Goal: Task Accomplishment & Management: Use online tool/utility

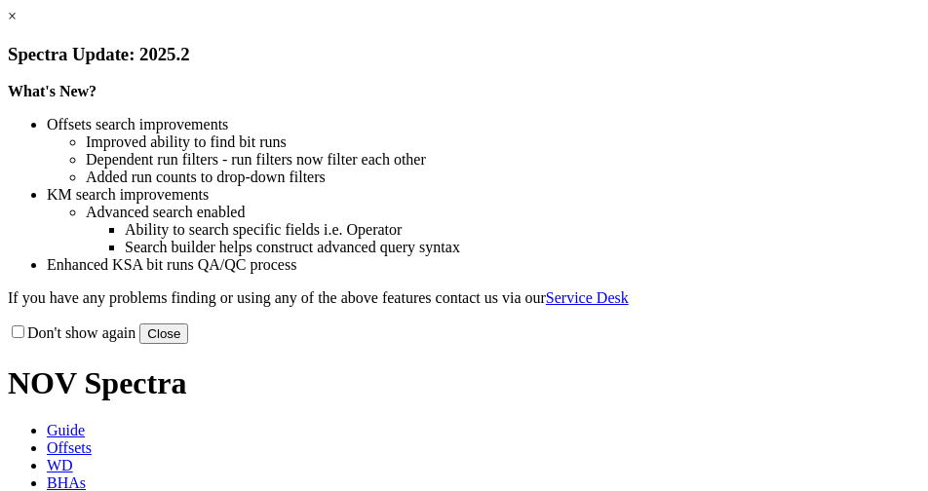
select select "New Bit Design"
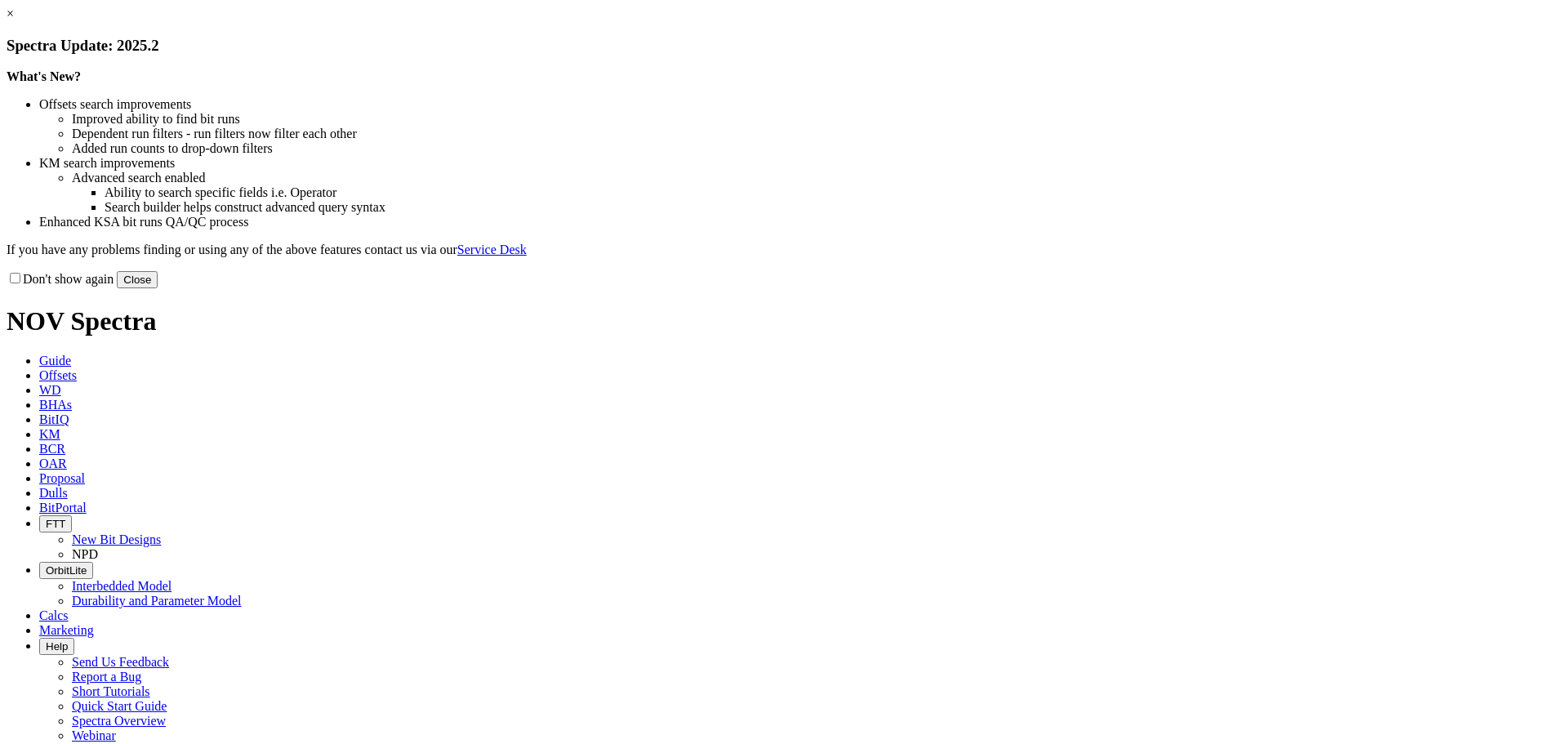
click at [157, 288] on button "Close" at bounding box center [137, 280] width 41 height 17
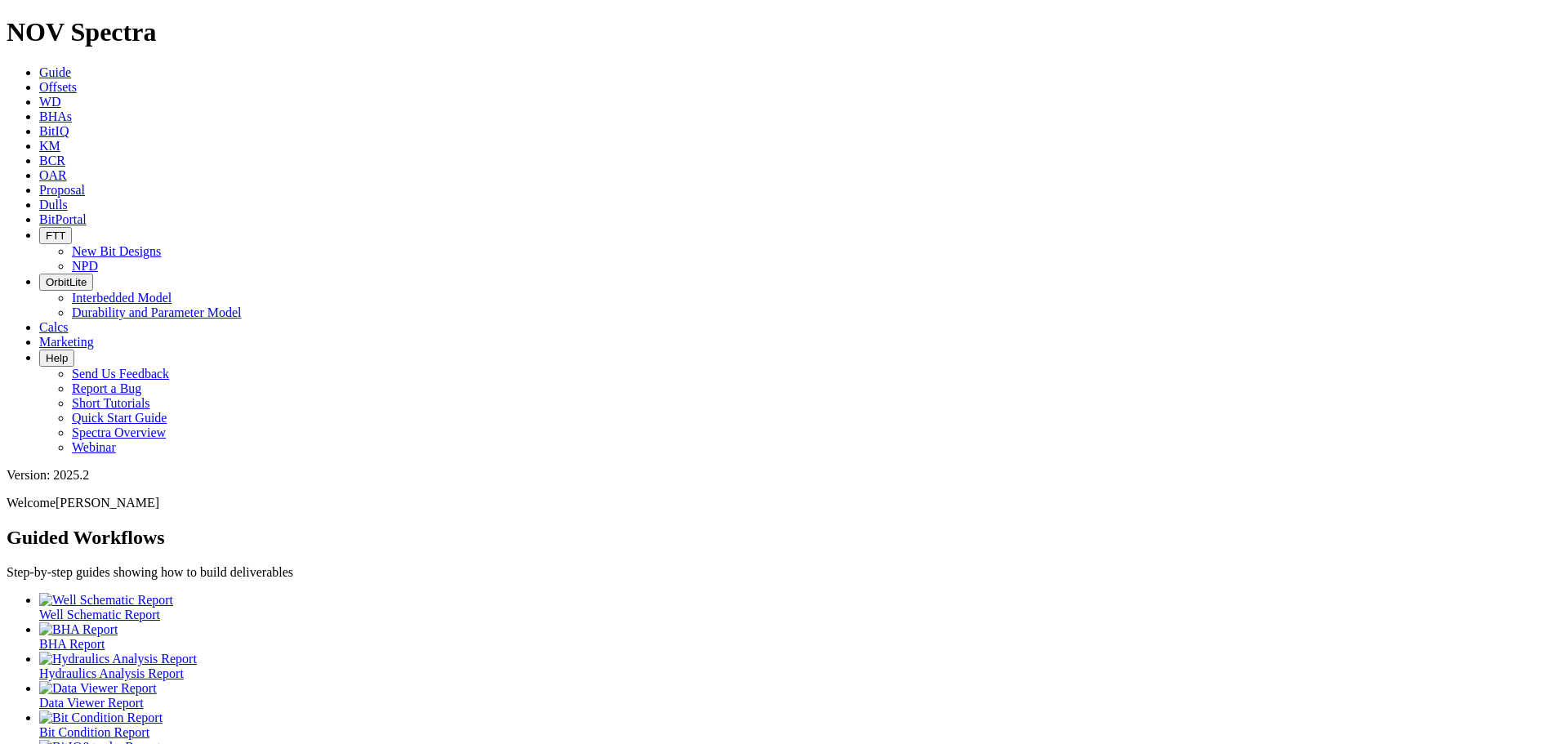
click at [77, 80] on span "Offsets" at bounding box center [58, 87] width 38 height 14
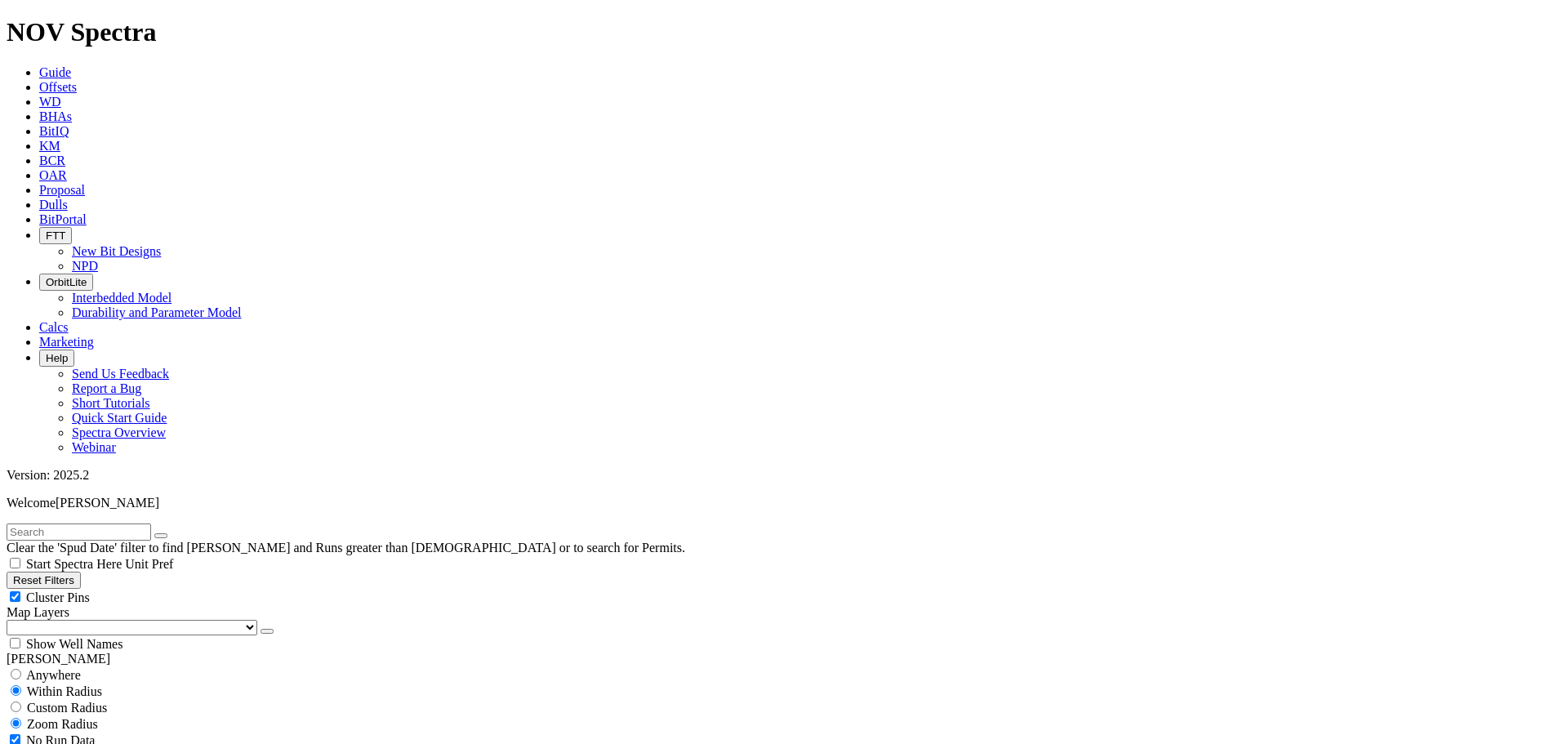
click at [159, 589] on div "Cluster Pins" at bounding box center [784, 597] width 1555 height 17
checkbox input "false"
click at [82, 620] on select "US Counties Alberta, CA Townships British Columbia, CA Townships British Columb…" at bounding box center [132, 628] width 250 height 16
click at [13, 620] on select "US Counties Alberta, CA Townships British Columbia, CA Townships British Columb…" at bounding box center [132, 628] width 250 height 16
click at [47, 524] on input "text" at bounding box center [79, 532] width 145 height 17
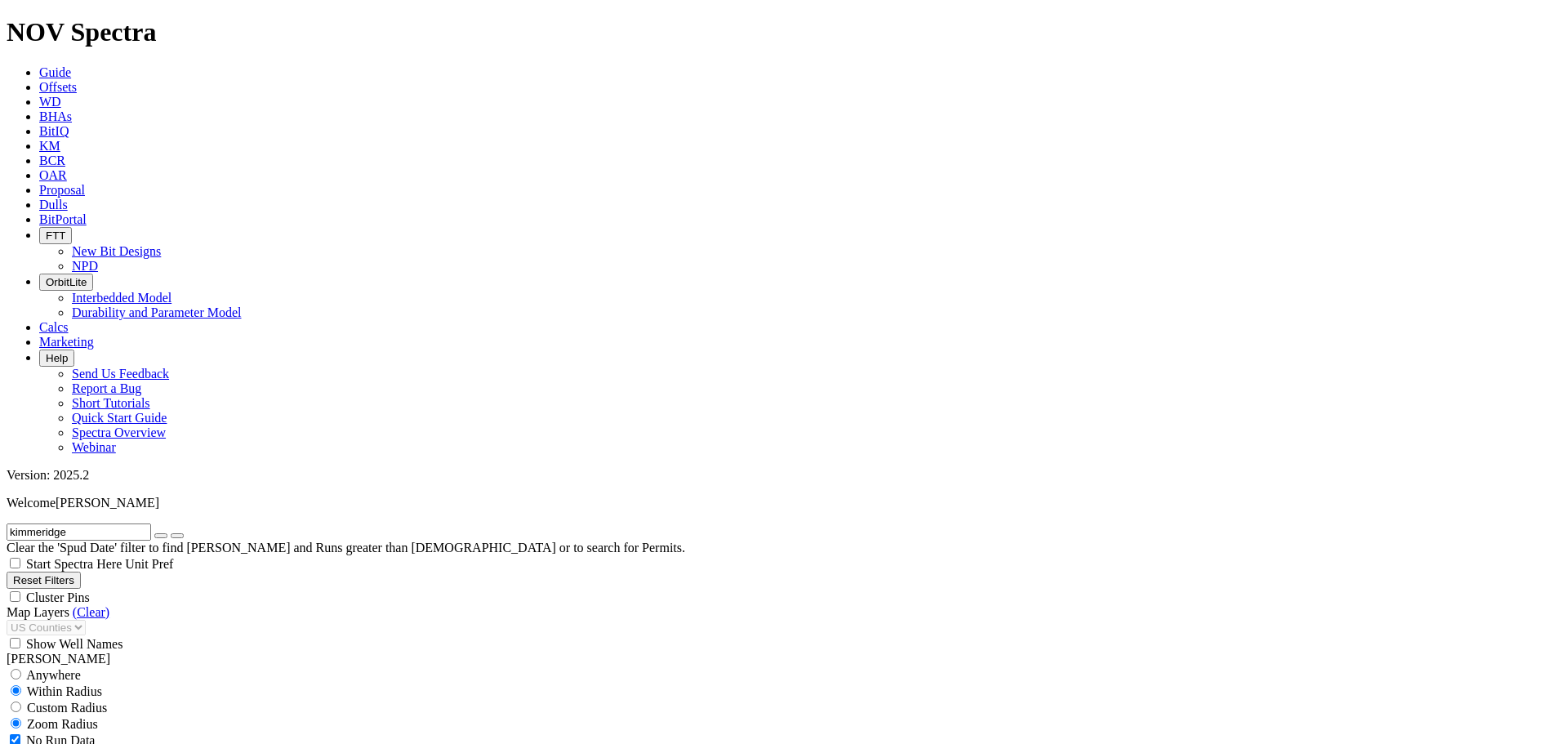
type input "kimmeridge"
click at [171, 534] on button "submit" at bounding box center [178, 536] width 13 height 5
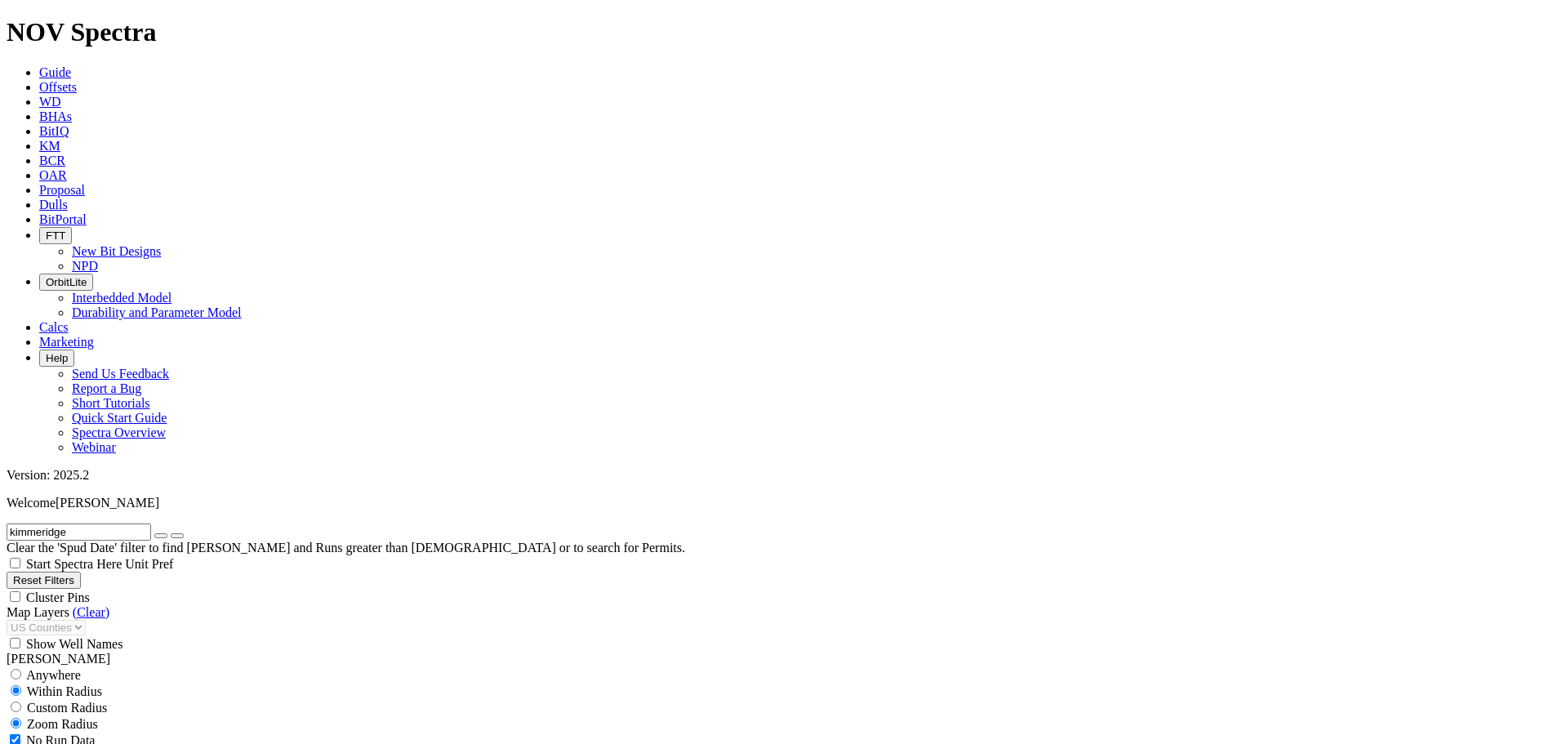
type input "8/13/24"
click at [161, 536] on icon "button" at bounding box center [161, 536] width 0 height 0
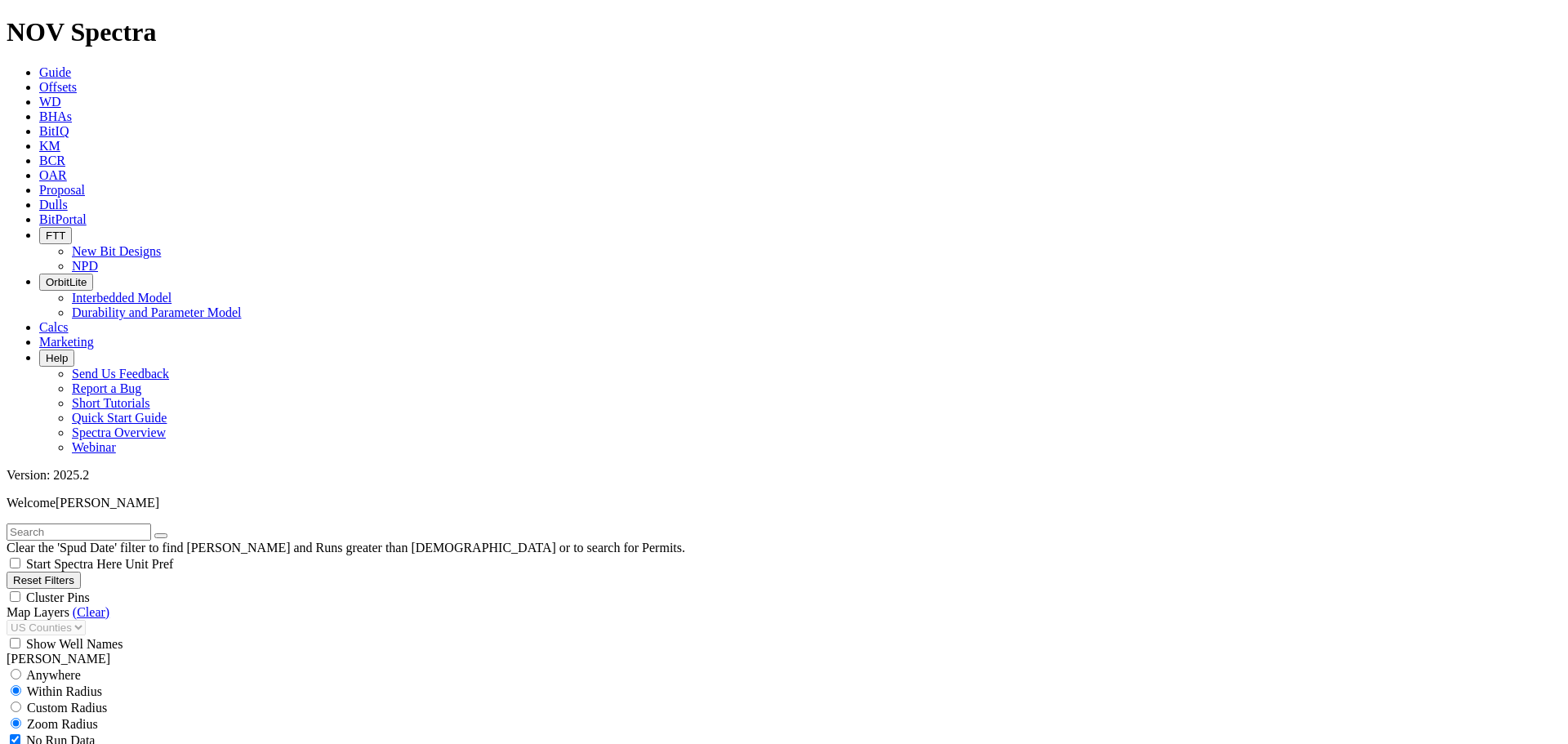
select select "8.75"
checkbox input "false"
select select "? number:8.75 ?"
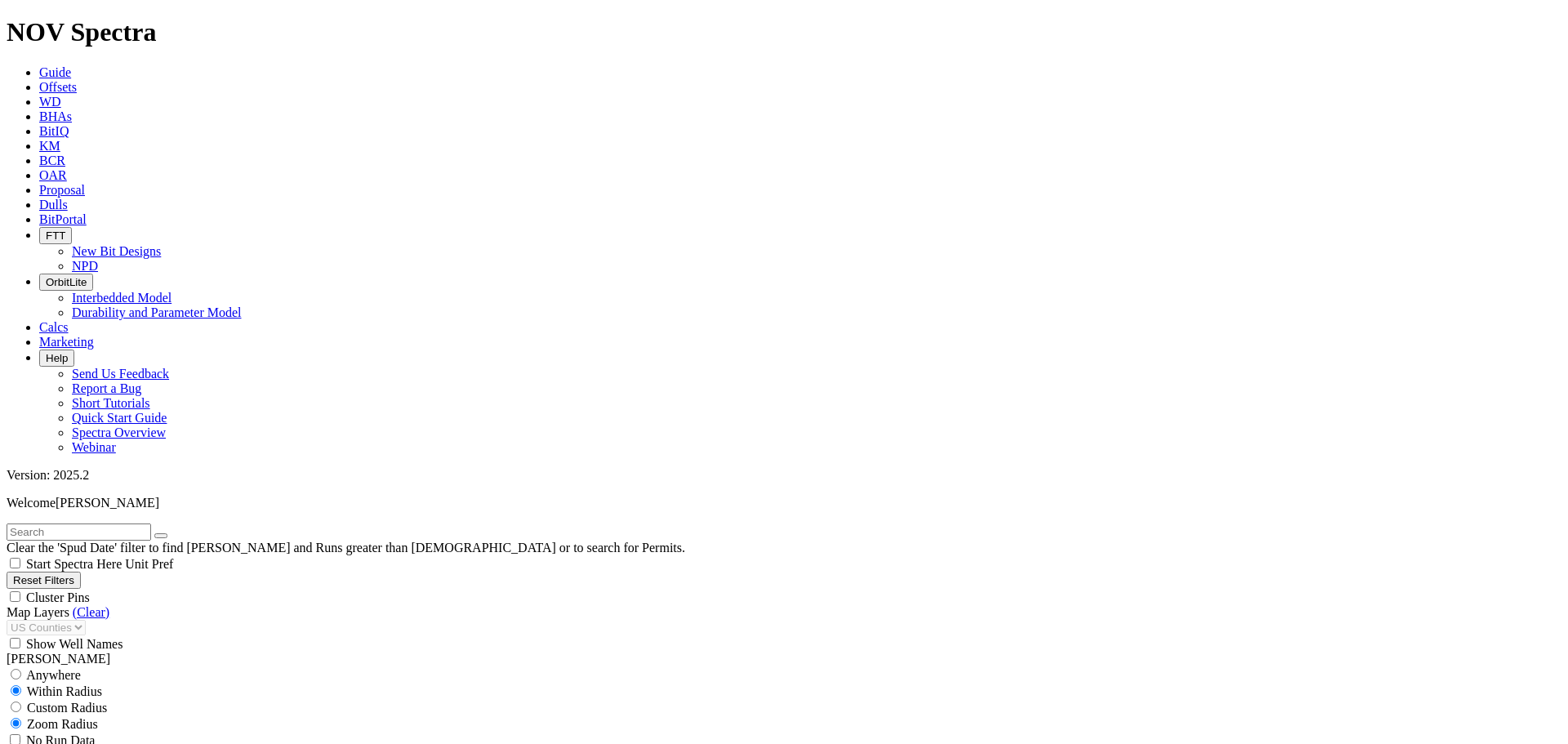
scroll to position [762, 0]
type input "12000"
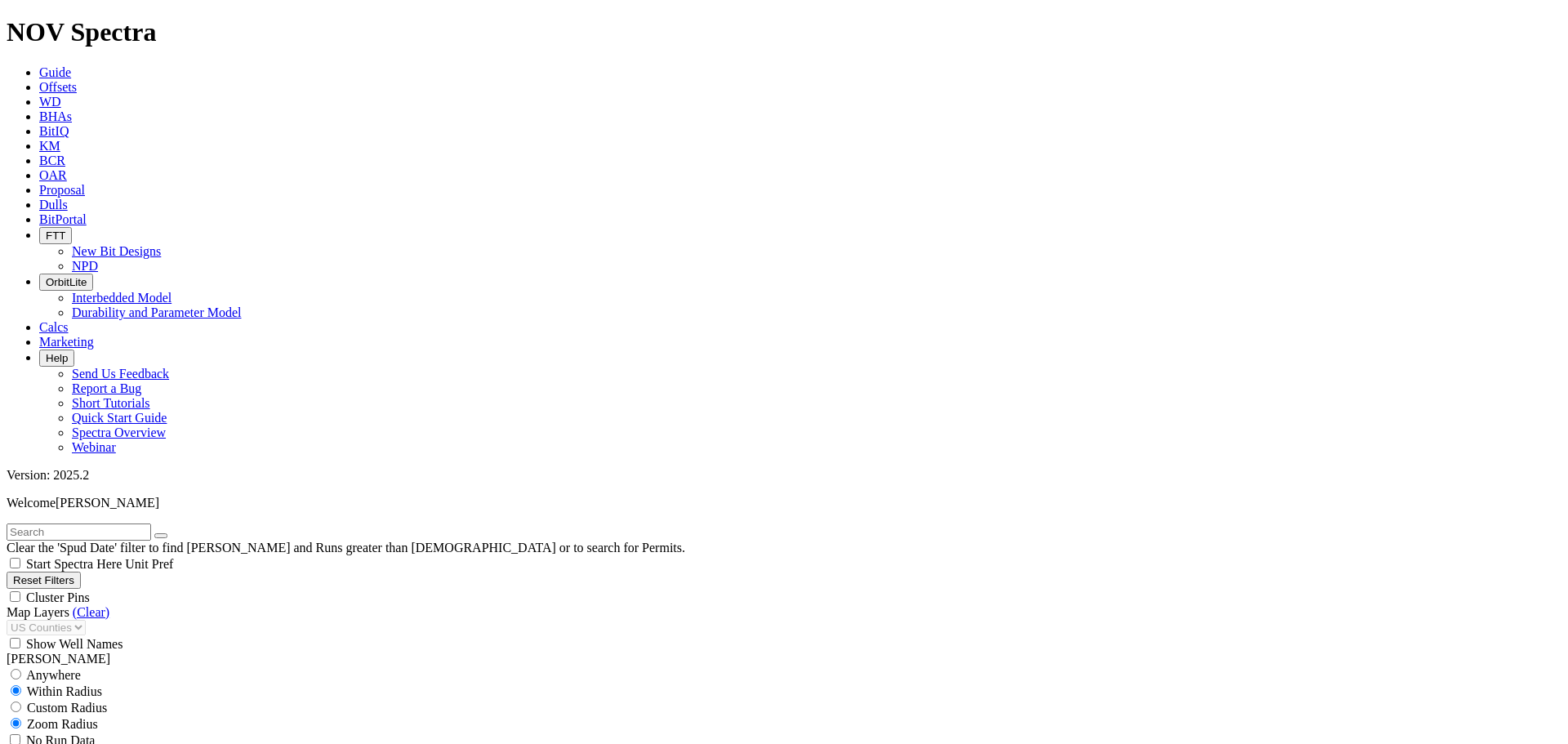
scroll to position [778, 0]
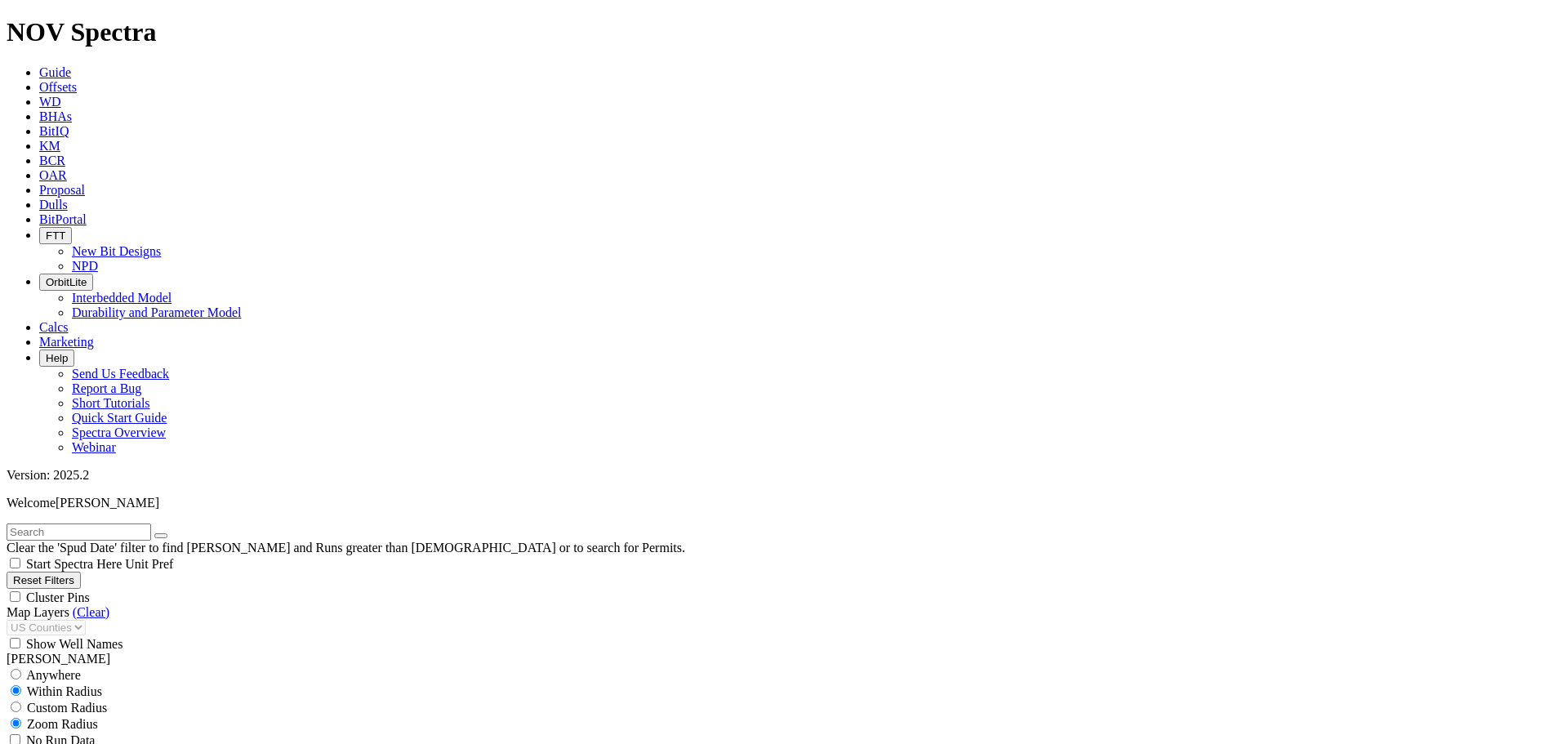
type input "2800"
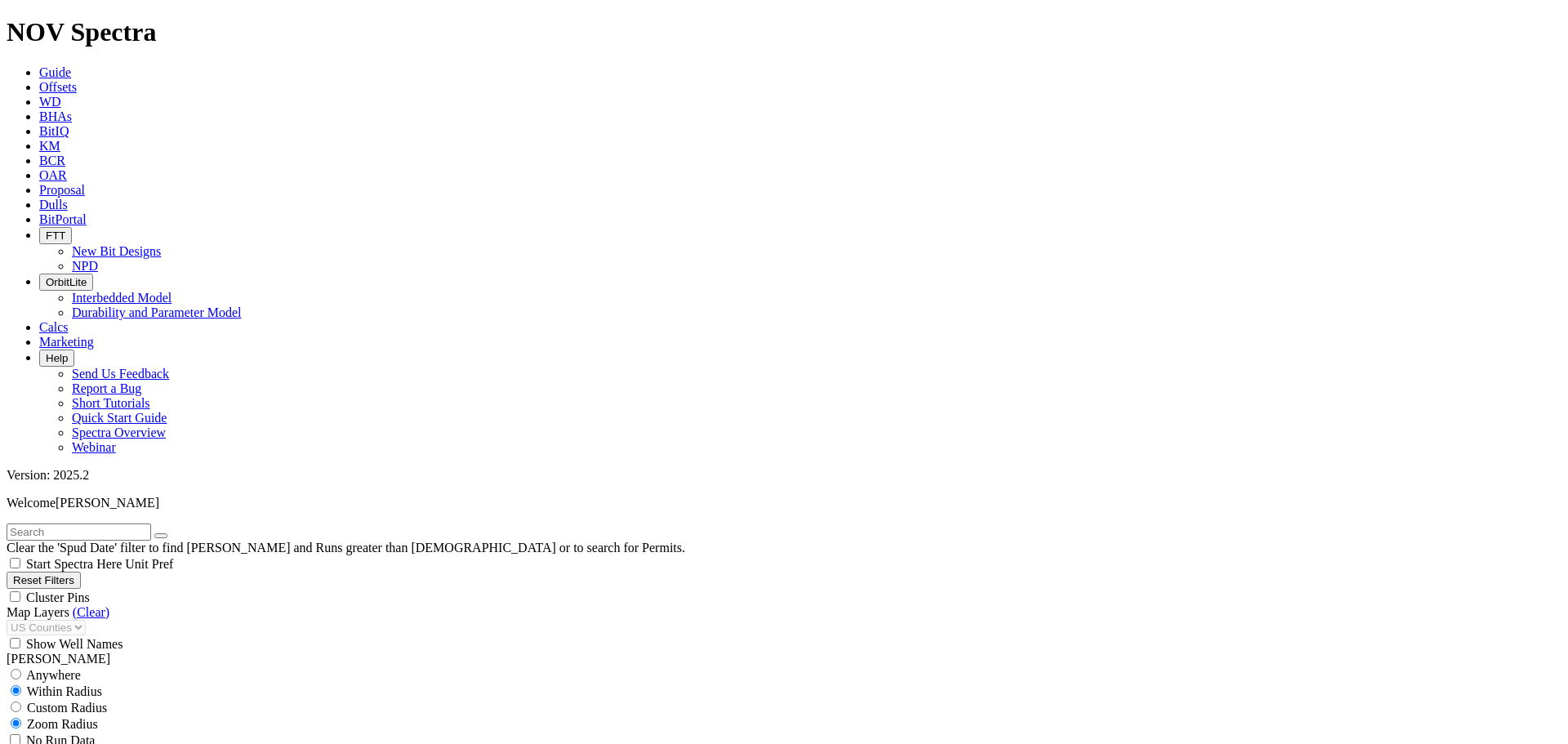
scroll to position [178, 0]
type input "14000"
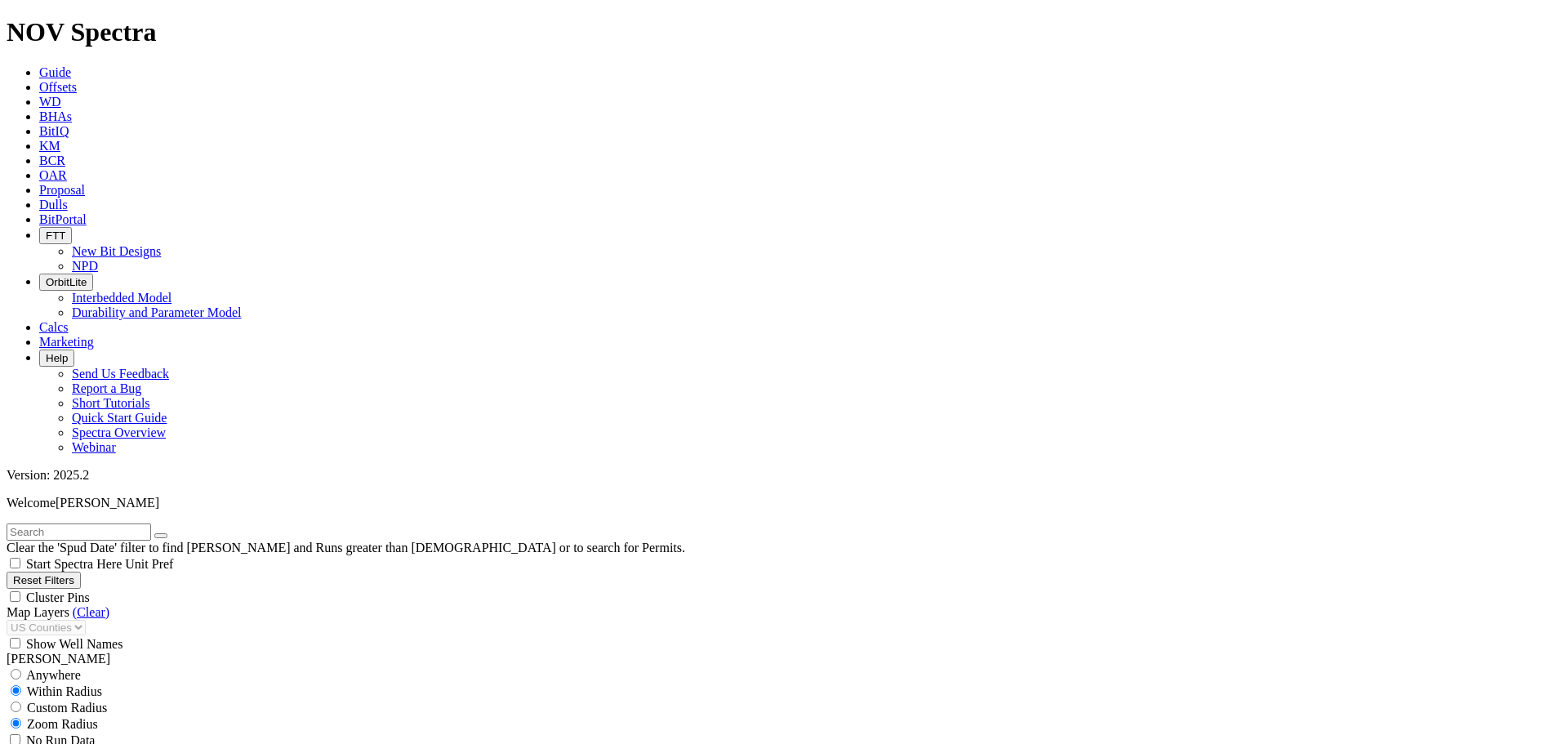
scroll to position [132, 0]
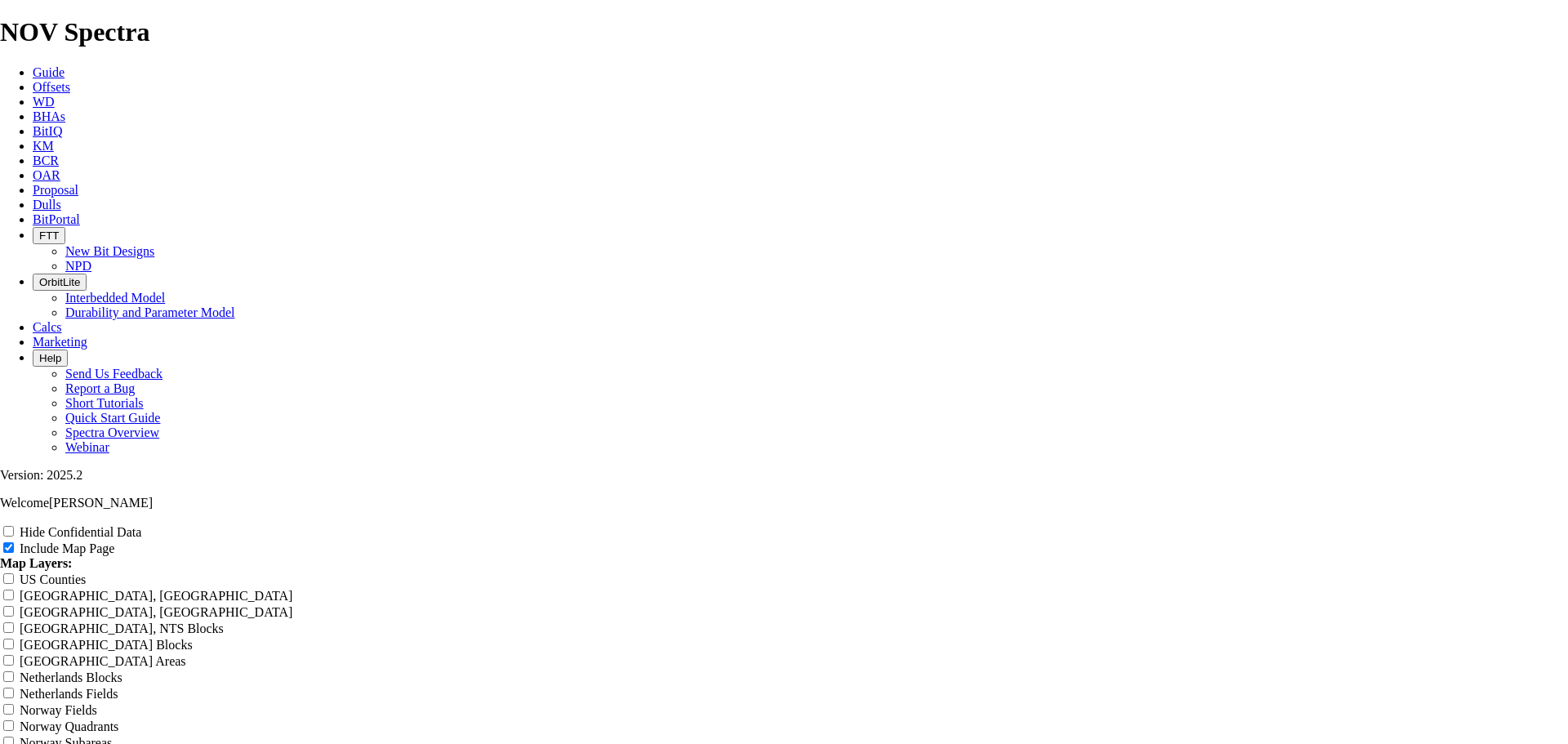
scroll to position [2477, 0]
drag, startPoint x: 921, startPoint y: 365, endPoint x: 595, endPoint y: 373, distance: 326.1
type input "8"
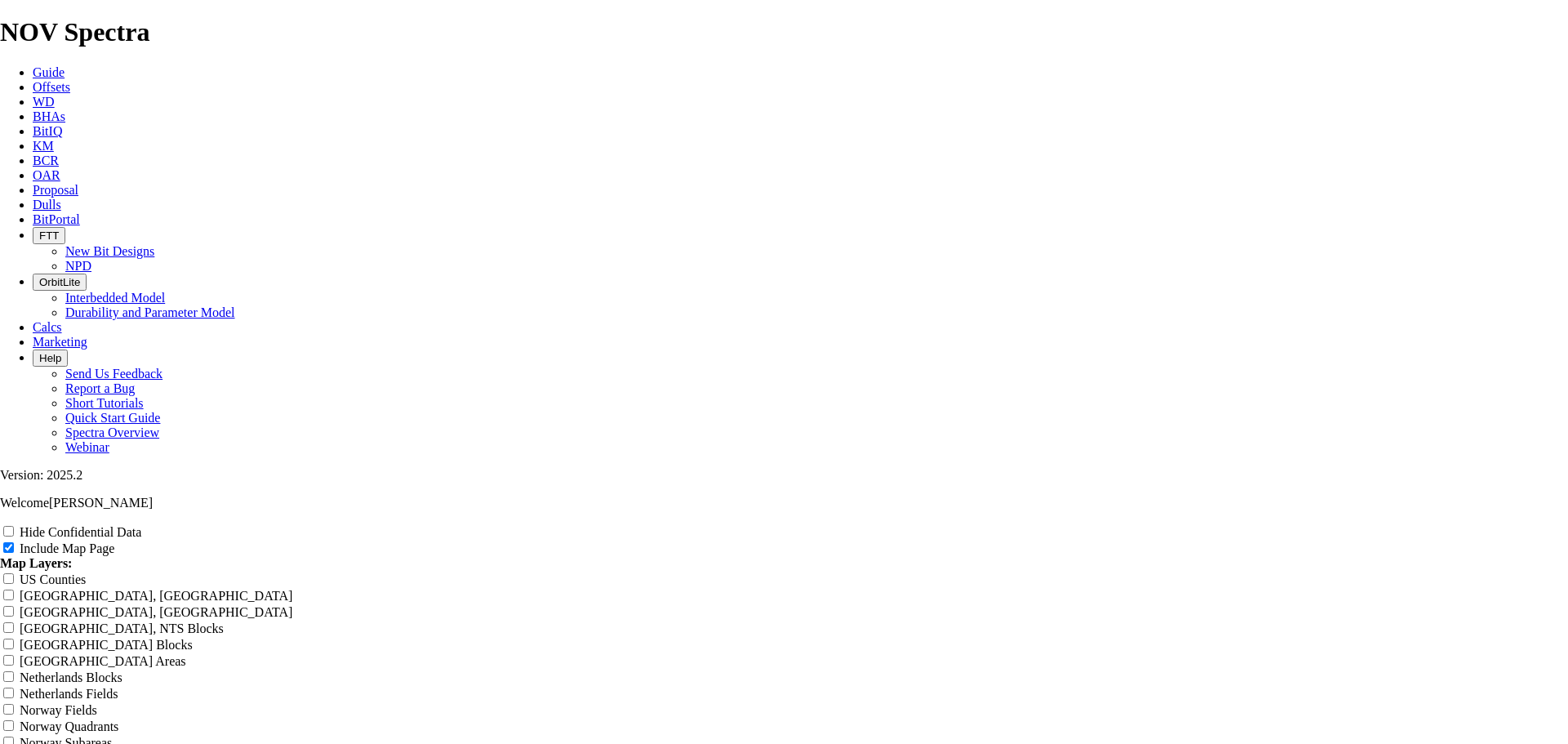
type input "8"
type input "8."
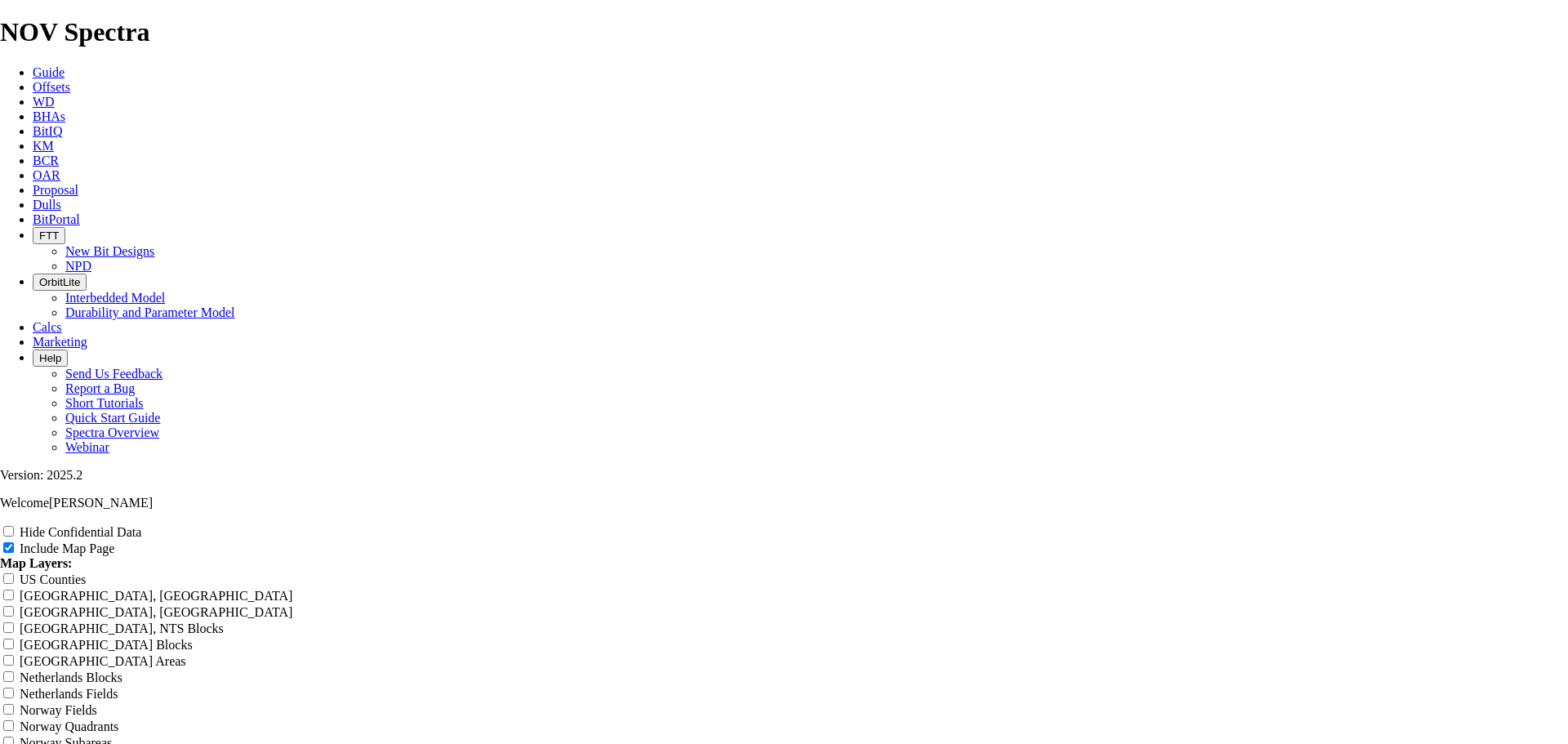
type input "8."
type input "8.7"
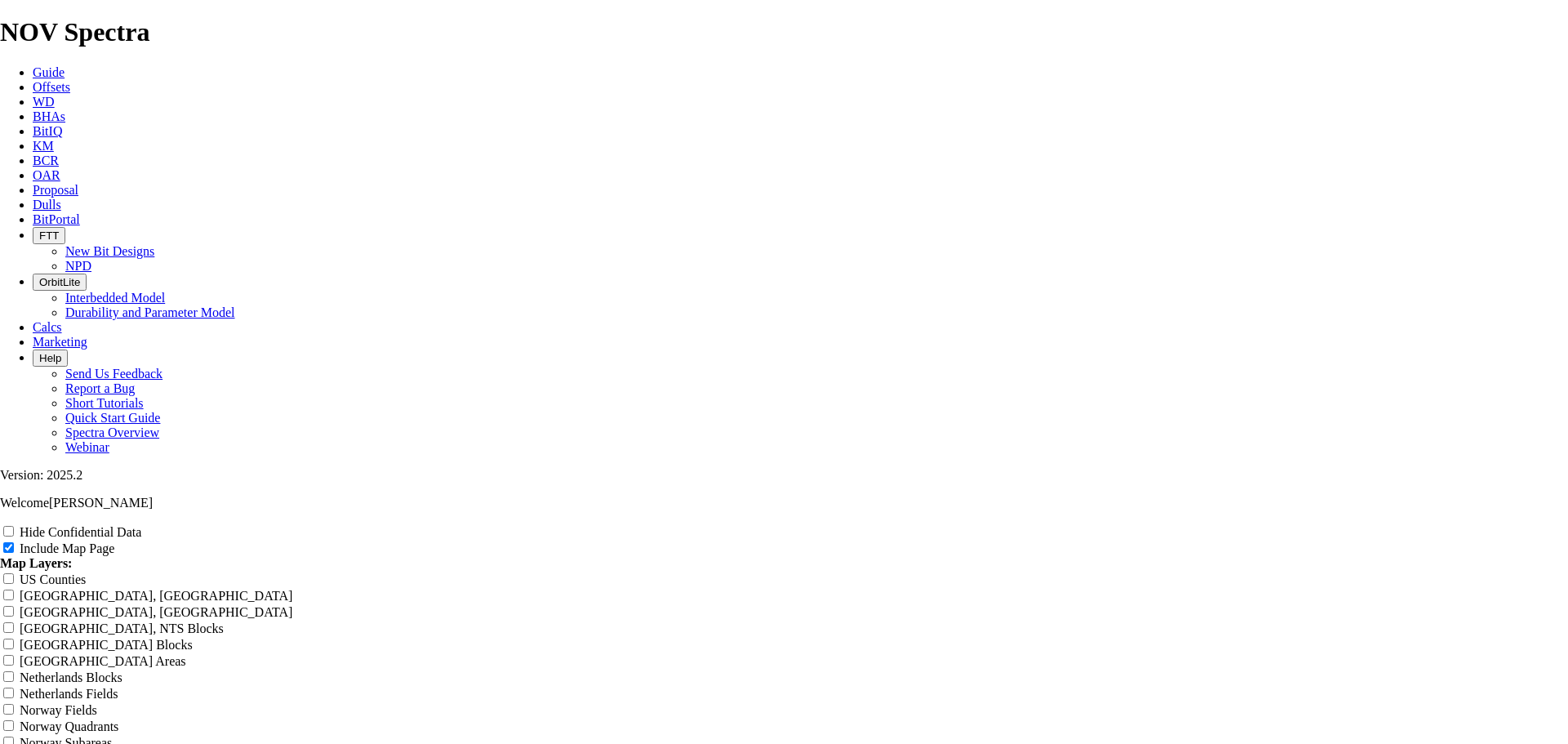
type input "8.7"
type input "8.75"
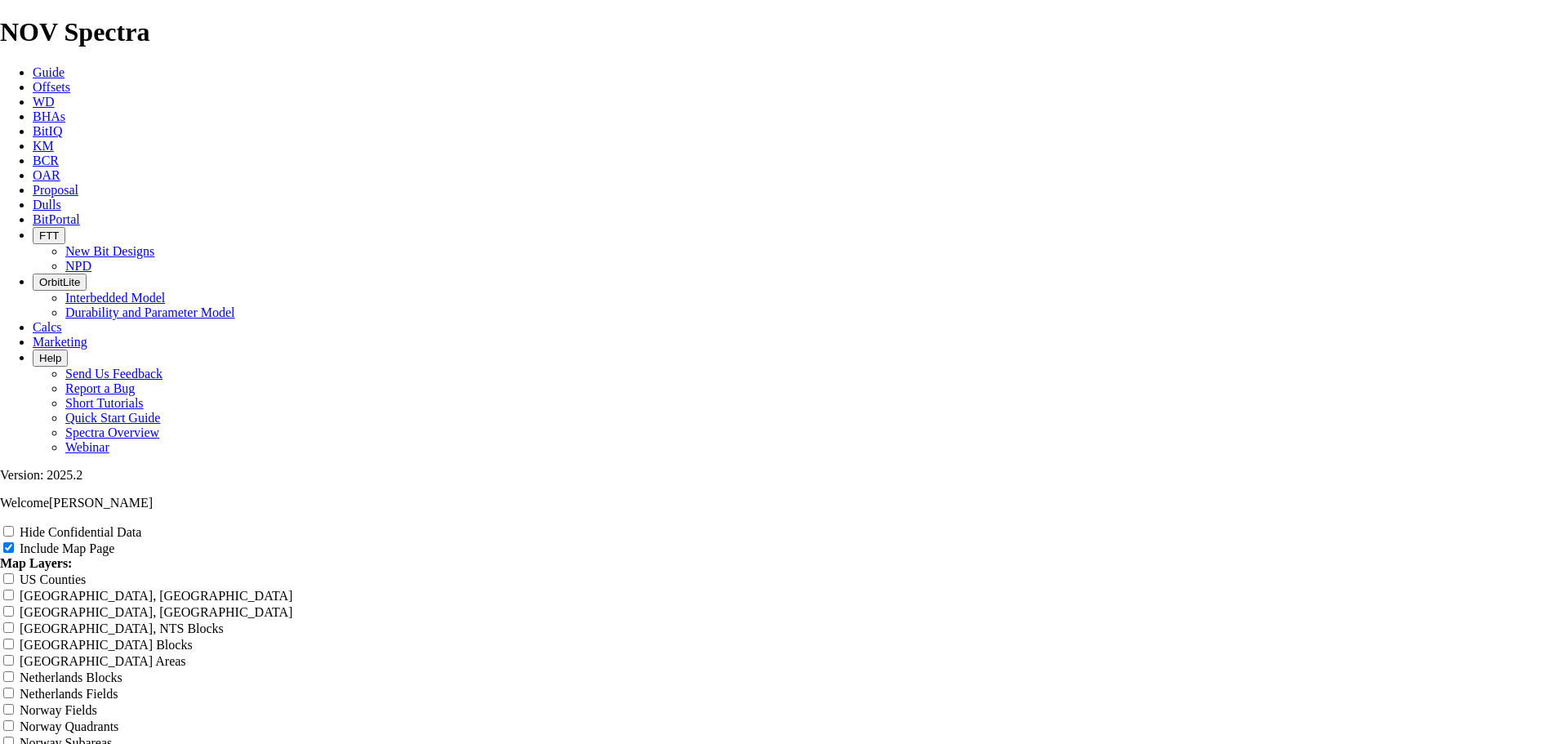
type input "8.75"
type input "8.75 T"
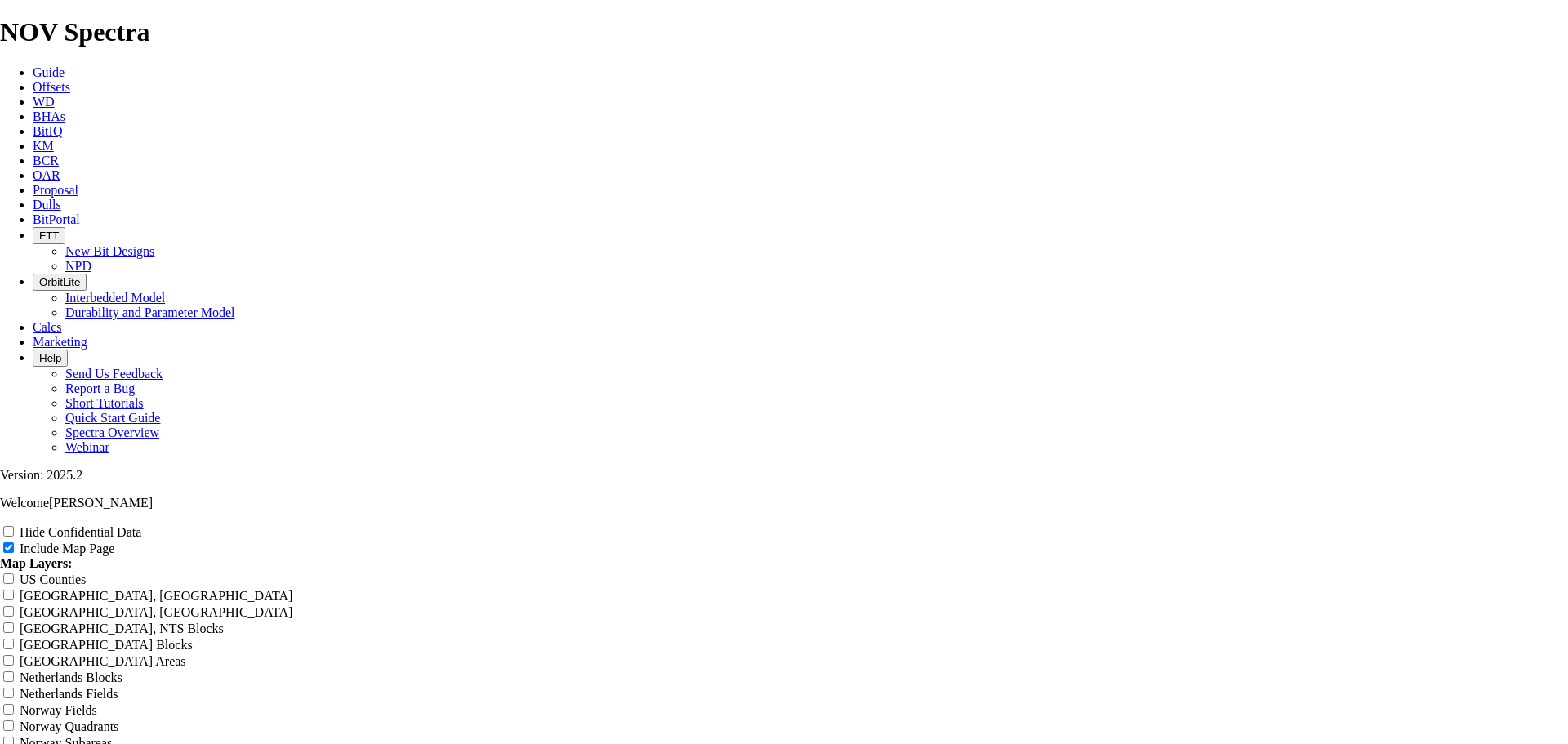
type input "8.75 T"
type input "8.75 TK"
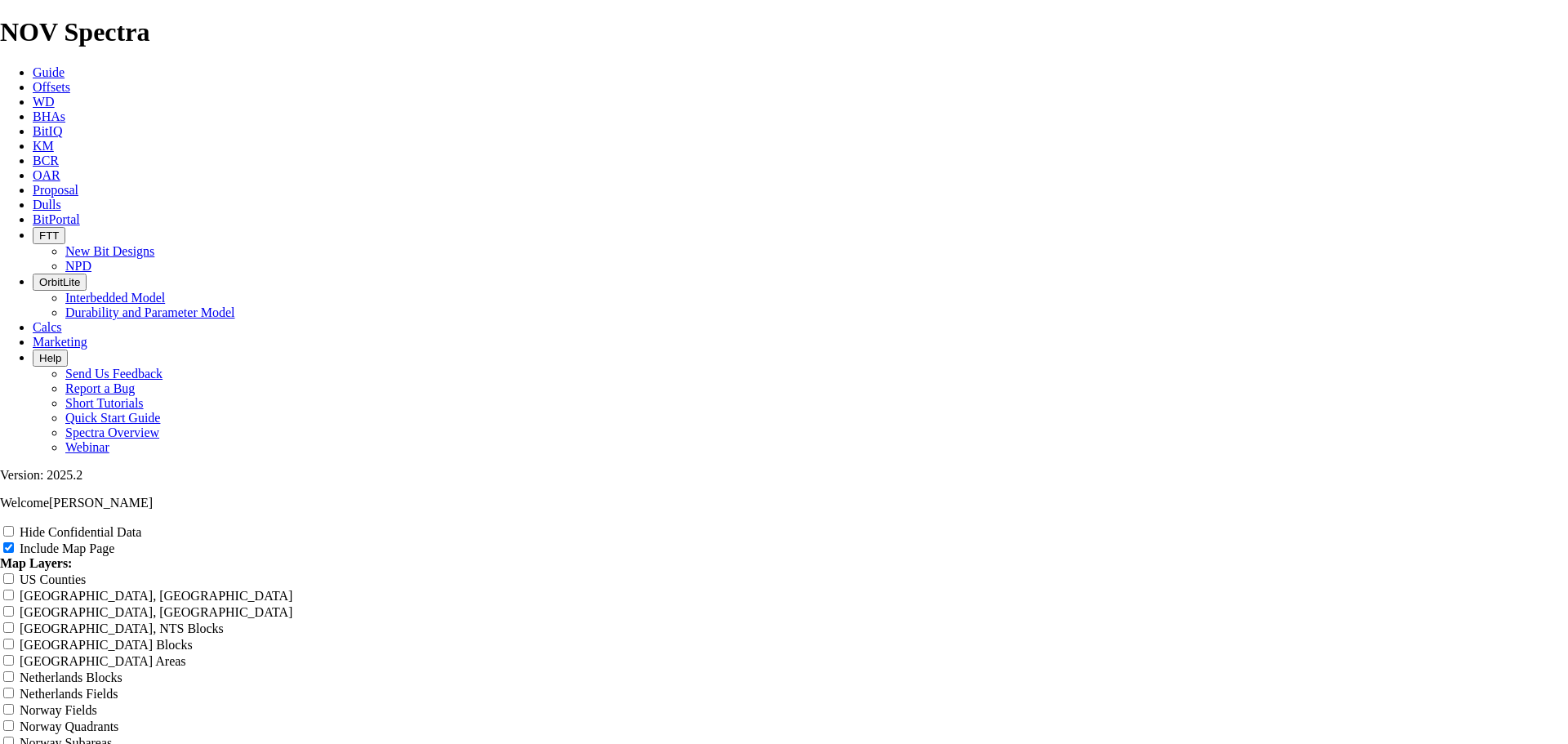
type input "8.75 TK"
type input "8.75 TK6"
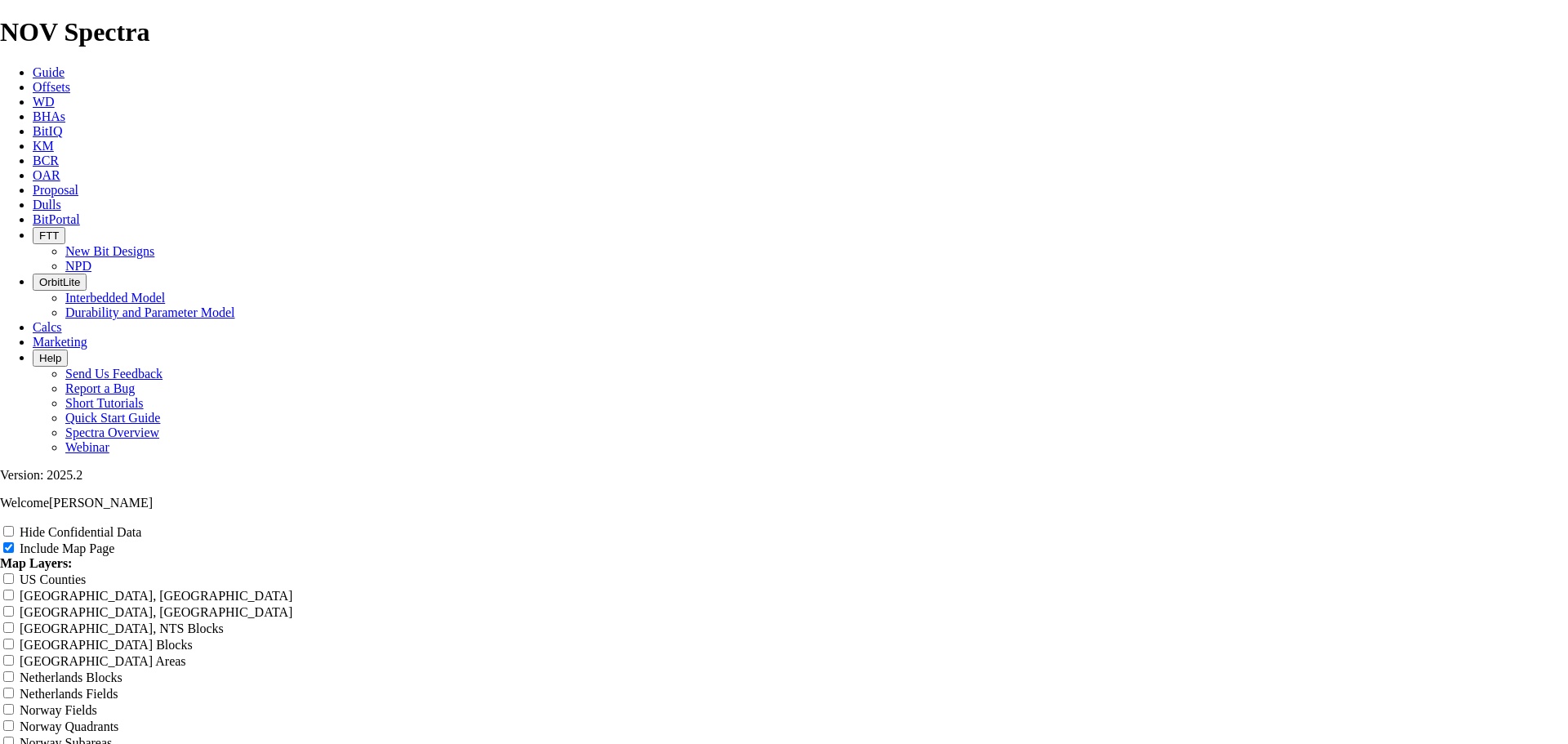
type input "8.75 TK6"
type input "8.75 TK66"
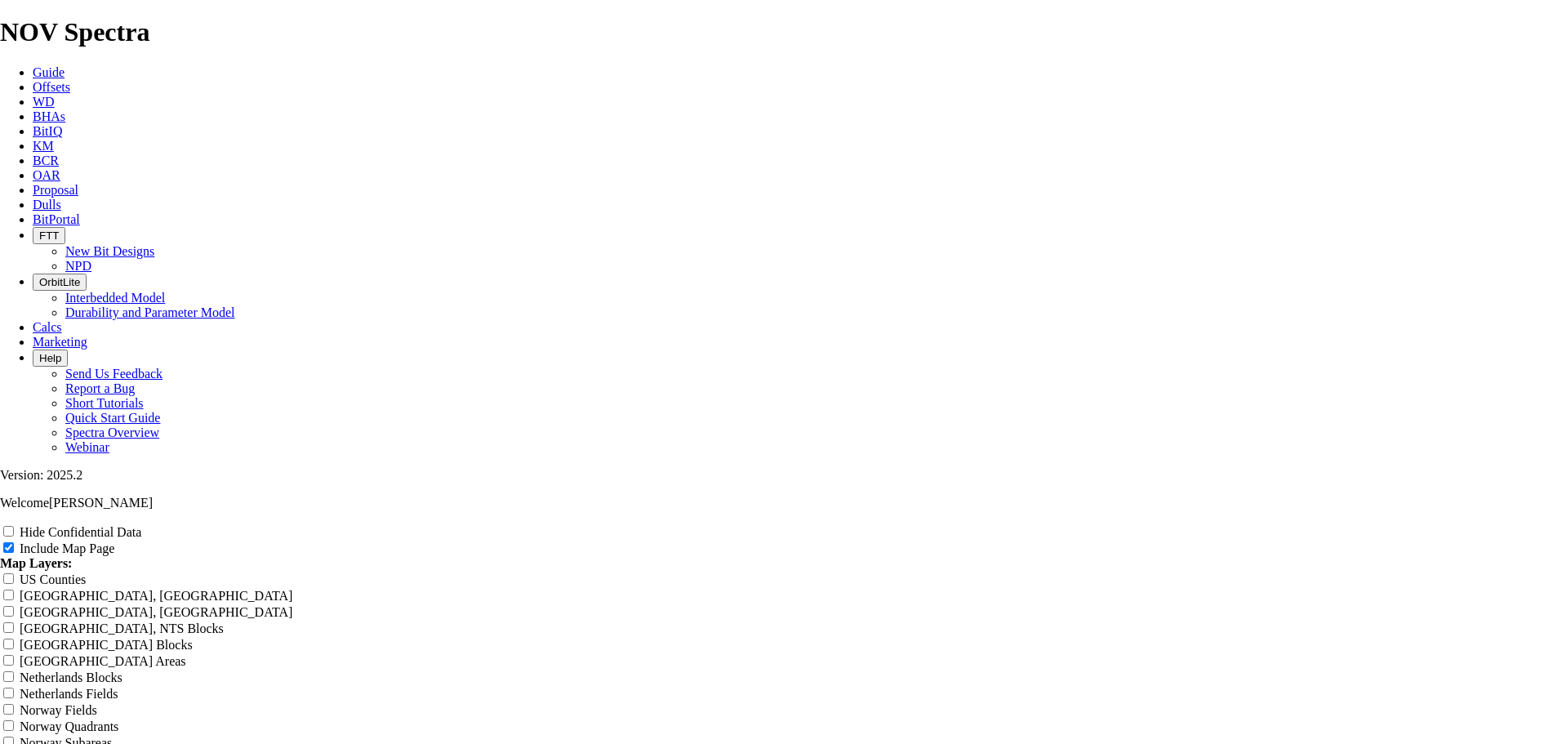
type input "8.75 TK66"
type input "8.75 TK66-"
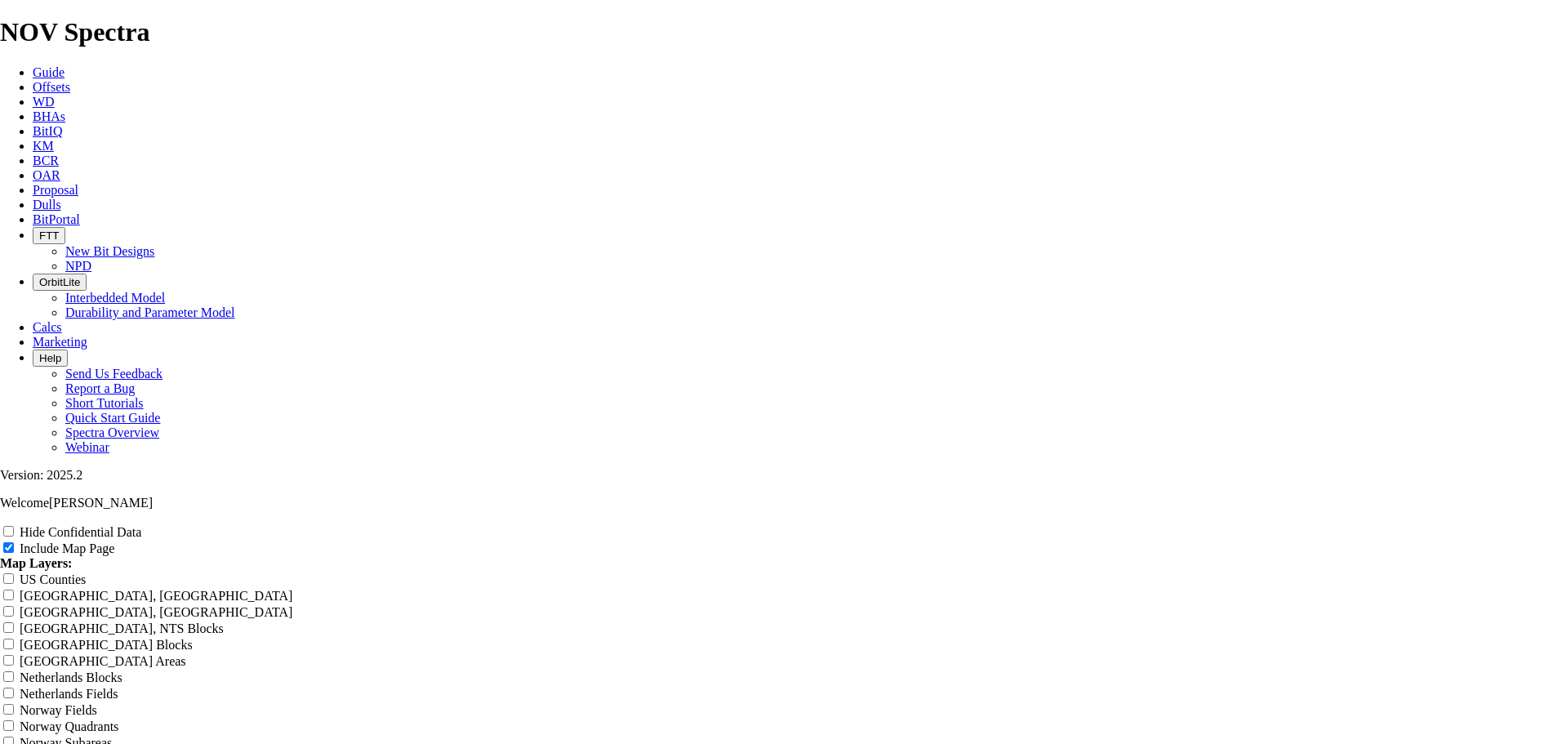
type input "8.75 TK66-"
type input "8.75 TK66-C"
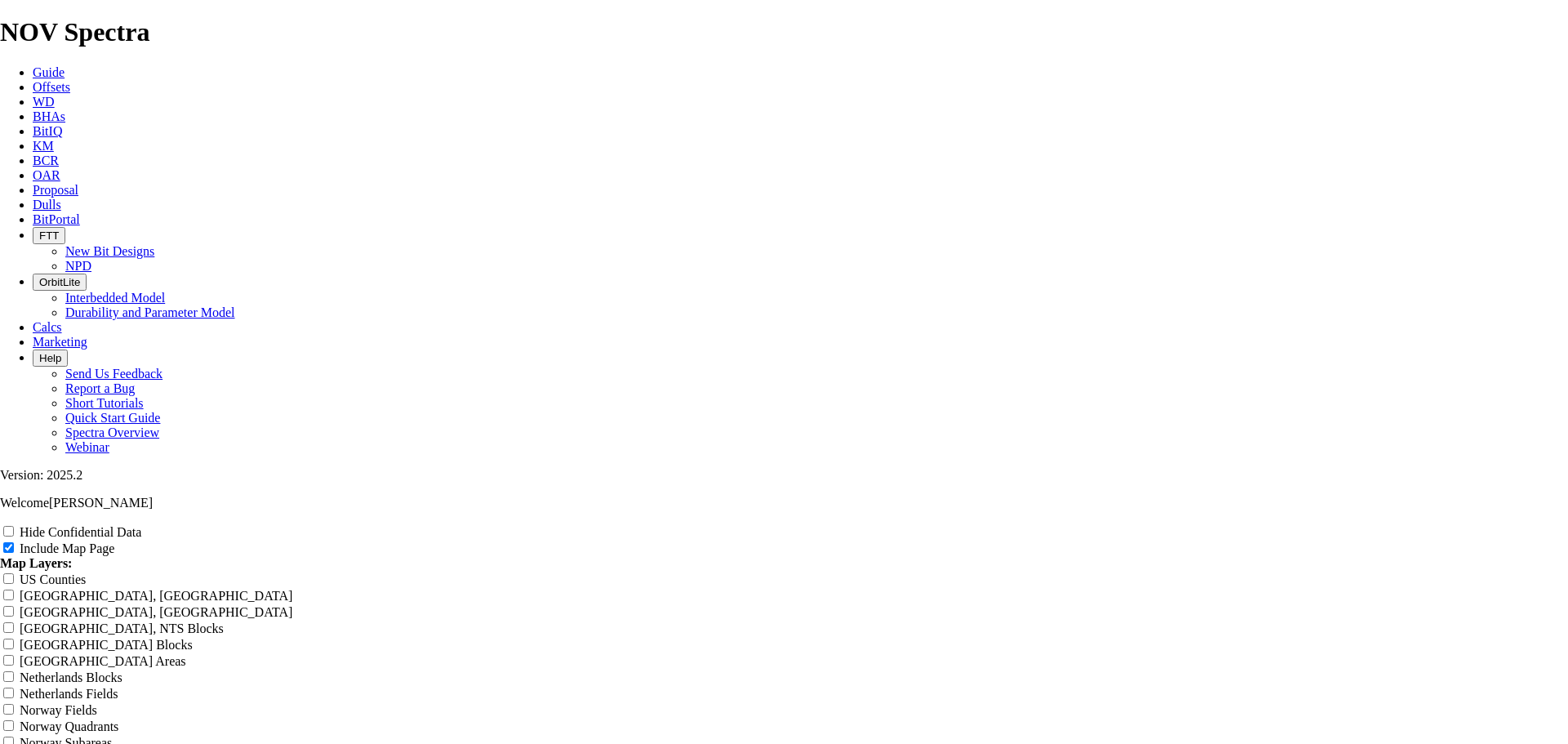
type input "8.75 TK66-C"
type input "8.75 TK66-CO"
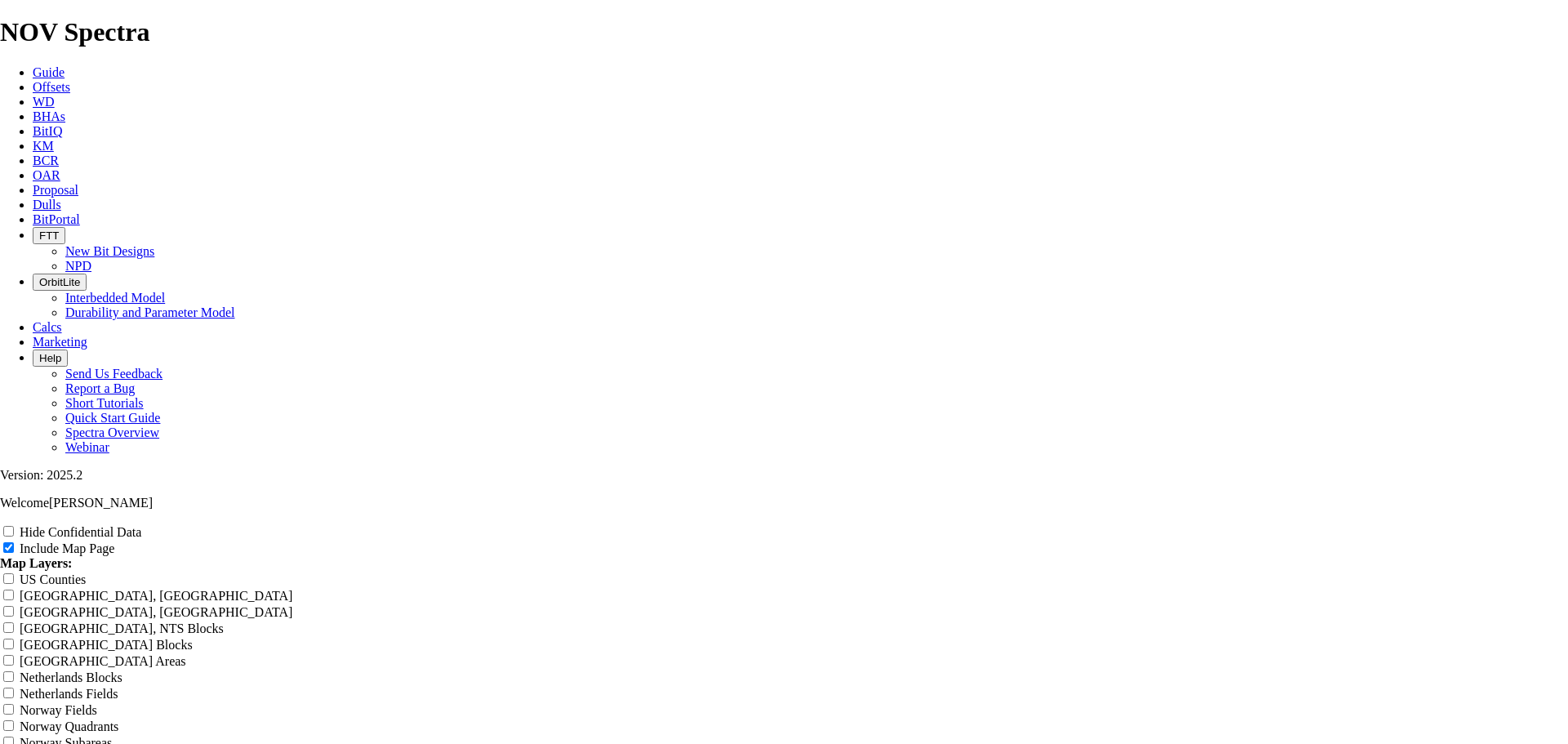
type input "8.75 TK66-CO"
type input "8.75 TK66-CO1"
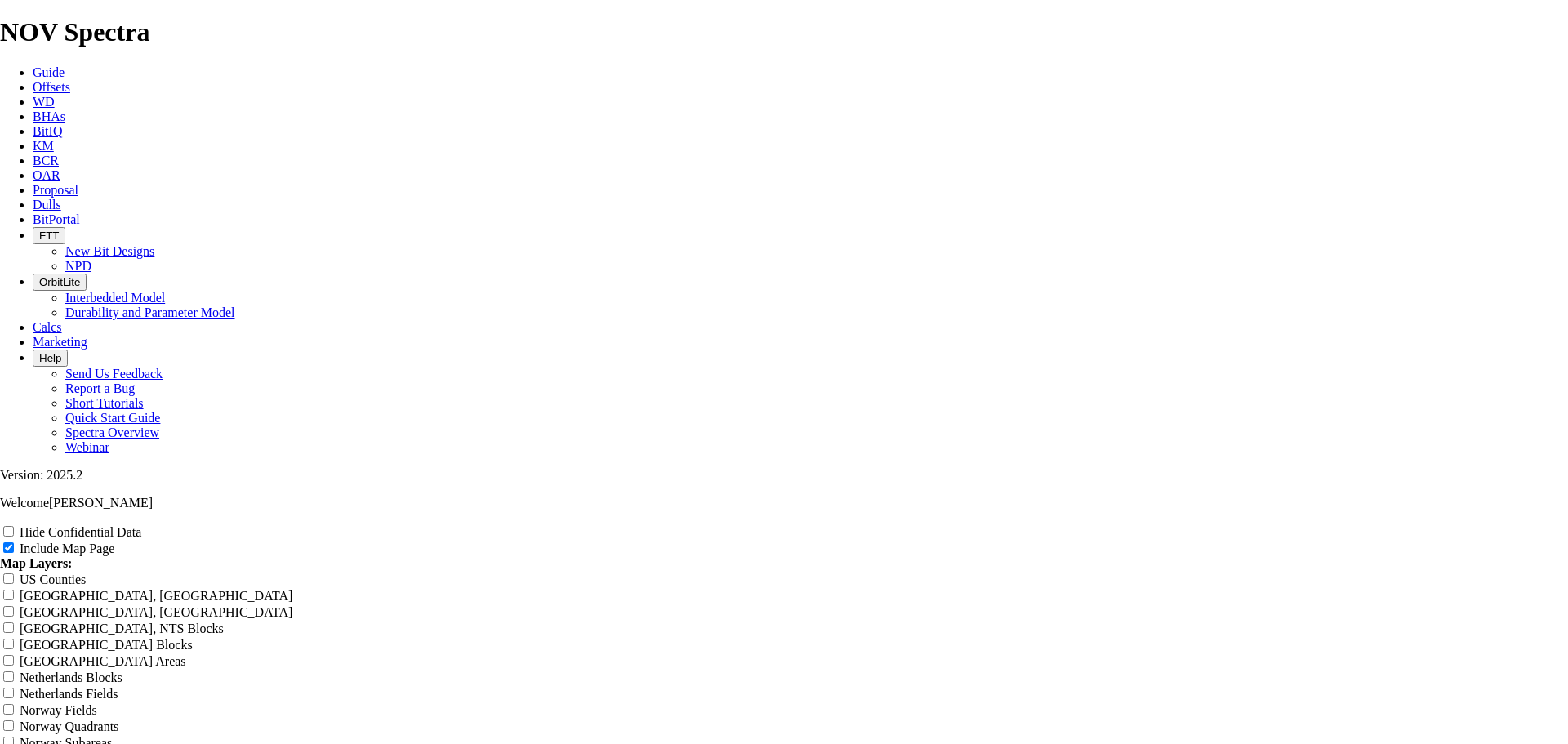
type input "8.75 TK66-CO1"
type input "8.75 TK66-CO1 -"
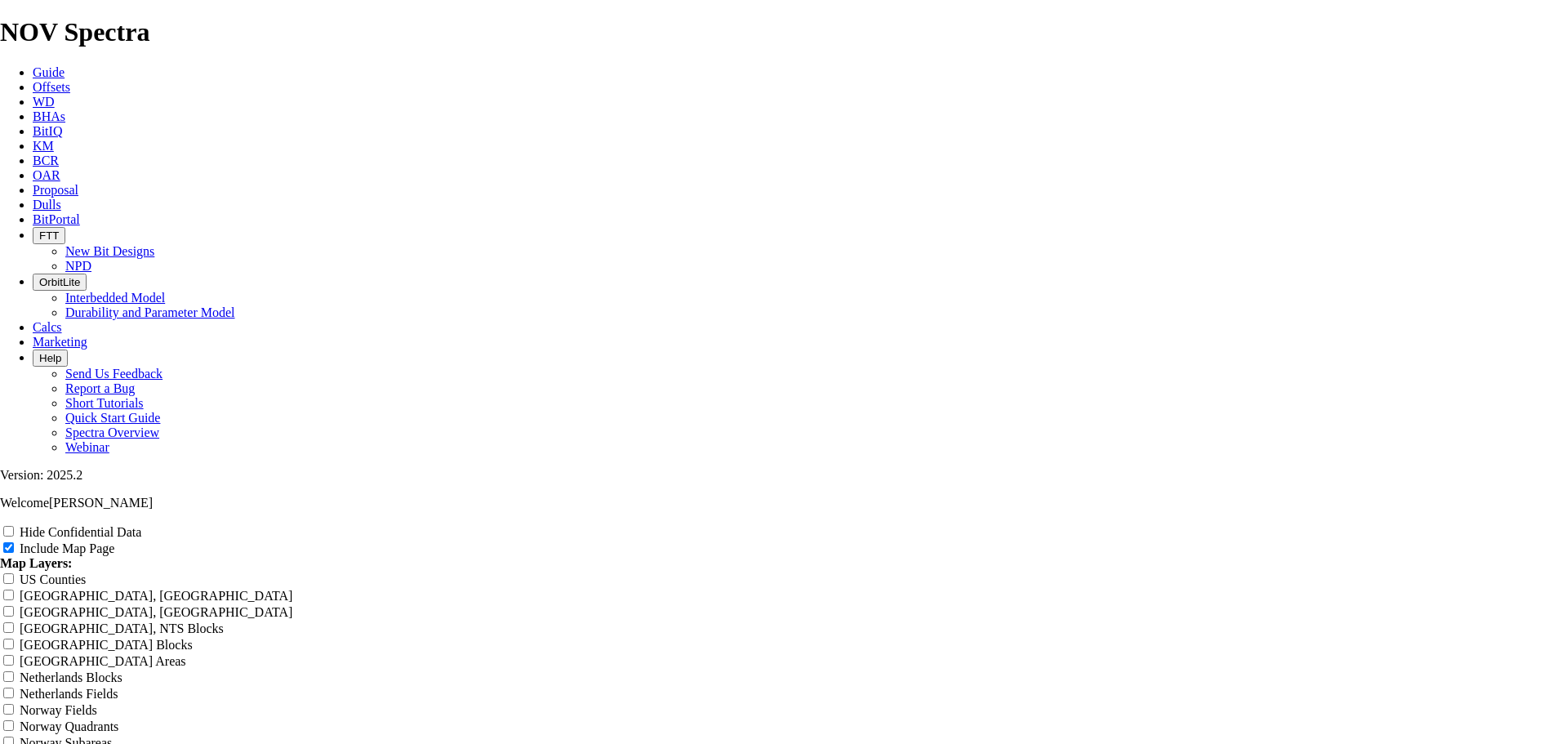
type input "8.75 TK66-CO1 -"
type input "8.75 TK66-CO1 - V"
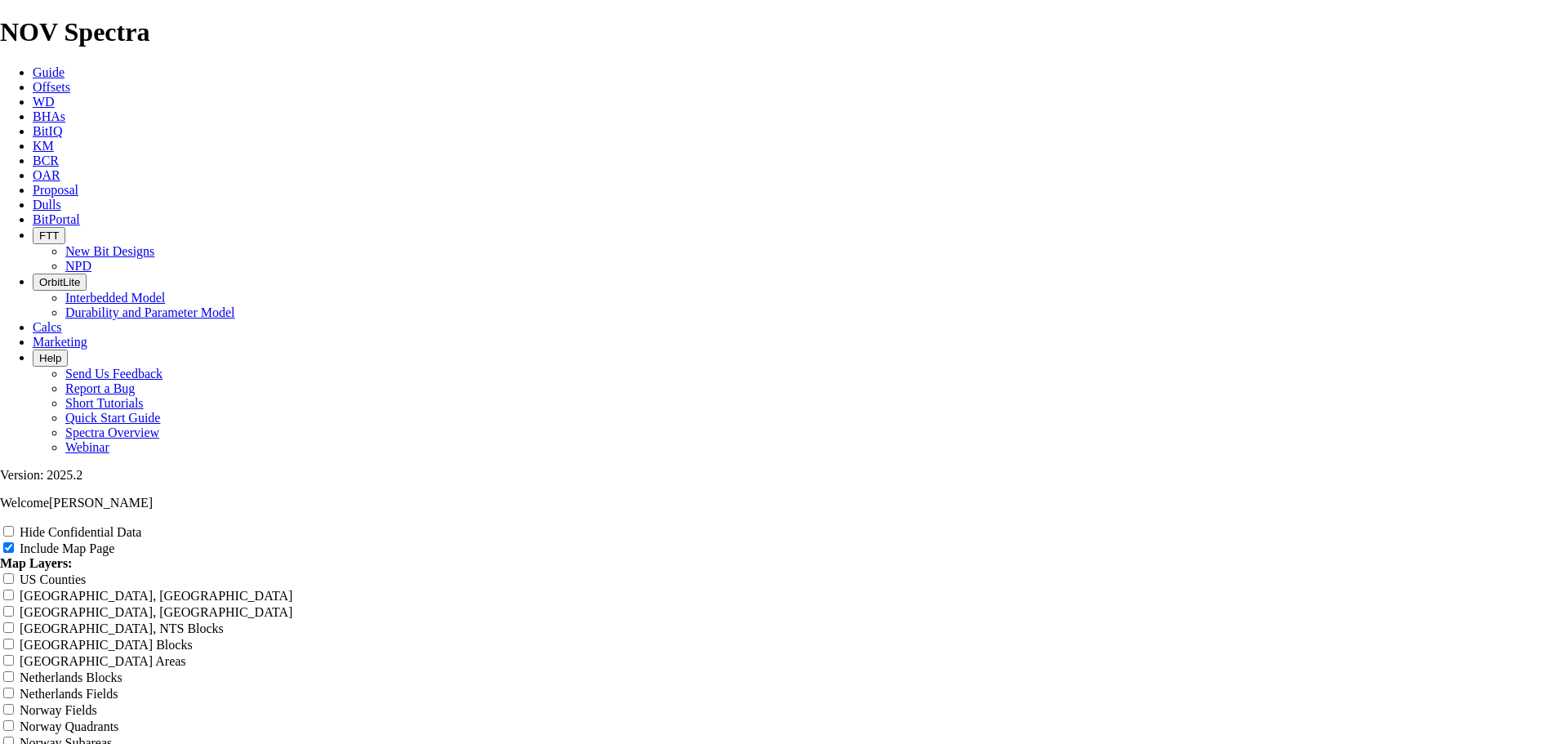
type input "8.75 TK66-CO1 - V"
type input "8.75 TK66-CO1 - Ve"
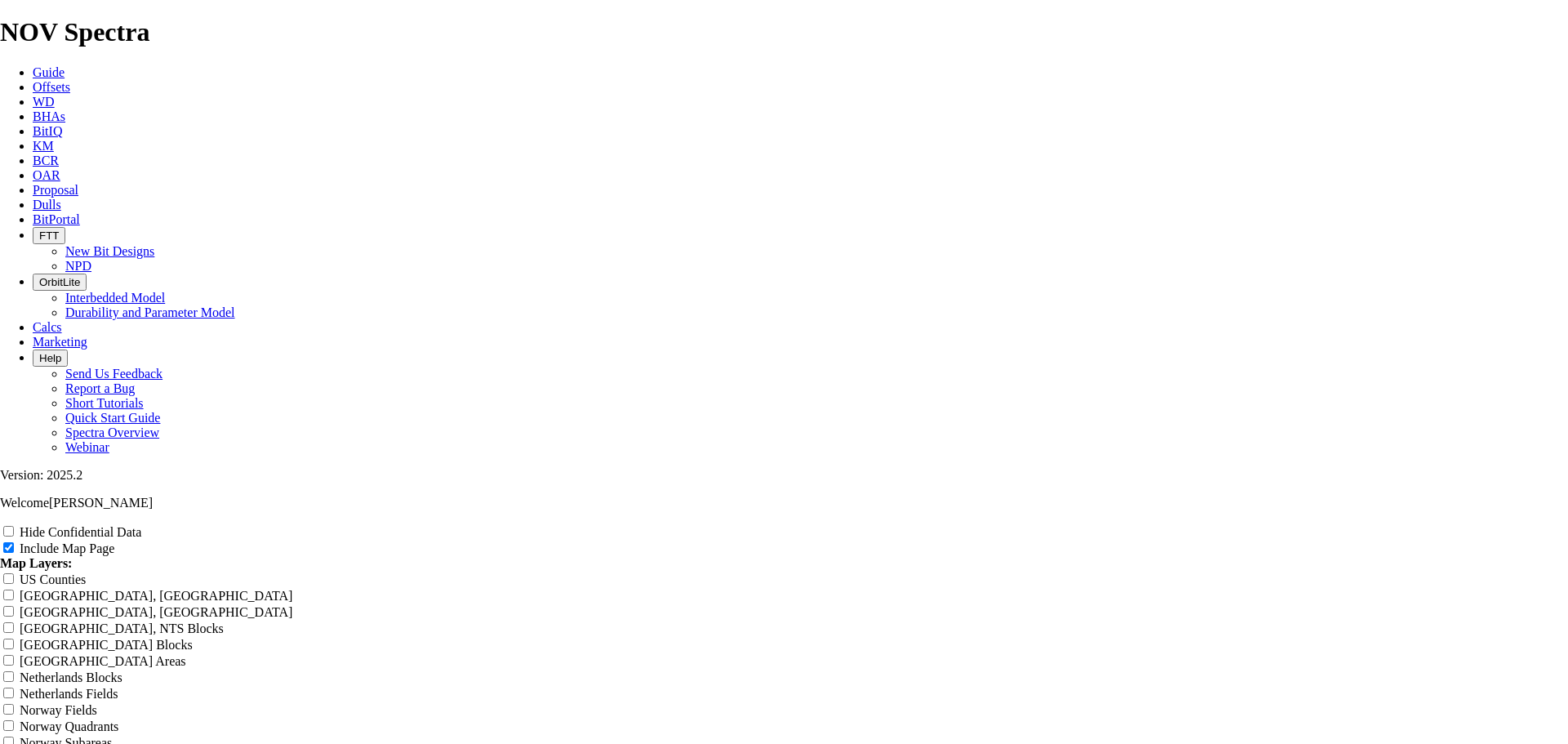
type input "8.75 TK66-CO1 - Ve"
type input "8.75 TK66-CO1 - Ver"
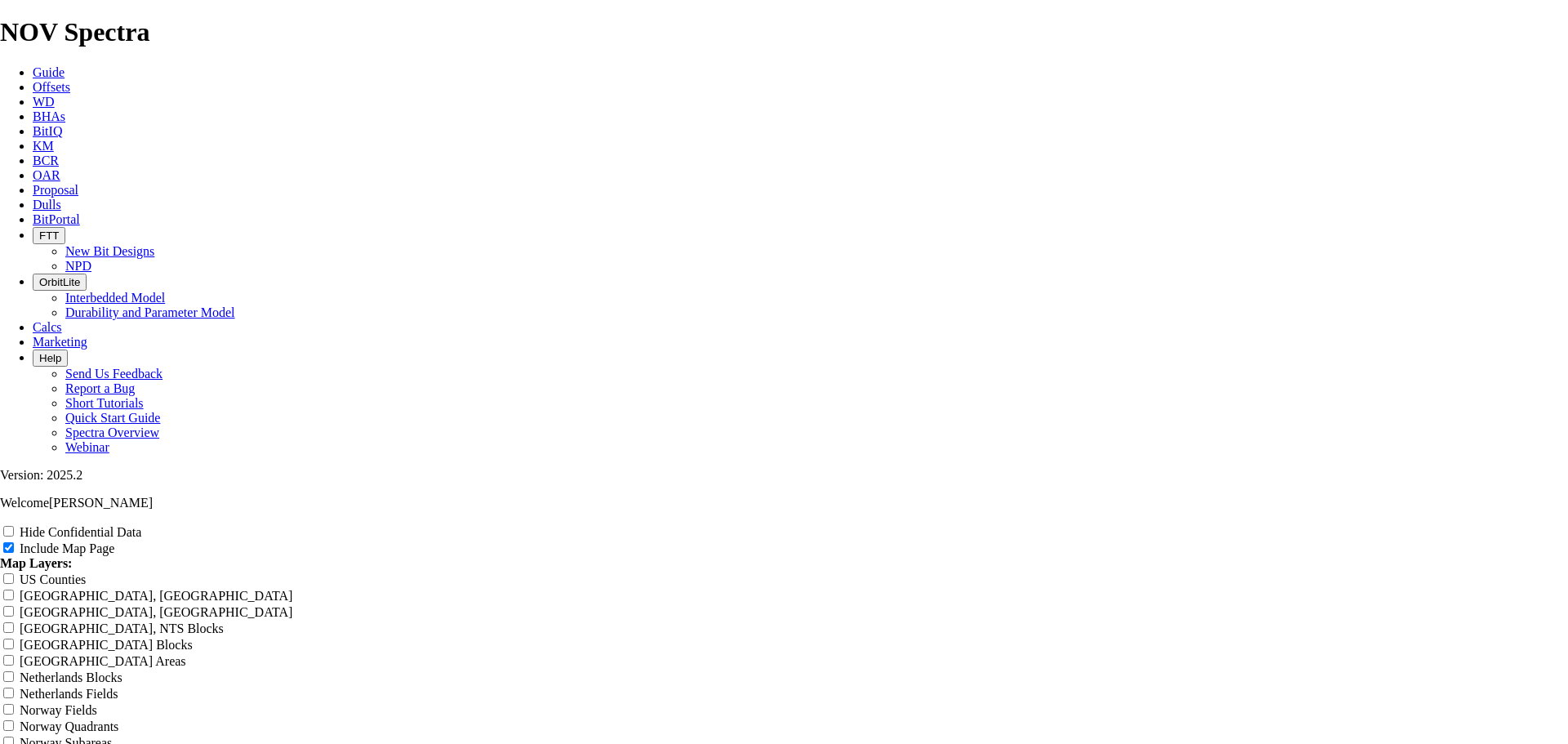
type input "8.75 TK66-CO1 - Ver"
type input "8.75 TK66-CO1 - Vert"
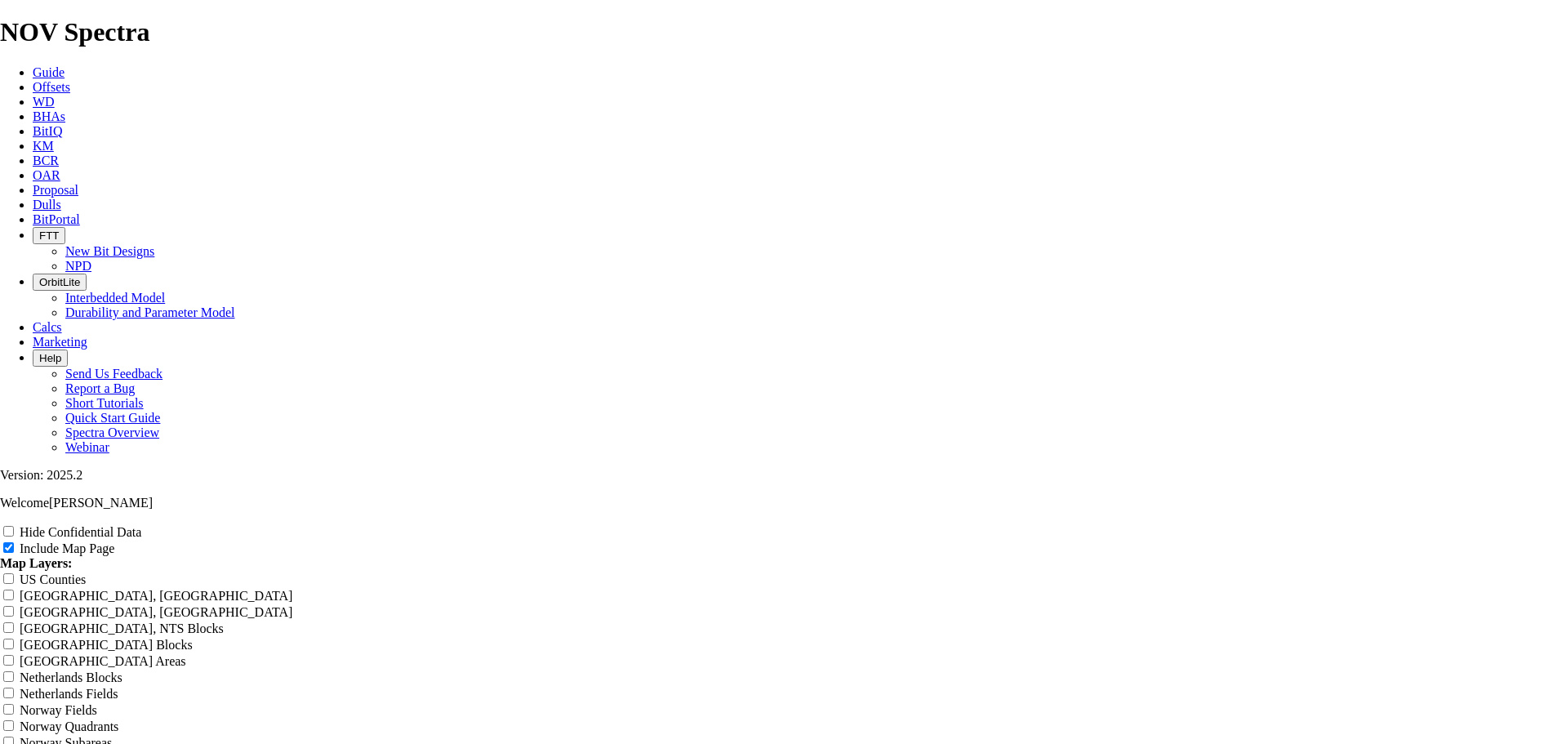
type input "8.75 TK66-CO1 - Vert"
type input "8.75 TK66-CO1 - Verti"
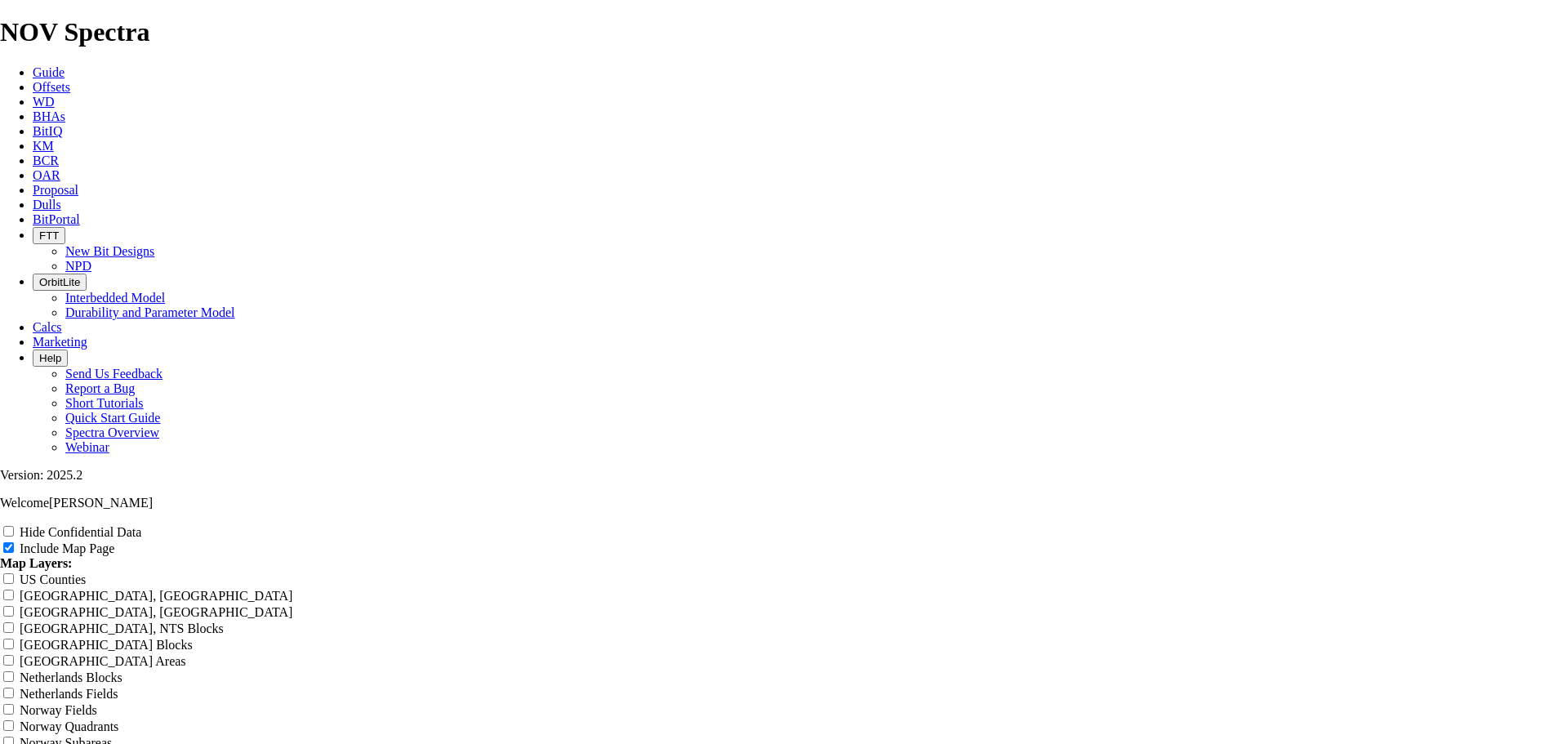
type input "8.75 TK66-CO1 - Verti"
type input "8.75 TK66-CO1 - Vertic"
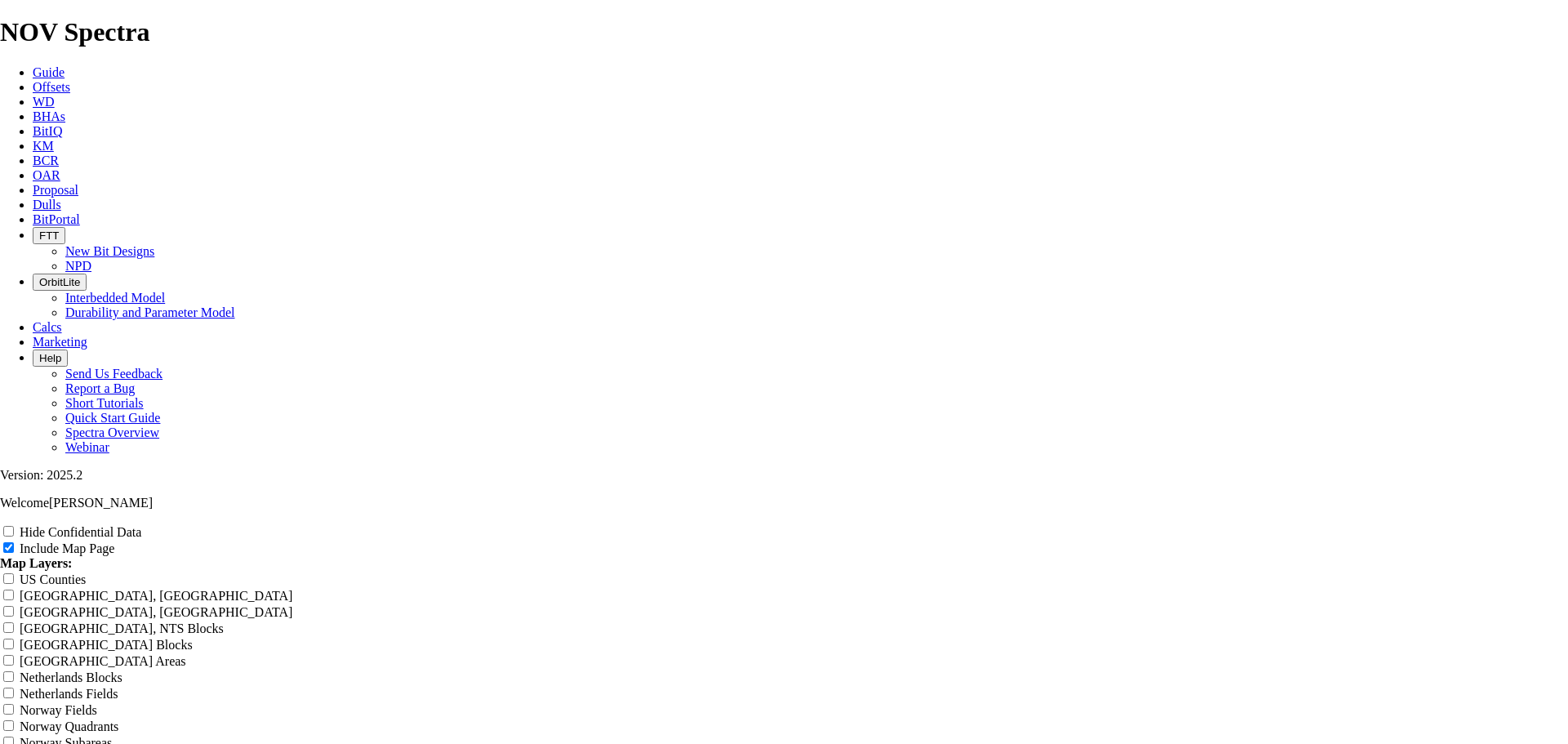
type input "8.75 TK66-CO1 - Vertic"
type input "8.75 TK66-CO1 - Vertica"
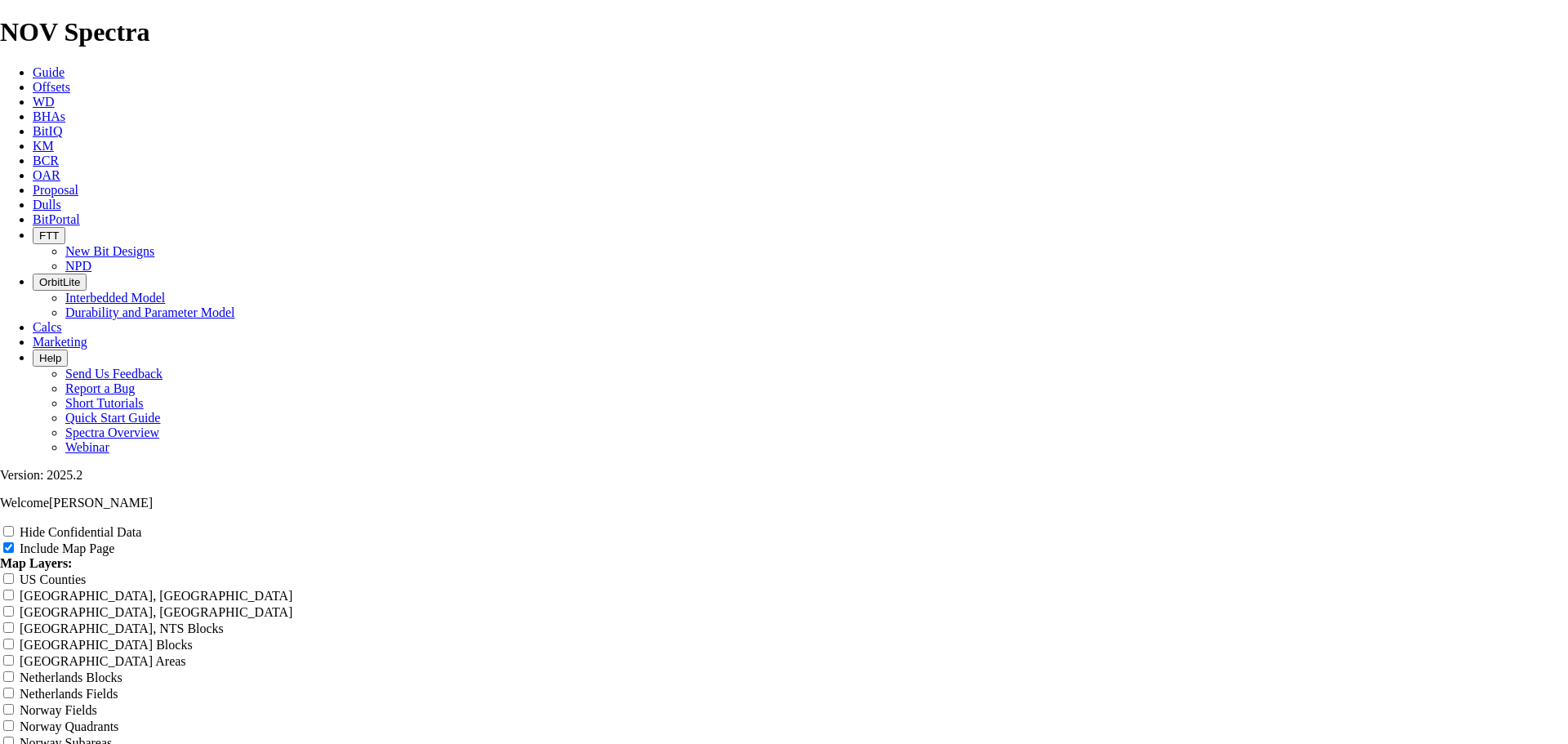
type input "8.75 TK66-CO1 - Vertica"
type input "8.75 TK66-CO1 - Vertical"
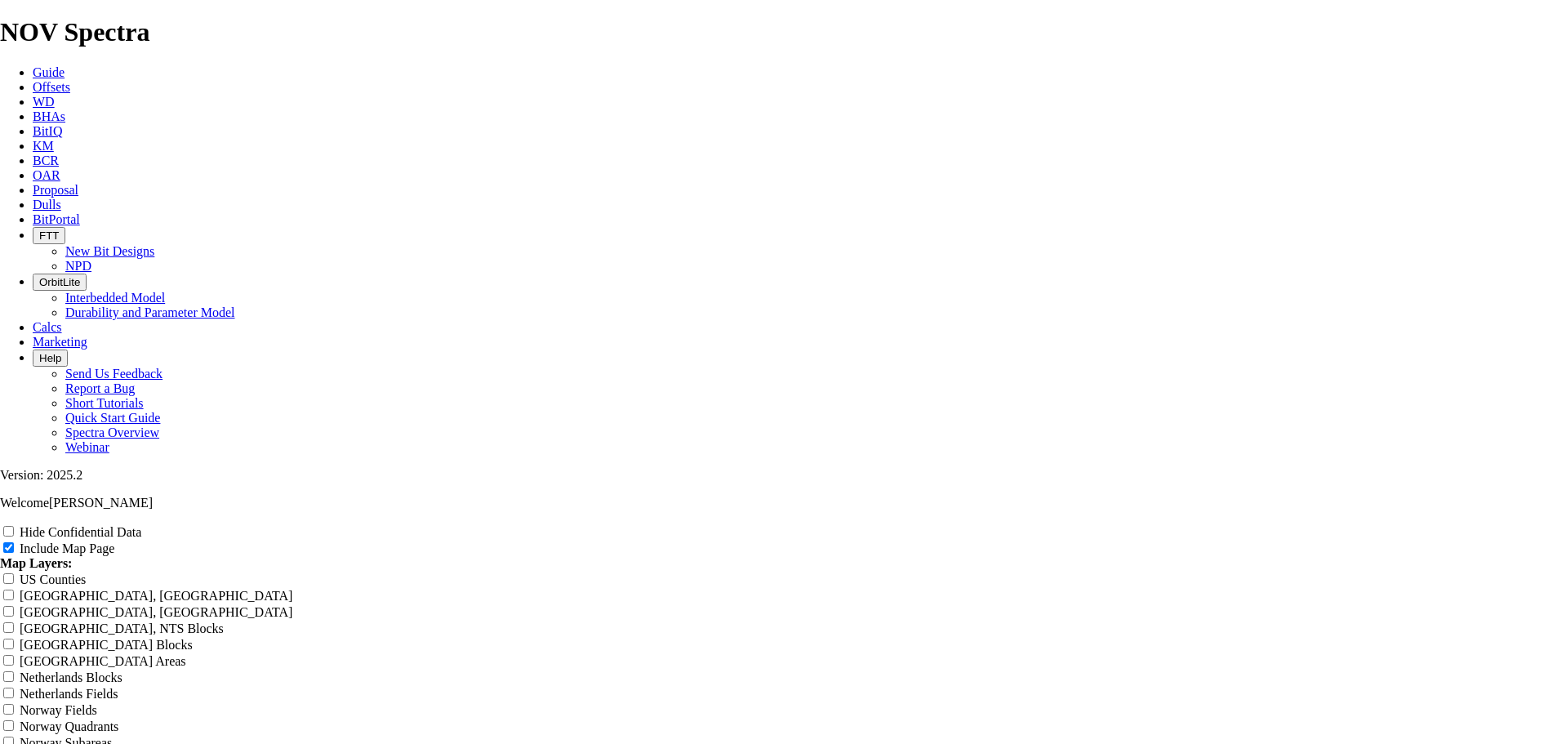
type input "8.75 TK66-CO1 - Vertical"
type input "8.75 TK66-CO1 - Vertical S"
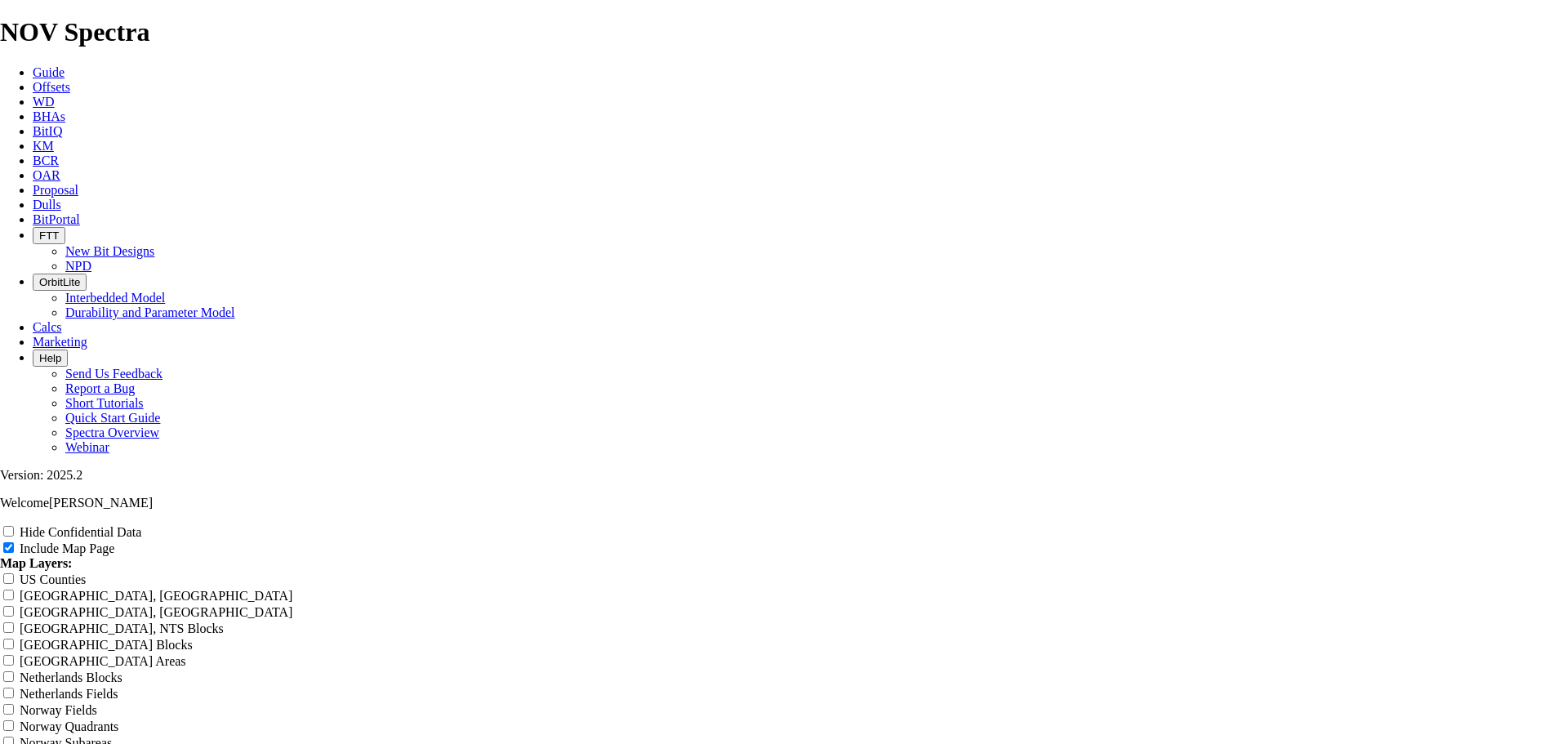
type input "8.75 TK66-CO1 - Vertical S"
type input "8.75 TK66-CO1 - Vertical Se"
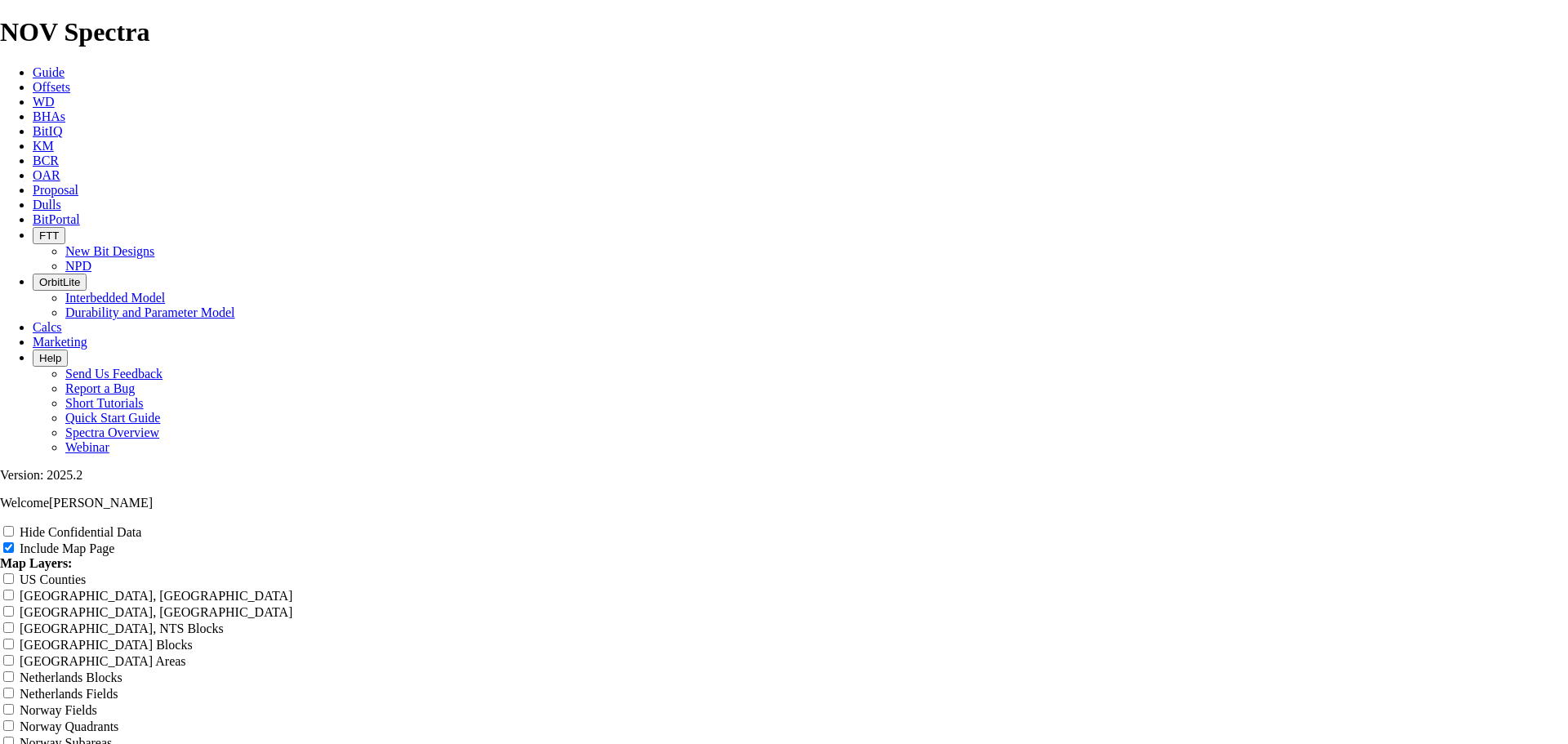
type input "8.75 TK66-CO1 - Vertical Se"
type input "8.75 TK66-CO1 - Vertical Sec"
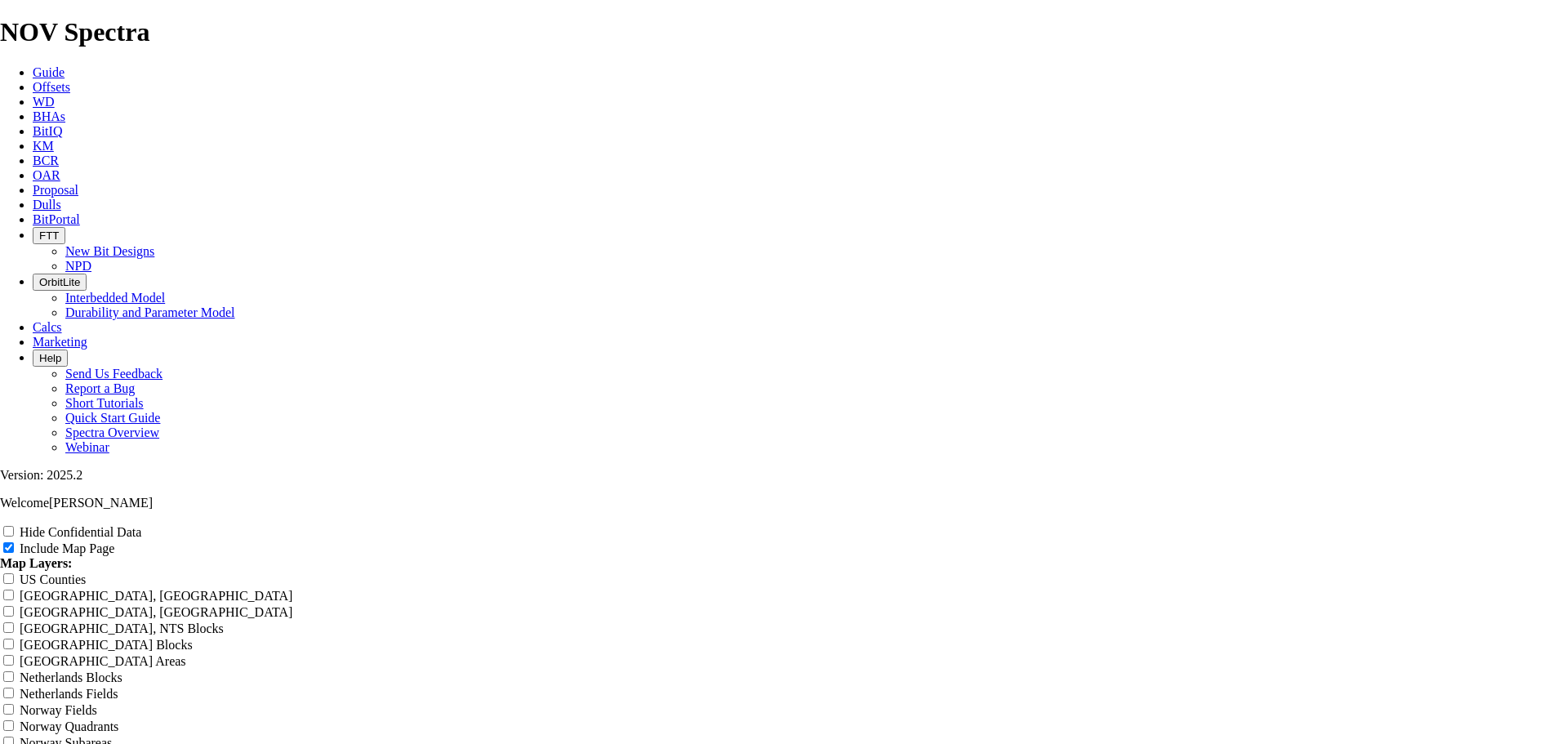
type input "8.75 TK66-CO1 - Vertical Sec"
type input "8.75 TK66-CO1 - Vertical Sect"
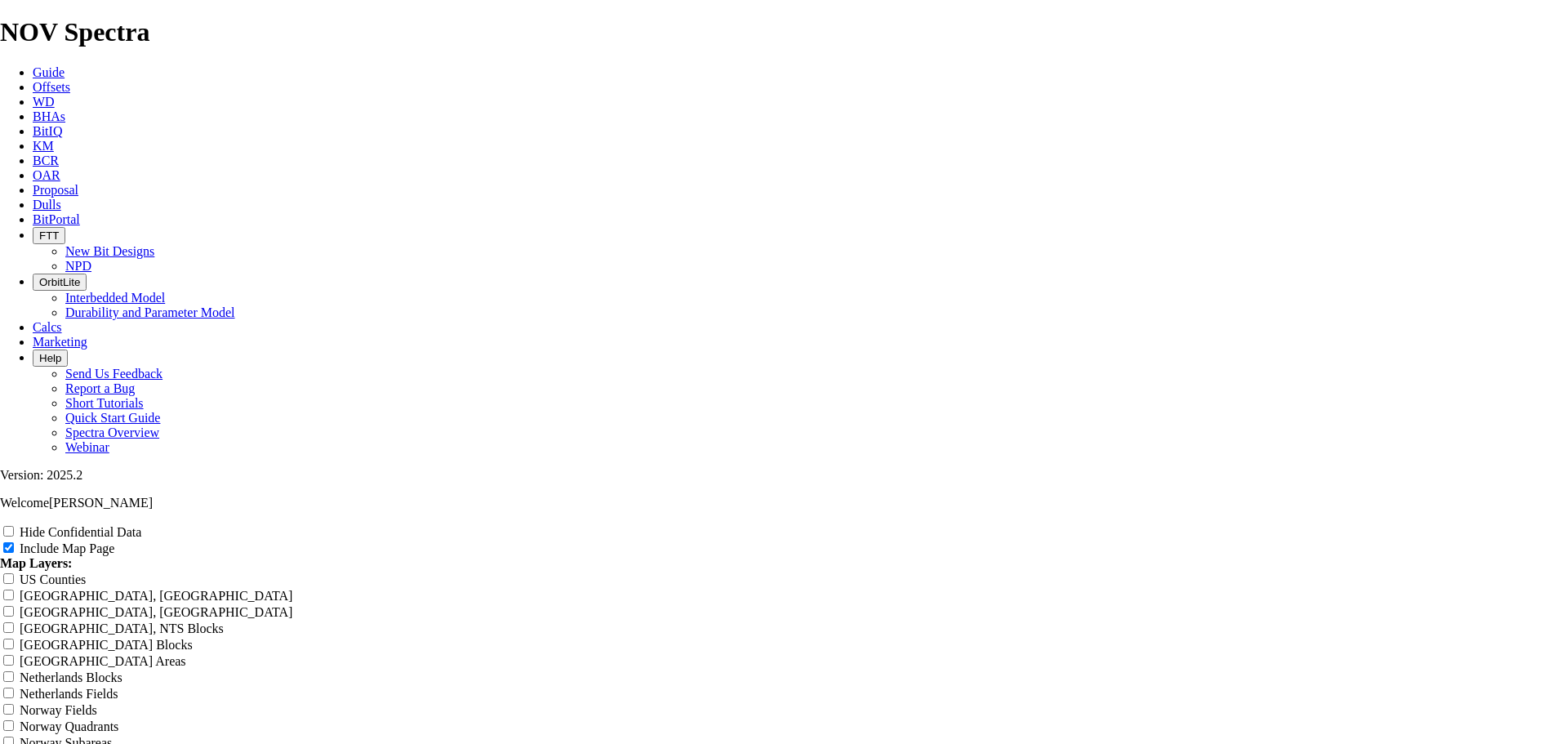
type input "8.75 TK66-CO1 - Vertical Sect"
type input "8.75 TK66-CO1 - Vertical Secti"
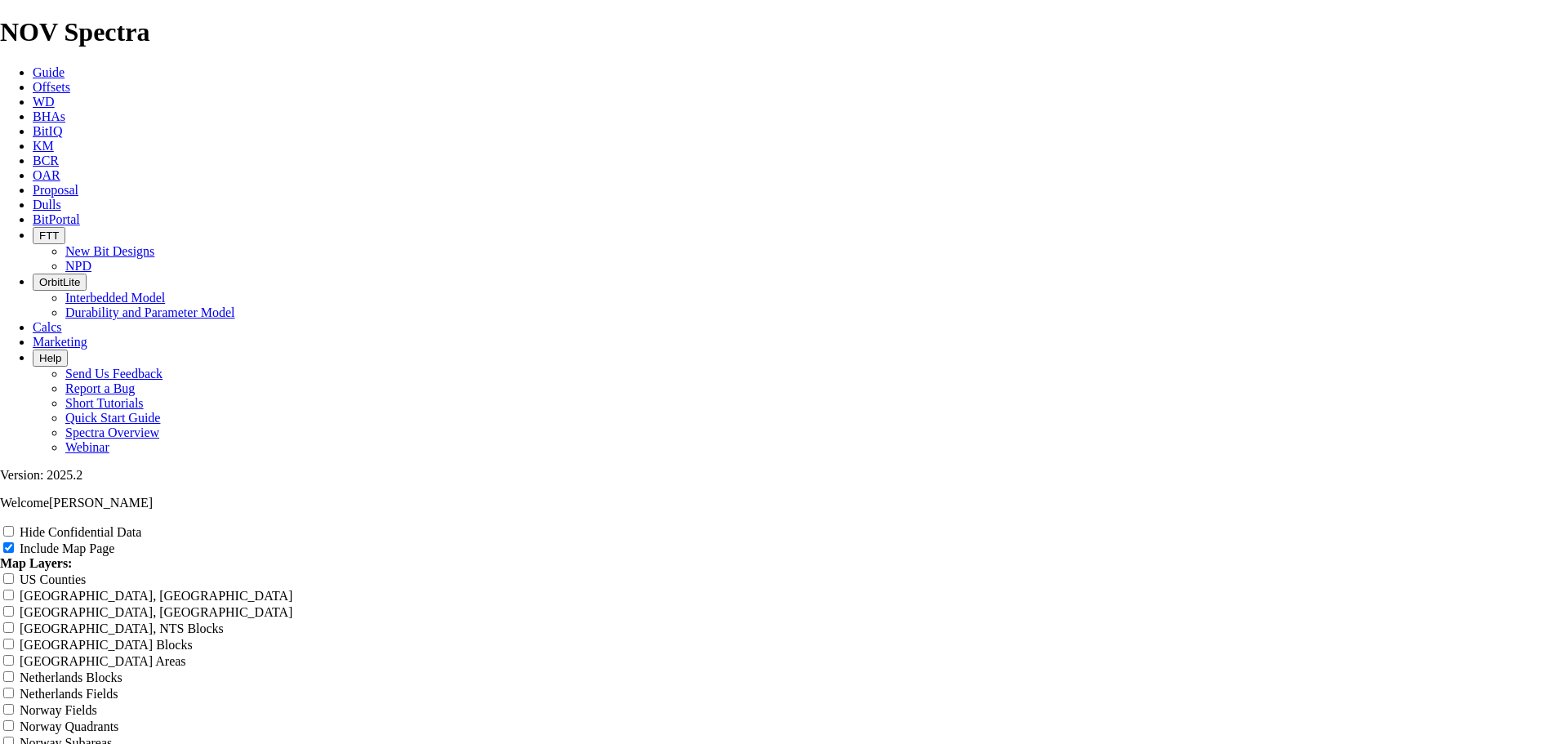
type input "8.75 TK66-CO1 - Vertical Secti"
type input "8.75 TK66-CO1 - Vertical Sectio"
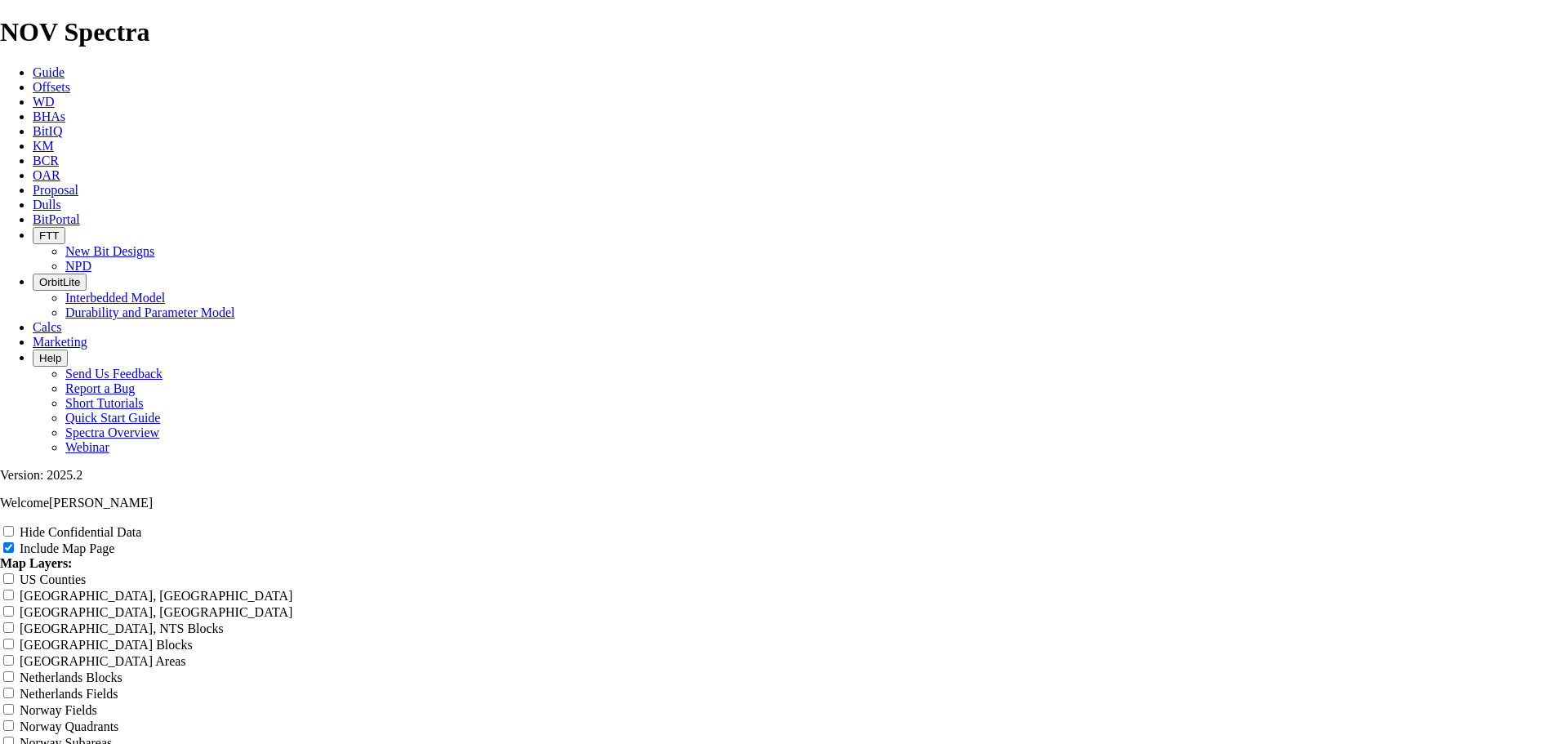
type input "8.75 TK66-CO1 - Vertical Sectio"
type input "8.75 TK66-CO1 - Vertical Section"
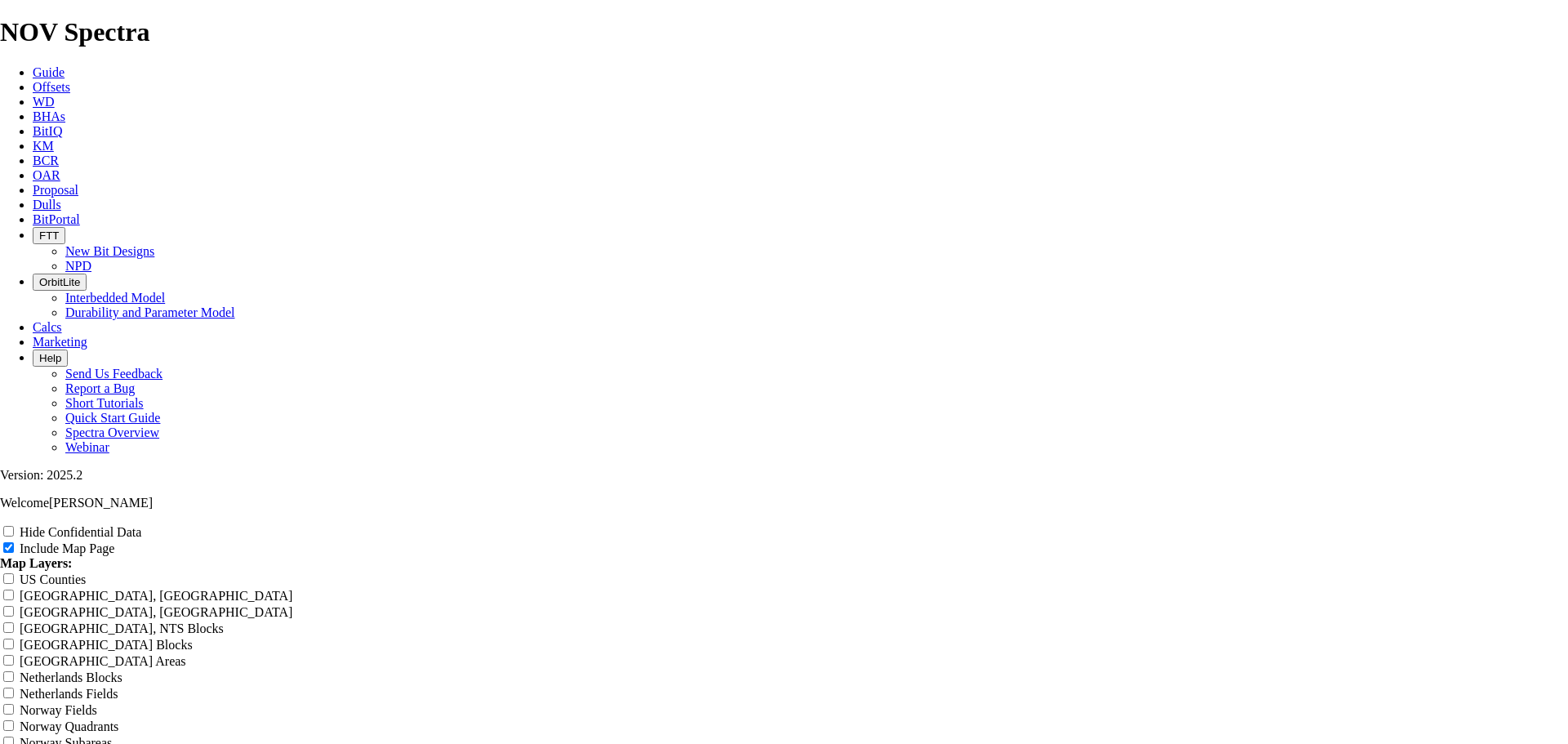
type input "8.75 TK66-CO1 - Vertical Section"
type input "8.75 TK66-CO1 - Vertical Sectio"
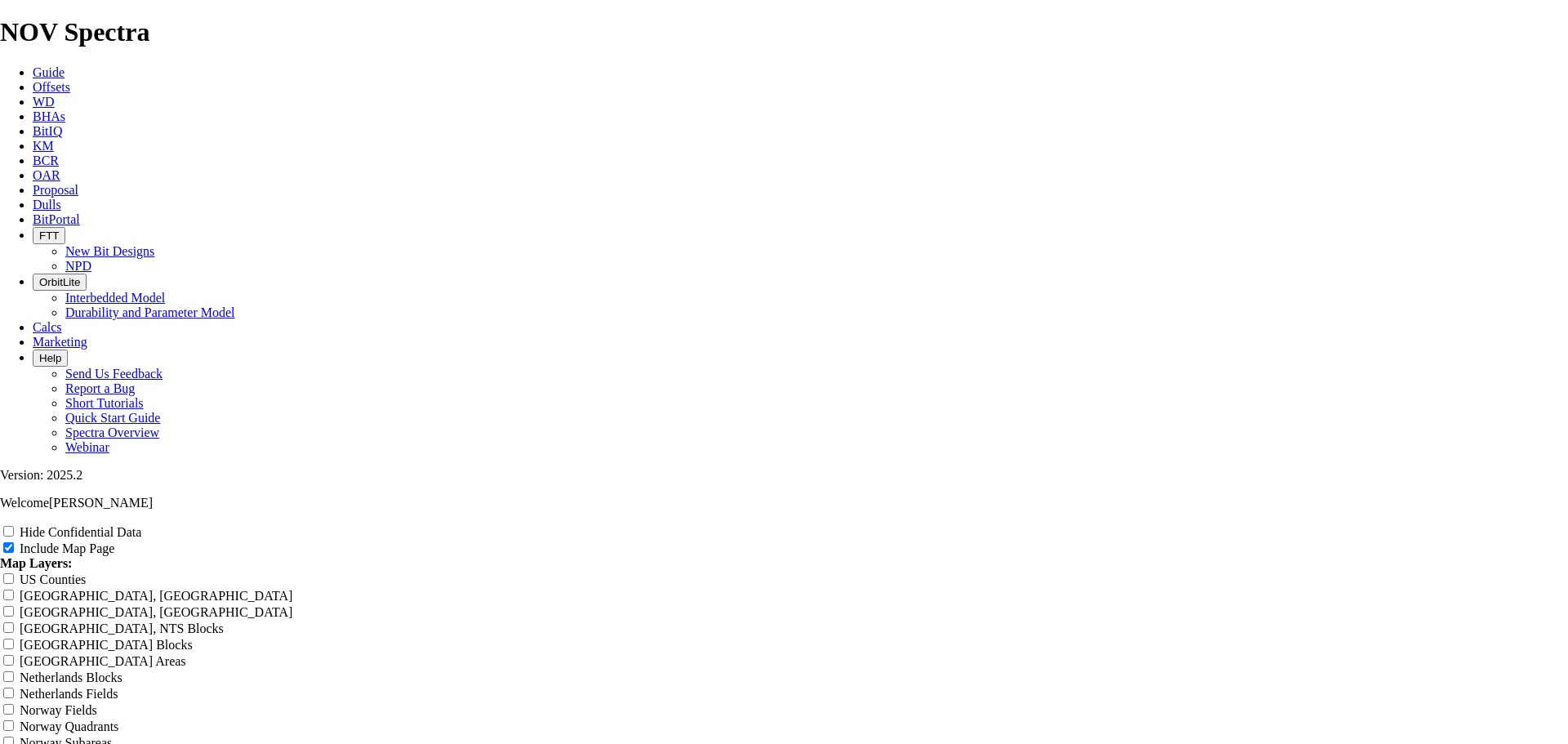
type input "8.75 TK66-CO1 - Vertical Sectio"
type input "8.75 TK66-CO1 - Vertical Secti"
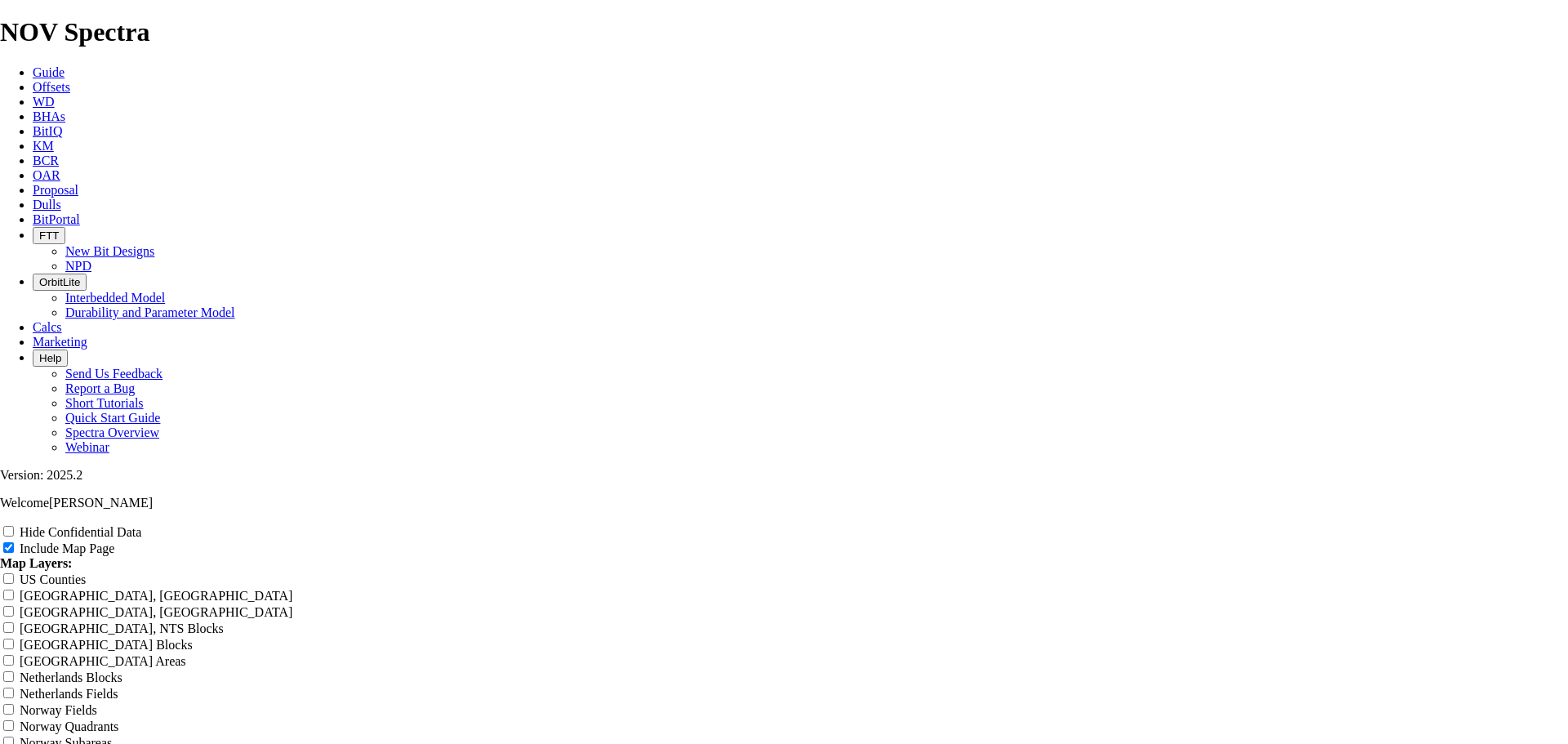
type input "8.75 TK66-CO1 - Vertical Secti"
type input "8.75 TK66-CO1 - Vertical Sect"
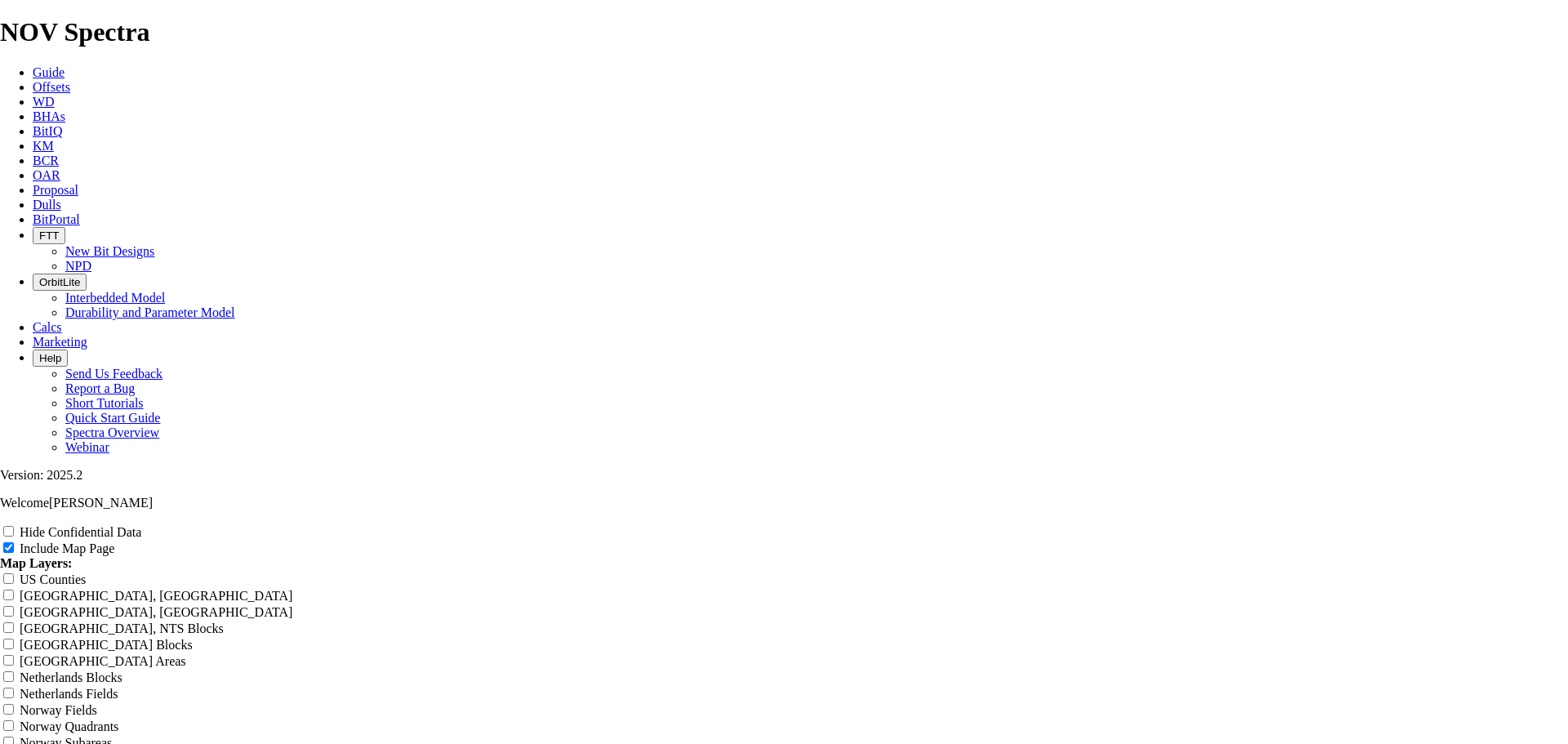
type input "8.75 TK66-CO1 - Vertical Sect"
type input "8.75 TK66-CO1 - Vertical Sec"
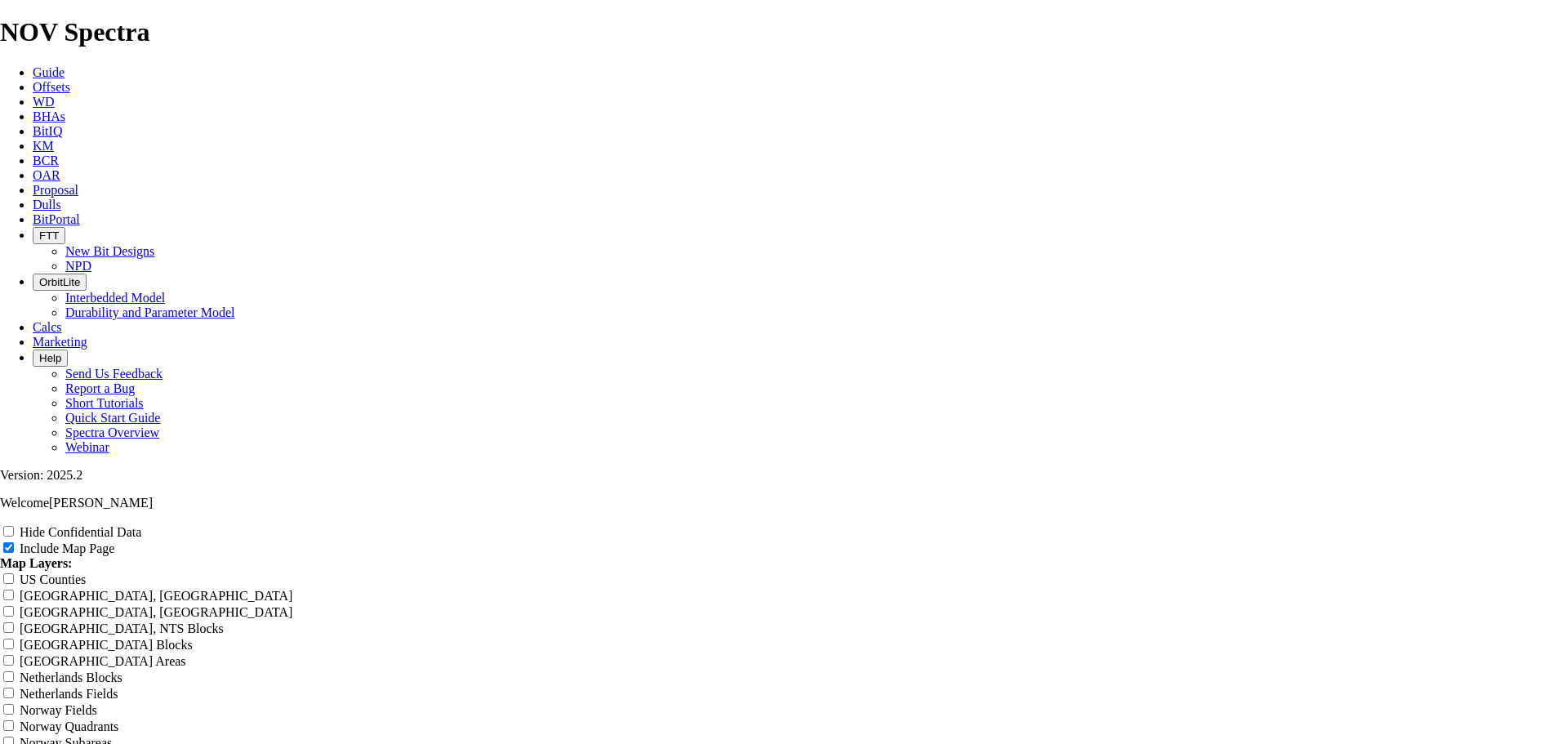
type input "8.75 TK66-CO1 - Vertical Sec"
type input "8.75 TK66-CO1 - Vertical Se"
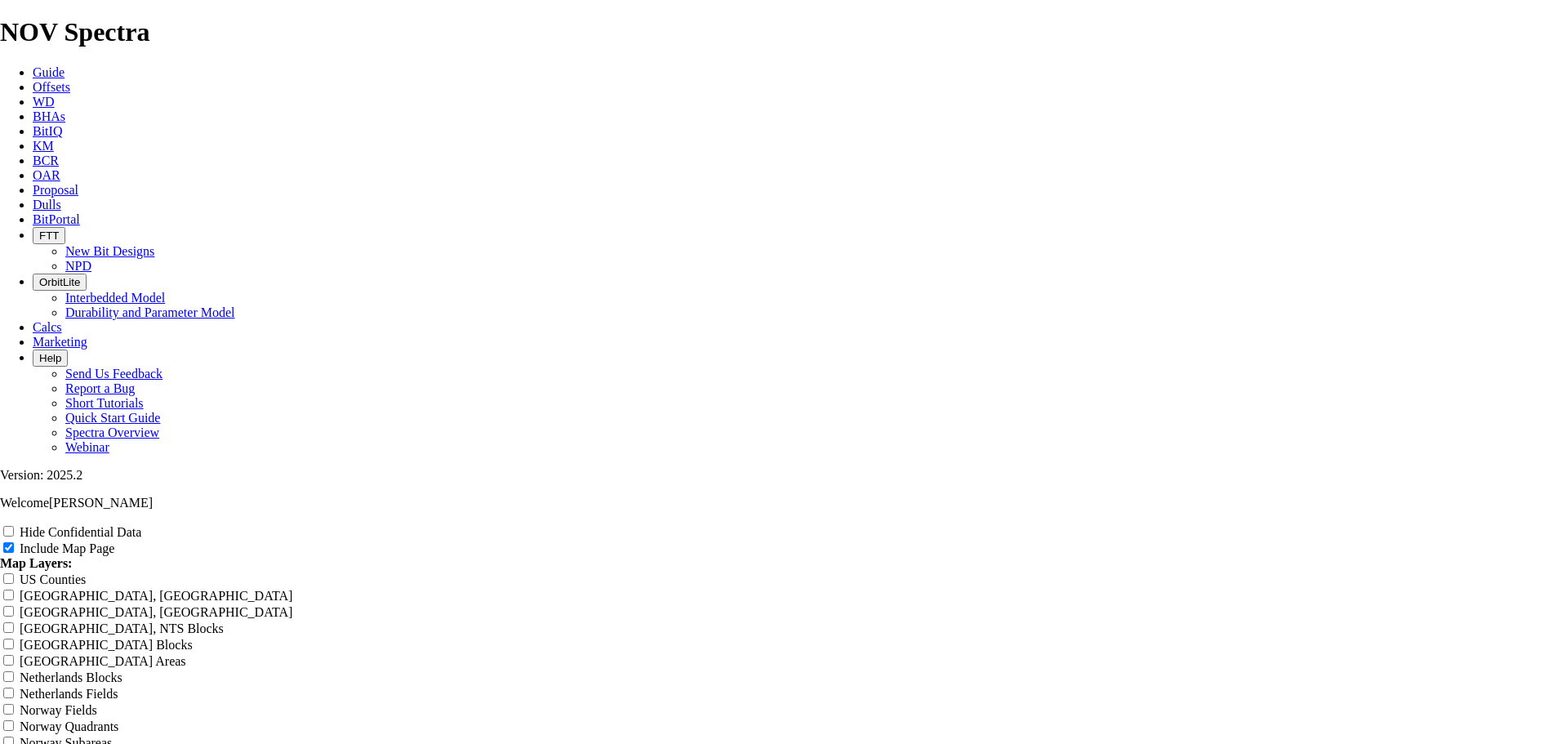
type input "8.75 TK66-CO1 - Vertical Se"
type input "8.75 TK66-CO1 - Vertical S"
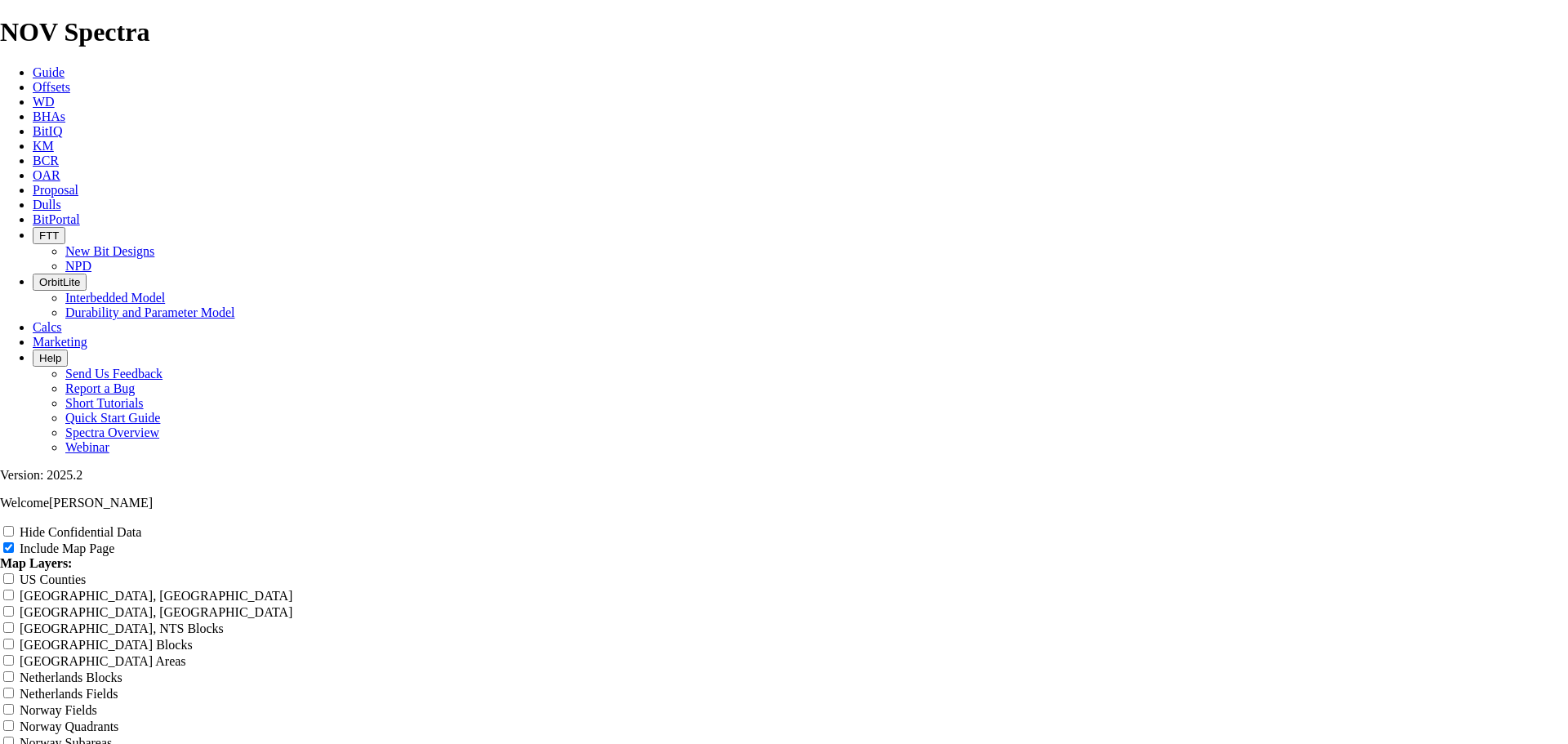
type input "8.75 TK66-CO1 - Vertical S"
type input "8.75 TK66-CO1 - Vertical"
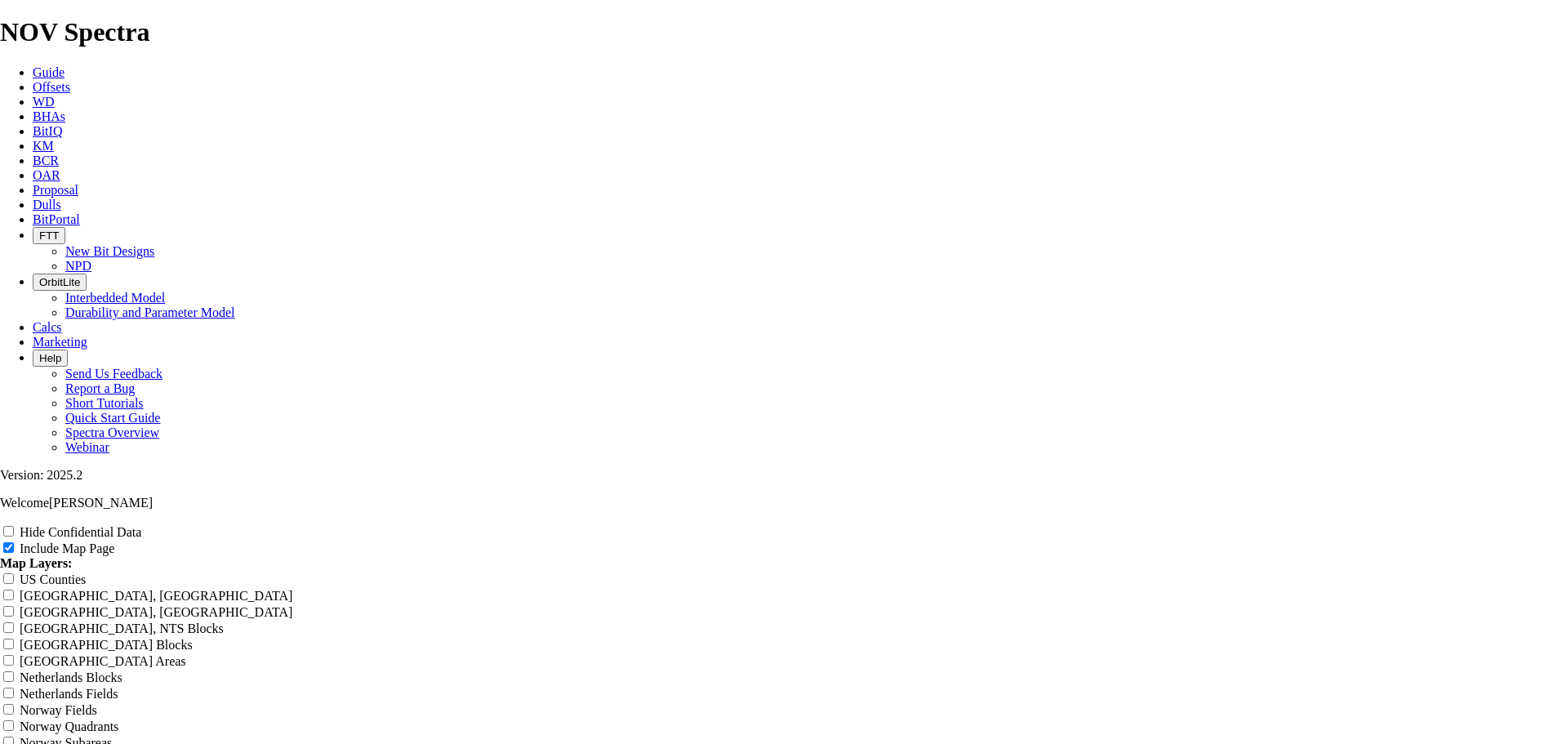
type input "8.75 TK66-CO1 - Vertical"
type input "8.75 TK66-CO1 - Vertical -"
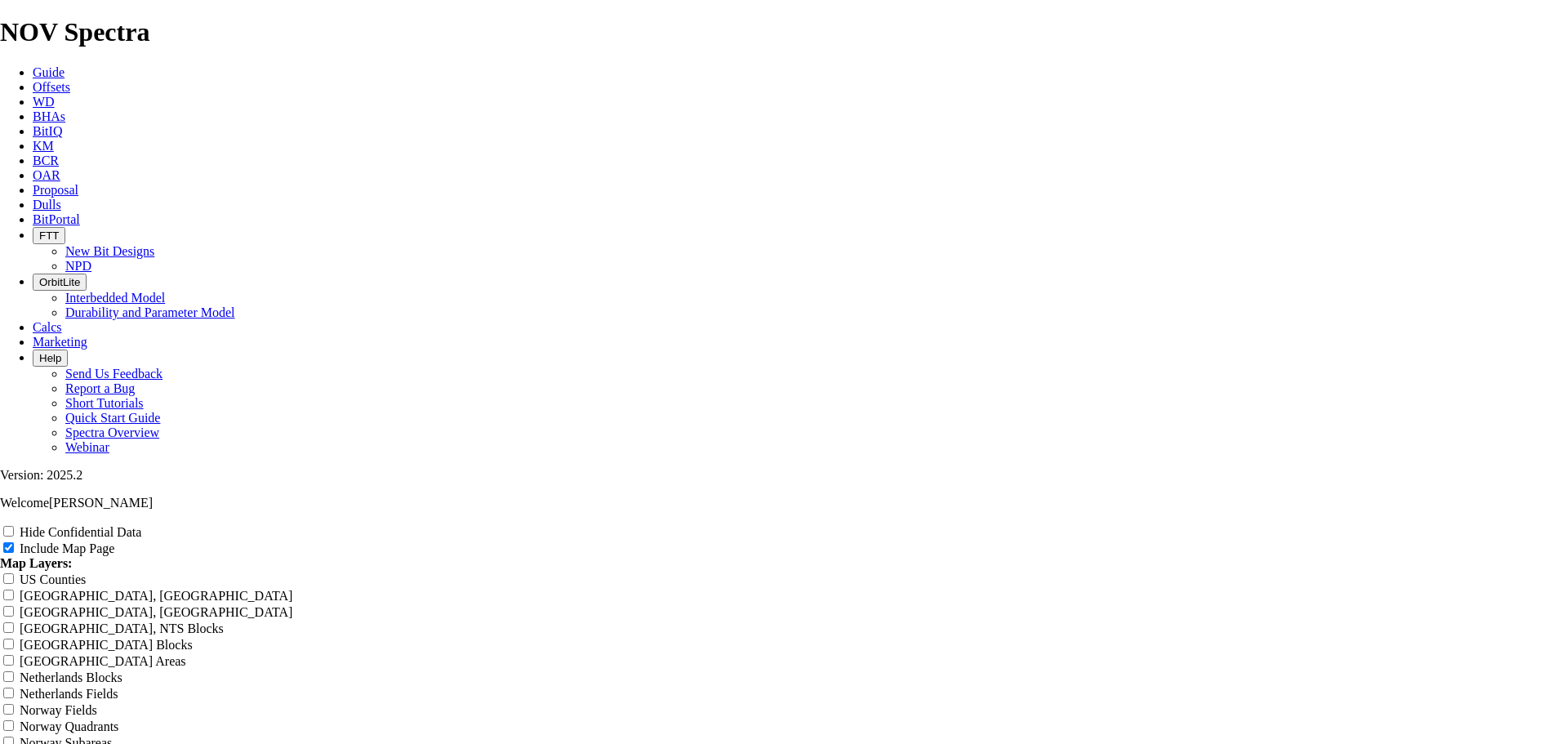
type input "8.75 TK66-CO1 - Vertical -"
type input "8.75 TK66-CO1 - Vertical - K"
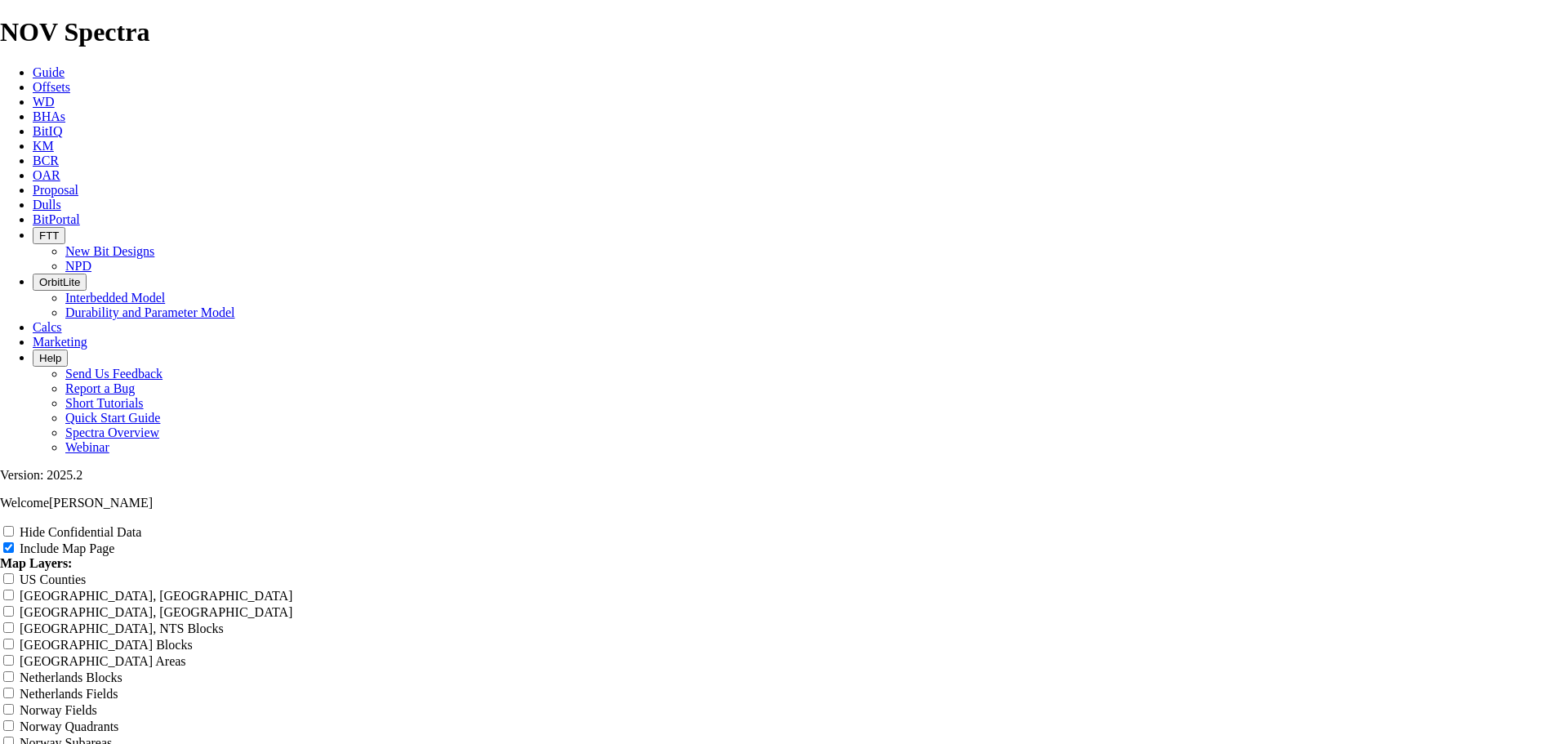
type input "8.75 TK66-CO1 - Vertical - K"
type input "8.75 TK66-CO1 - Vertical - Ki"
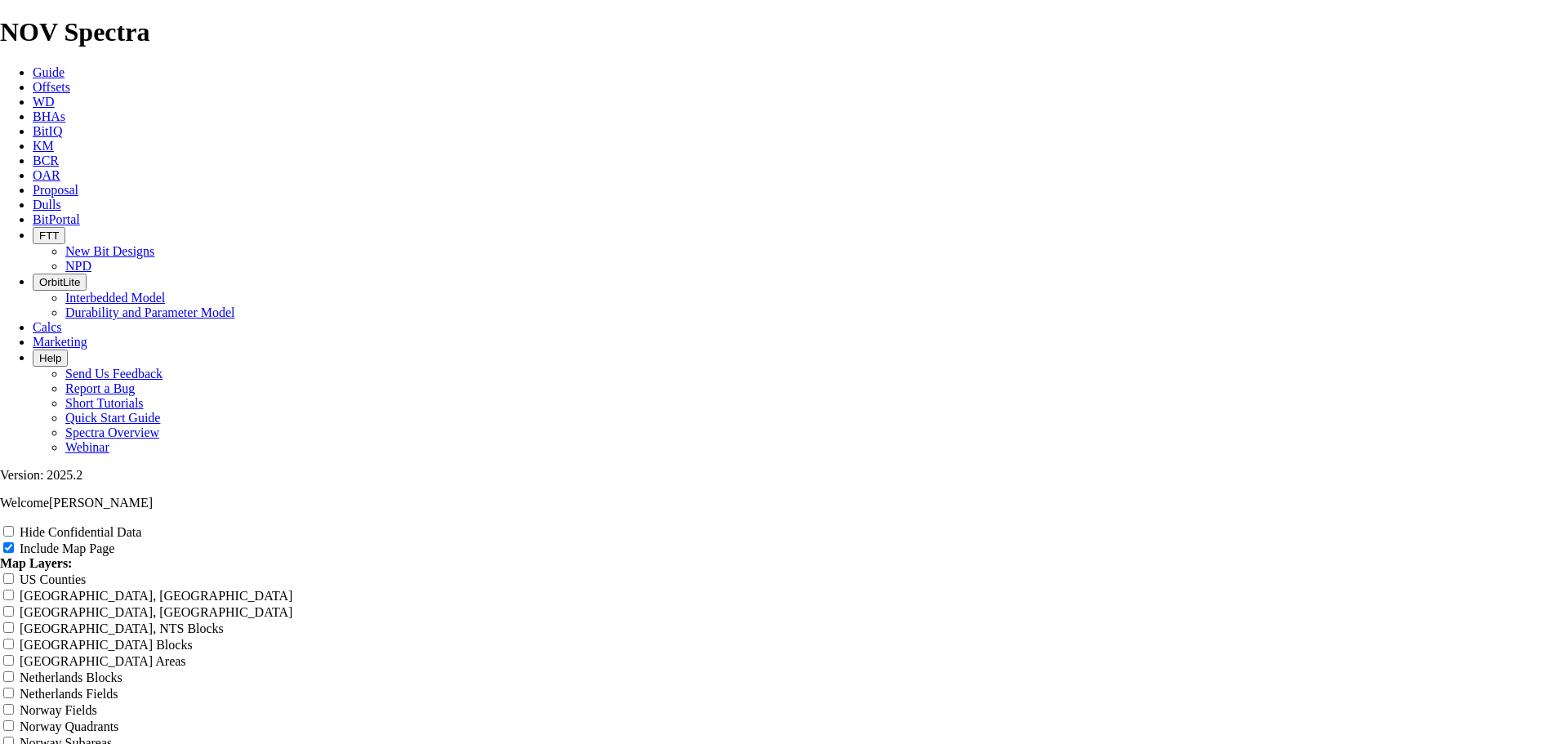
type input "8.75 TK66-CO1 - Vertical - Ki"
type input "8.75 TK66-CO1 - Vertical - Kim"
click at [14, 574] on input "US Counties" at bounding box center [8, 579] width 11 height 11
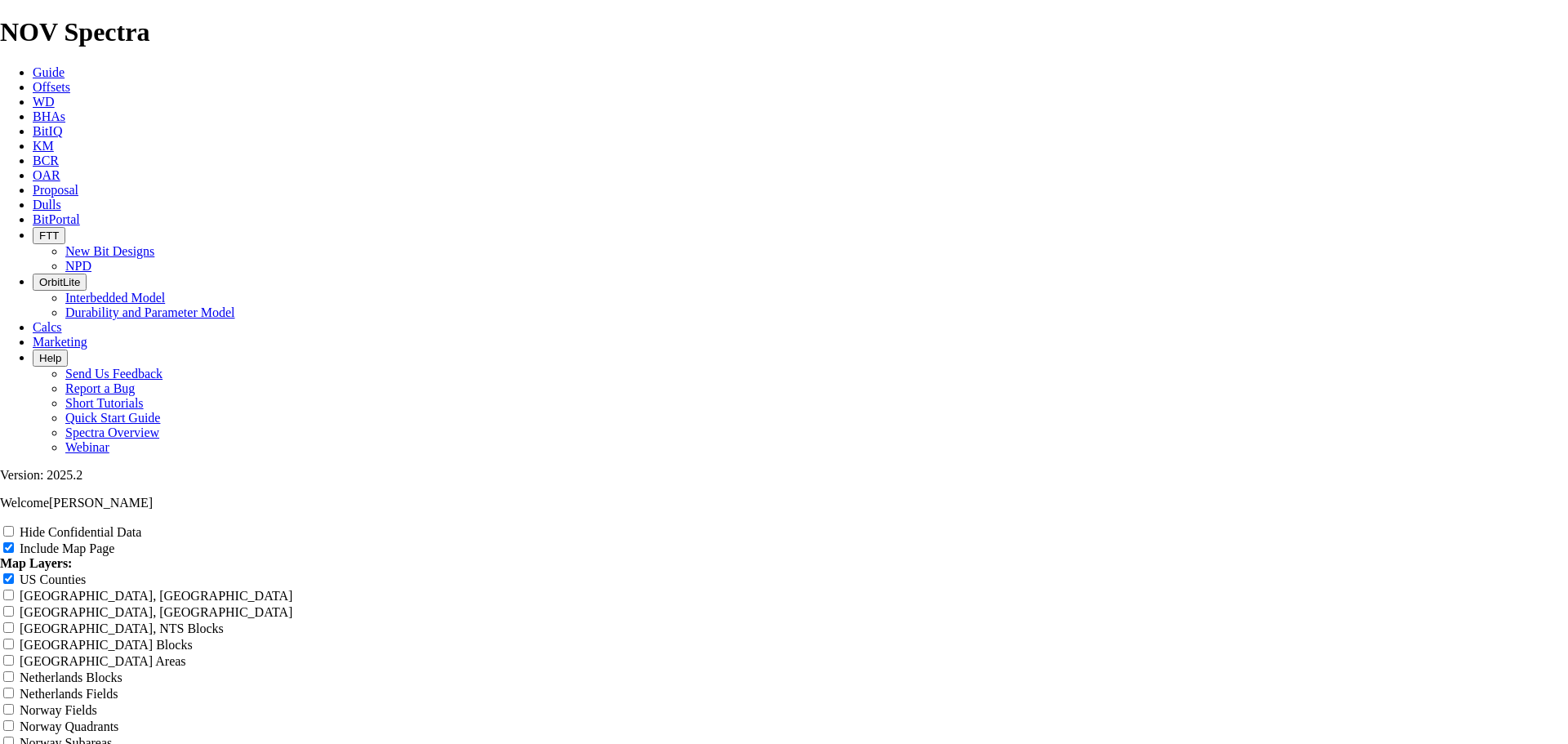
drag, startPoint x: 916, startPoint y: 367, endPoint x: 914, endPoint y: 387, distance: 20.1
click at [14, 574] on input "US Counties" at bounding box center [8, 579] width 11 height 11
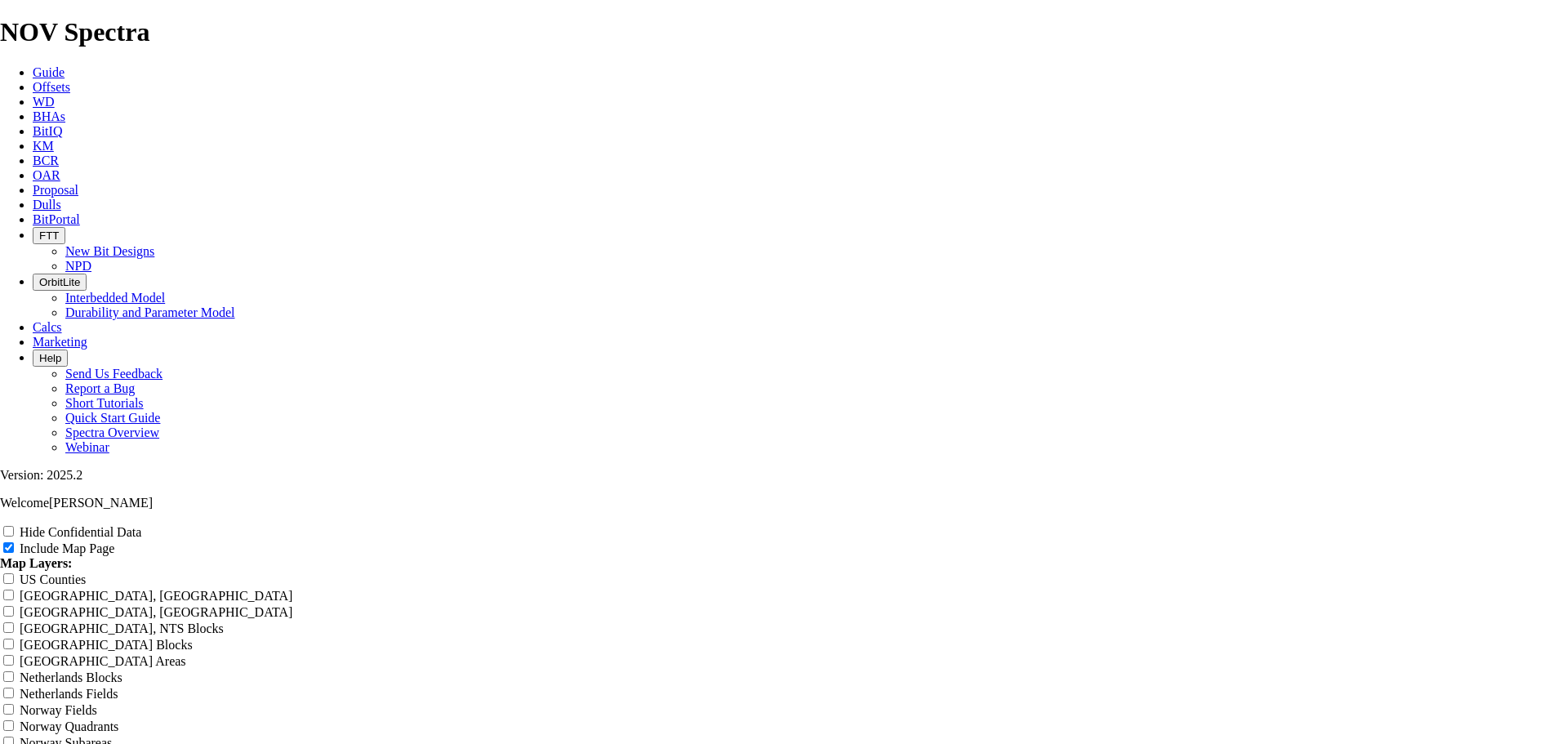
click at [14, 574] on input "US Counties" at bounding box center [8, 579] width 11 height 11
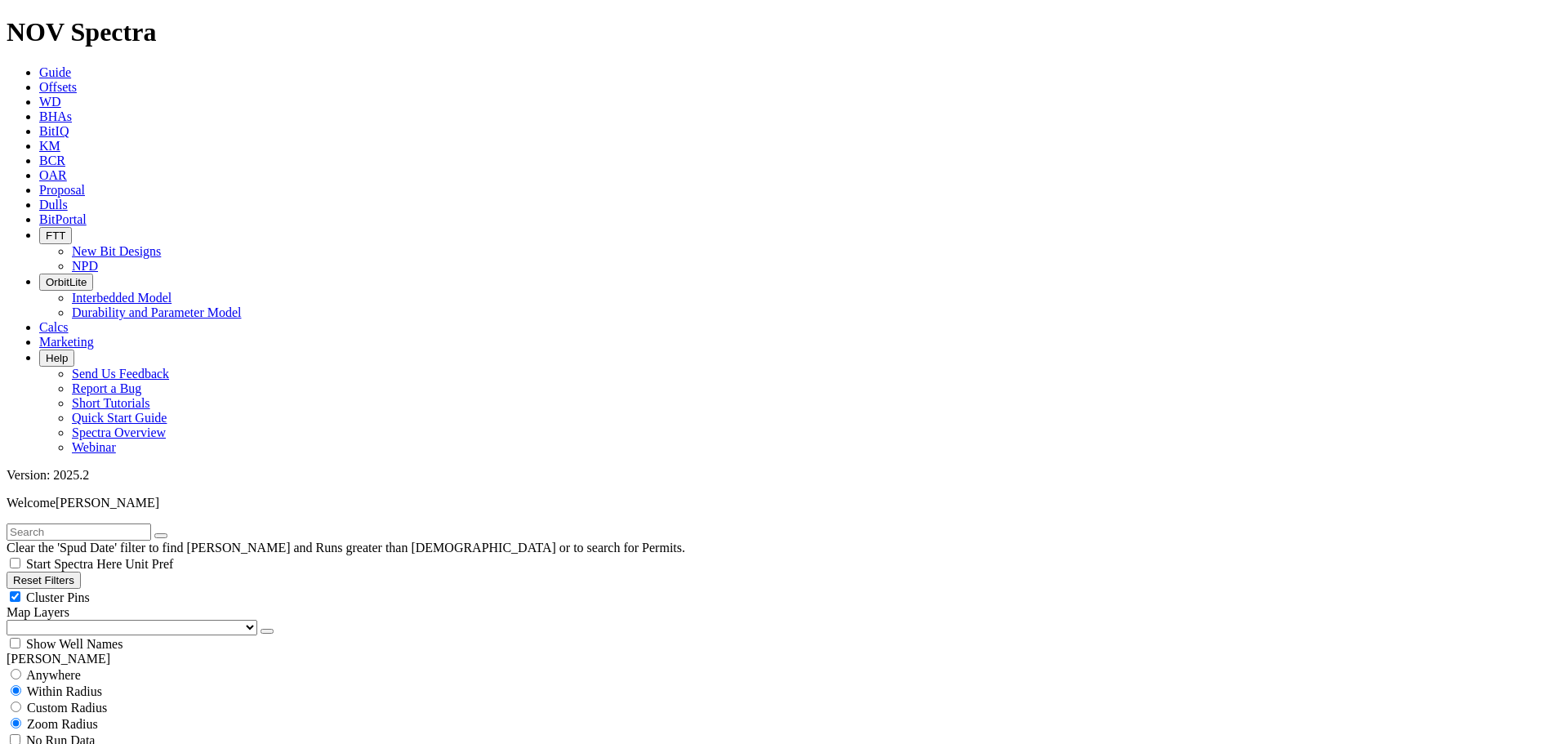
click at [162, 589] on div "Cluster Pins" at bounding box center [784, 597] width 1555 height 17
click at [91, 620] on select "US Counties Alberta, CA Townships British Columbia, CA Townships British Columb…" at bounding box center [132, 628] width 250 height 16
click at [13, 620] on select "US Counties Alberta, CA Townships British Columbia, CA Townships British Columb…" at bounding box center [132, 628] width 250 height 16
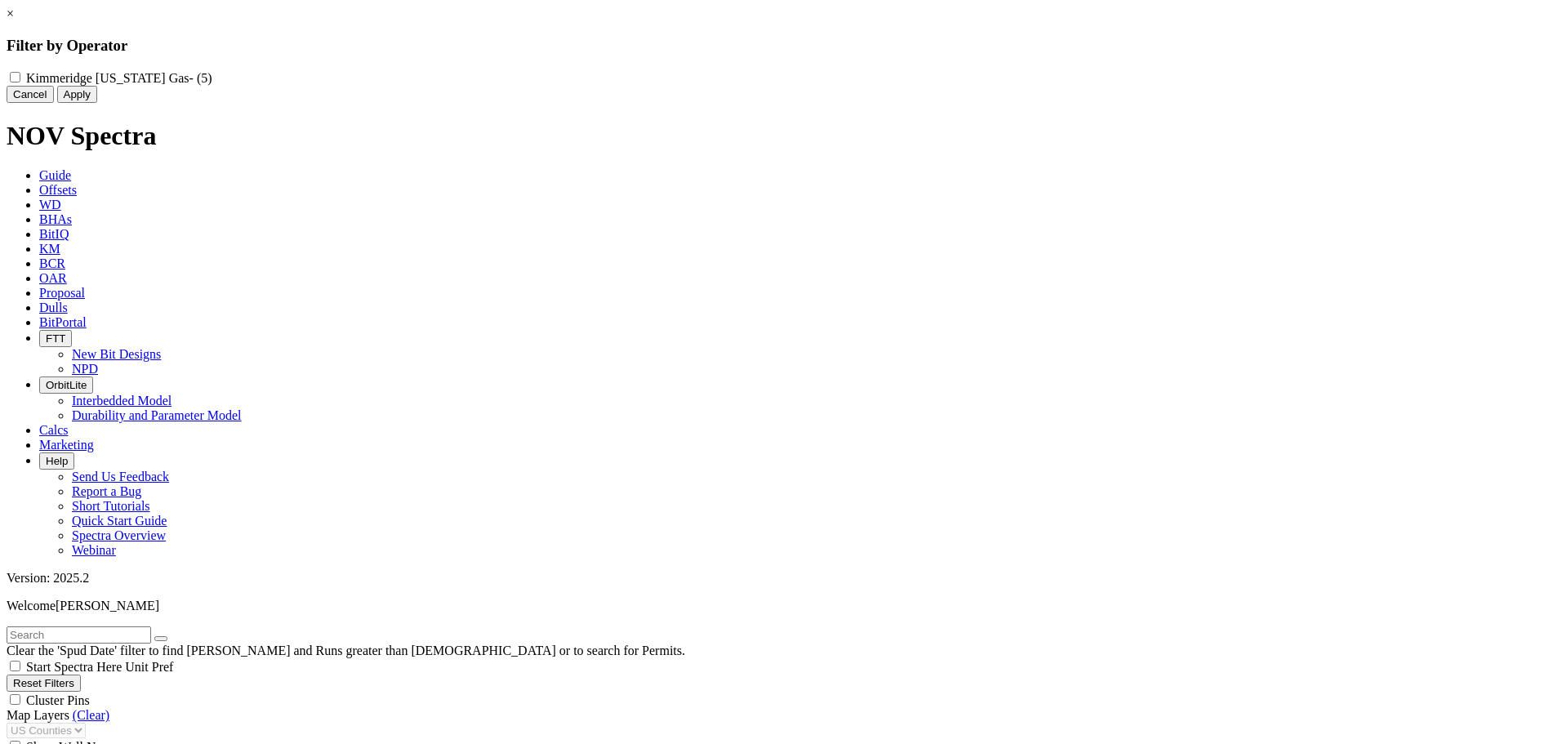
scroll to position [929, 0]
click at [54, 103] on button "Cancel" at bounding box center [30, 94] width 48 height 17
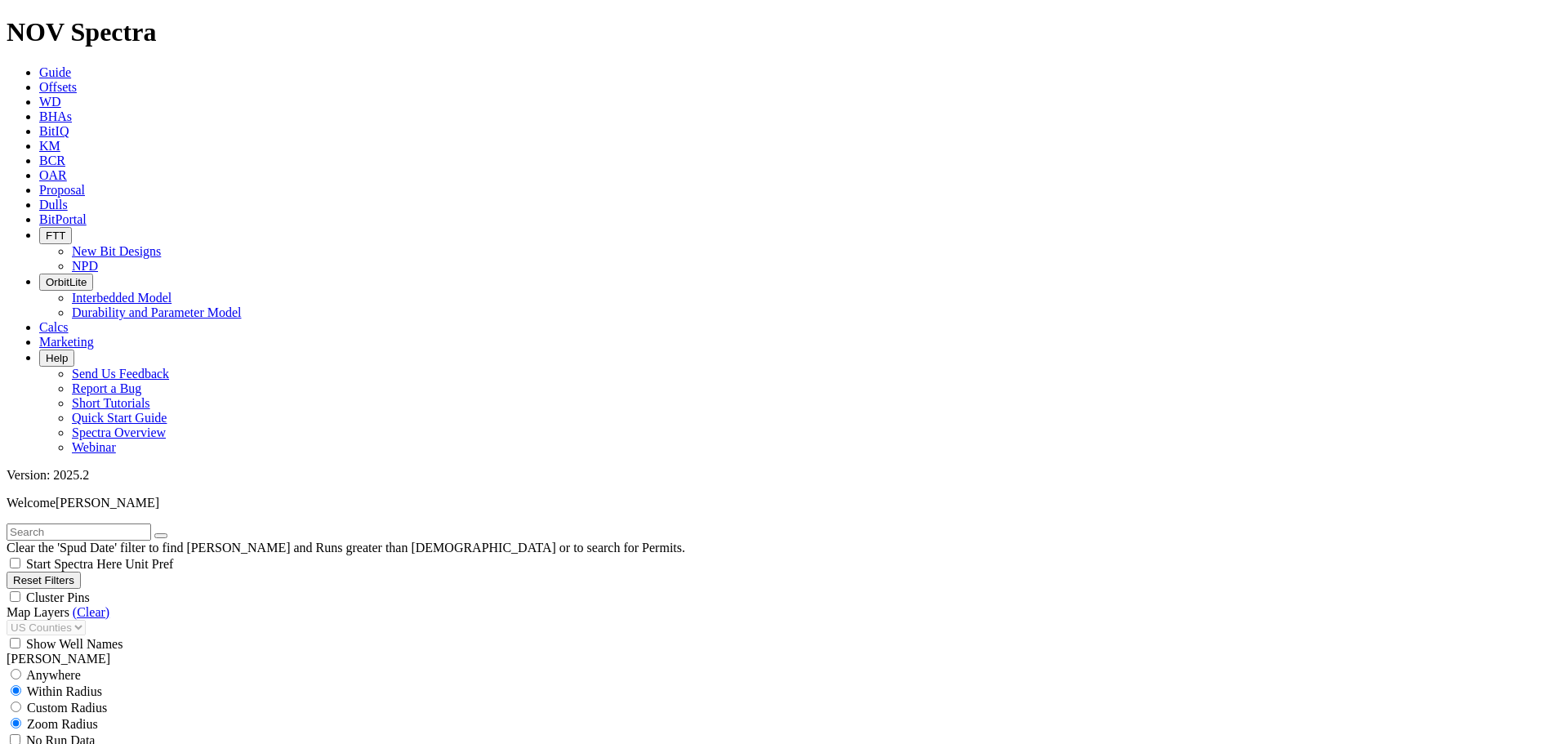
scroll to position [1804, 0]
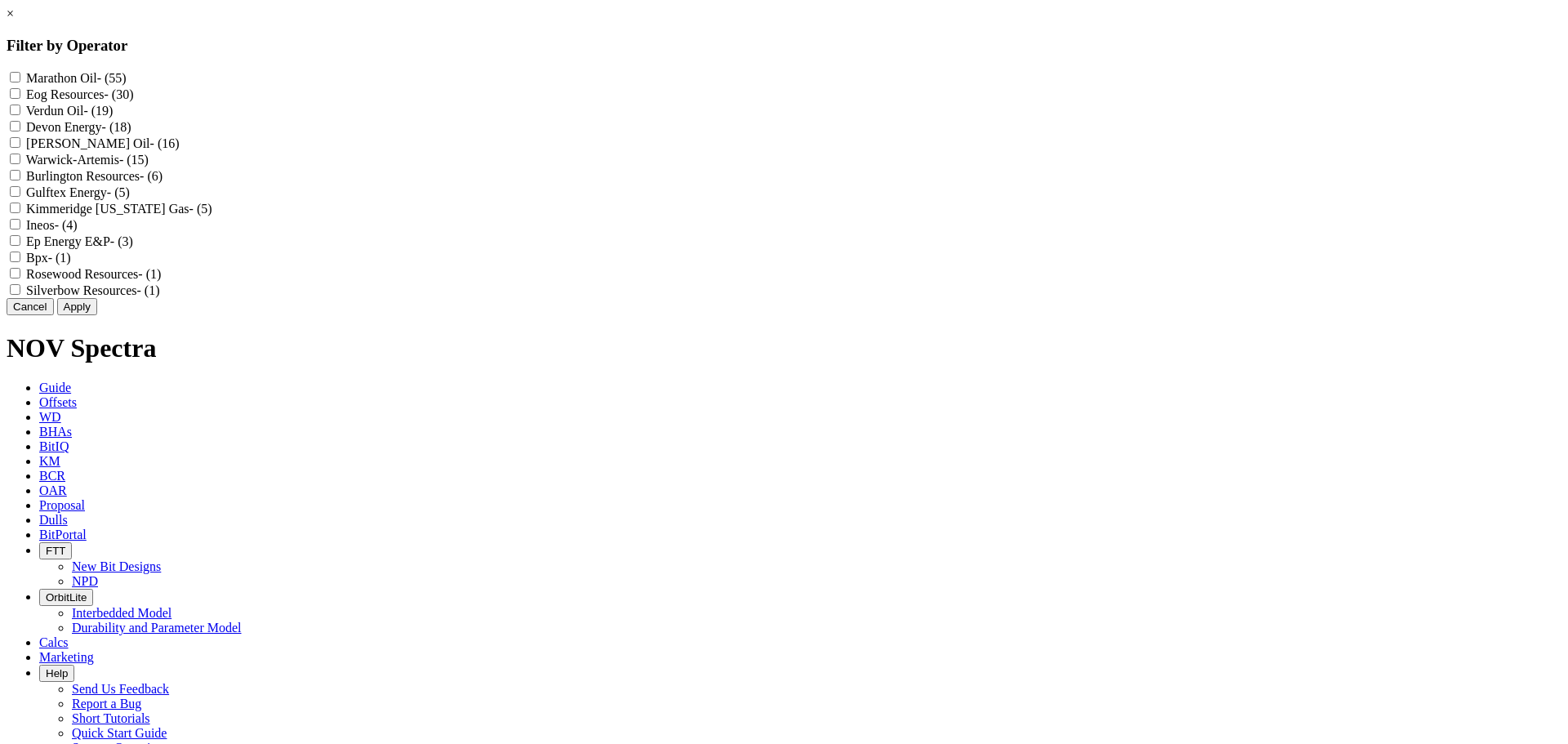
click at [20, 80] on Oil "Marathon Oil - (55)" at bounding box center [15, 77] width 11 height 11
click at [20, 180] on Resources "Burlington Resources - (6)" at bounding box center [15, 175] width 11 height 11
click at [97, 315] on button "Apply" at bounding box center [77, 307] width 40 height 17
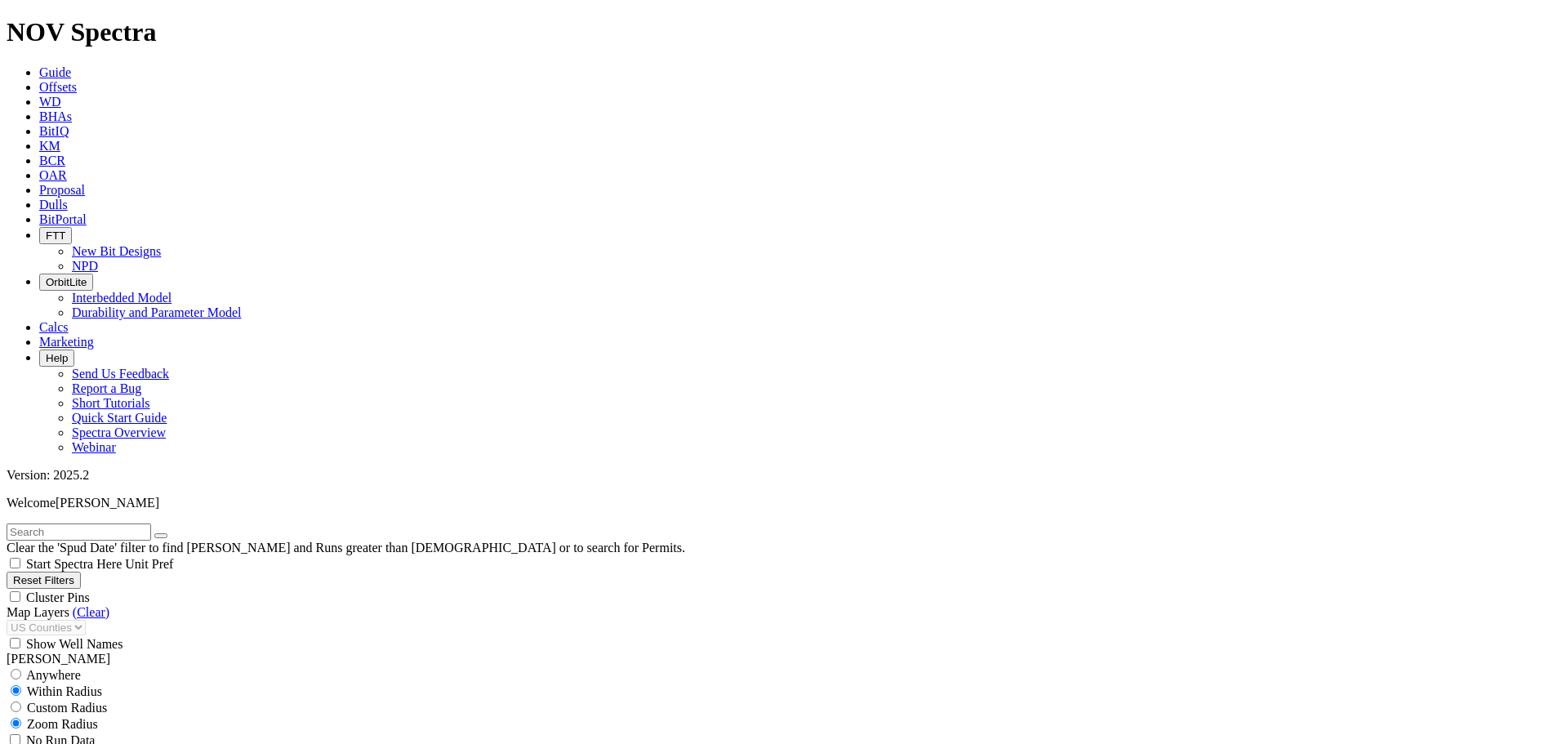
scroll to position [953, 0]
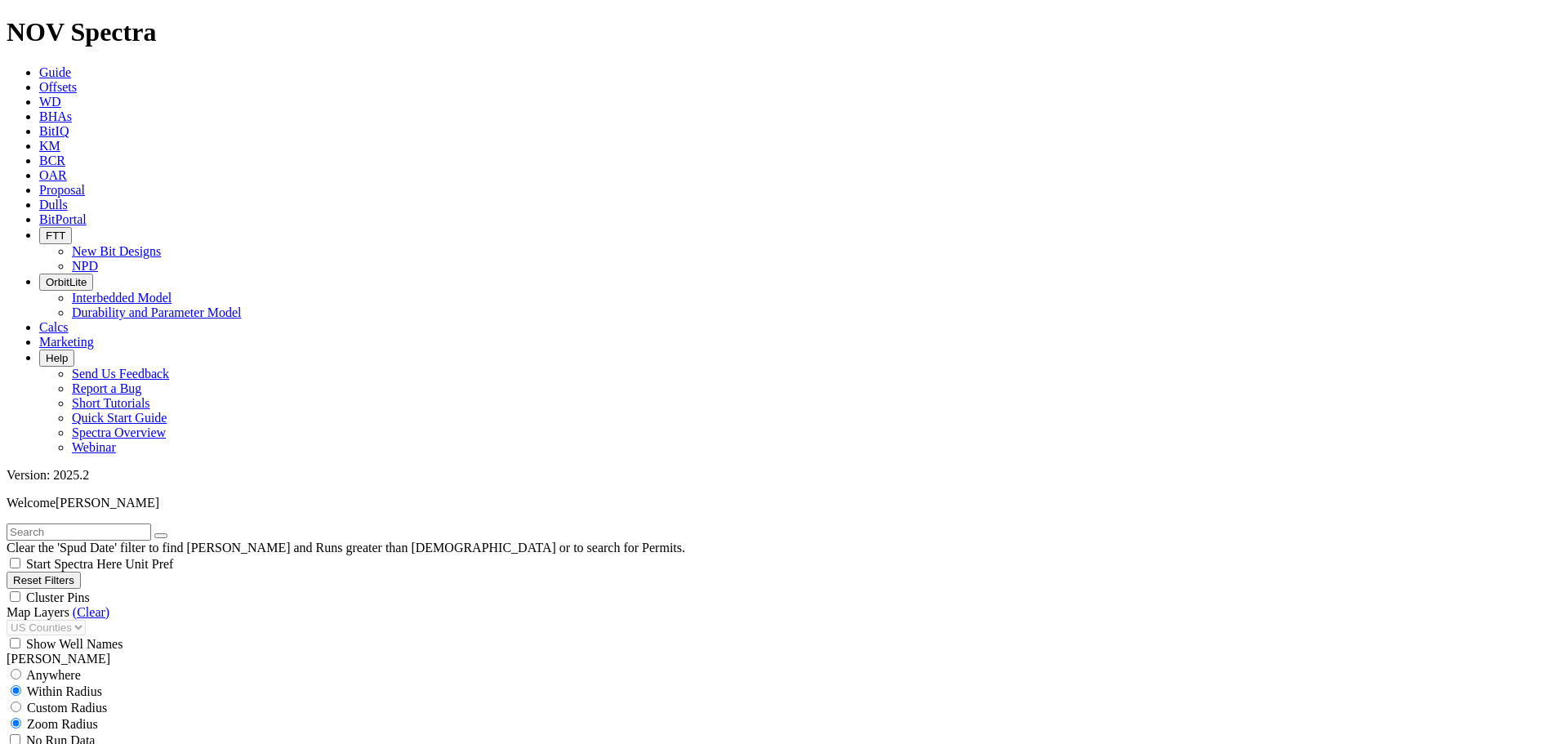
scroll to position [953, 0]
drag, startPoint x: 215, startPoint y: 652, endPoint x: 249, endPoint y: 648, distance: 34.2
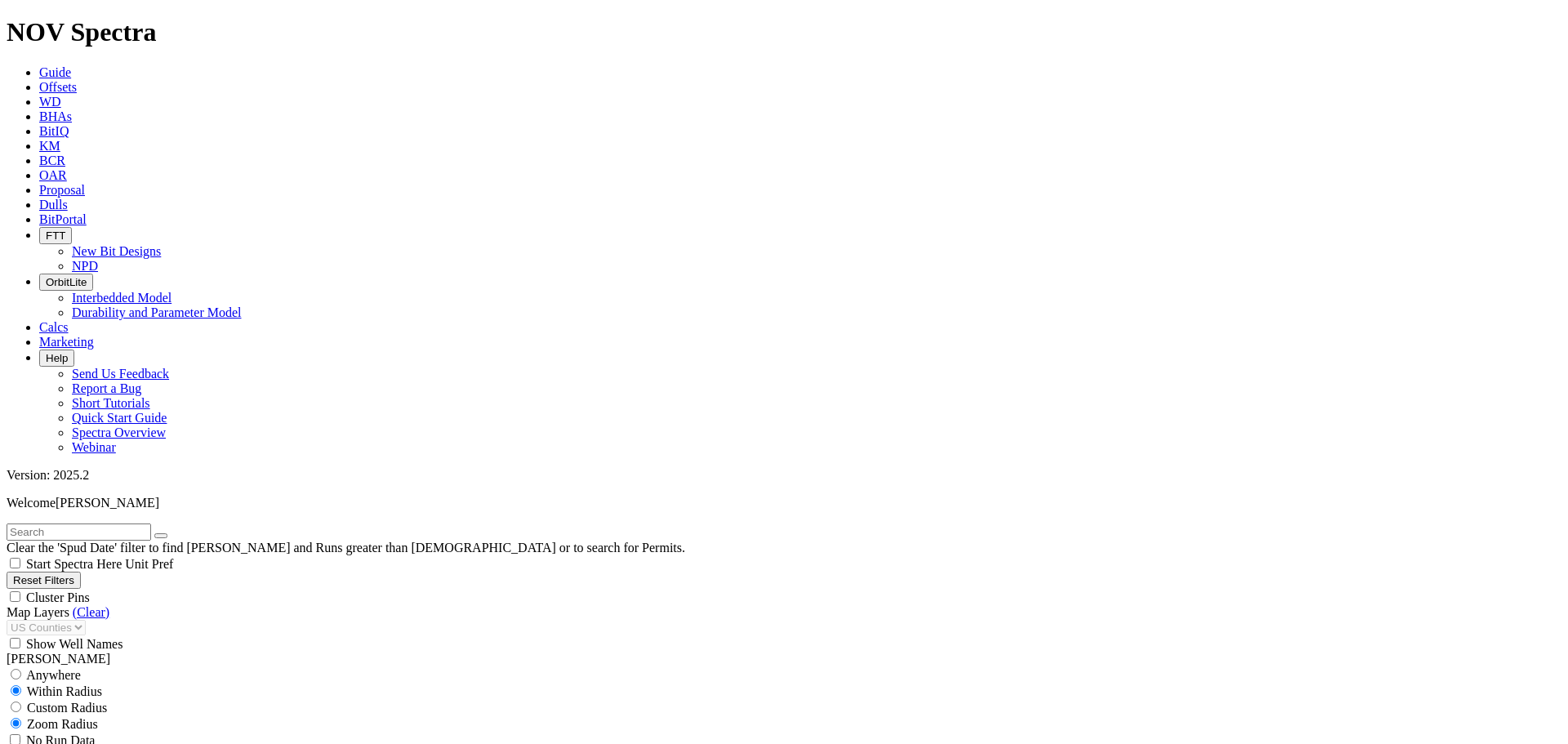
drag, startPoint x: 86, startPoint y: 619, endPoint x: 149, endPoint y: 617, distance: 63.0
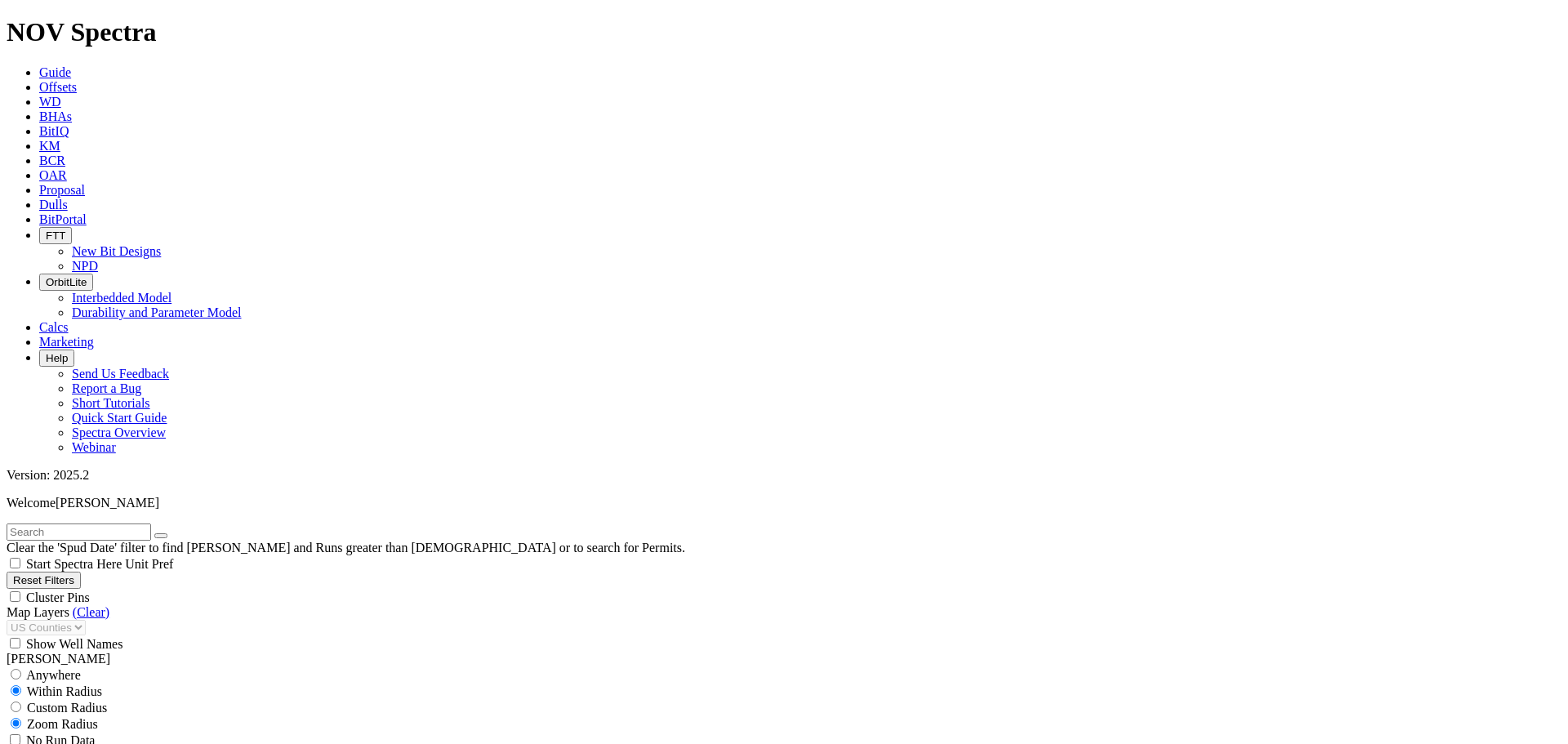
scroll to position [451, 0]
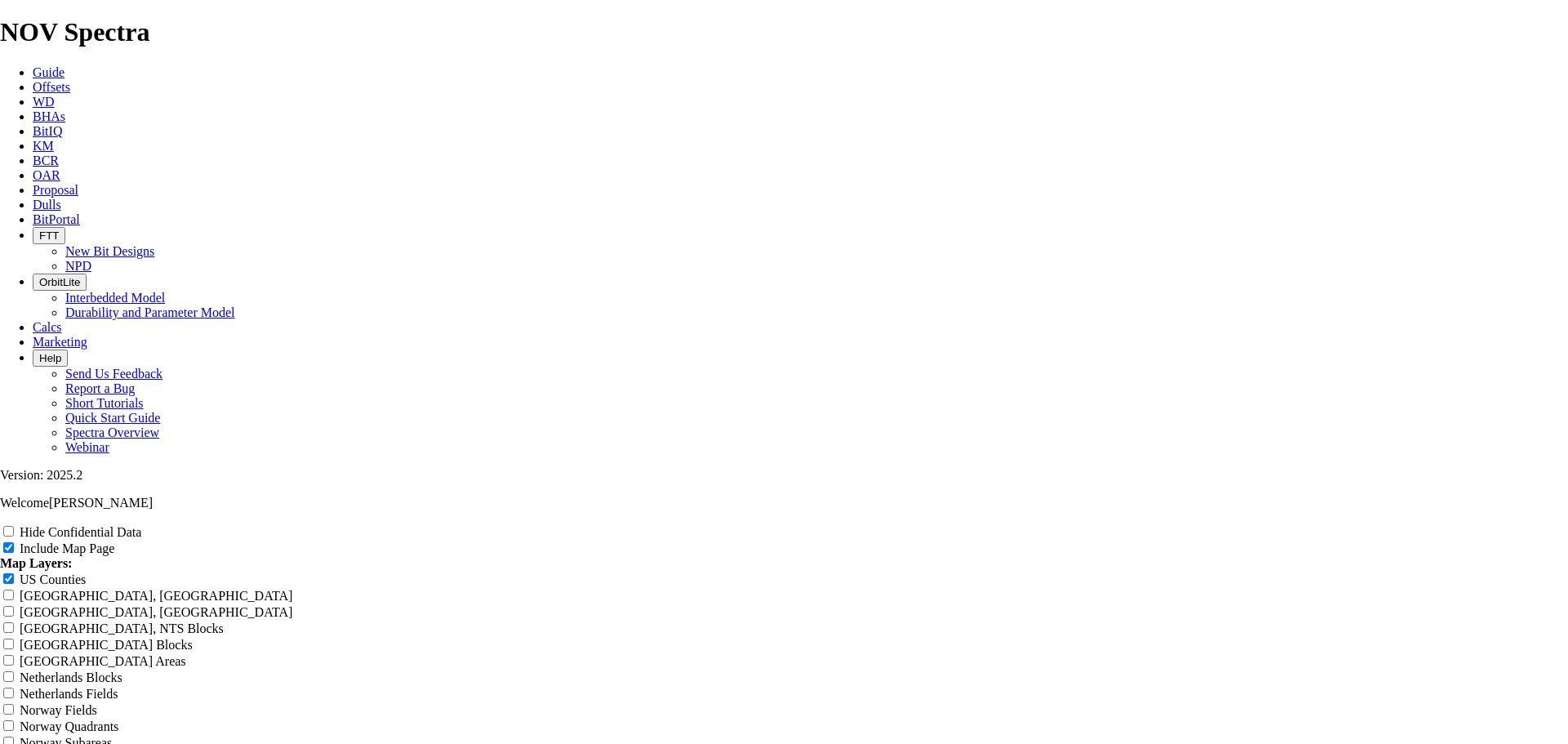
scroll to position [1906, 0]
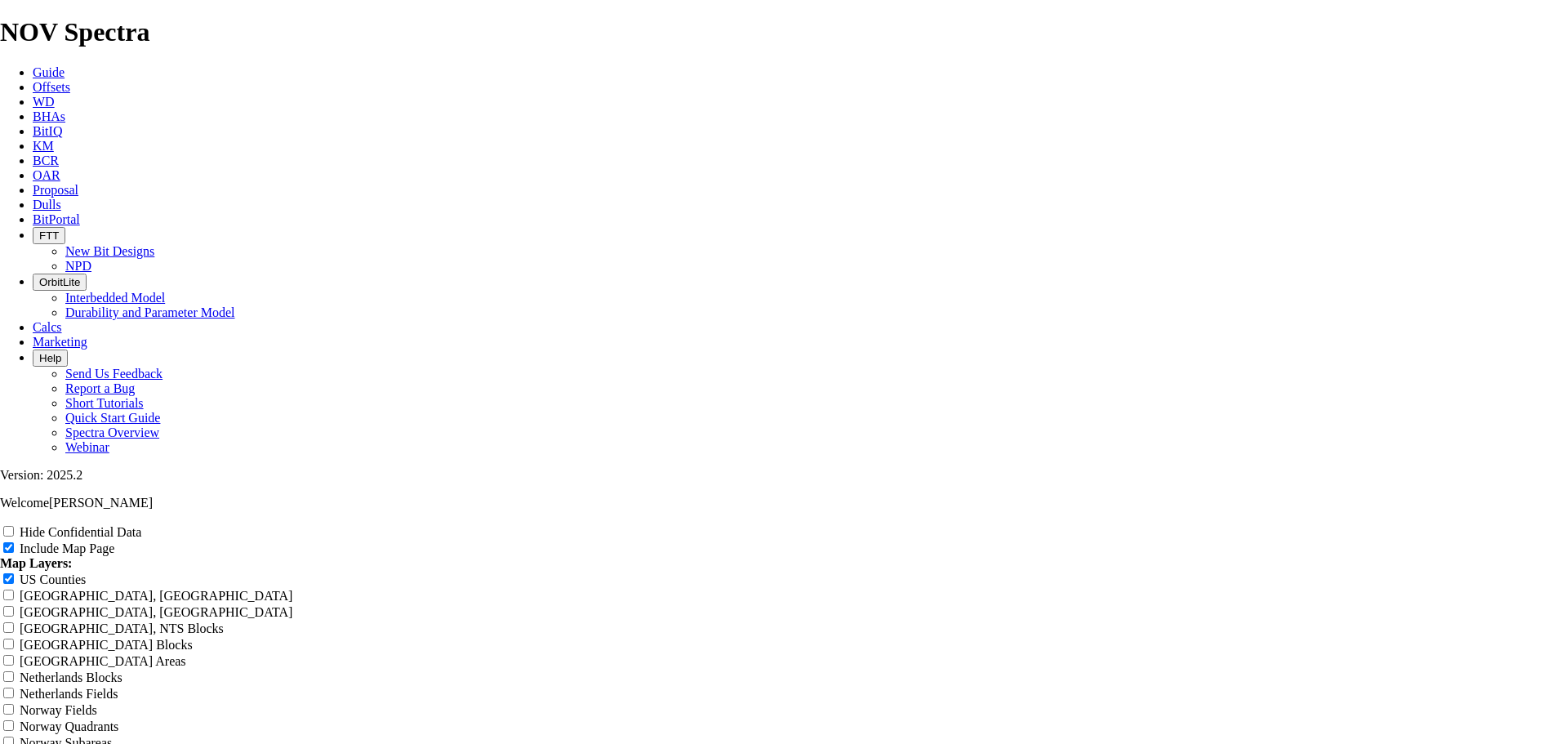
drag, startPoint x: 647, startPoint y: 114, endPoint x: 633, endPoint y: 110, distance: 14.6
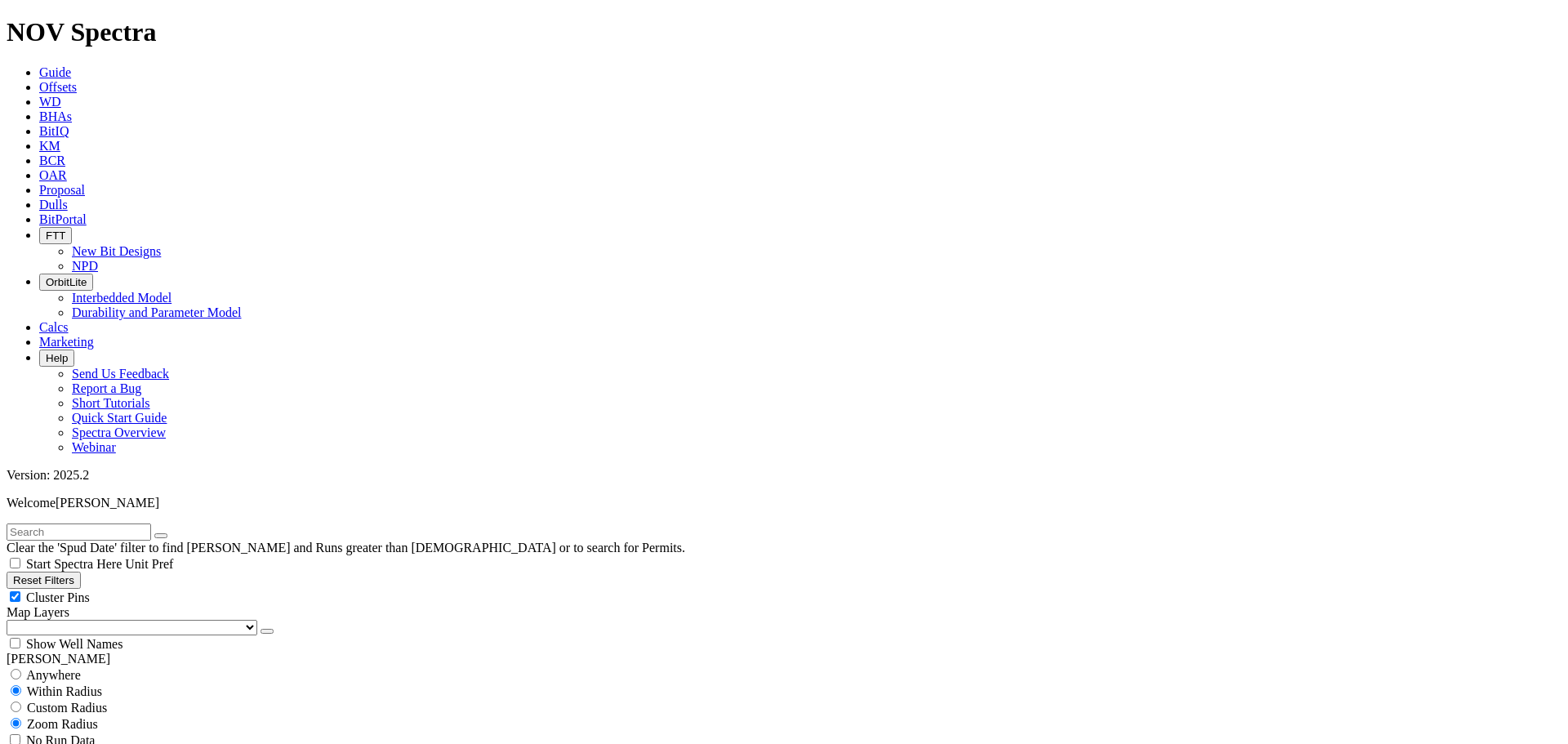
scroll to position [1334, 0]
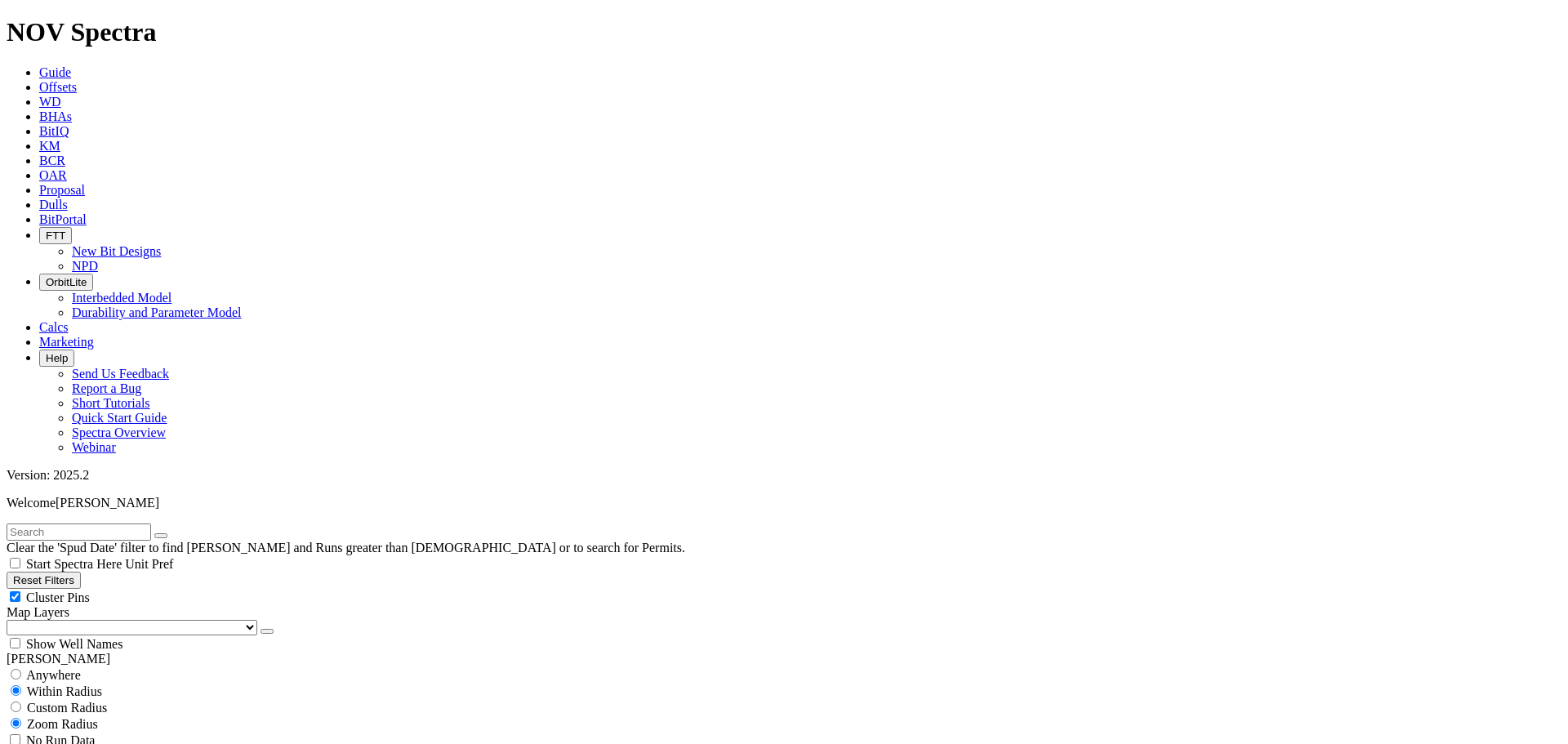
drag, startPoint x: 111, startPoint y: 229, endPoint x: 128, endPoint y: 234, distance: 17.7
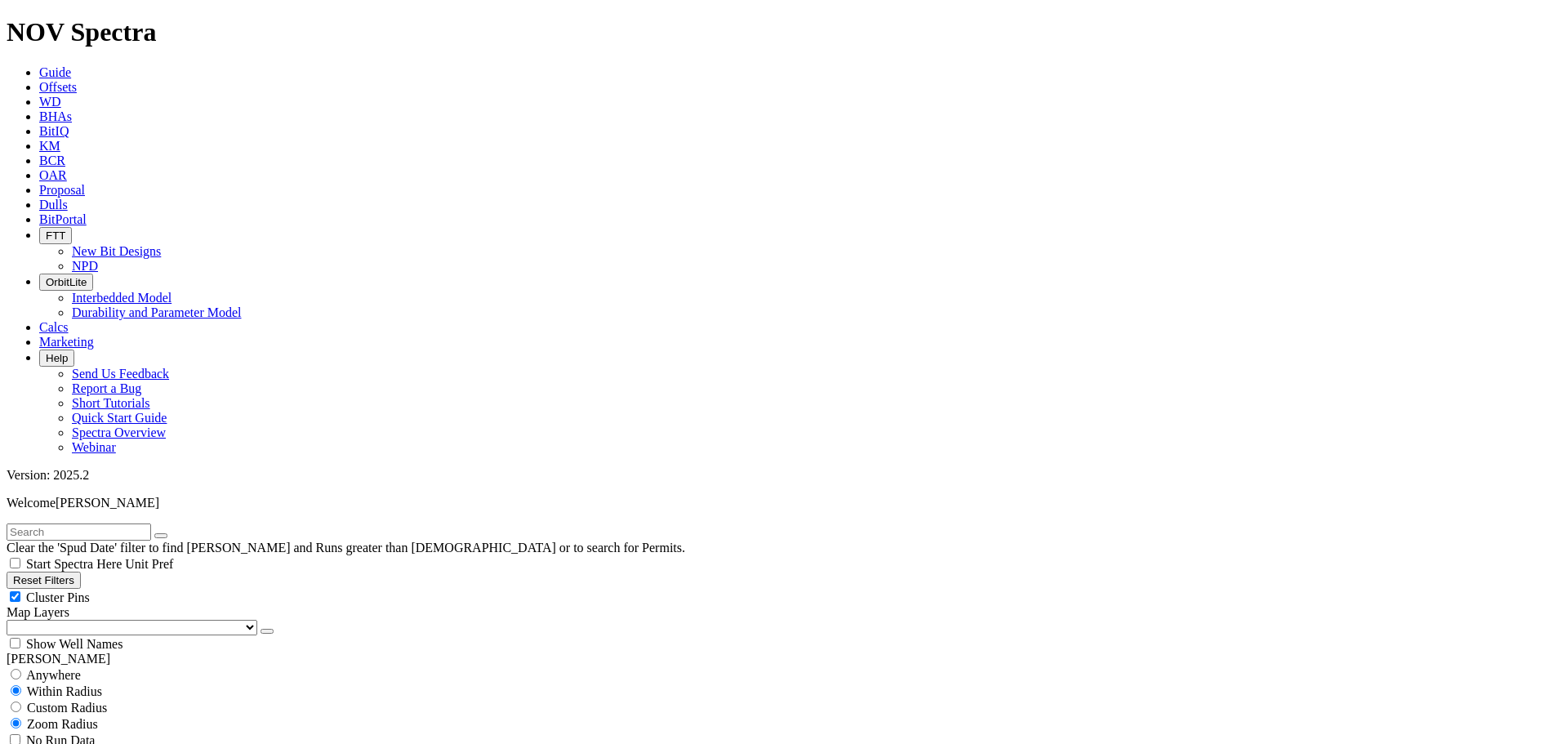
scroll to position [762, 0]
click at [161, 589] on div "Cluster Pins" at bounding box center [784, 597] width 1555 height 17
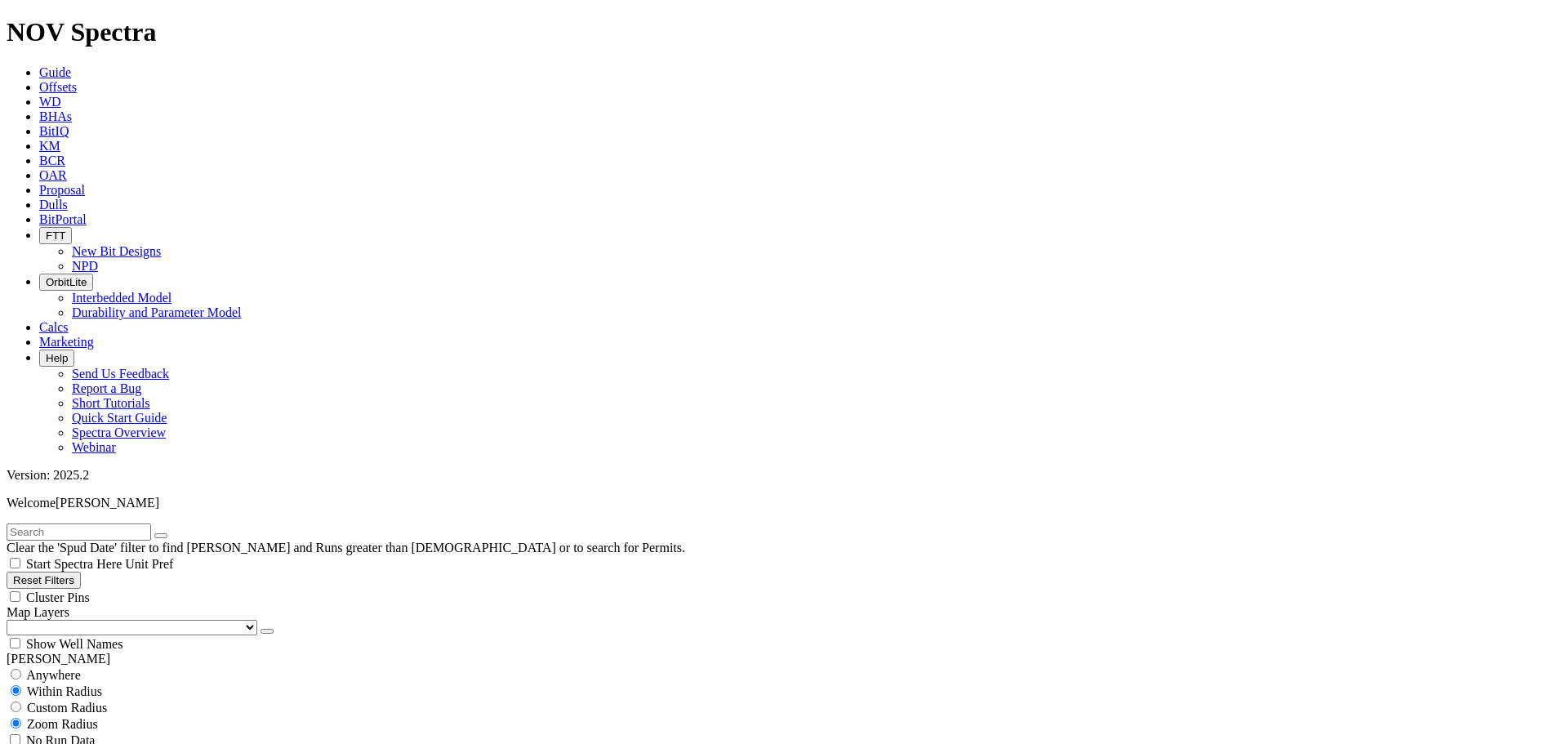
click at [89, 620] on select "US Counties Alberta, CA Townships British Columbia, CA Townships British Columb…" at bounding box center [132, 628] width 250 height 16
click at [13, 620] on select "US Counties Alberta, CA Townships British Columbia, CA Townships British Columb…" at bounding box center [132, 628] width 250 height 16
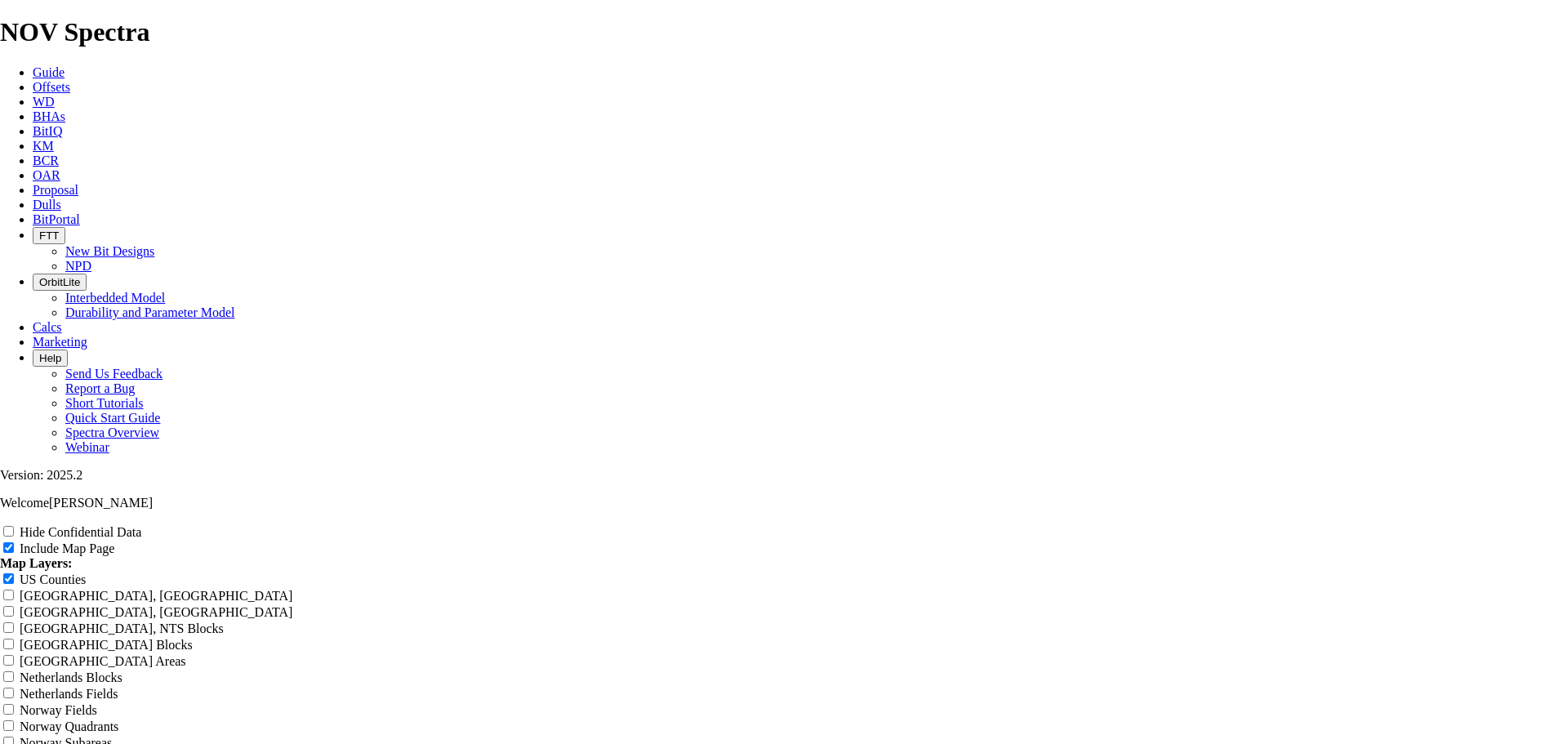
scroll to position [2083, 0]
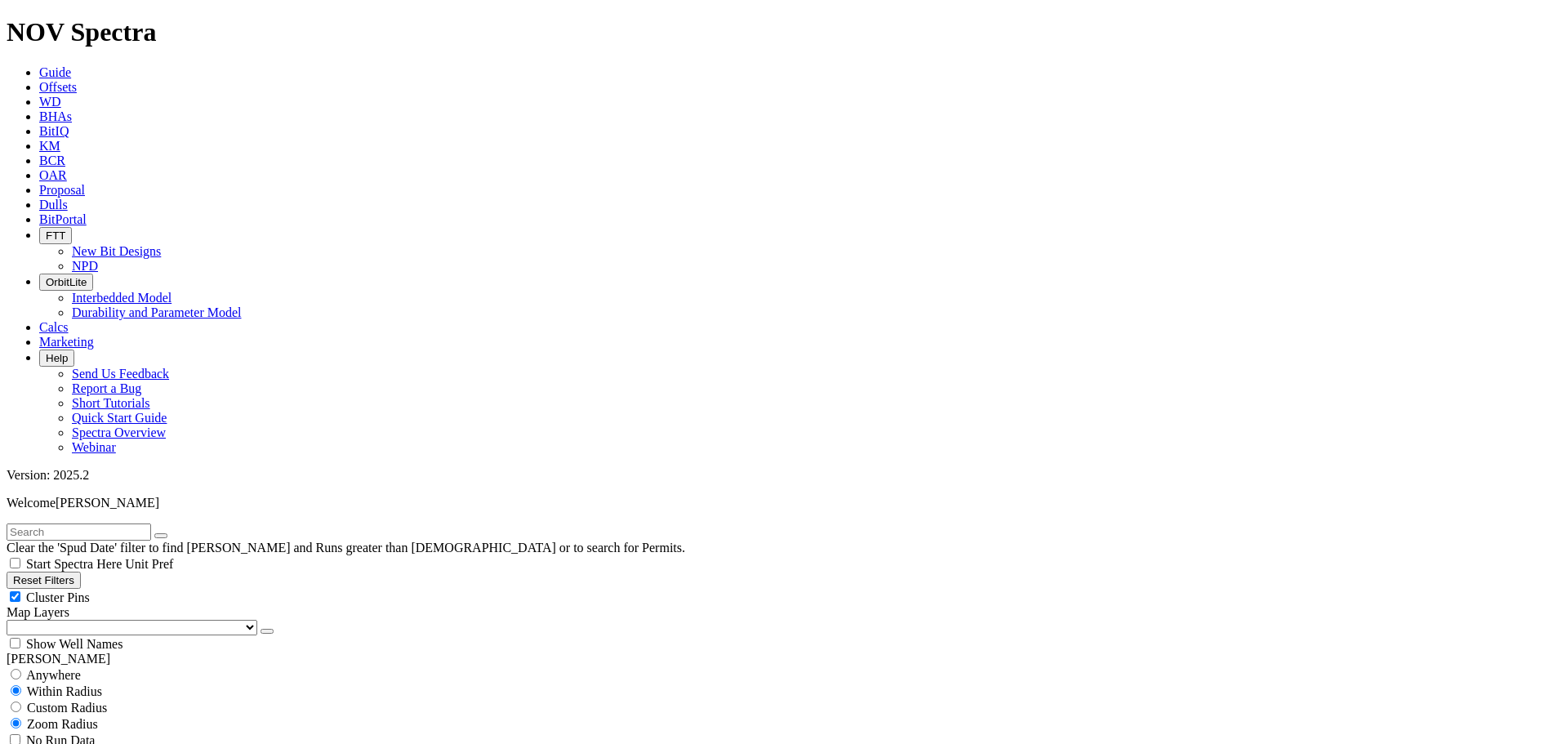
scroll to position [190, 0]
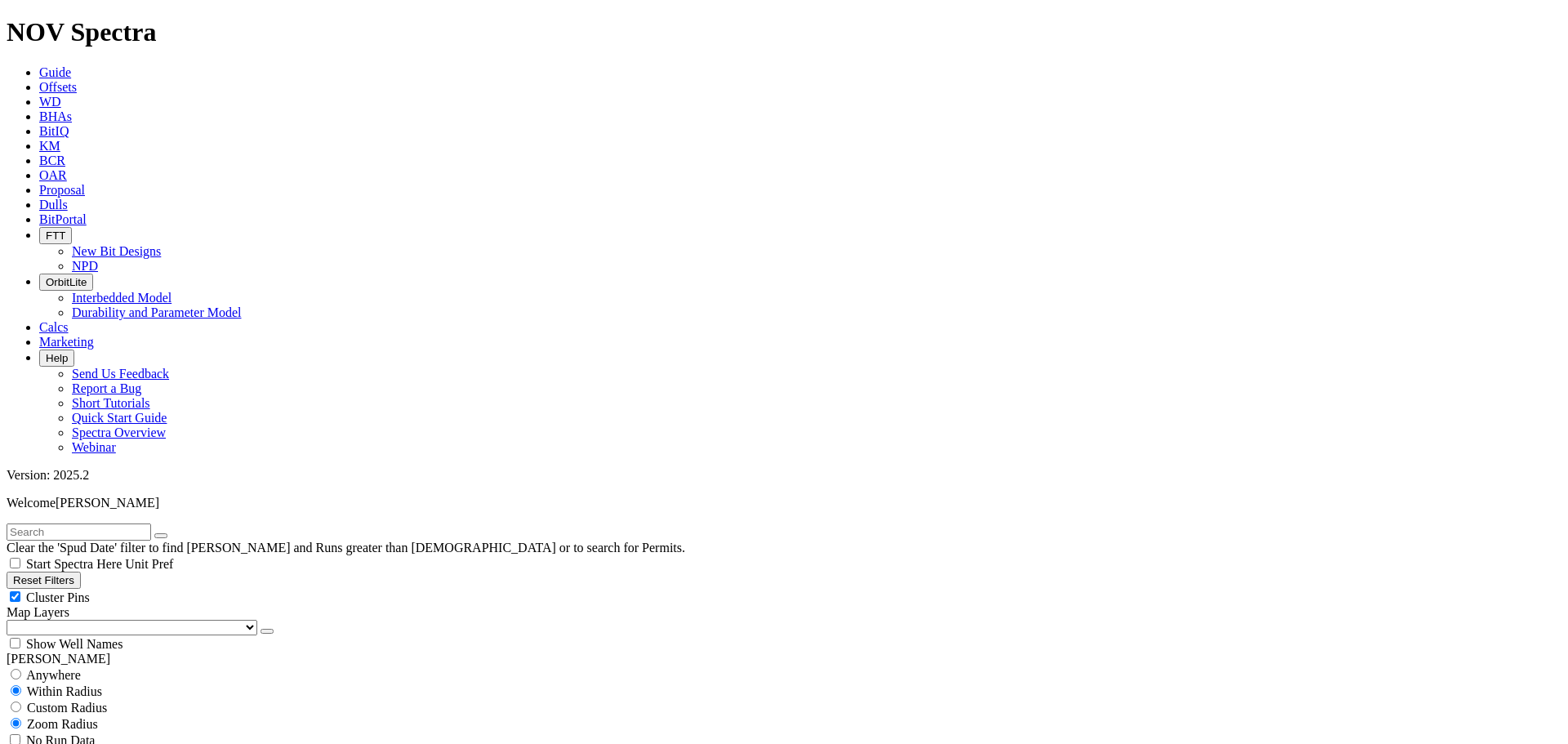
click at [157, 589] on div "Cluster Pins" at bounding box center [784, 597] width 1555 height 17
click at [79, 620] on select "US Counties Alberta, CA Townships British Columbia, CA Townships British Columb…" at bounding box center [132, 628] width 250 height 16
click at [13, 620] on select "US Counties Alberta, CA Townships British Columbia, CA Townships British Columb…" at bounding box center [132, 628] width 250 height 16
drag, startPoint x: 110, startPoint y: 425, endPoint x: 136, endPoint y: 431, distance: 26.7
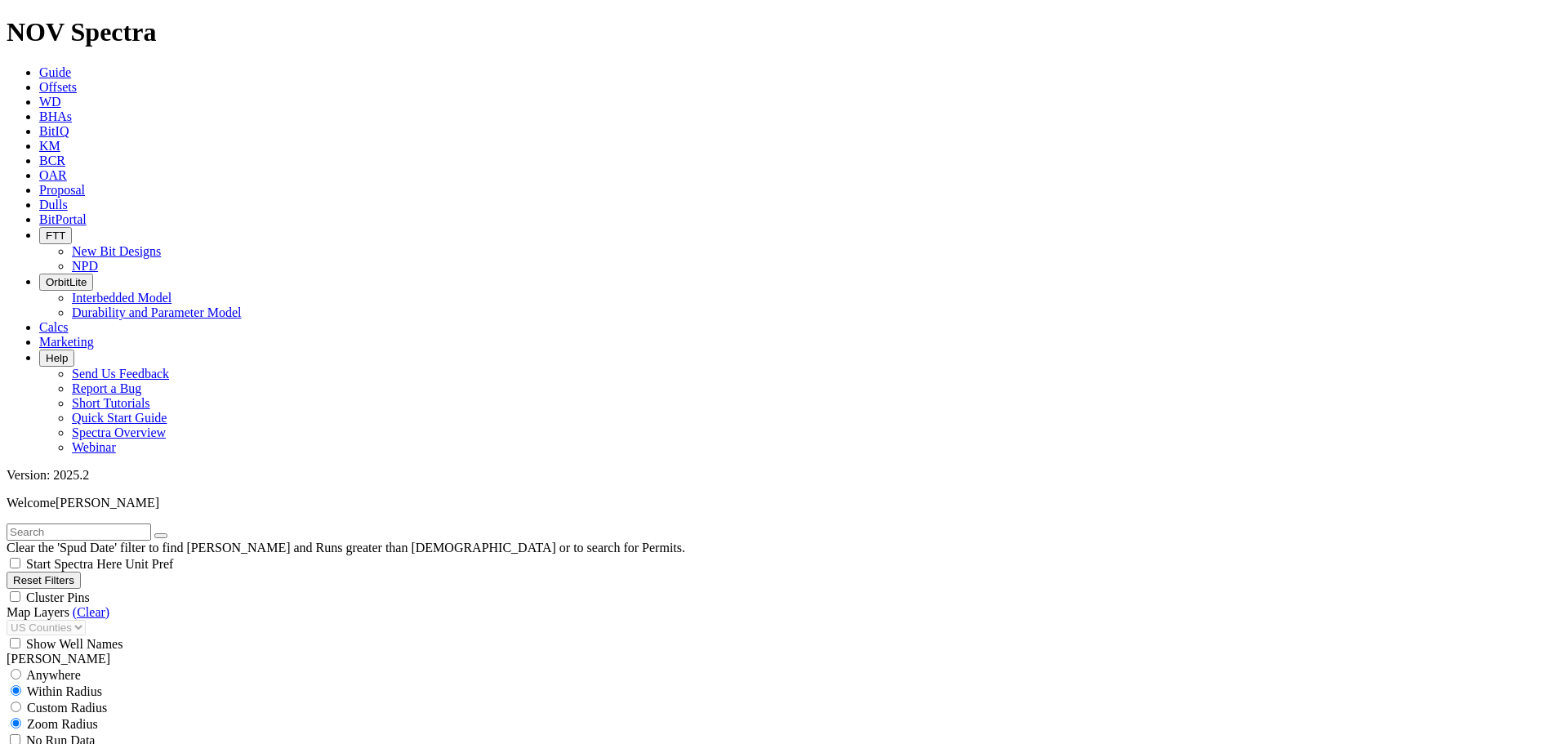
drag, startPoint x: 99, startPoint y: 425, endPoint x: 136, endPoint y: 426, distance: 37.0
drag, startPoint x: 98, startPoint y: 576, endPoint x: 134, endPoint y: 583, distance: 36.7
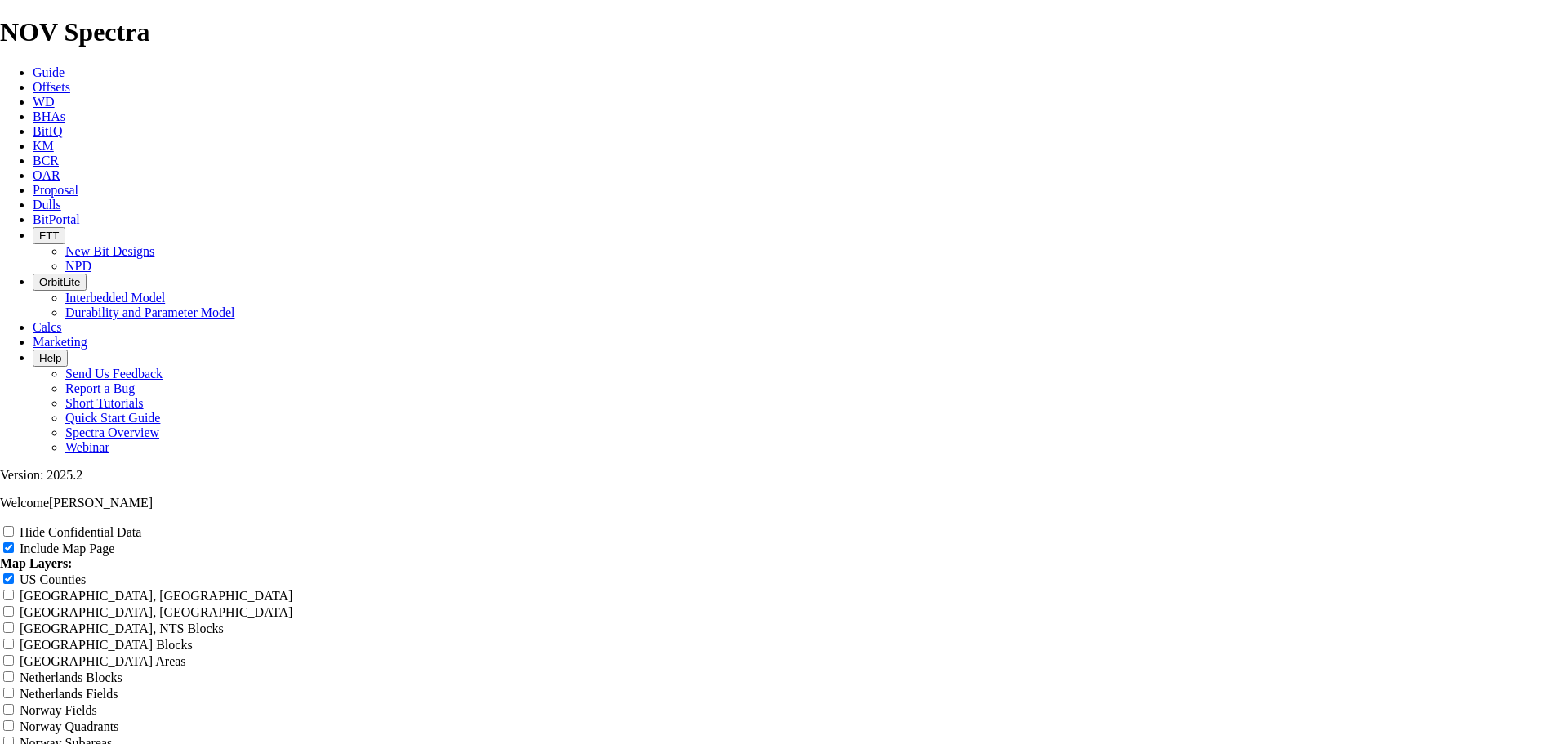
scroll to position [2097, 0]
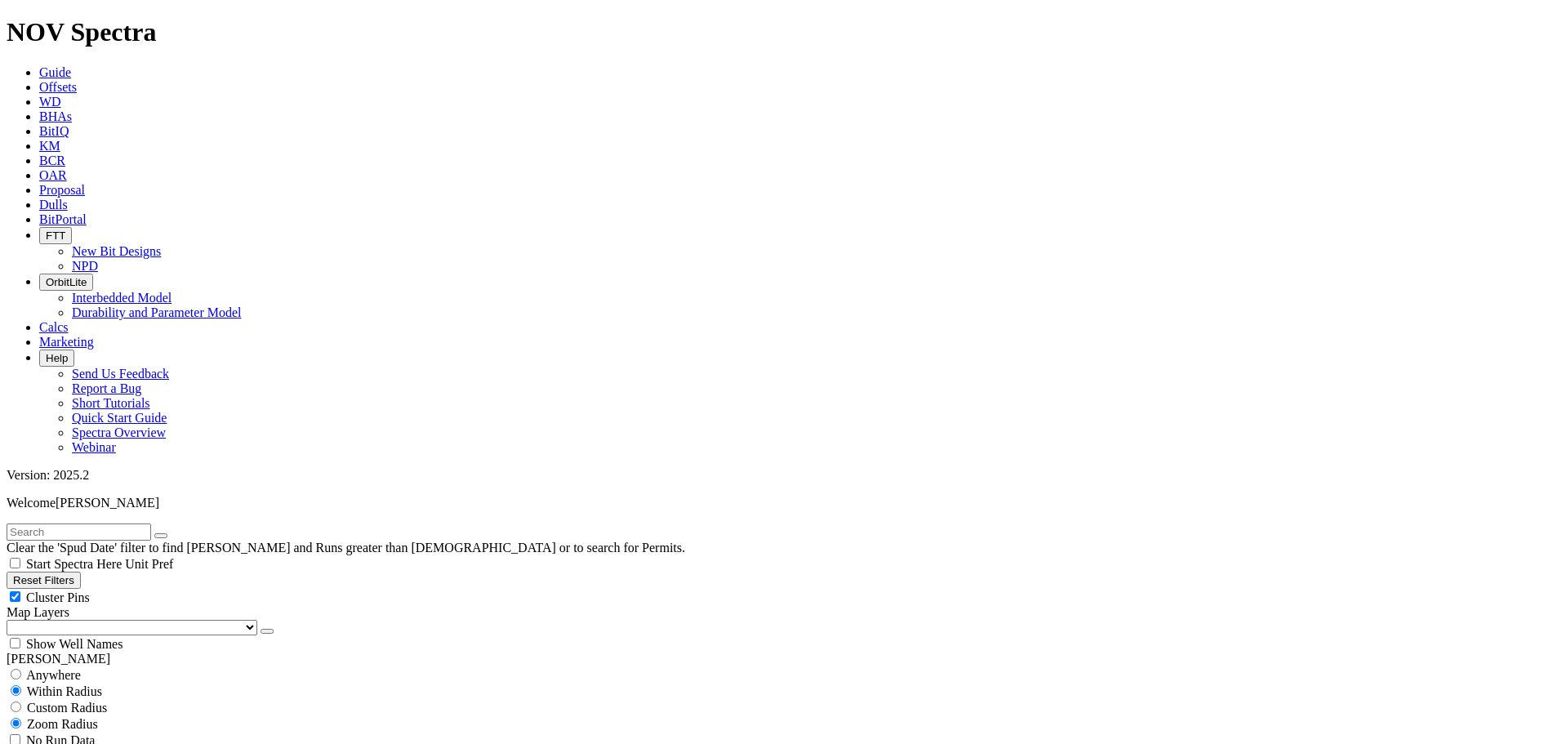
click at [165, 589] on div "Cluster Pins" at bounding box center [784, 597] width 1555 height 17
click at [98, 620] on select "US Counties Alberta, CA Townships British Columbia, CA Townships British Columb…" at bounding box center [132, 628] width 250 height 16
click at [13, 620] on select "US Counties Alberta, CA Townships British Columbia, CA Townships British Columb…" at bounding box center [132, 628] width 250 height 16
click at [71, 524] on input "text" at bounding box center [79, 532] width 145 height 17
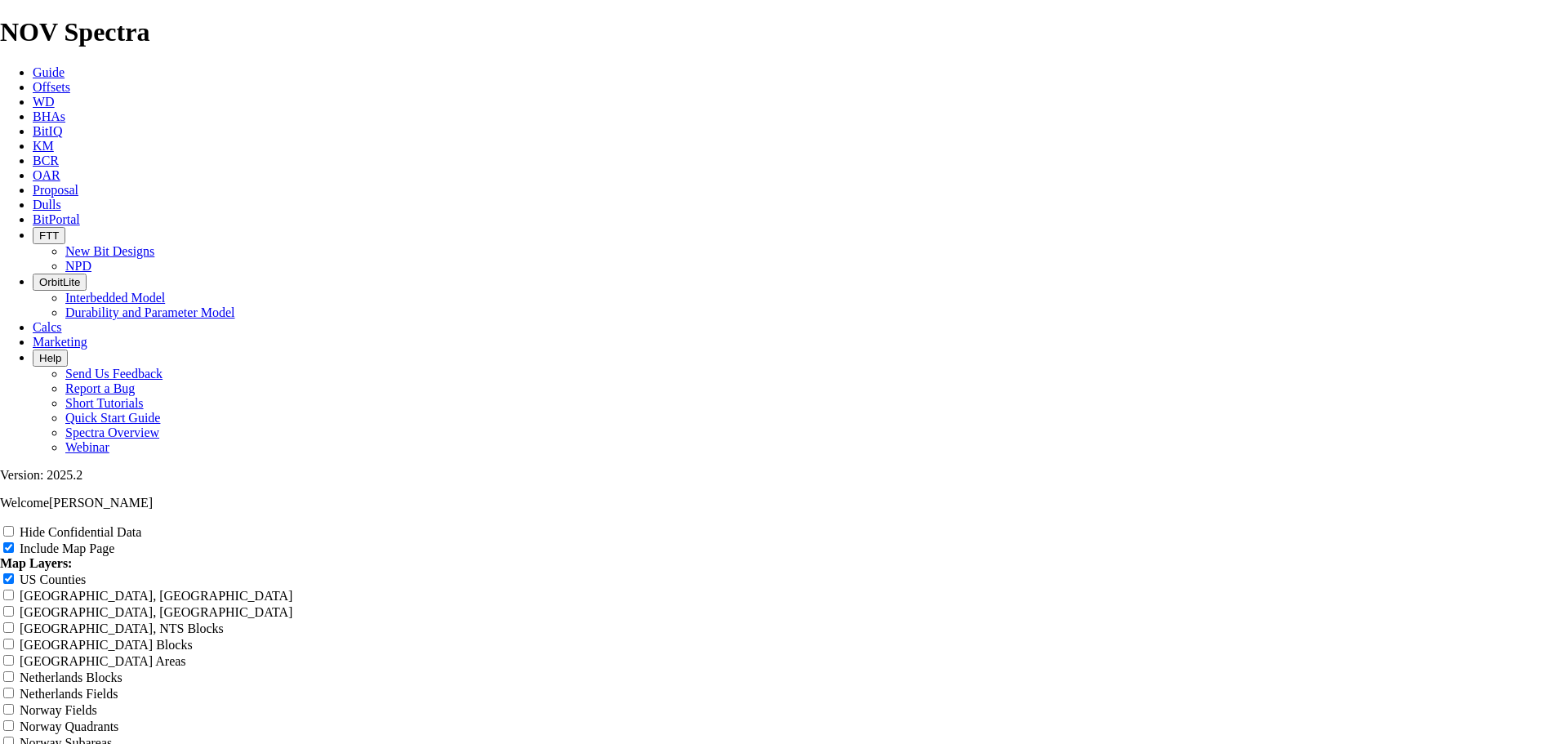
drag, startPoint x: 938, startPoint y: 106, endPoint x: 532, endPoint y: 115, distance: 406.1
paste input "MRO - 8.75 Vertical Section - Barnhart Wells -Gonzales STX"
drag, startPoint x: 776, startPoint y: 113, endPoint x: 900, endPoint y: 119, distance: 124.1
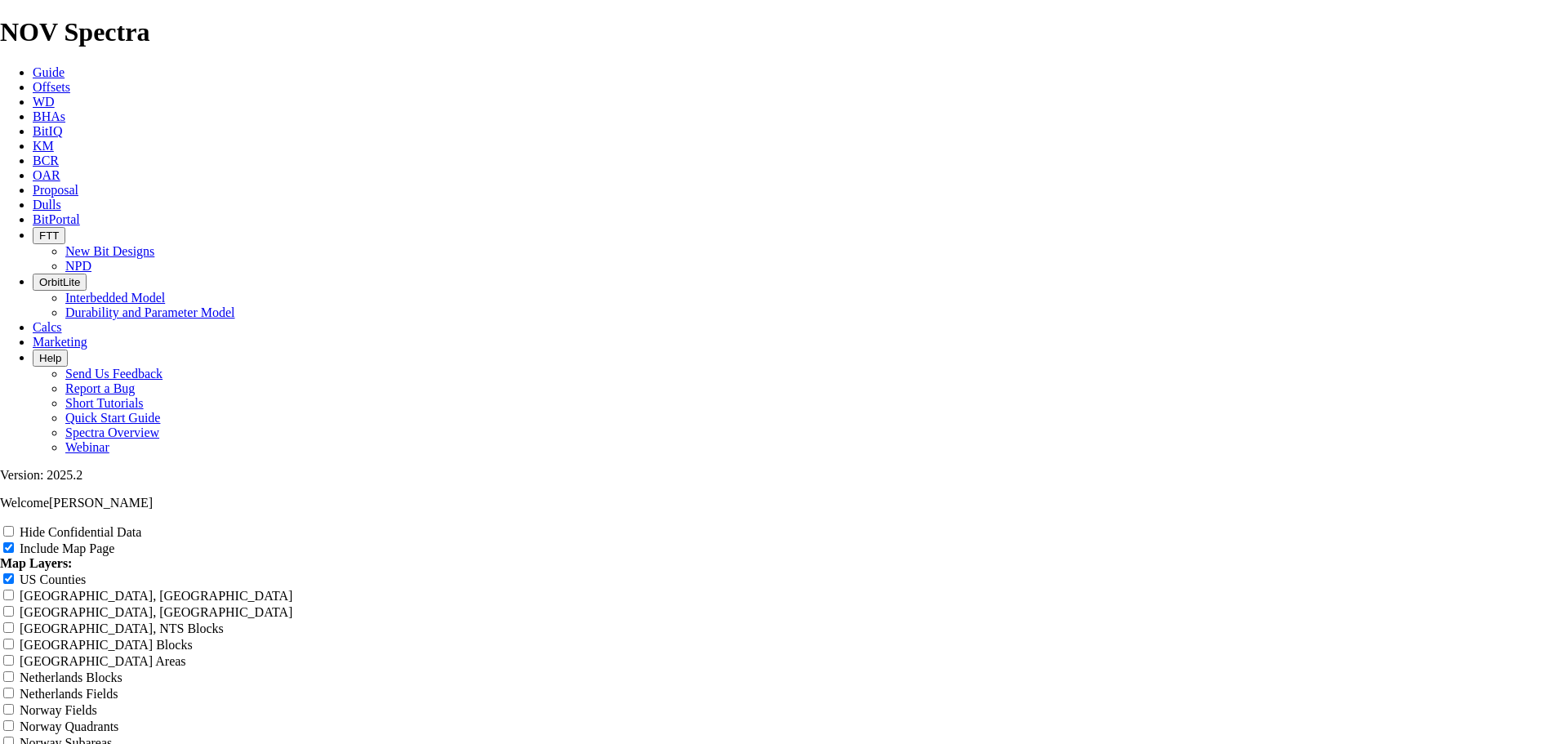
scroll to position [0, 17]
drag, startPoint x: 938, startPoint y: 108, endPoint x: 1051, endPoint y: 113, distance: 113.1
click at [14, 574] on input "US Counties" at bounding box center [8, 579] width 11 height 11
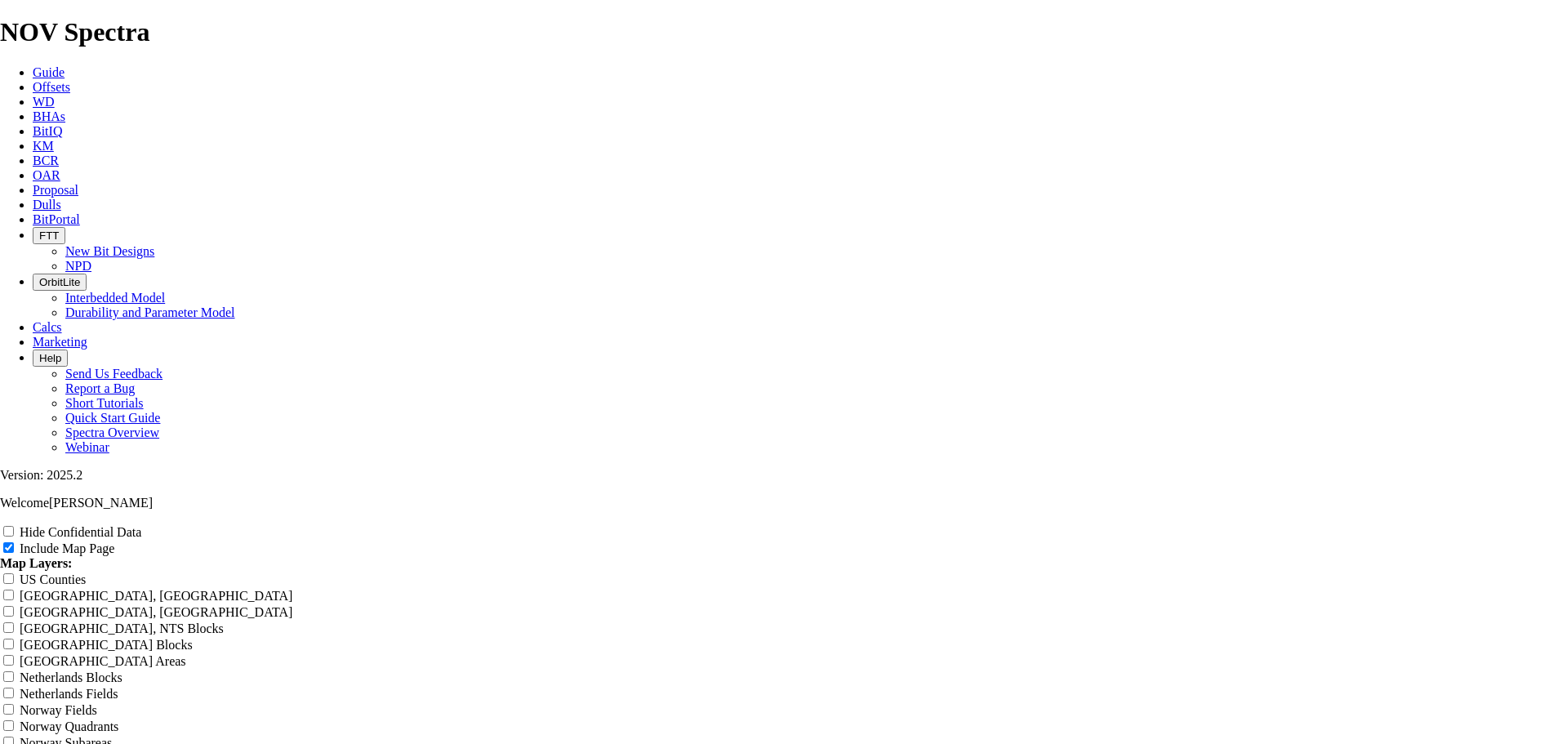
click at [14, 574] on input "US Counties" at bounding box center [8, 579] width 11 height 11
drag, startPoint x: 1036, startPoint y: 111, endPoint x: 476, endPoint y: 125, distance: 560.2
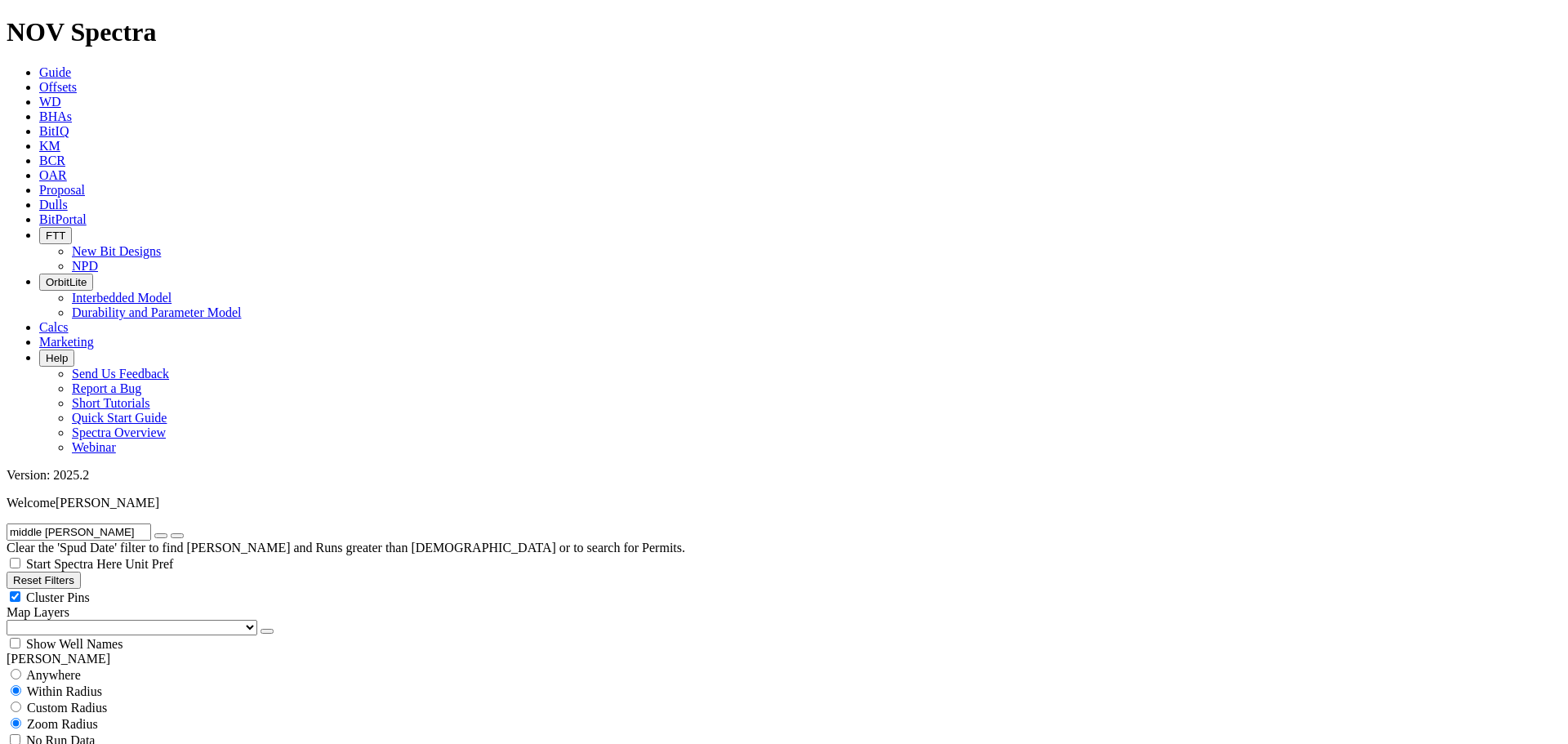
drag, startPoint x: 25, startPoint y: 557, endPoint x: 0, endPoint y: 560, distance: 25.2
drag, startPoint x: 105, startPoint y: 579, endPoint x: 138, endPoint y: 587, distance: 34.0
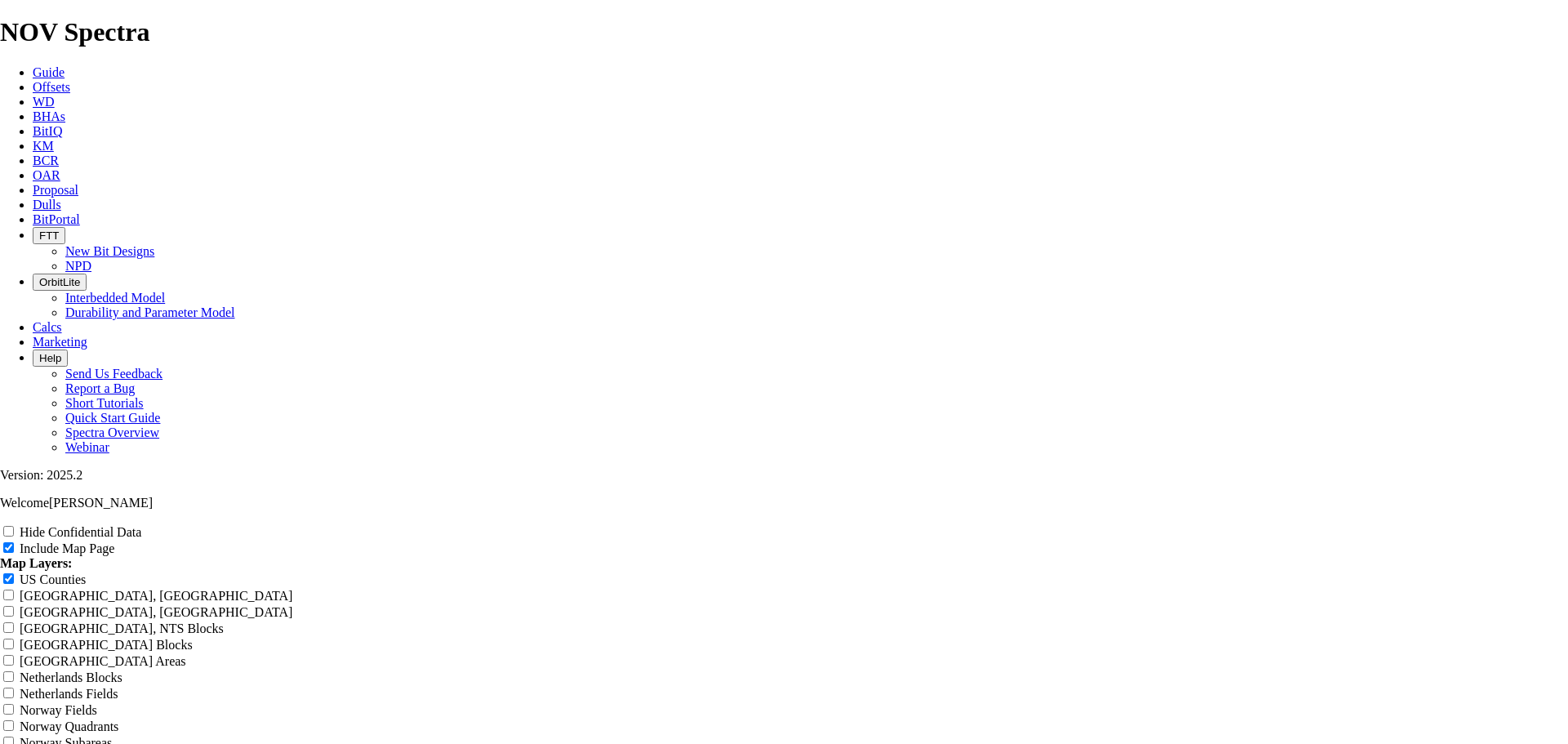
scroll to position [3418, 0]
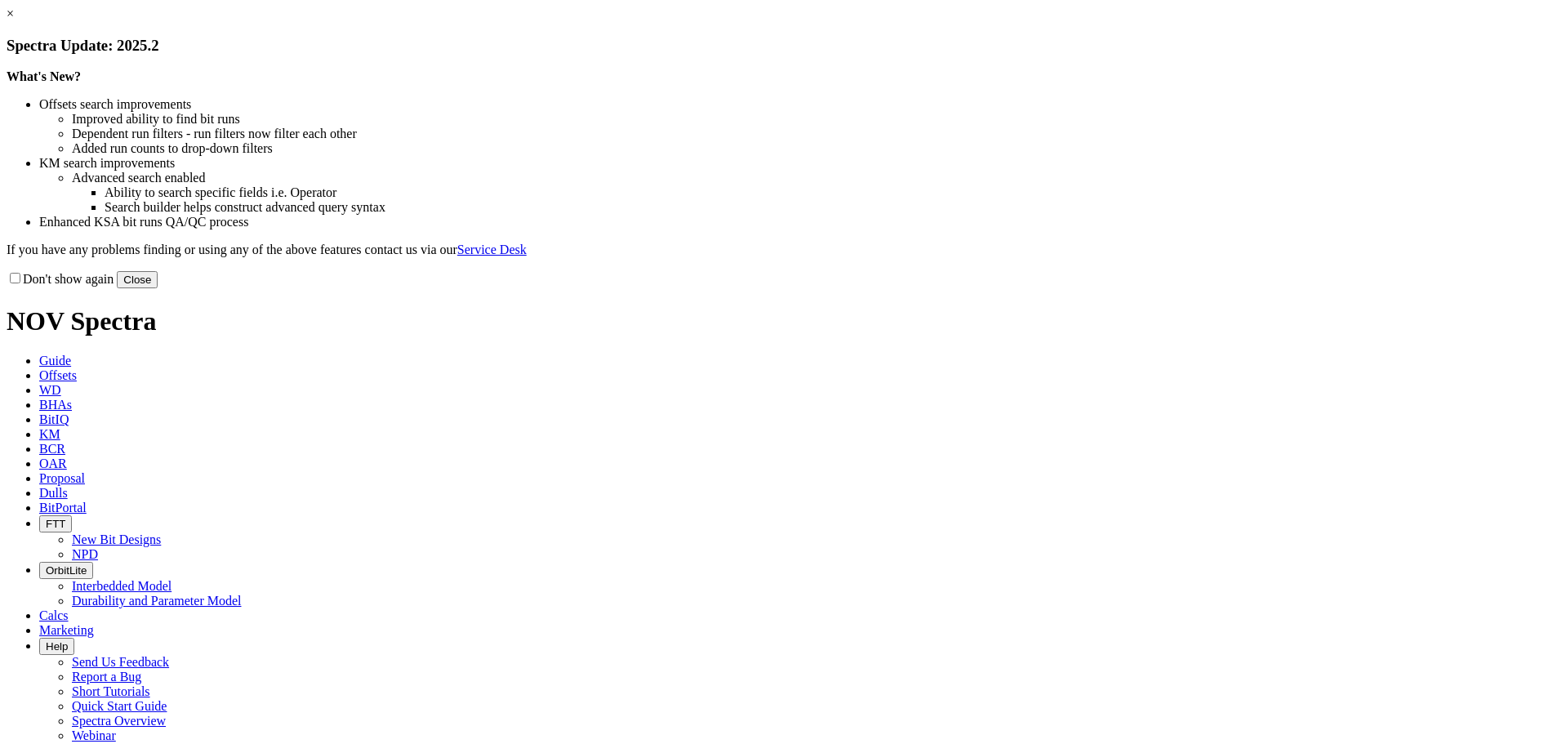
click at [157, 288] on button "Close" at bounding box center [137, 280] width 41 height 17
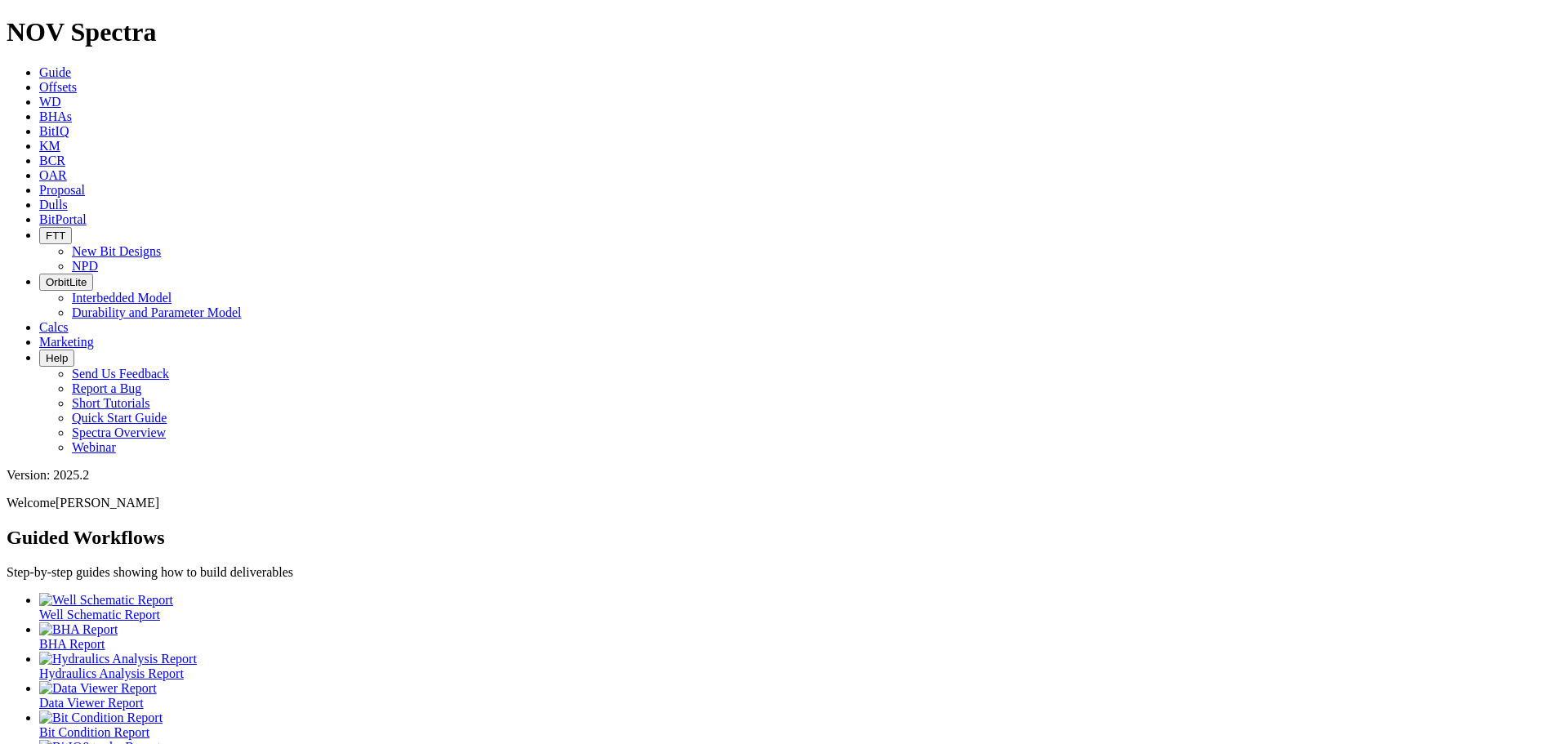
click at [77, 80] on span "Offsets" at bounding box center [58, 87] width 38 height 14
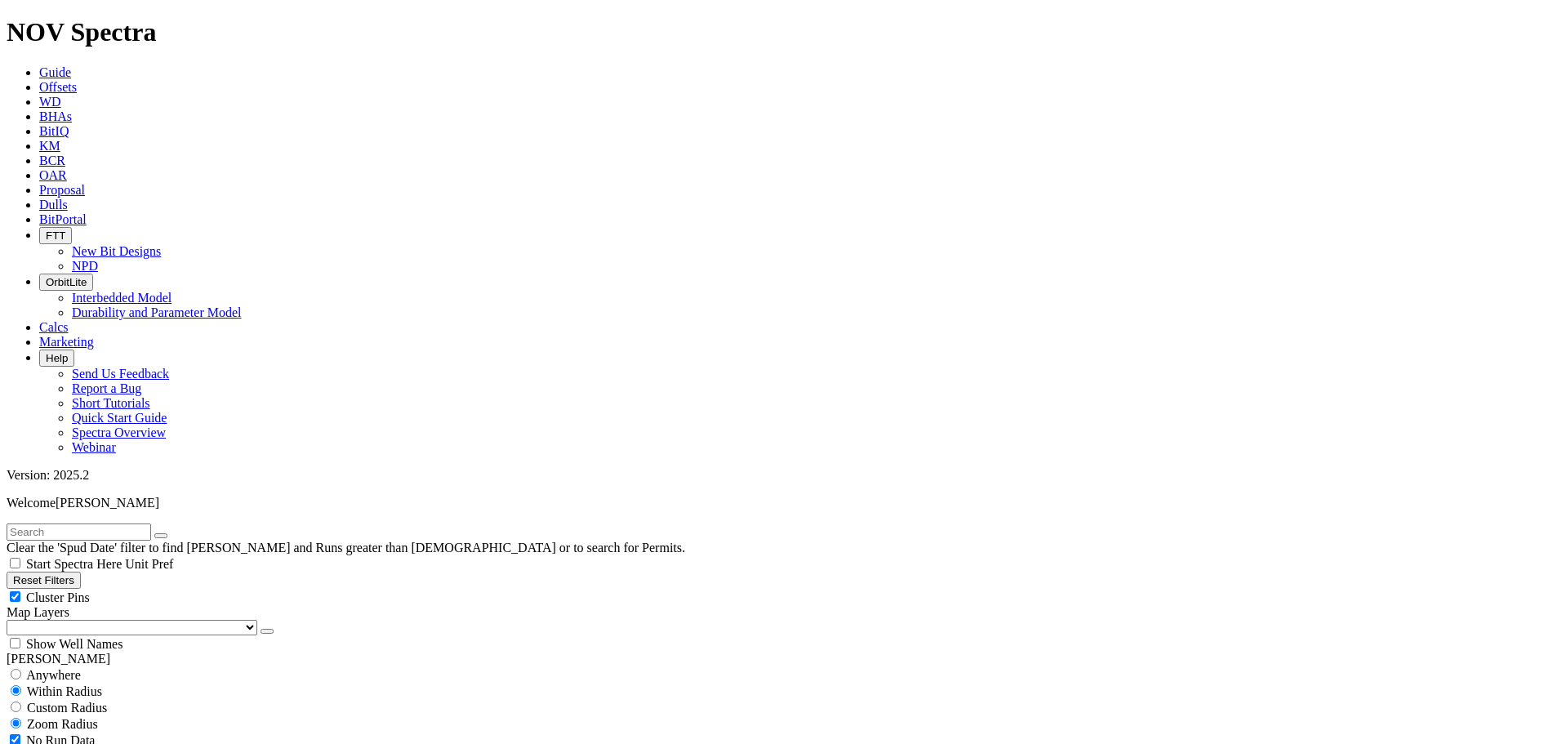
click at [160, 589] on div "Cluster Pins" at bounding box center [784, 597] width 1555 height 17
checkbox input "false"
click at [89, 620] on select "US Counties Alberta, CA Townships British Columbia, CA Townships British Columb…" at bounding box center [132, 628] width 250 height 16
click at [13, 620] on select "US Counties Alberta, CA Townships British Columbia, CA Townships British Columb…" at bounding box center [132, 628] width 250 height 16
click at [64, 524] on input "text" at bounding box center [79, 532] width 145 height 17
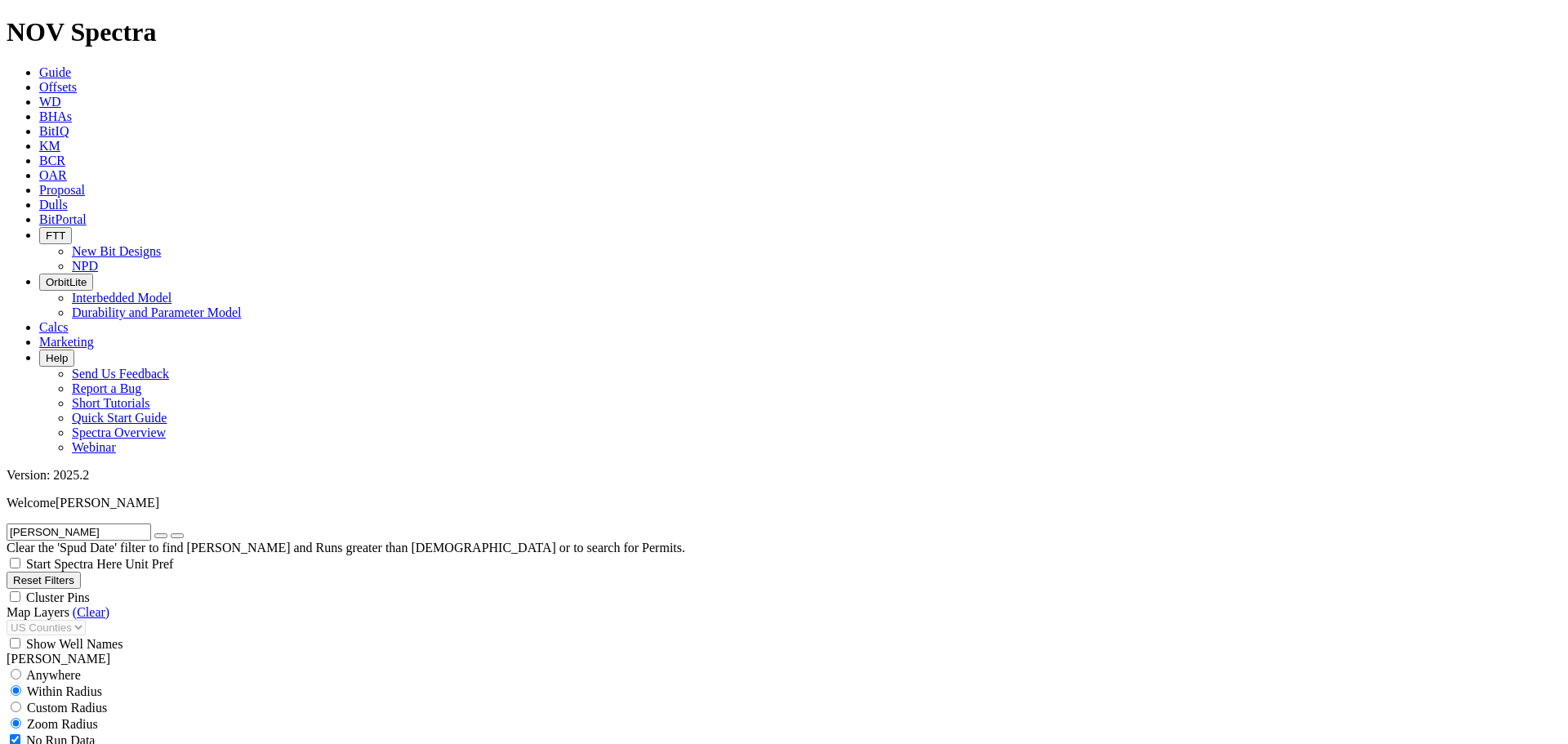
type input "barnhart"
select select "8.75"
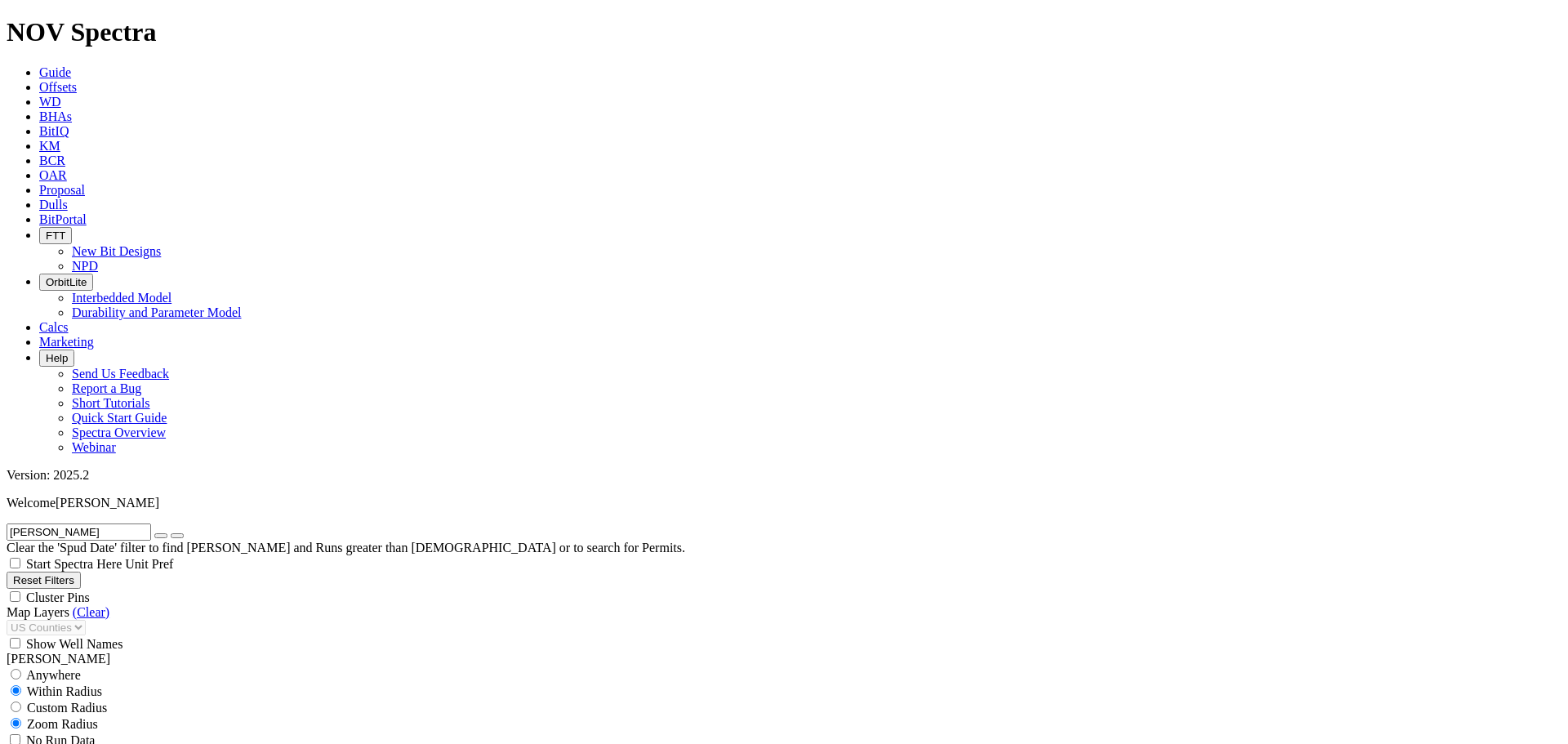
checkbox input "false"
select select "? number:8.75 ?"
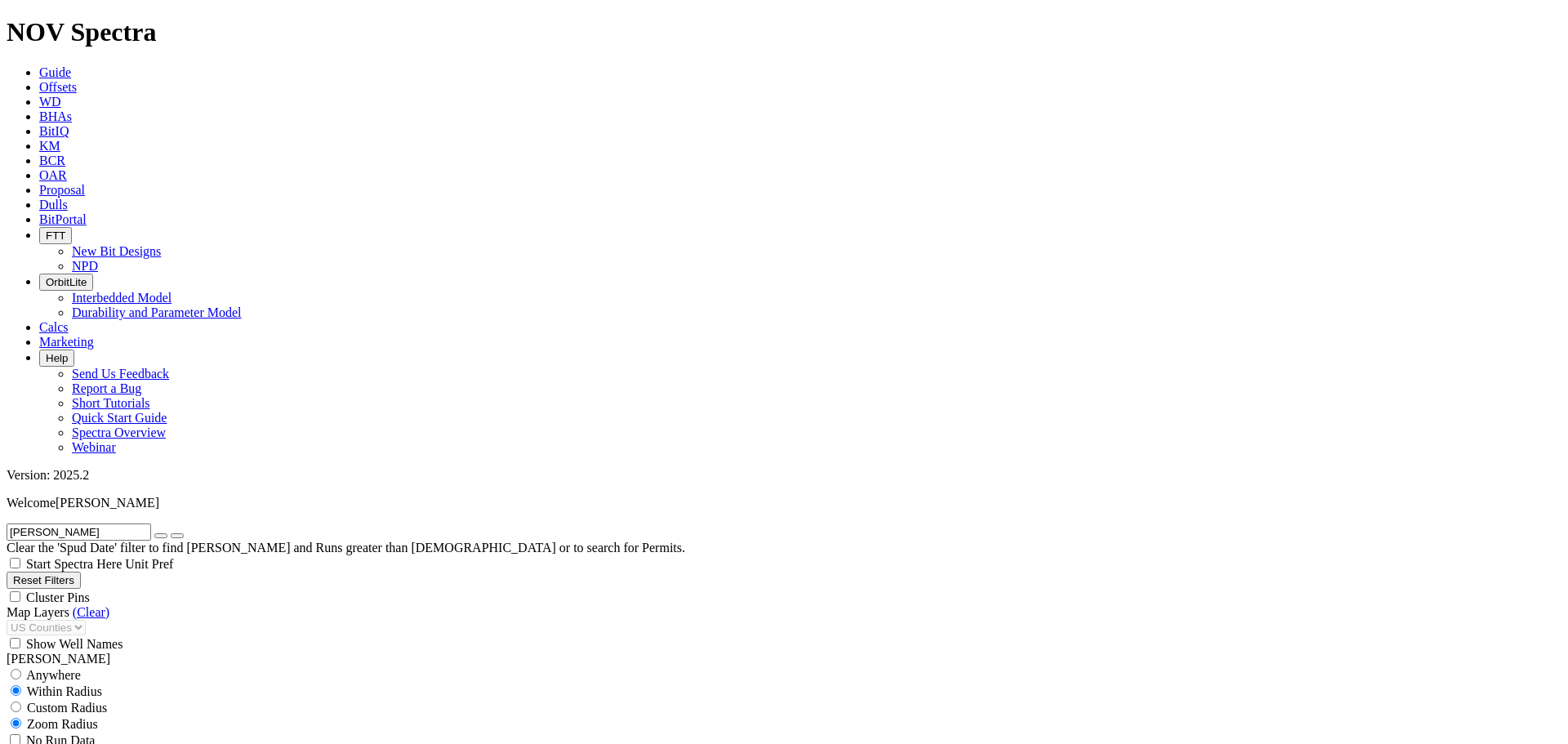
type input "3000"
type input "6000"
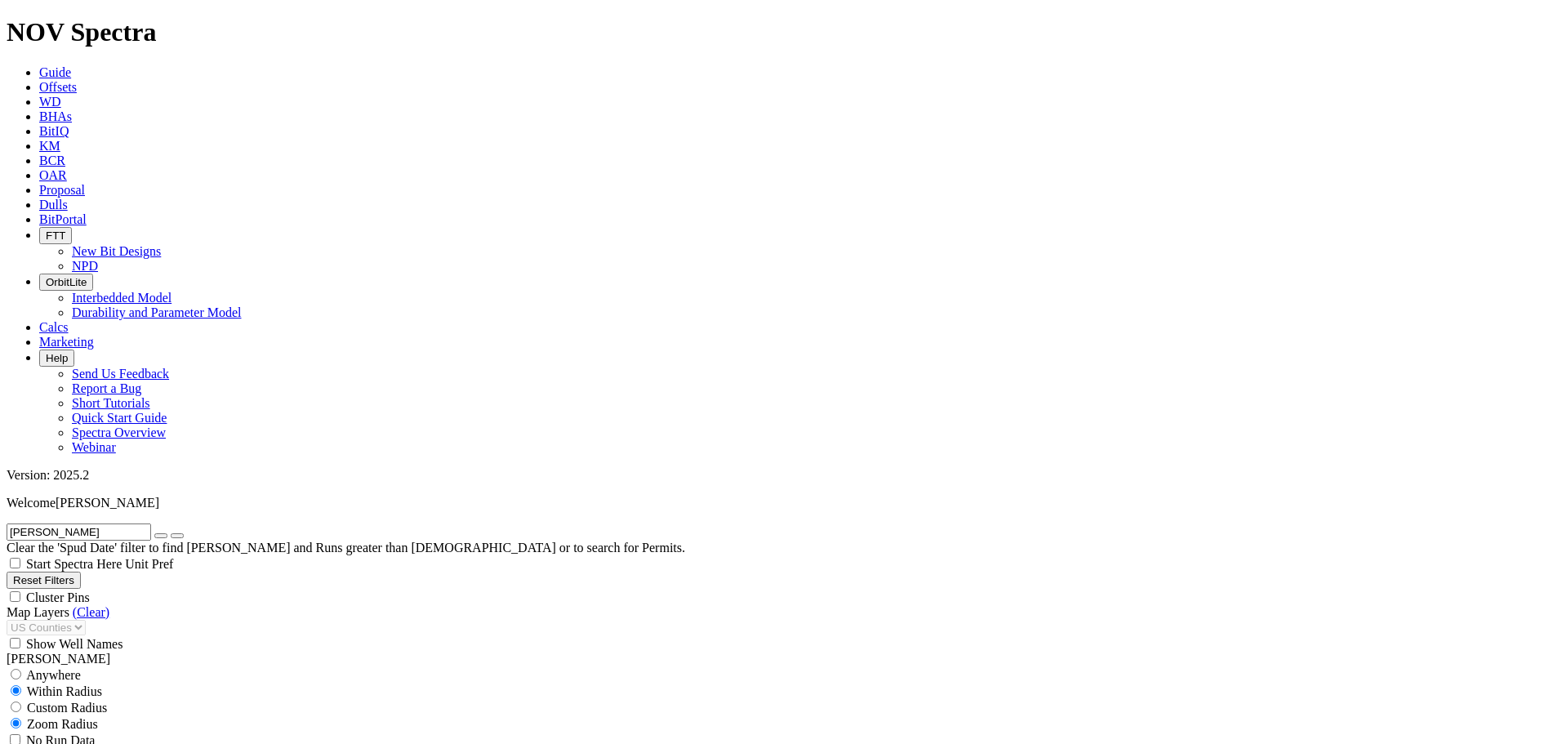
drag, startPoint x: 81, startPoint y: 490, endPoint x: 125, endPoint y: 490, distance: 44.0
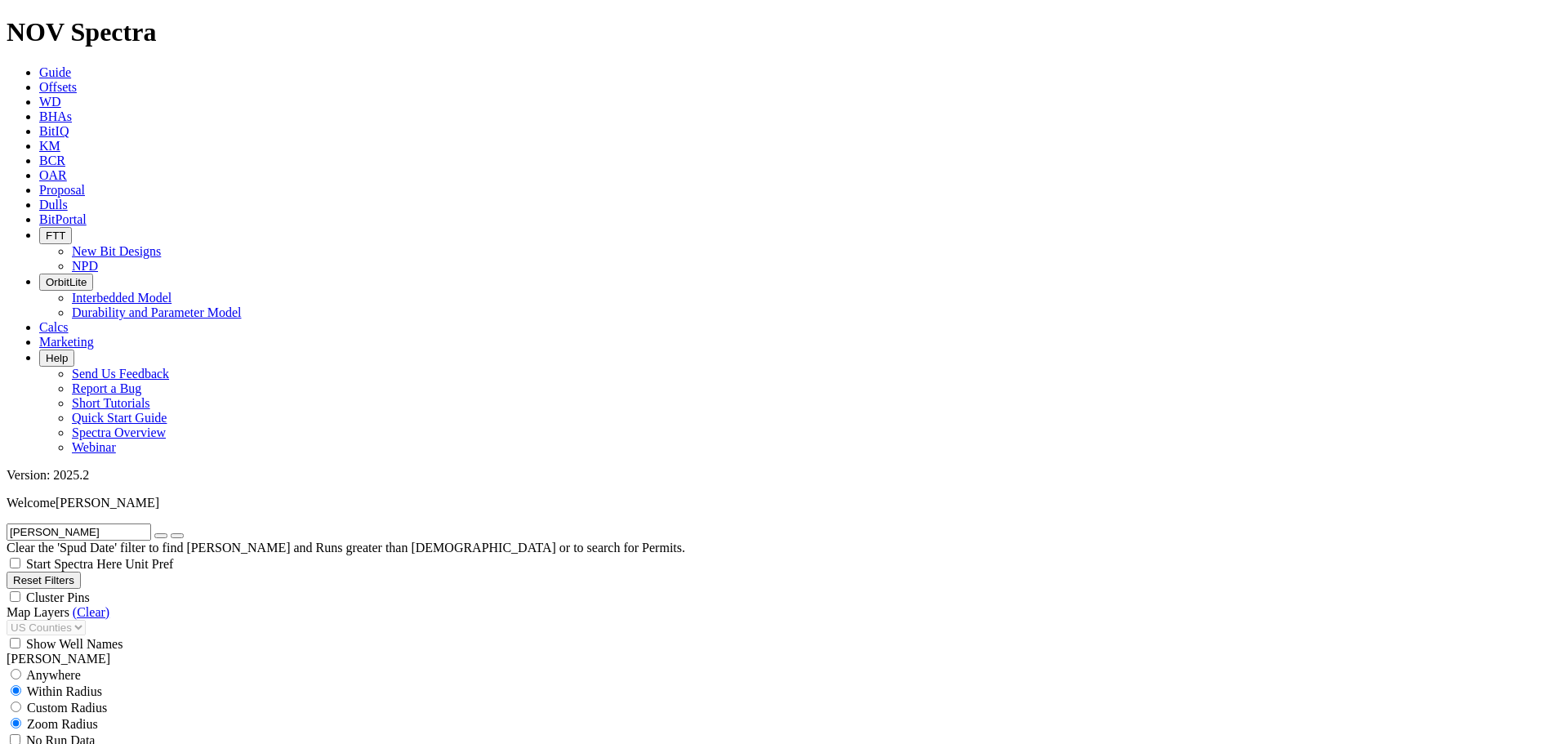
type input "4000"
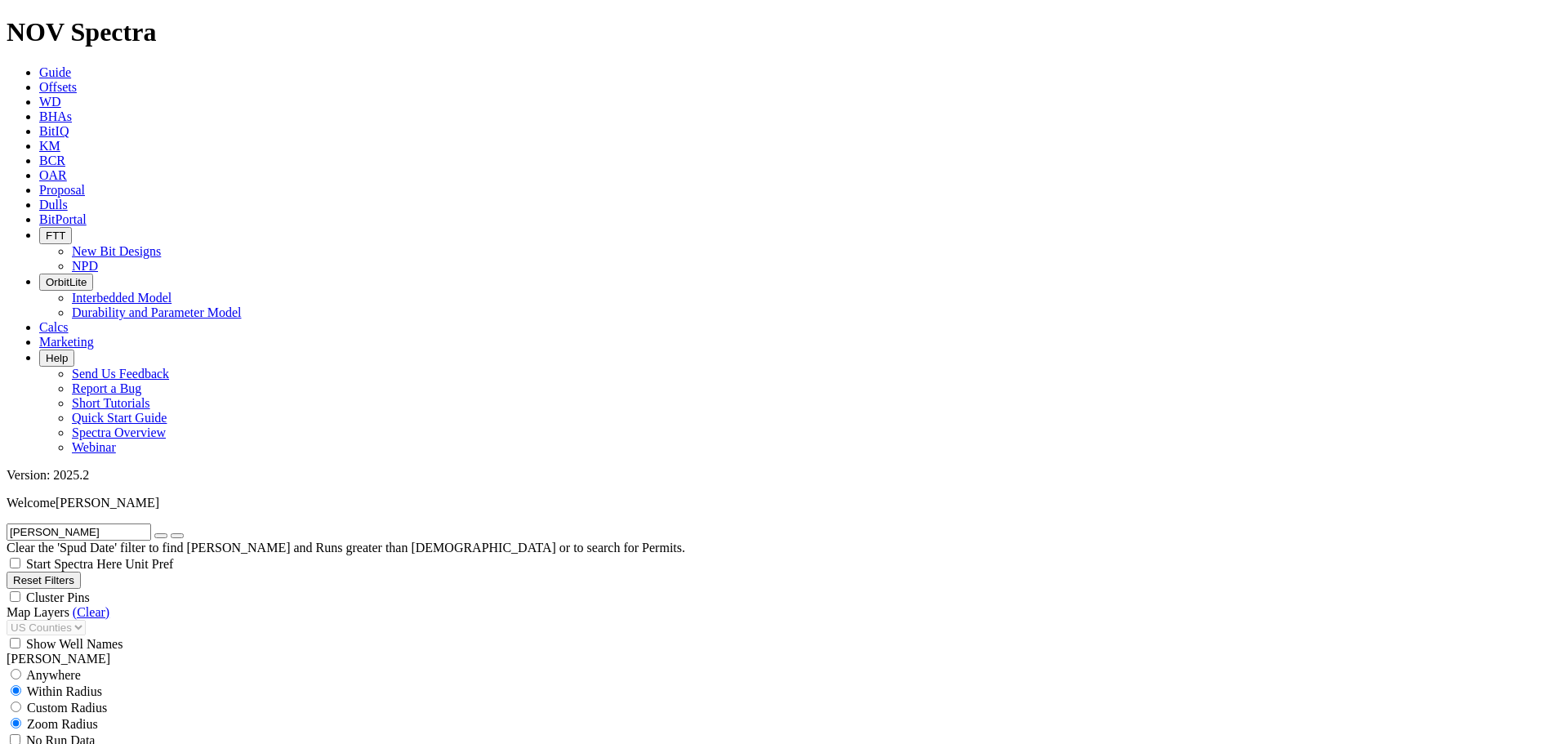
type input "4000"
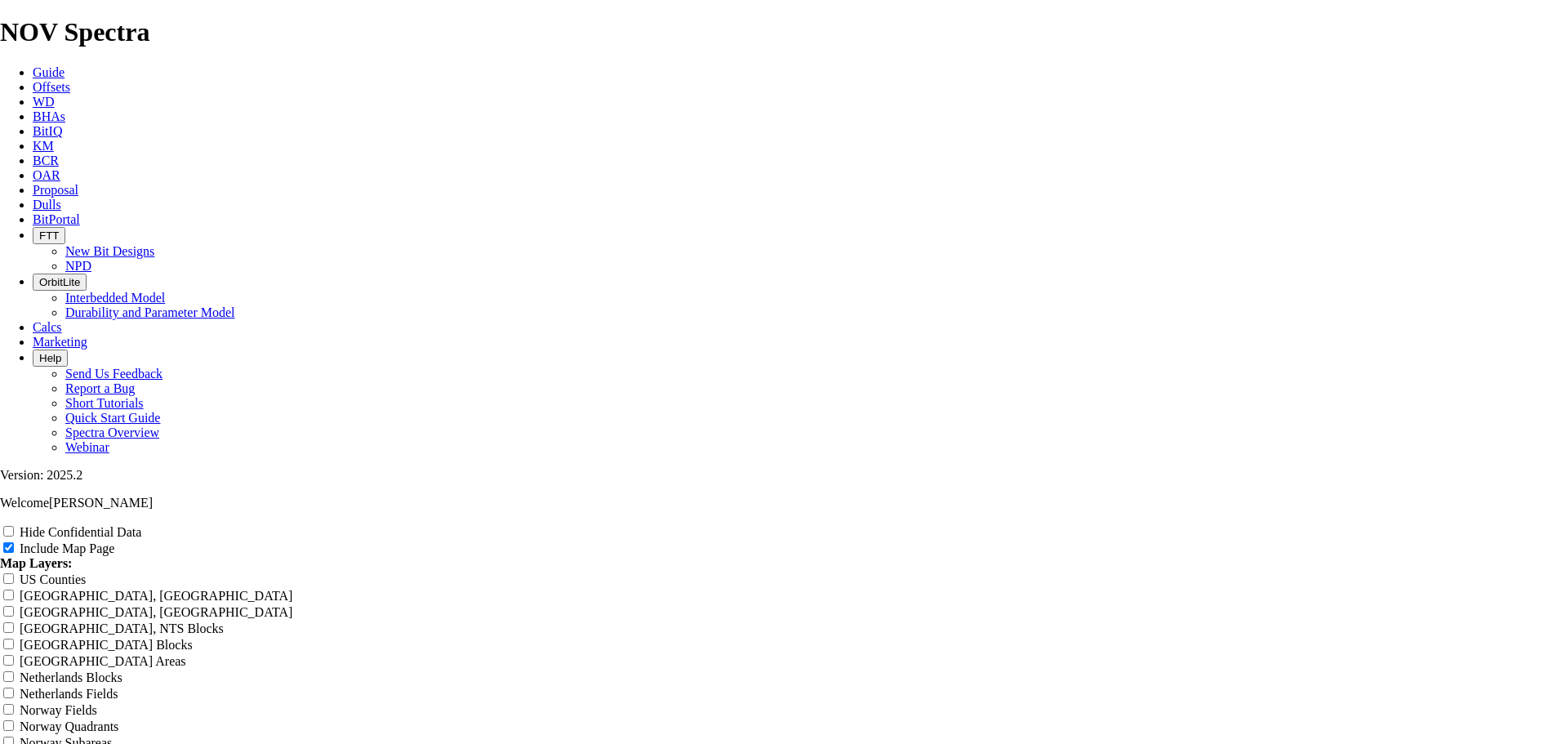
scroll to position [762, 0]
click at [19, 573] on span at bounding box center [9, 580] width 19 height 14
click at [14, 574] on input "US Counties" at bounding box center [8, 579] width 11 height 11
checkbox input "true"
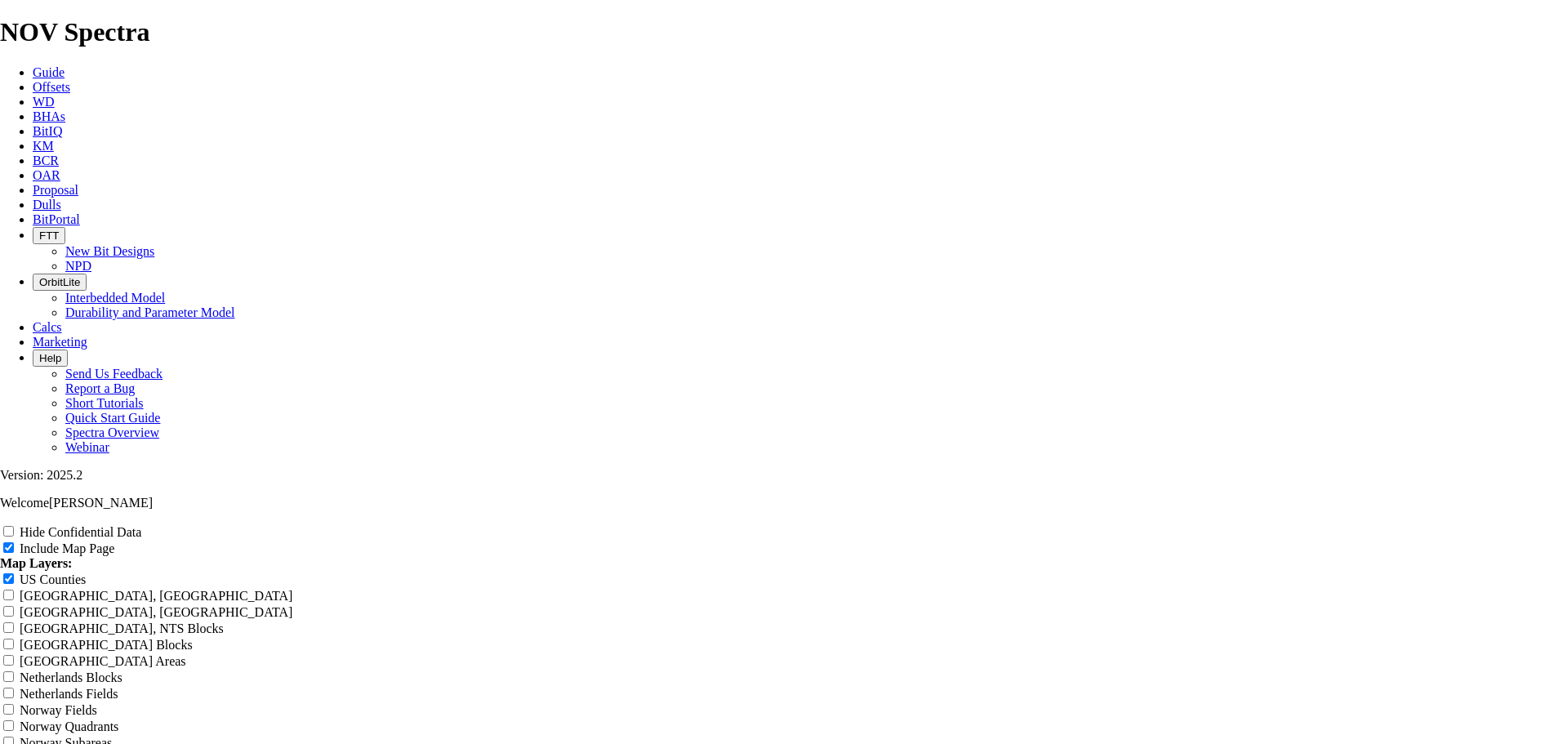
drag, startPoint x: 932, startPoint y: 262, endPoint x: 647, endPoint y: 257, distance: 285.0
drag, startPoint x: 941, startPoint y: 442, endPoint x: 630, endPoint y: 441, distance: 311.0
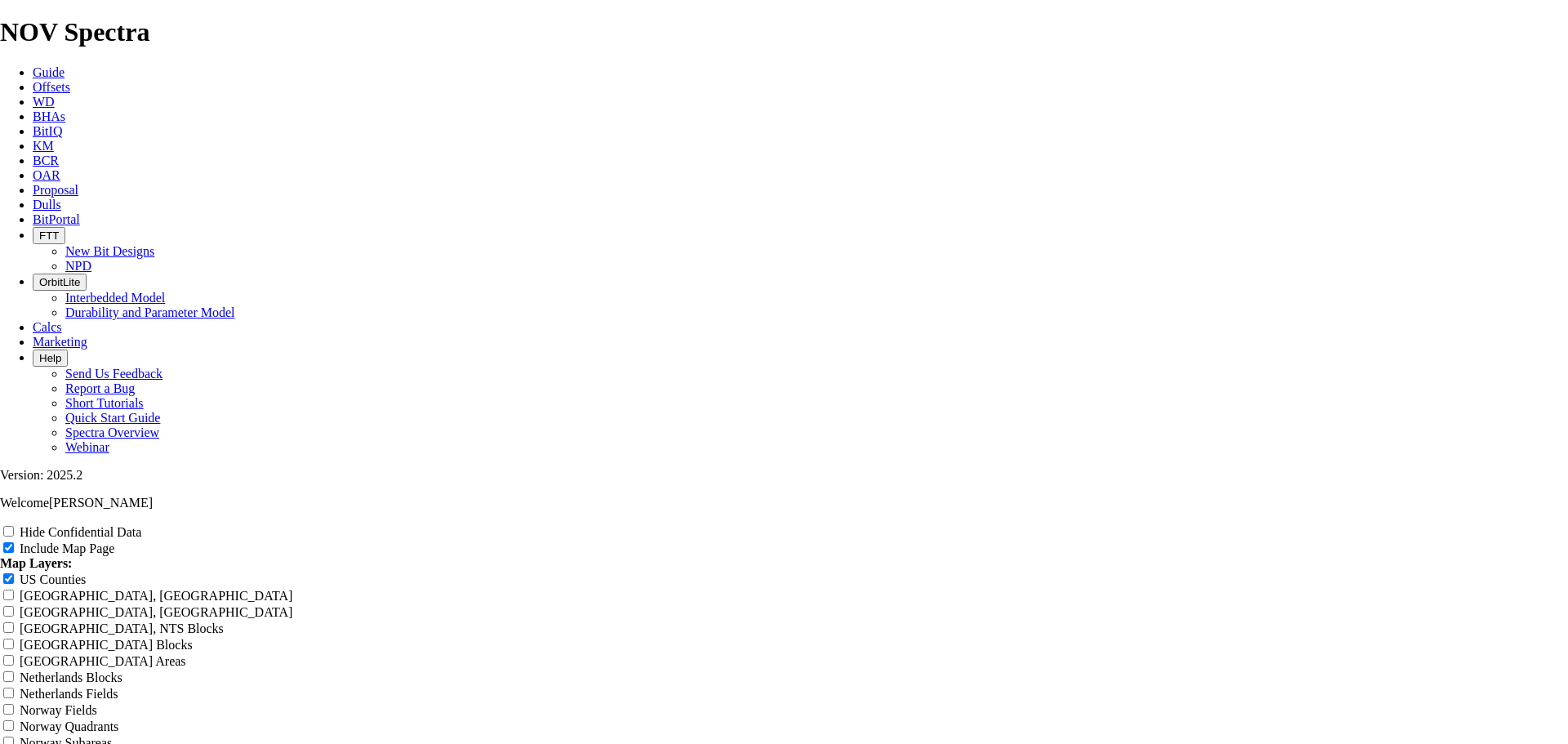
type input "M"
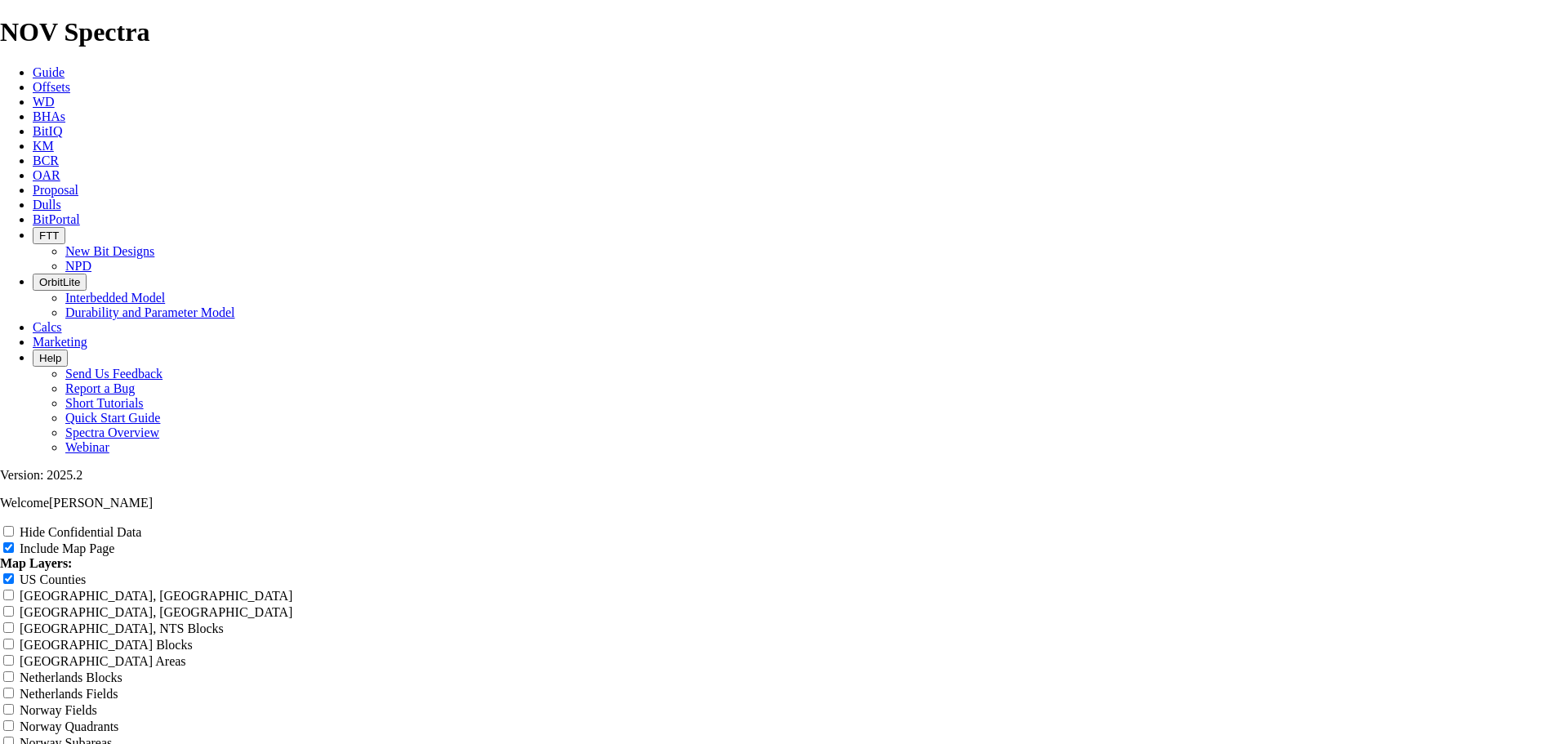
type input "M"
type input "MR"
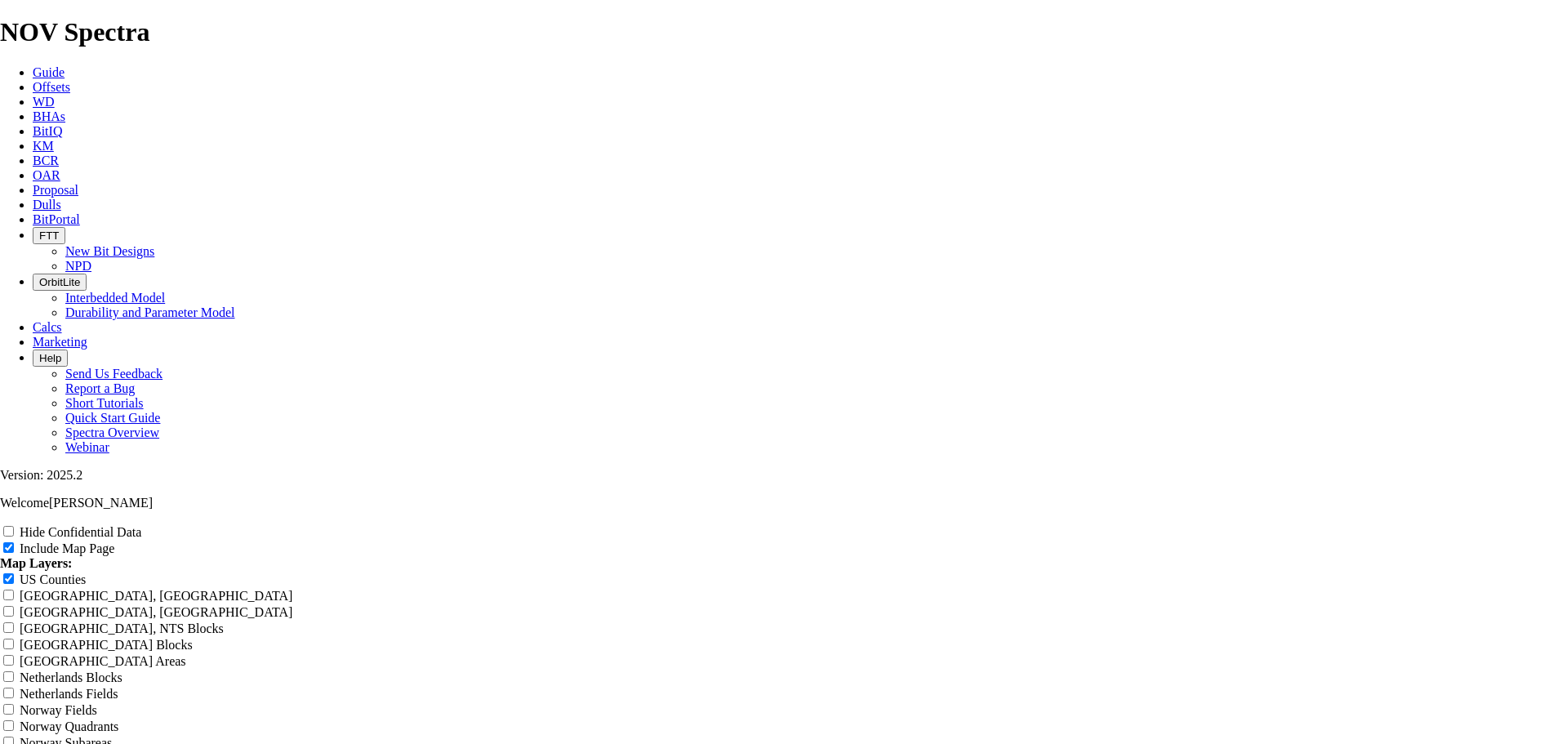
type input "MR"
type input "MRO"
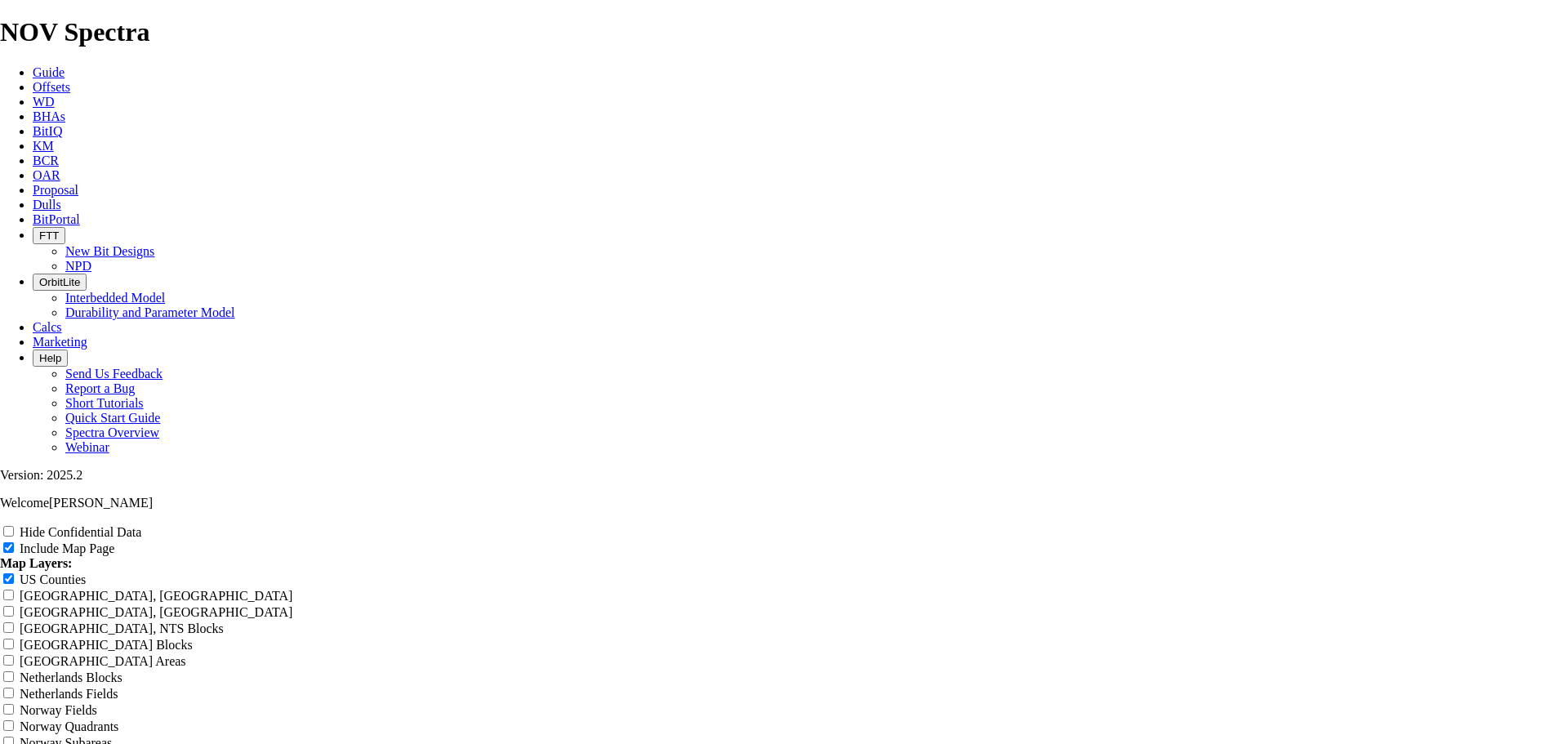
type input "MRO"
type input "MR"
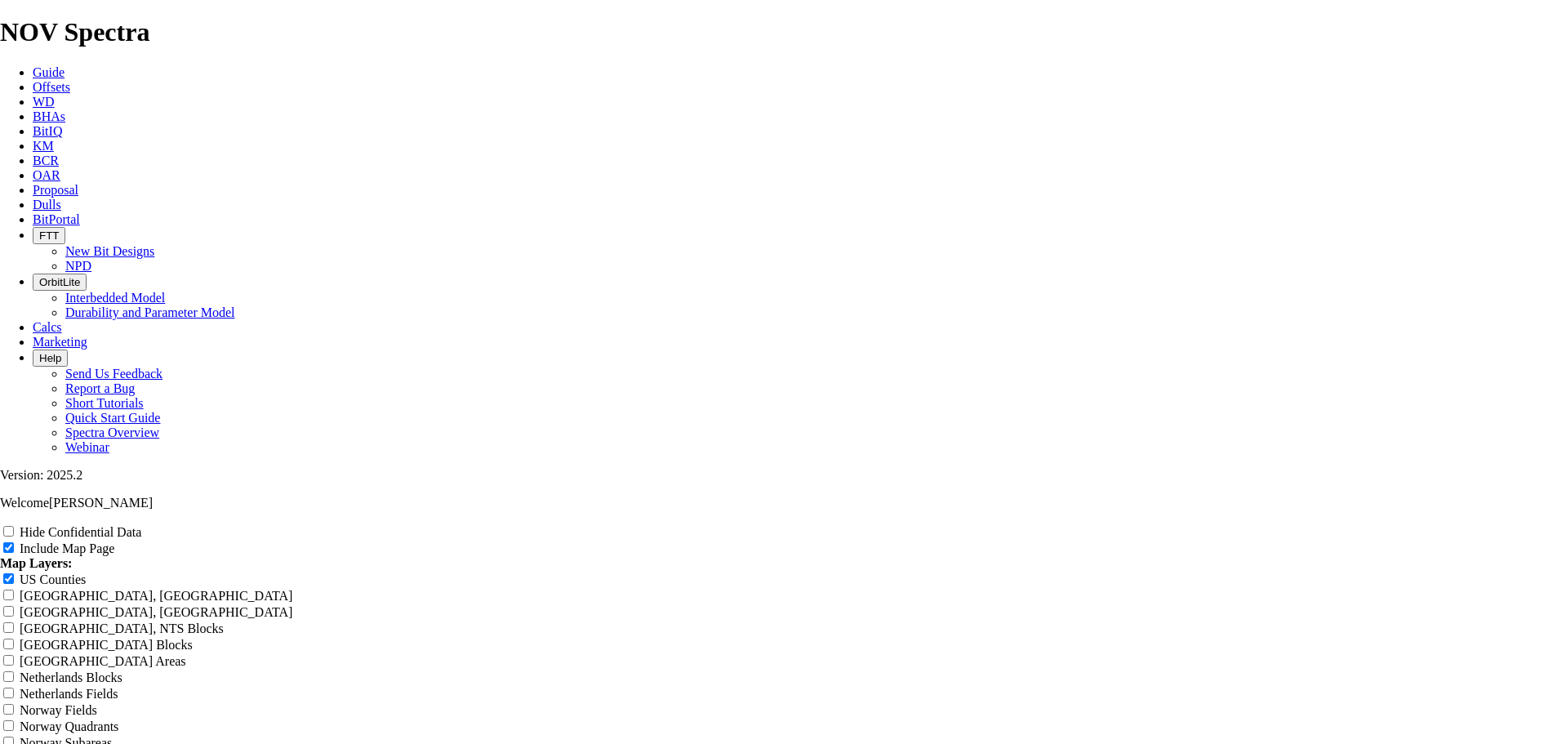
type input "MR"
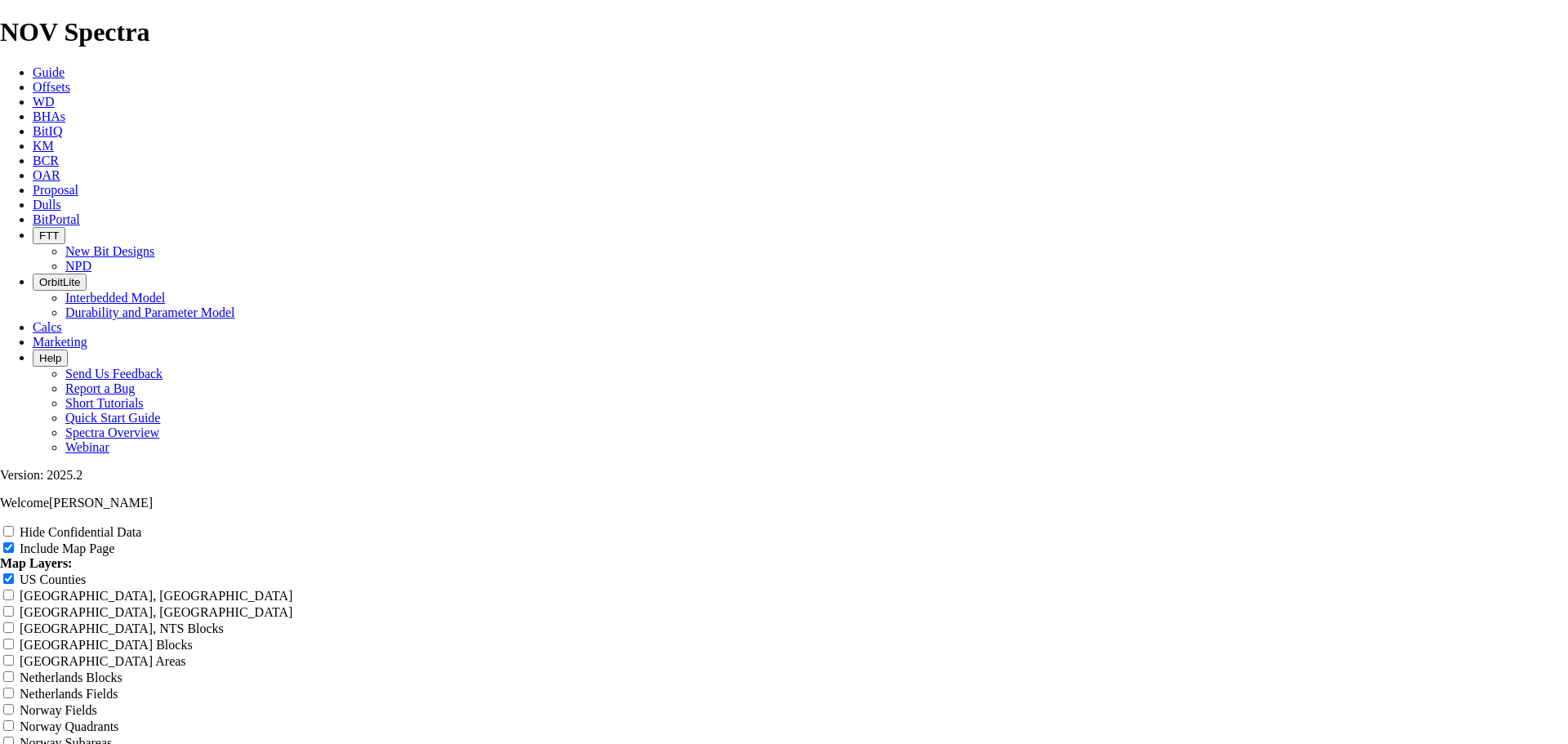
type input "M"
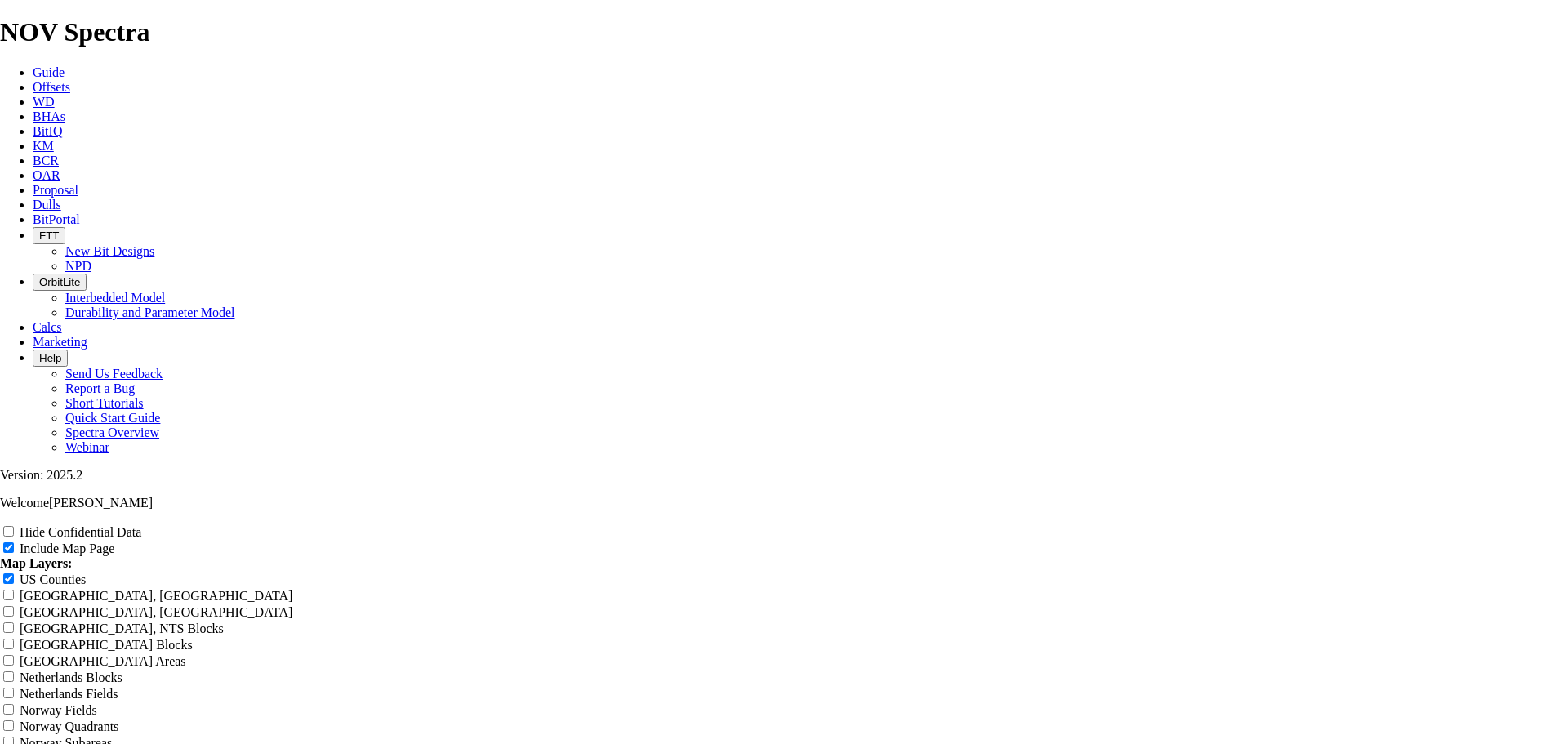
type input "M"
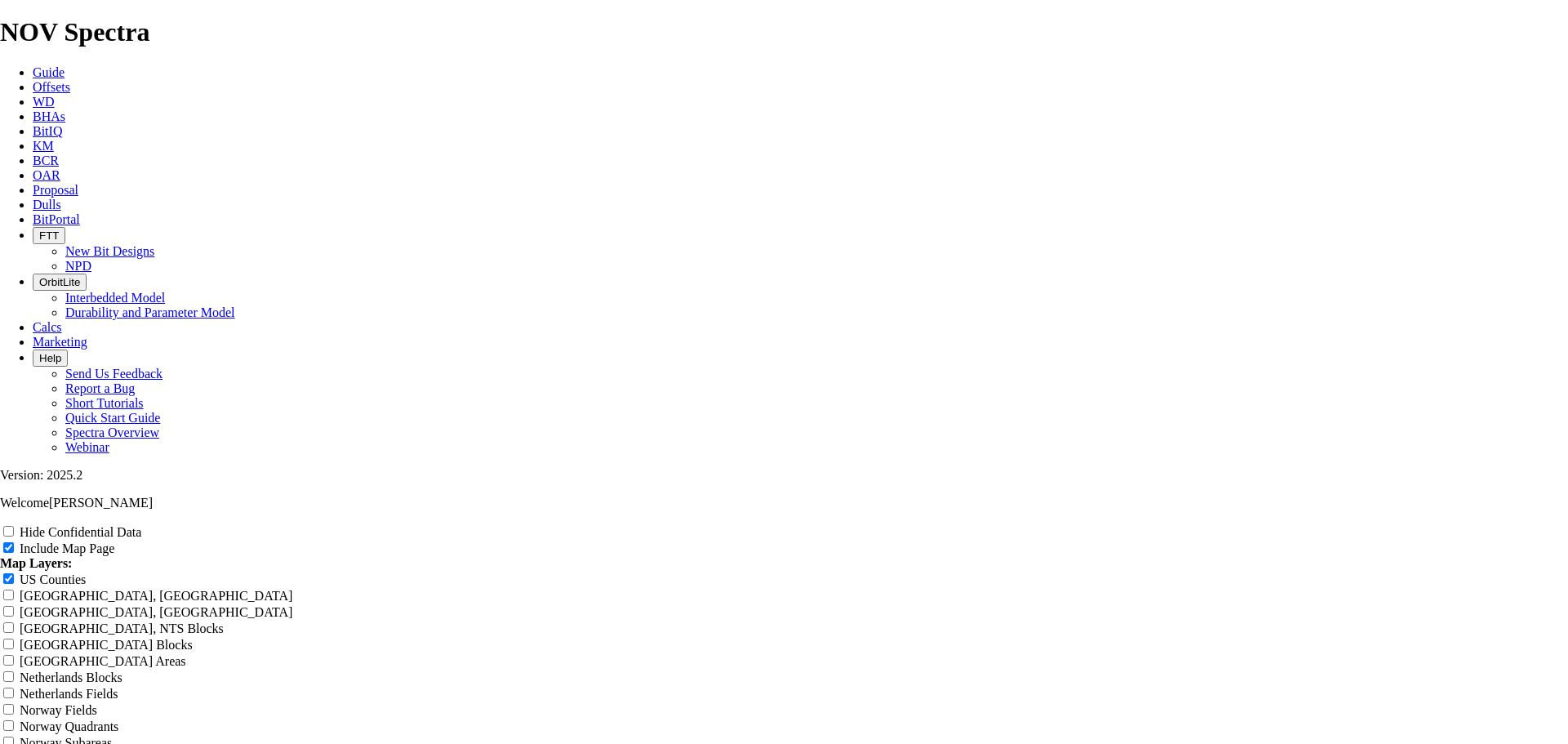
type input "M"
type input "MR"
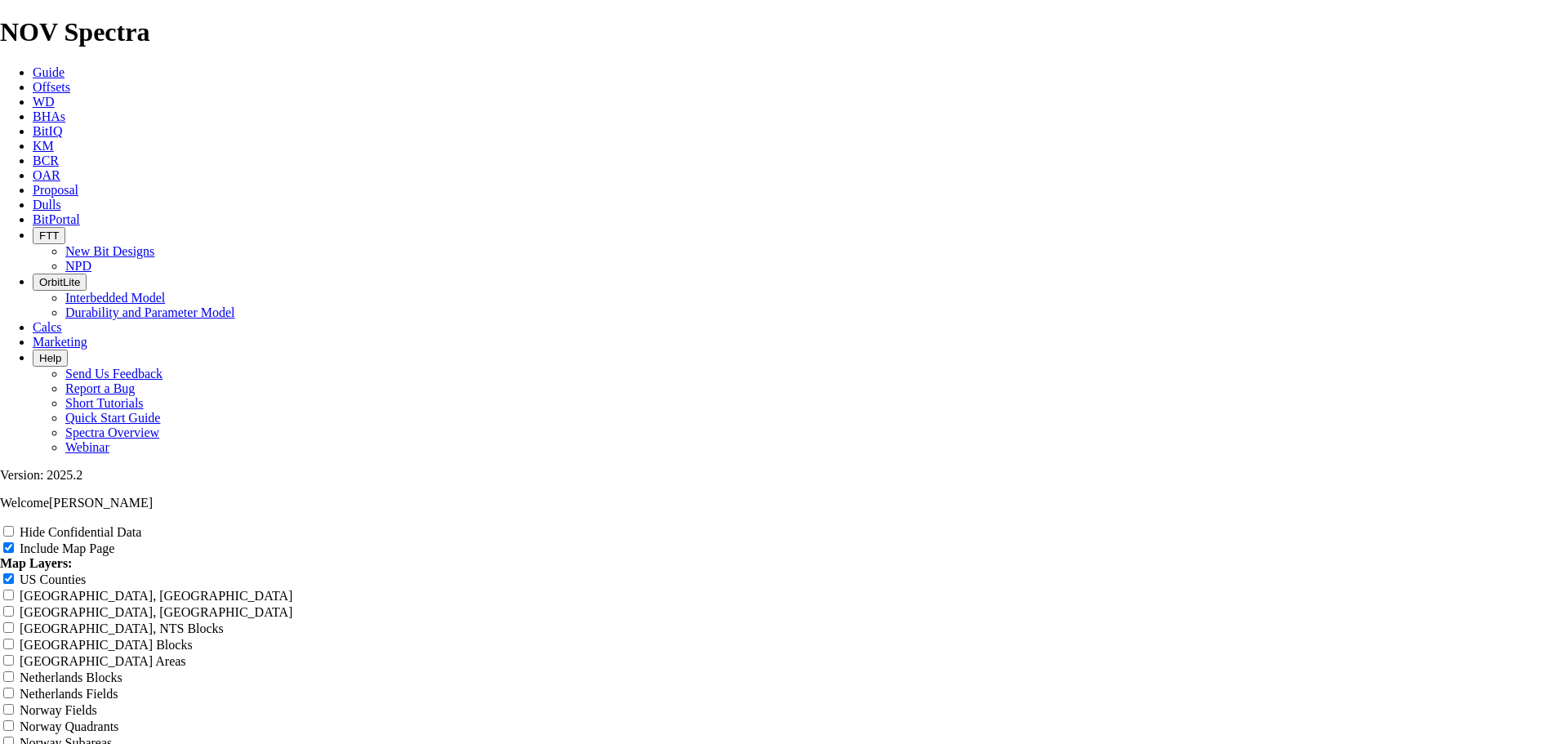
type input "MR"
type input "MRO"
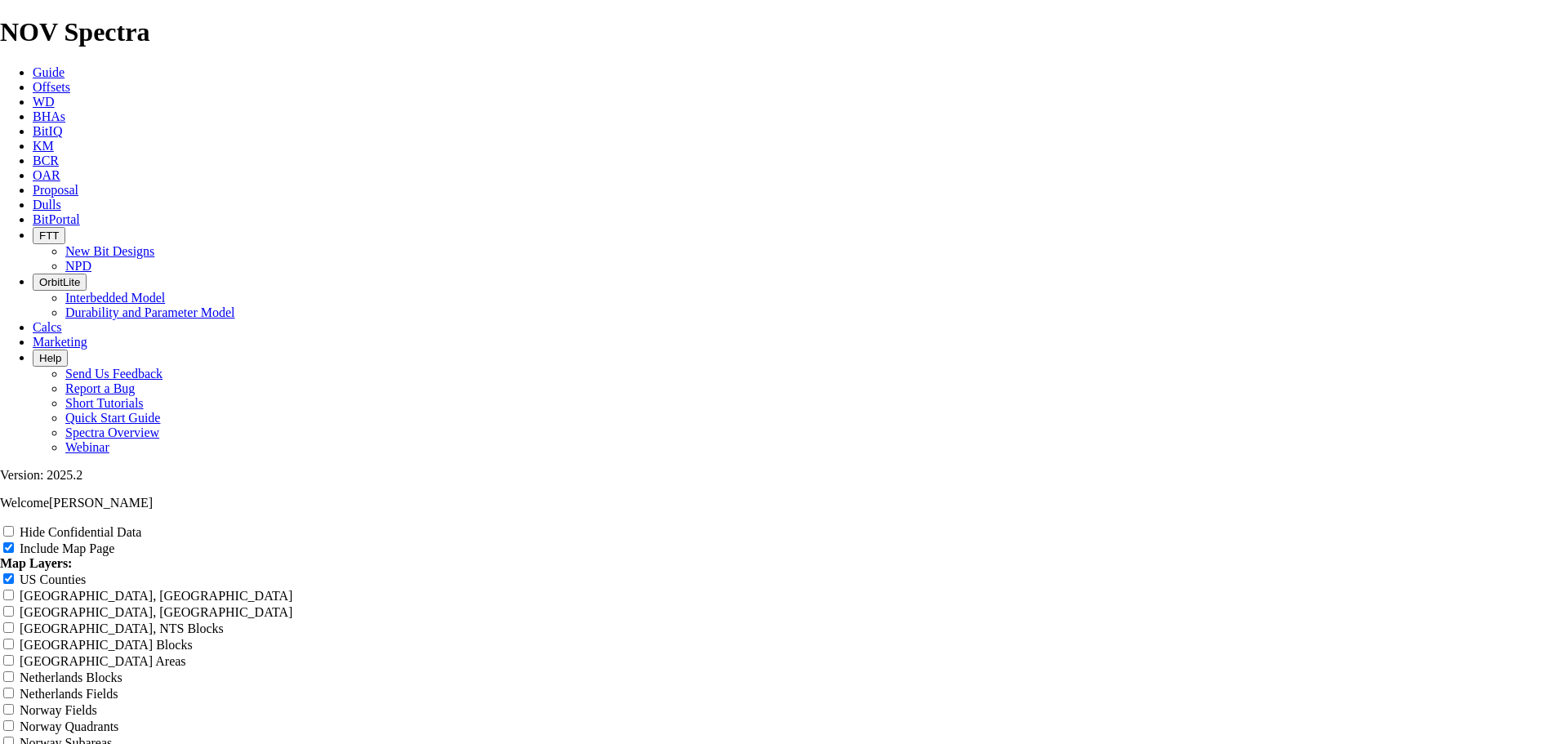
type input "MRO"
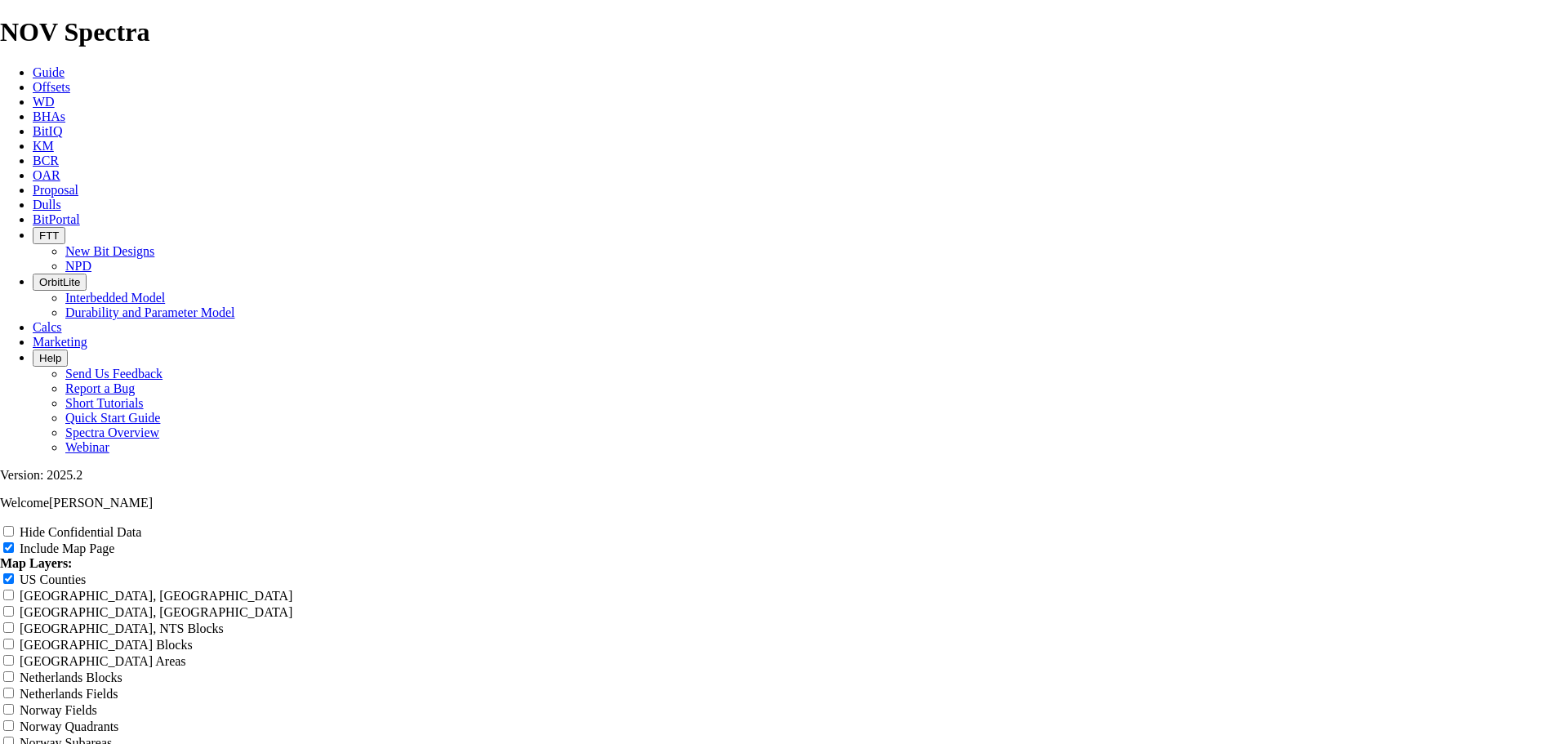
type input "MRO -"
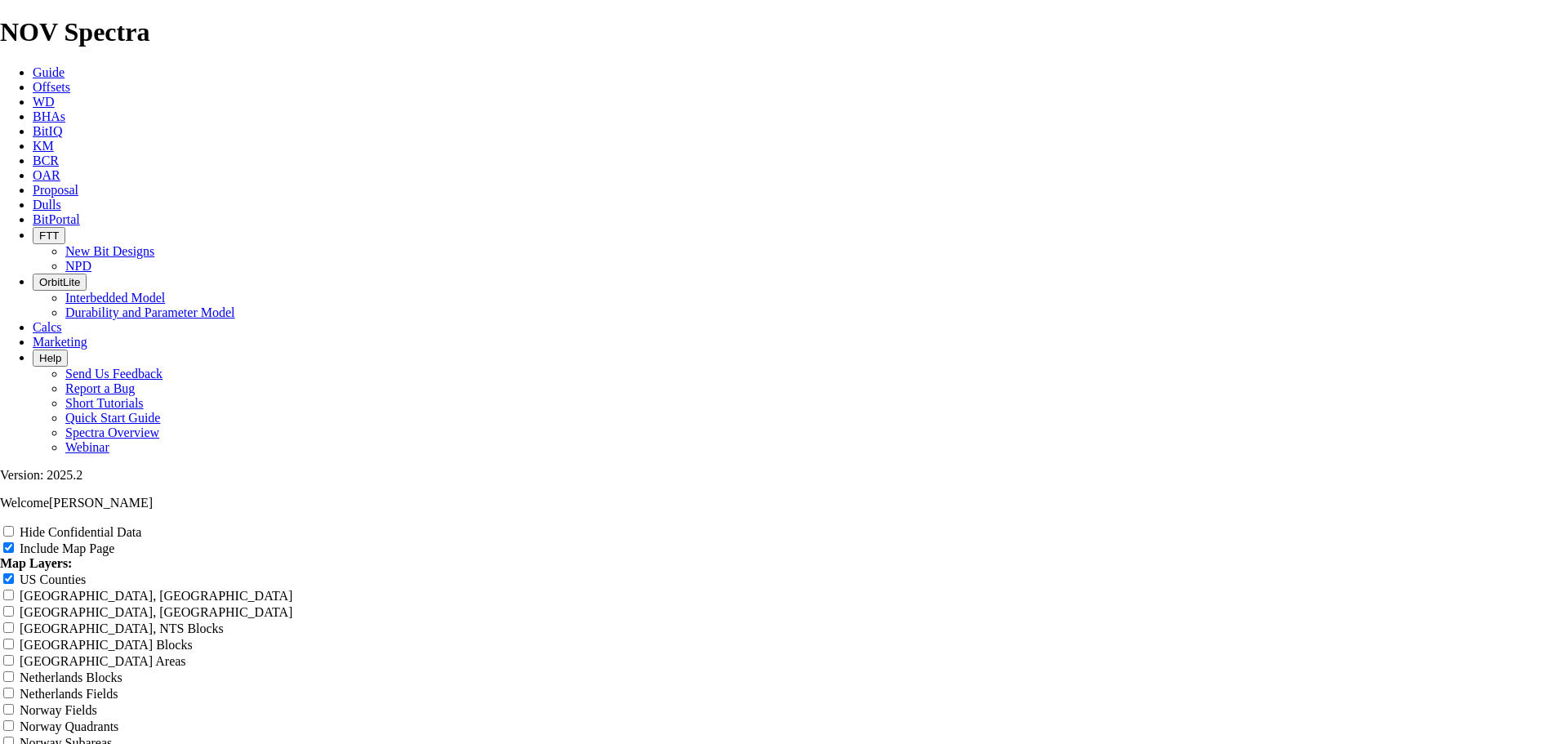
type input "MRO -"
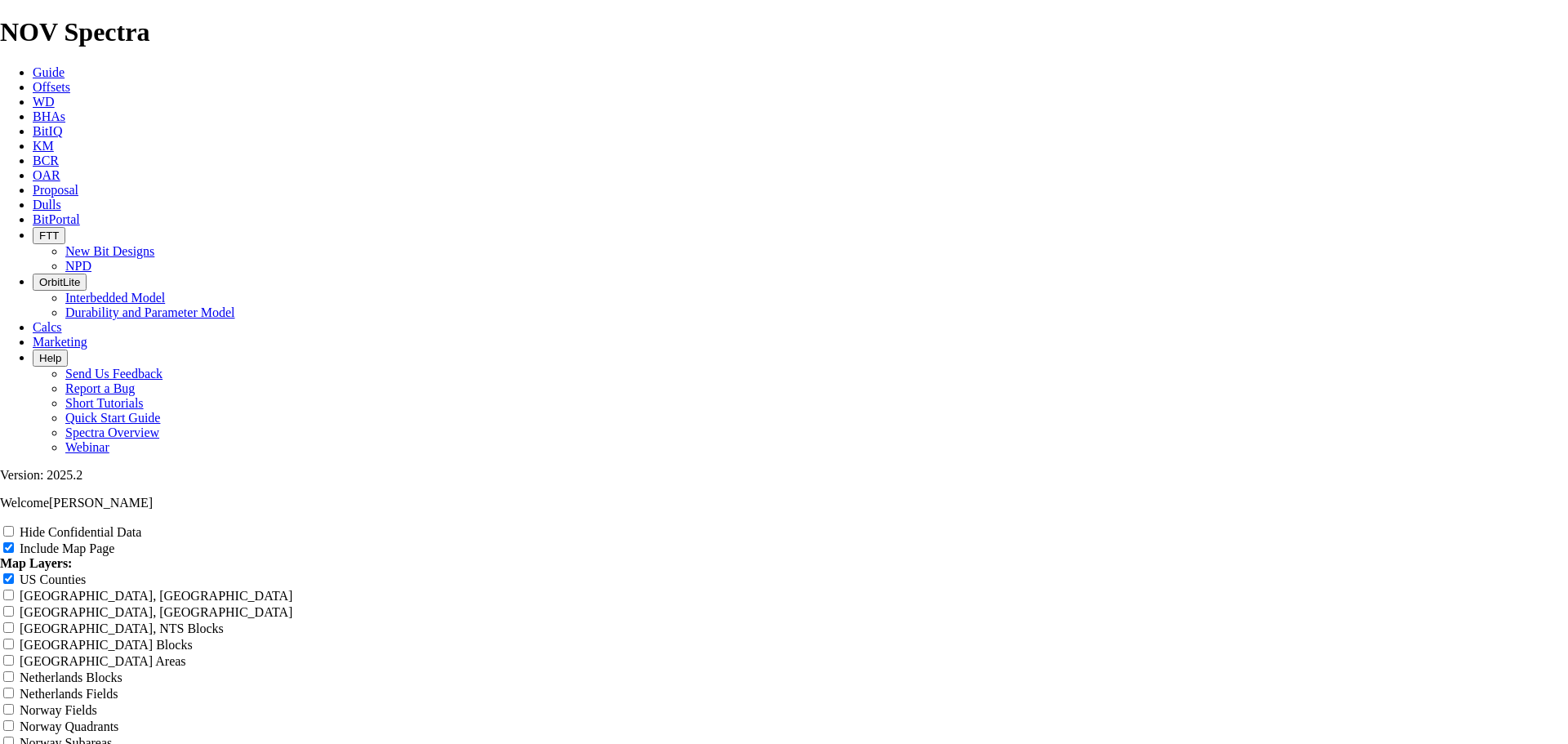
type input "MRO - V"
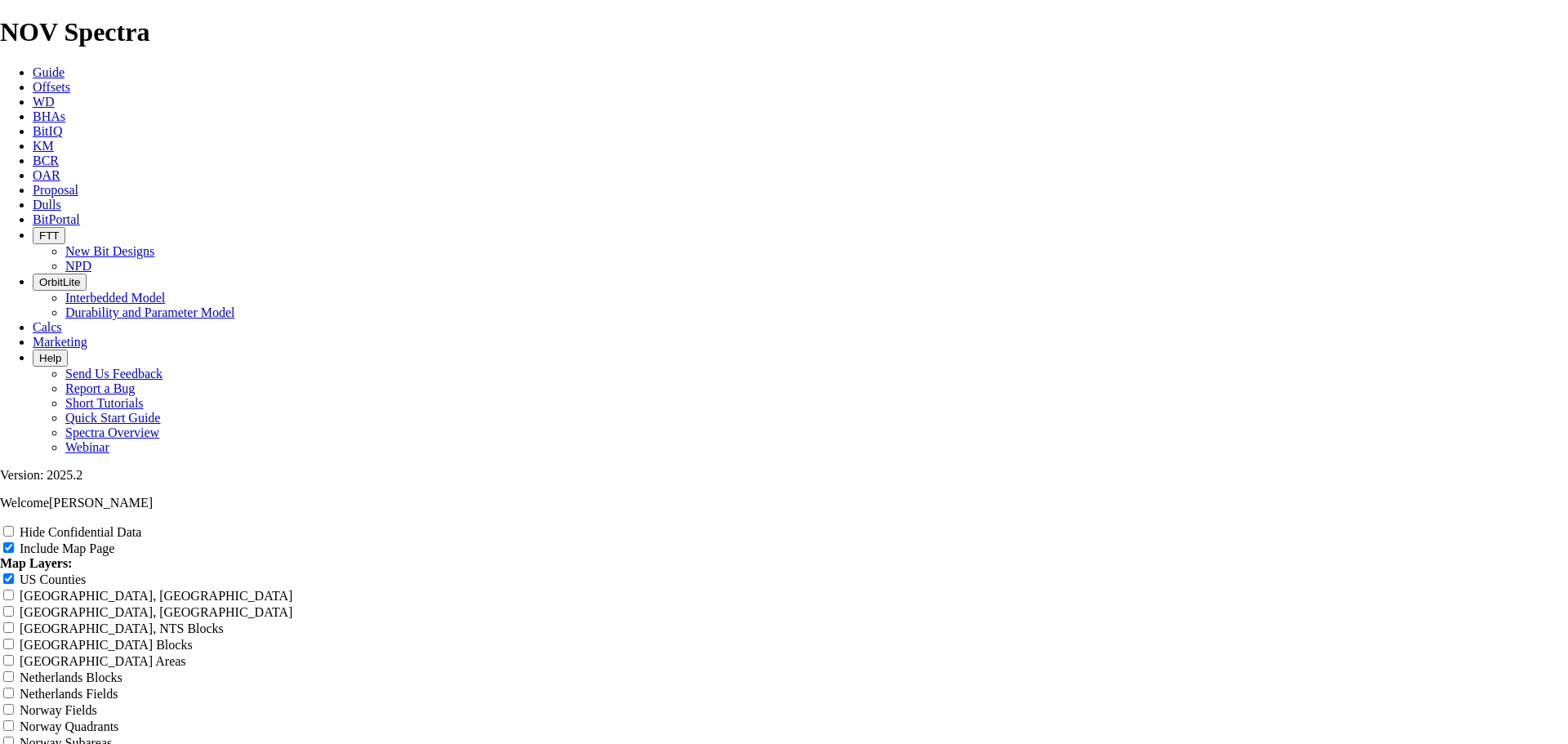
type input "MRO - V"
type input "MRO - Ve"
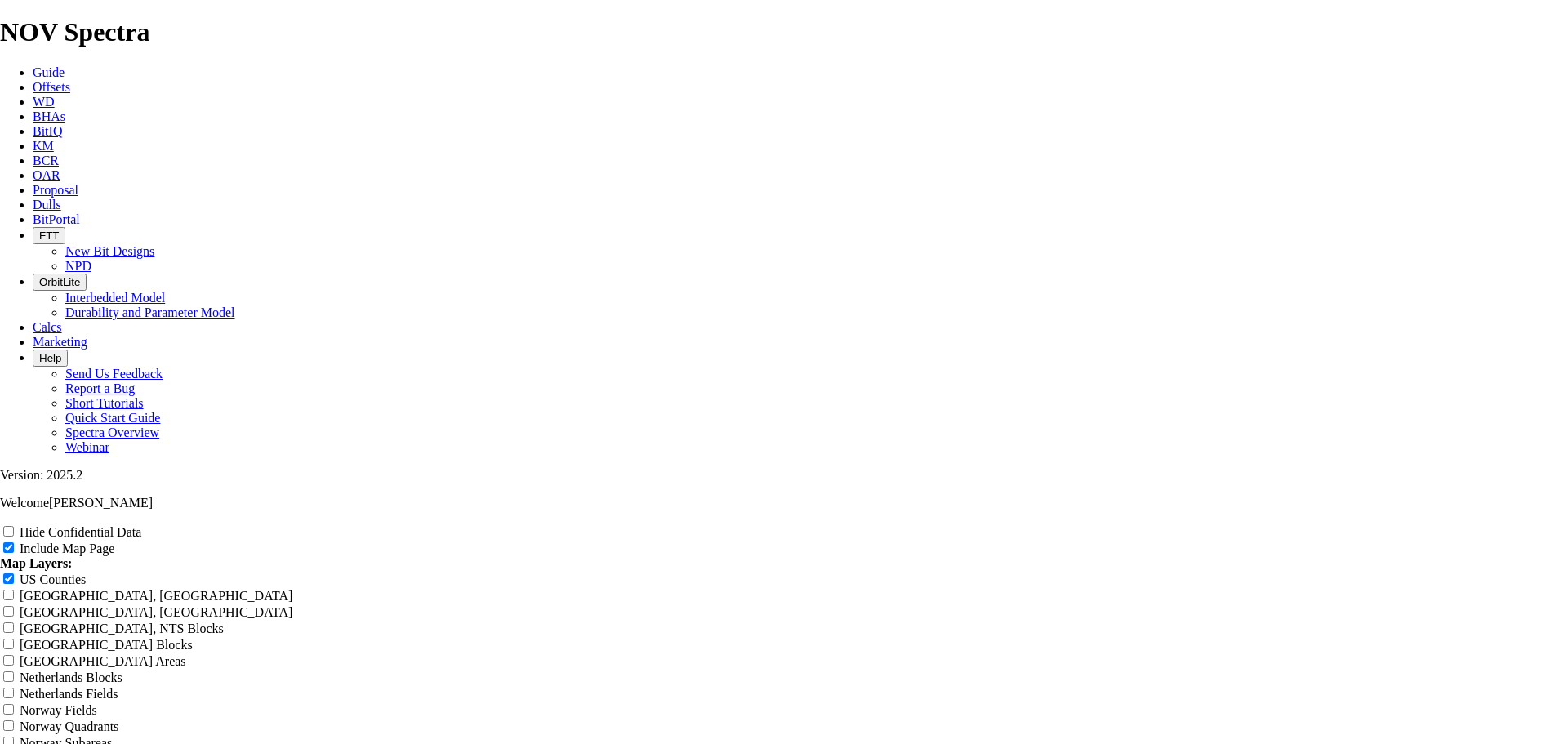
type input "MRO - Ve"
type input "MRO - Ver"
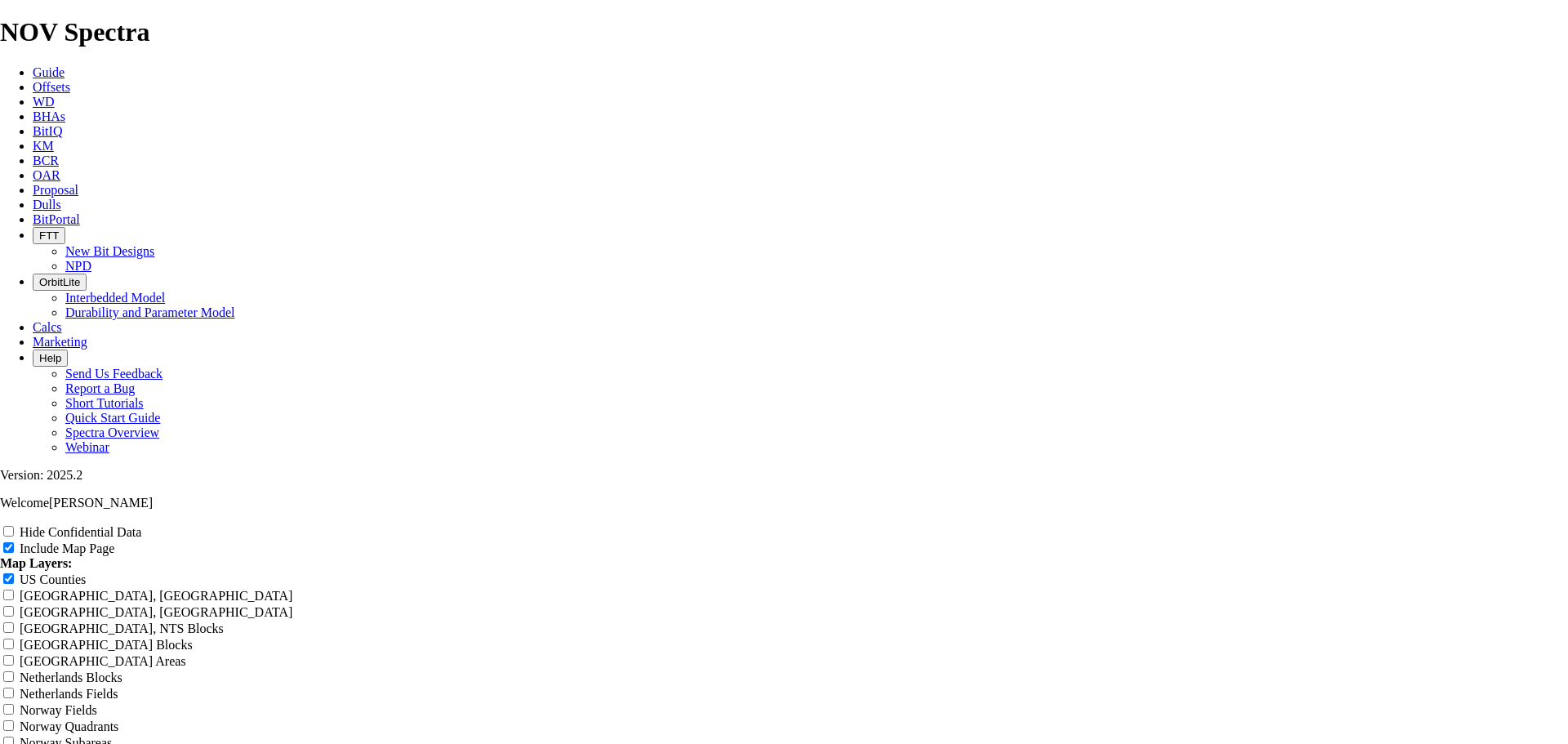
type input "MRO - Ver"
type input "MRO - Vert"
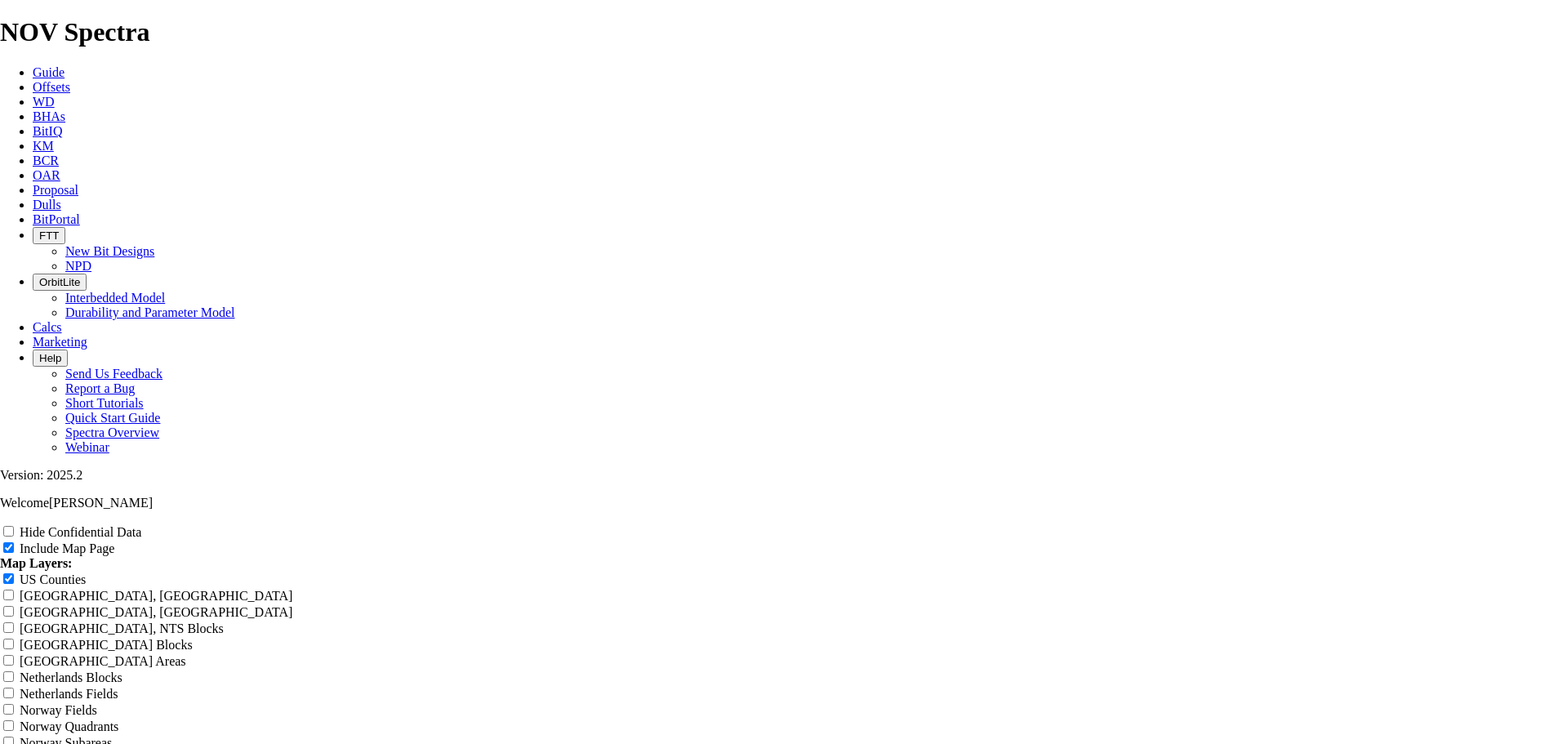
type input "MRO - Vert"
type input "MRO - Ver"
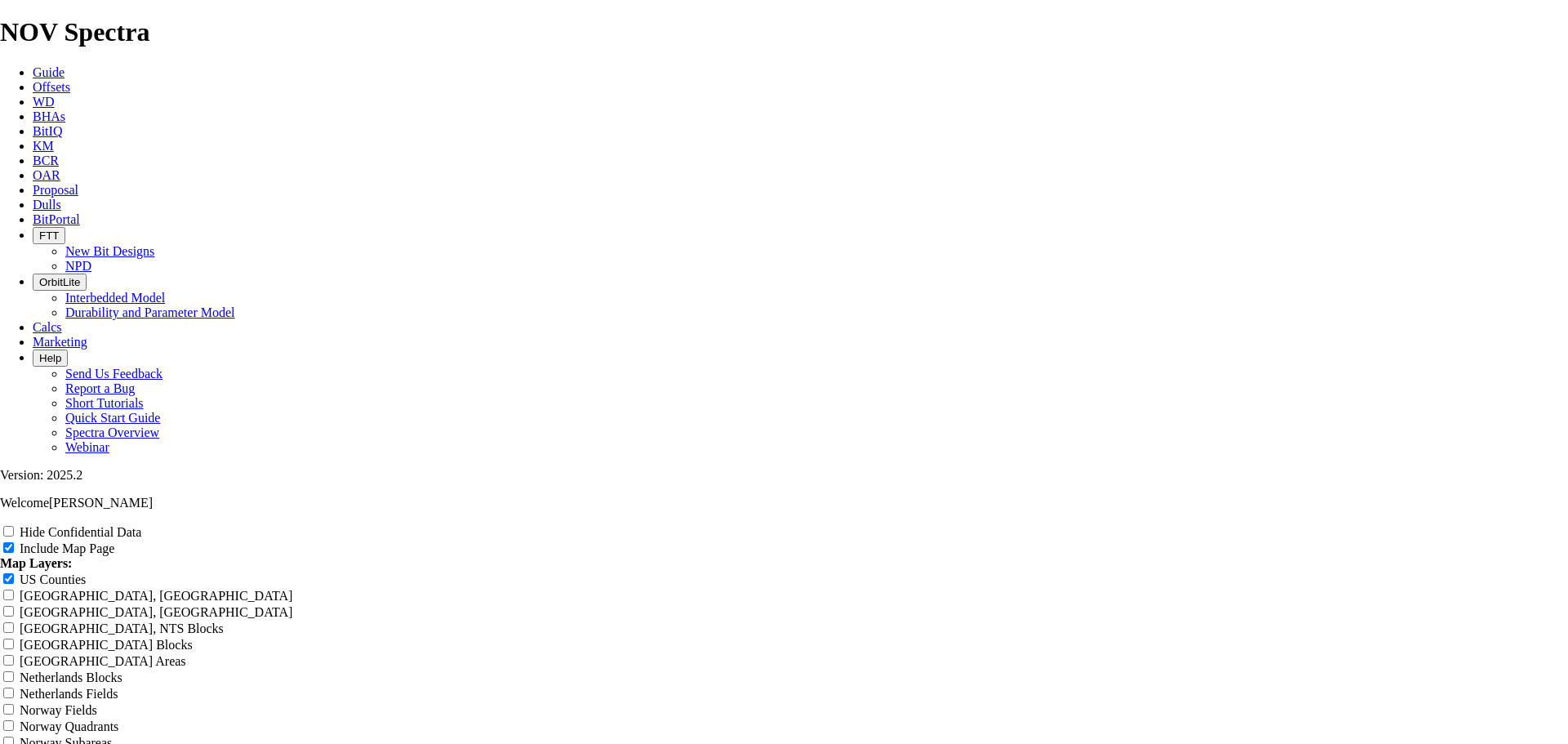
type input "MRO - Ver"
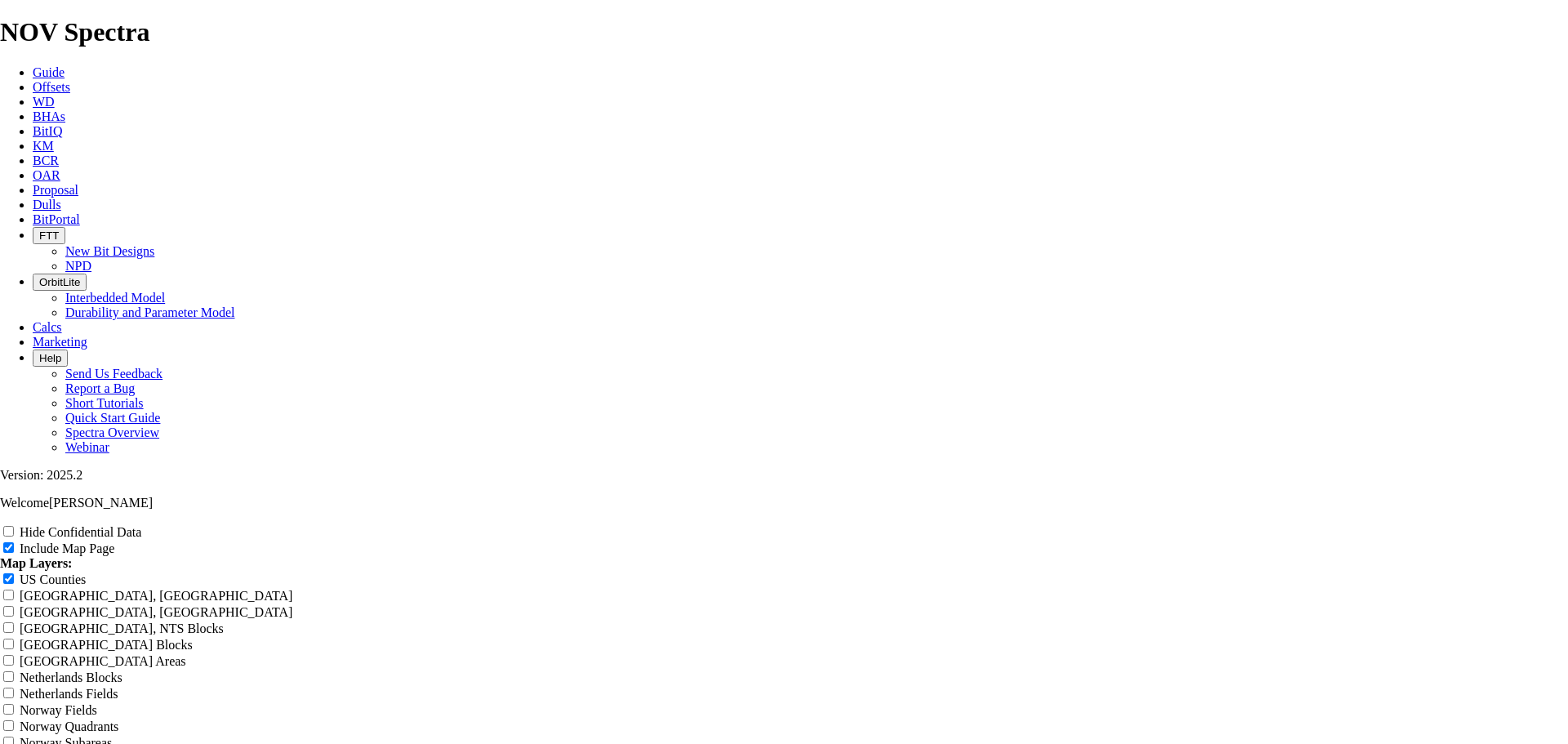
type input "MRO - Ve"
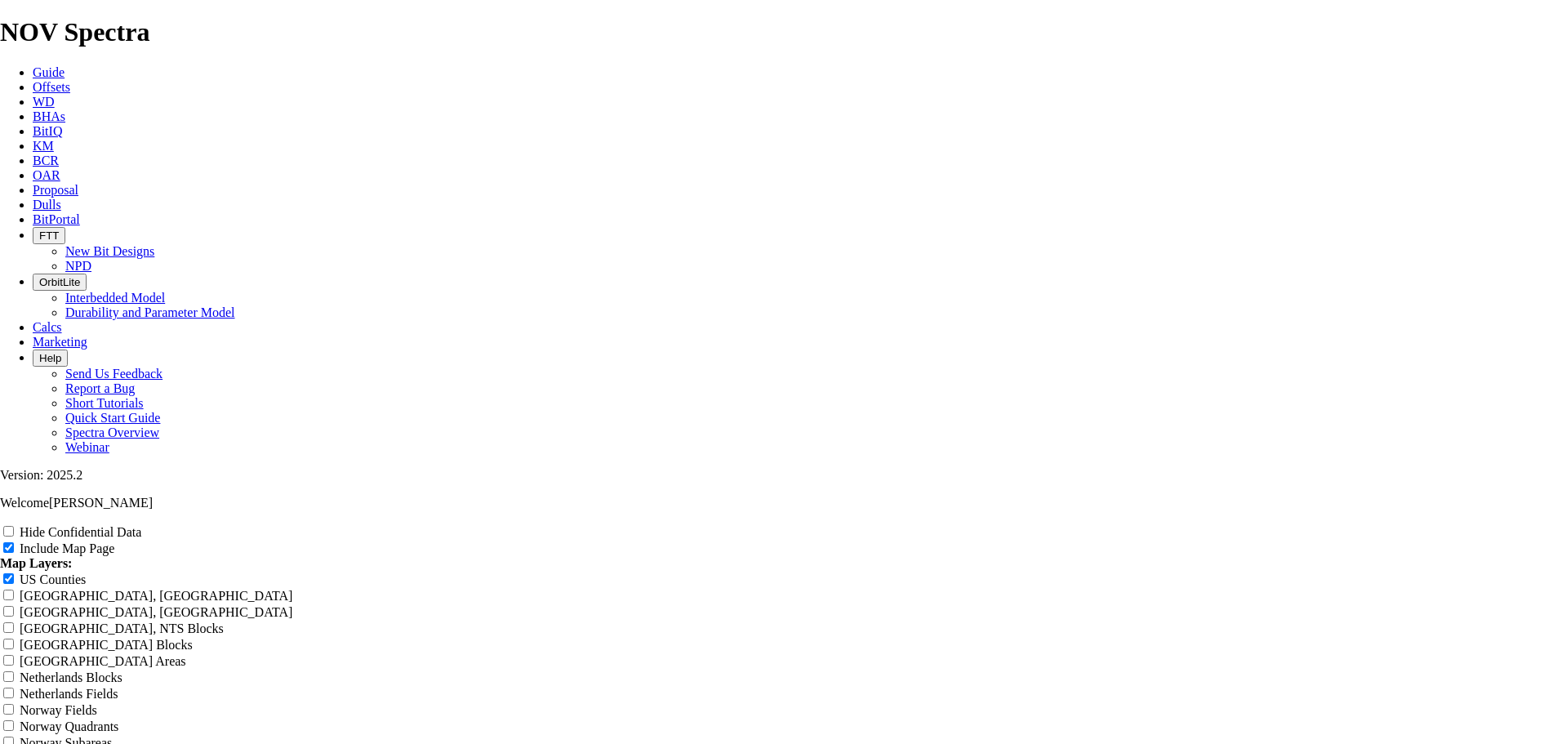
type input "MRO - Ve"
type input "MRO - V"
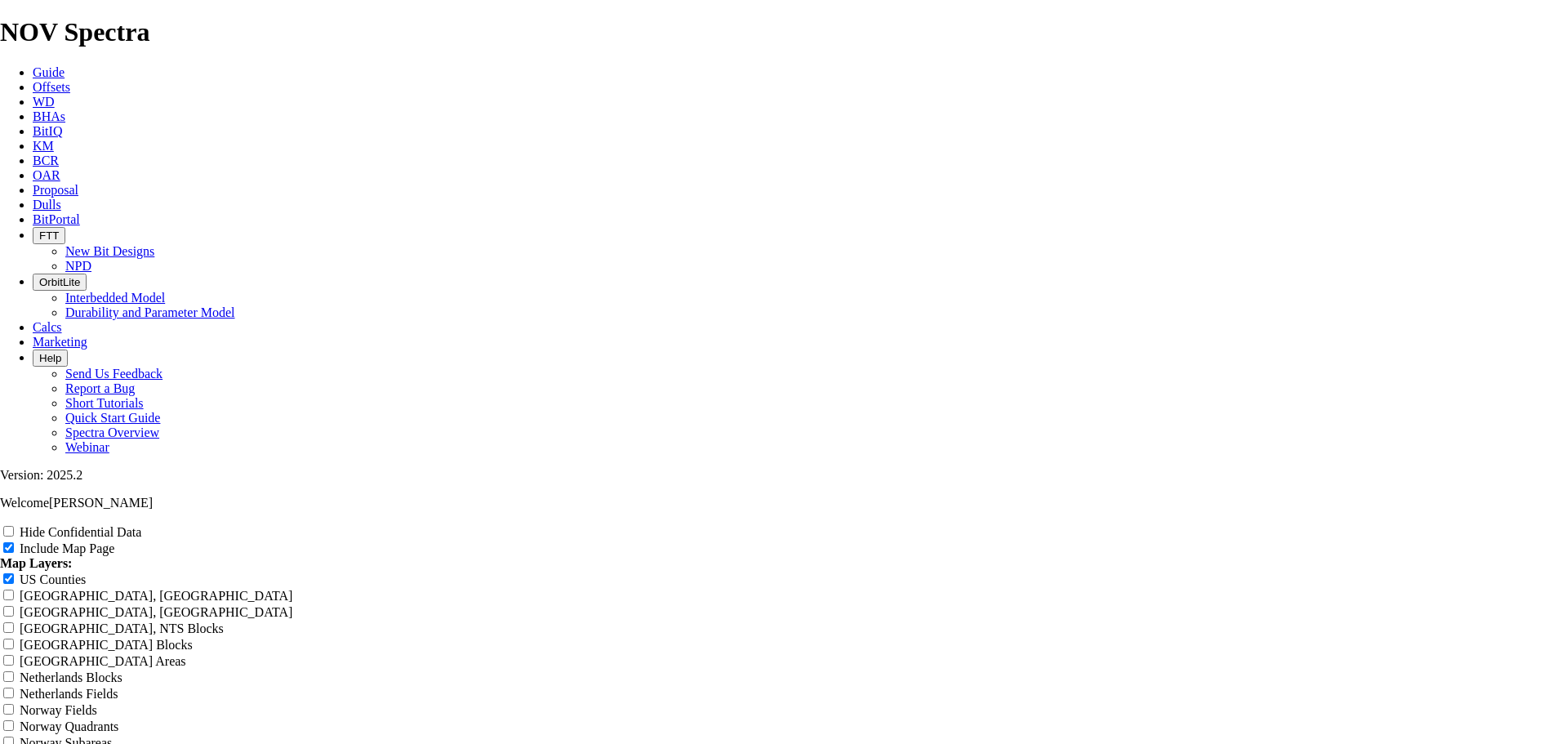
type input "MRO - V"
type input "MRO -"
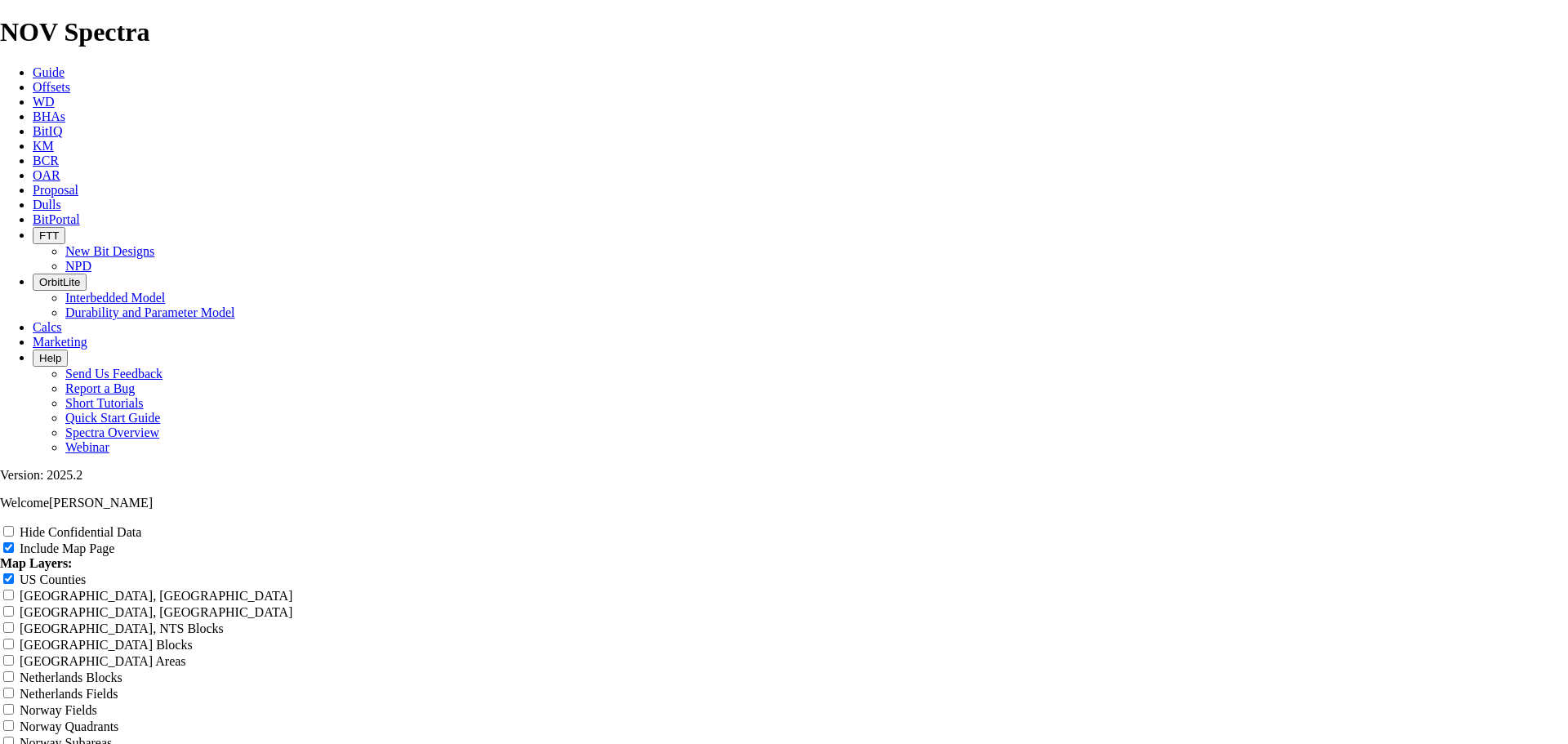
type input "MRO -"
type input "MRO - 8"
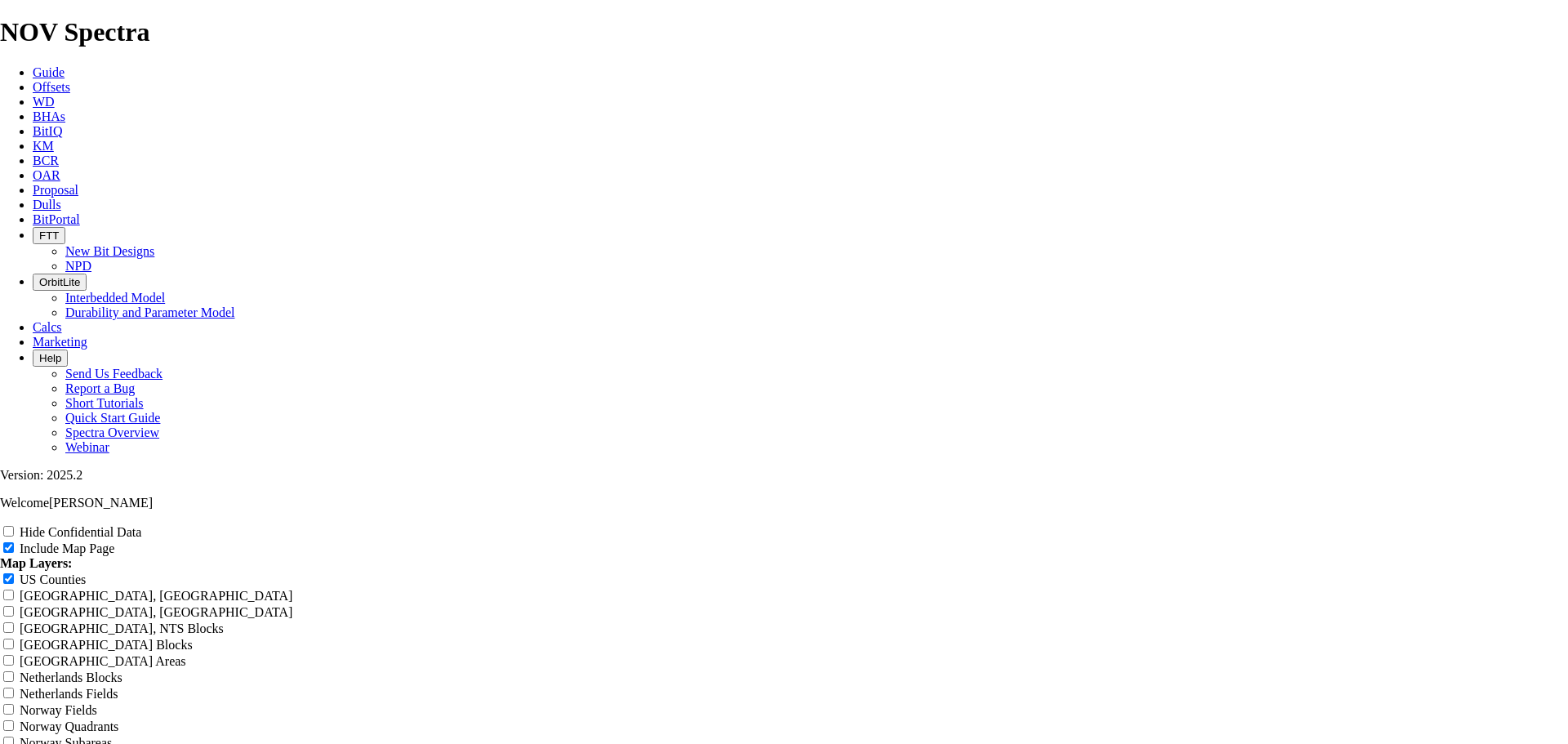
type input "MRO - 8"
type input "MRO - 8."
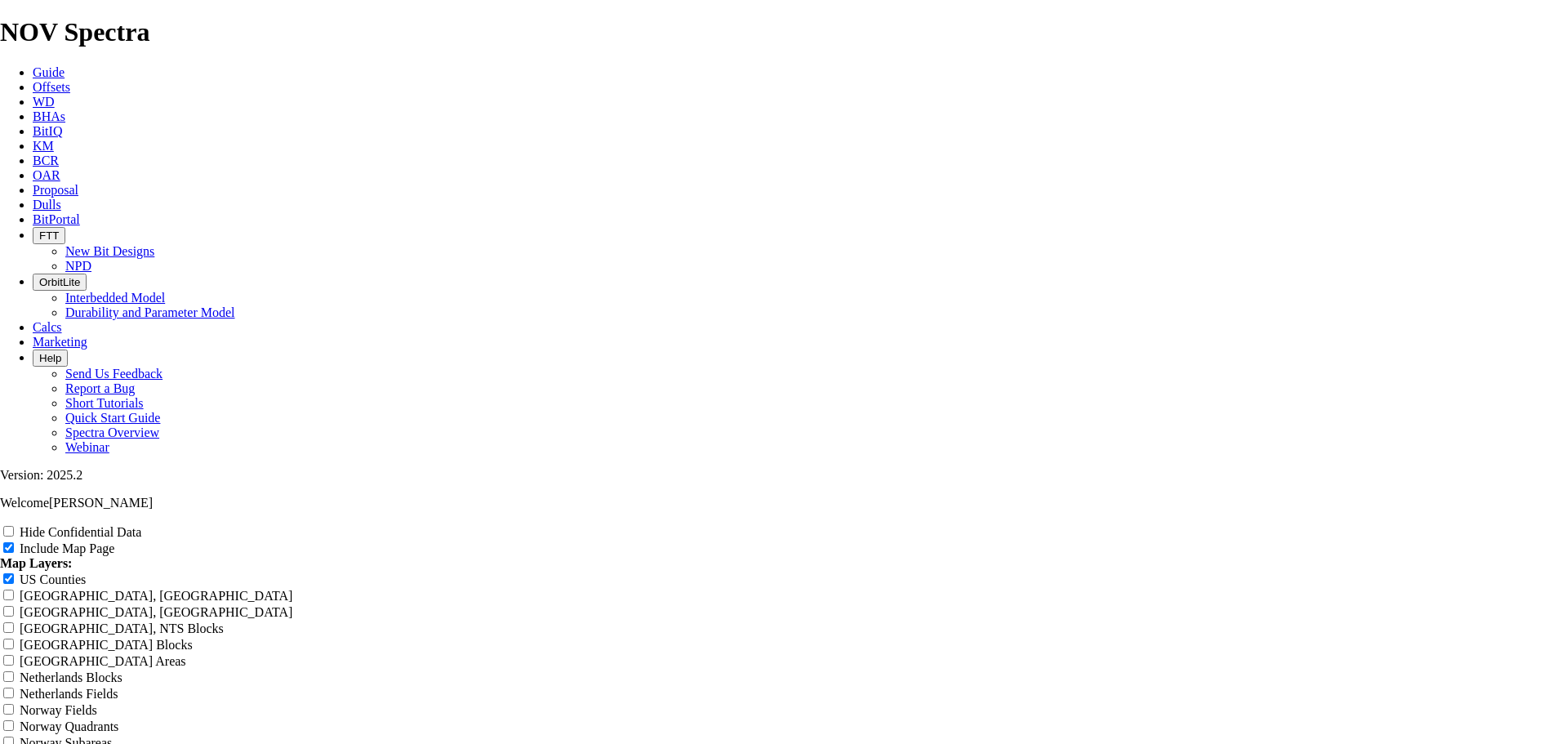
type input "MRO - 8."
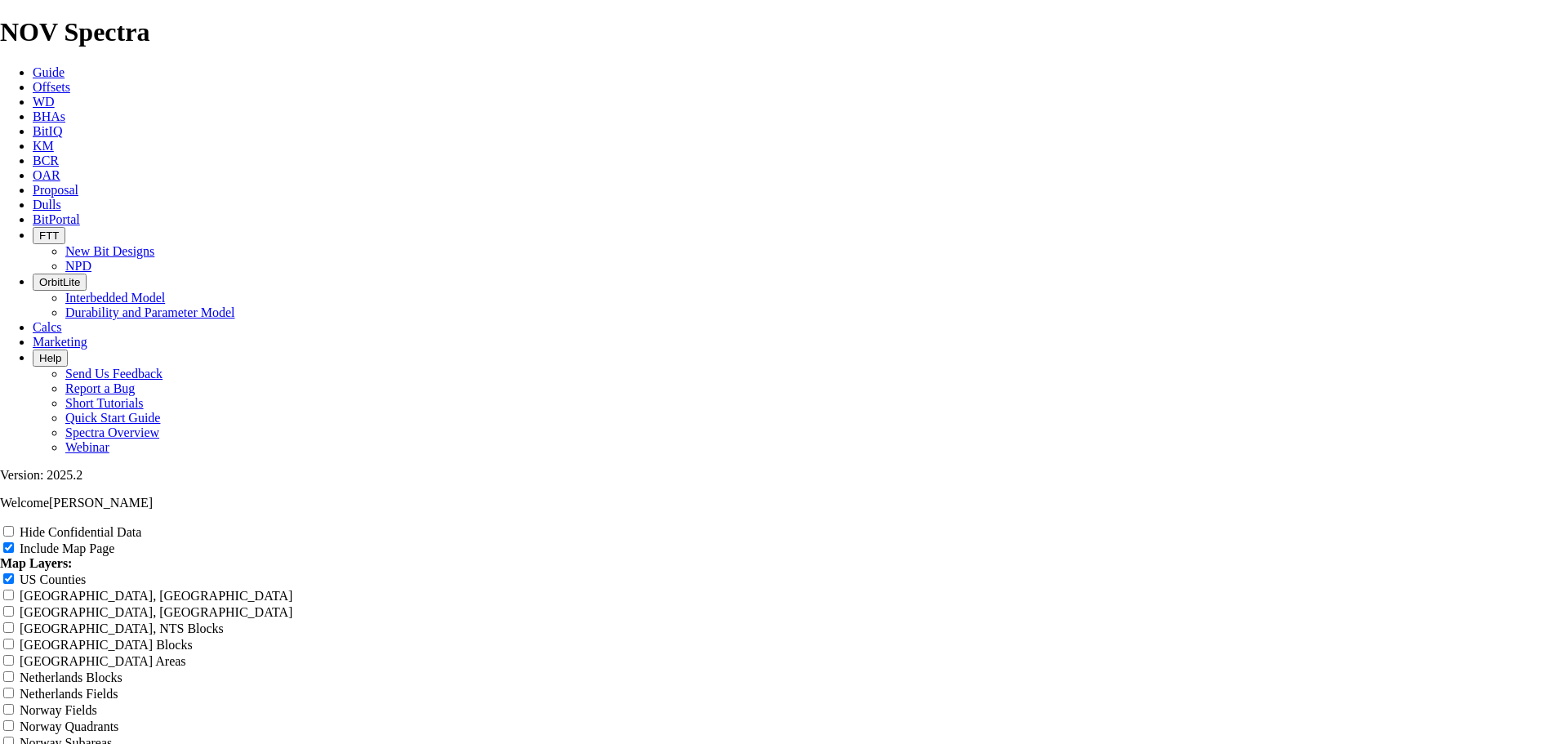
type input "MRO - 8.7"
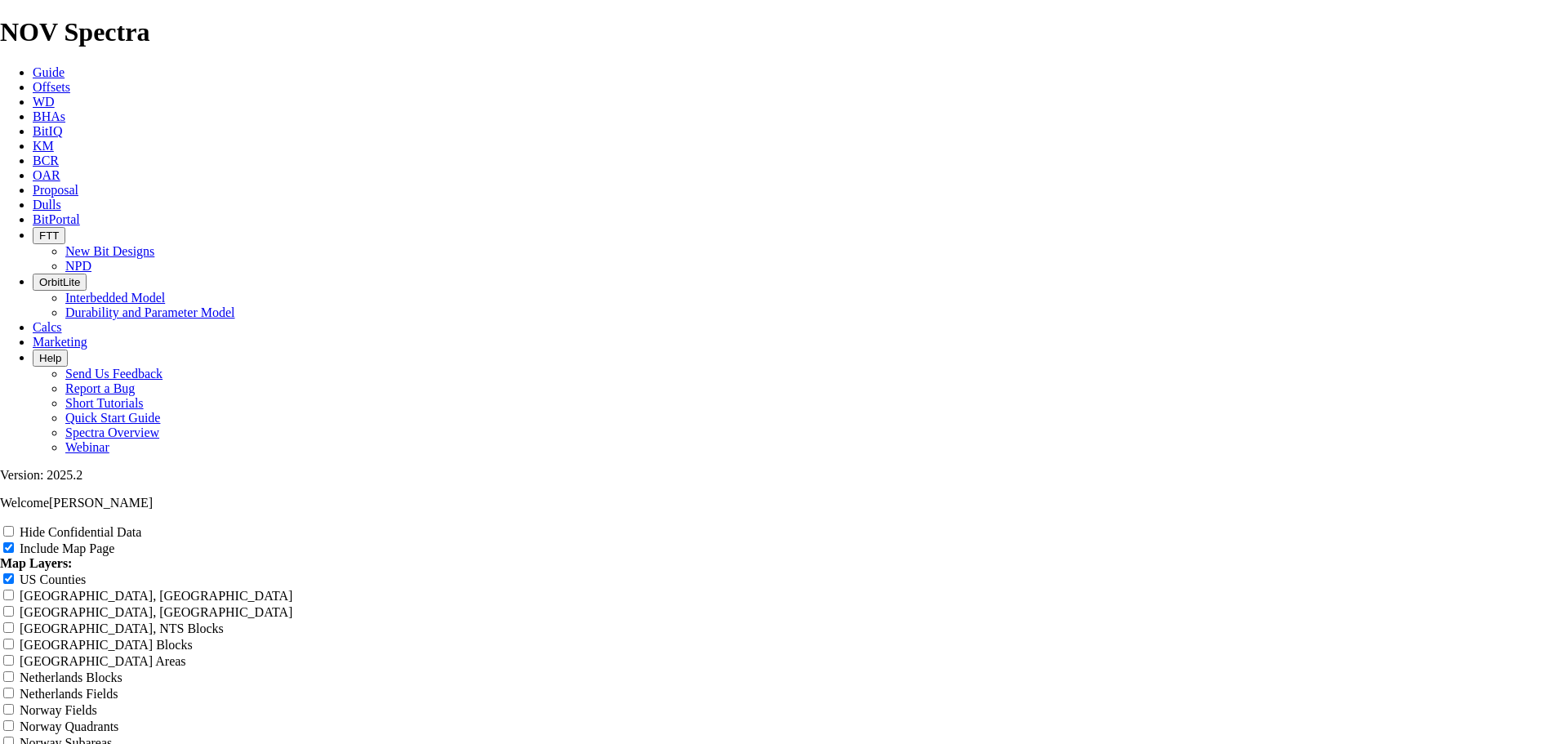
type input "MRO - 8.7"
type input "MRO - 8.75"
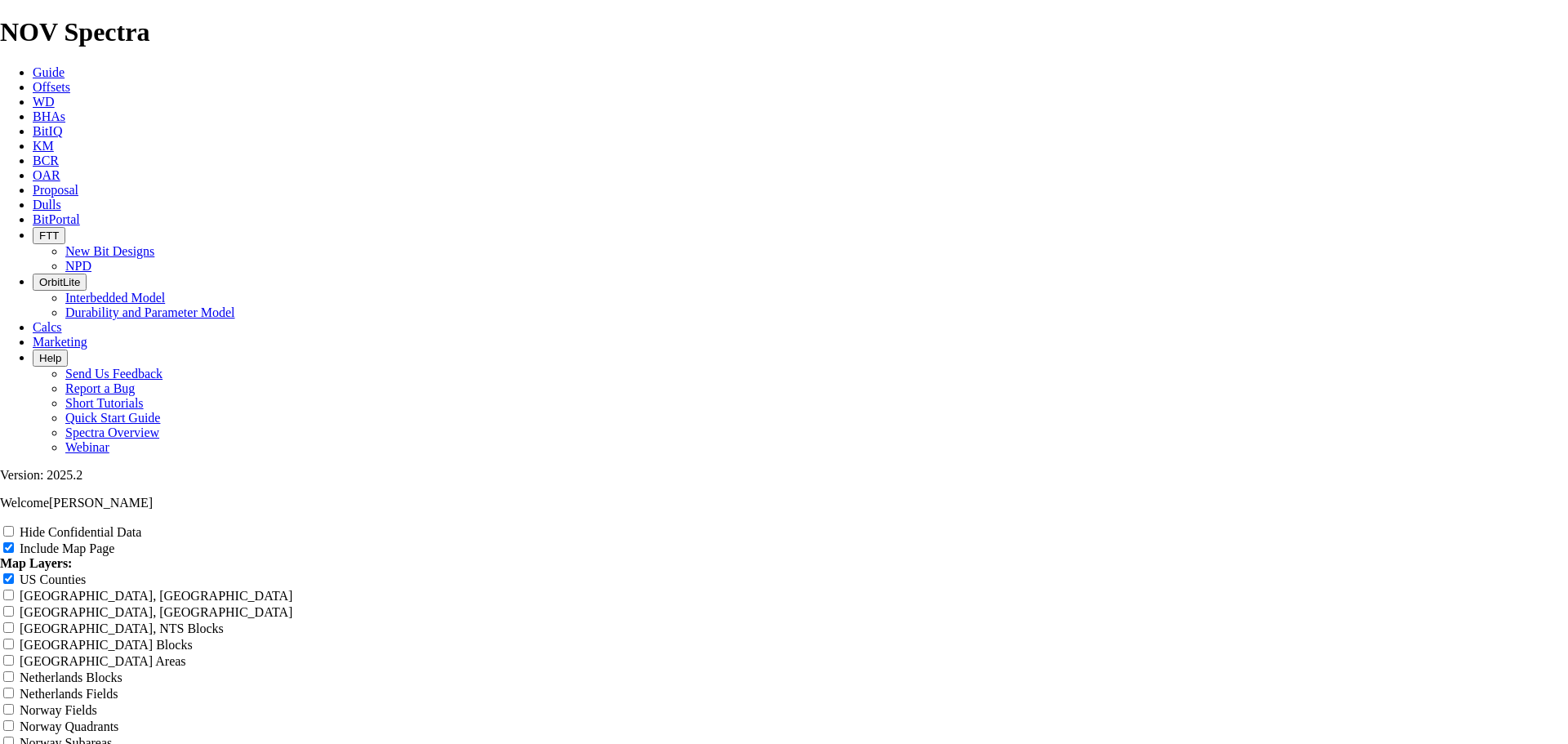
type input "MRO - 8.75"
type input "MRO - 8.75""
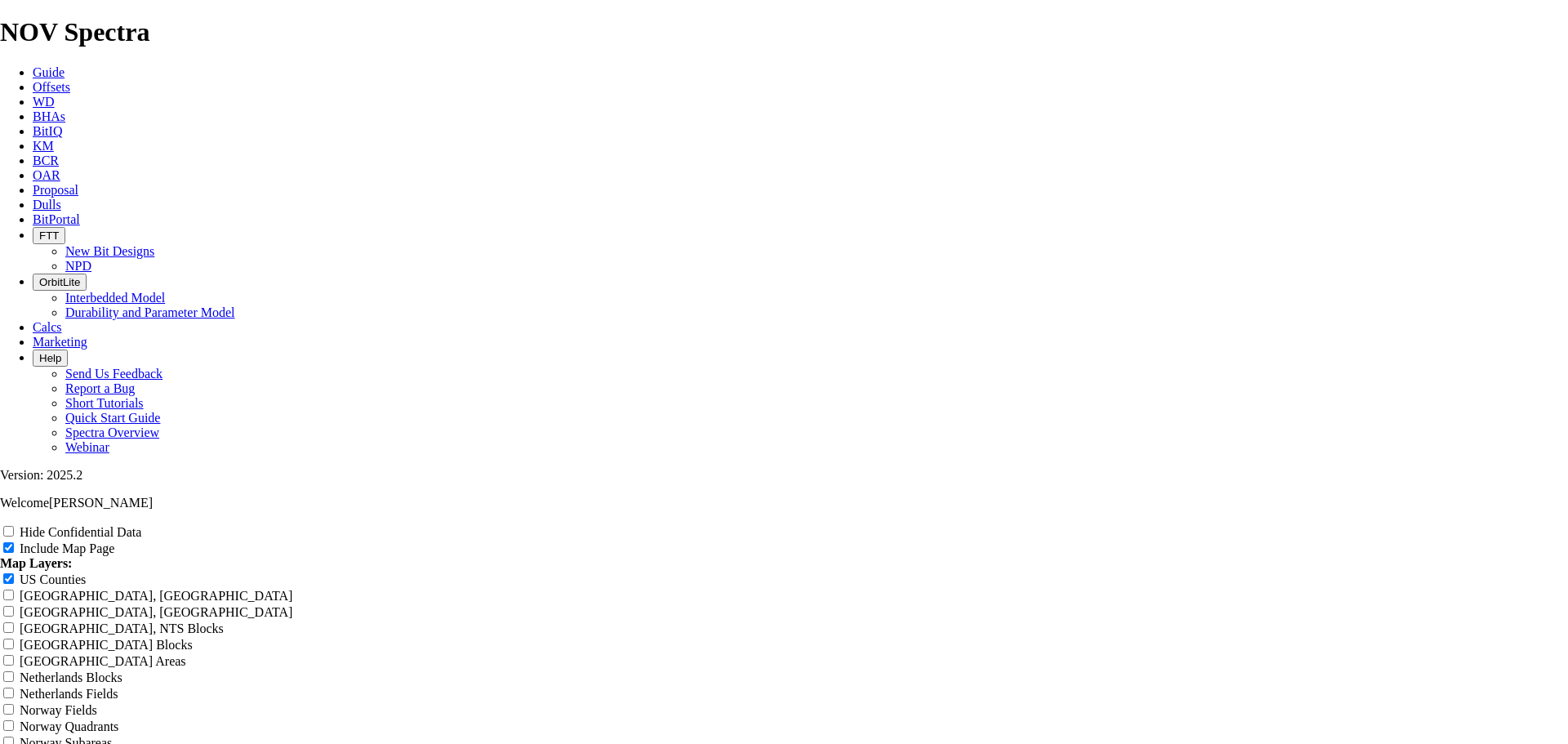
type input "MRO - 8.75""
type input "MRO - 8.75" V"
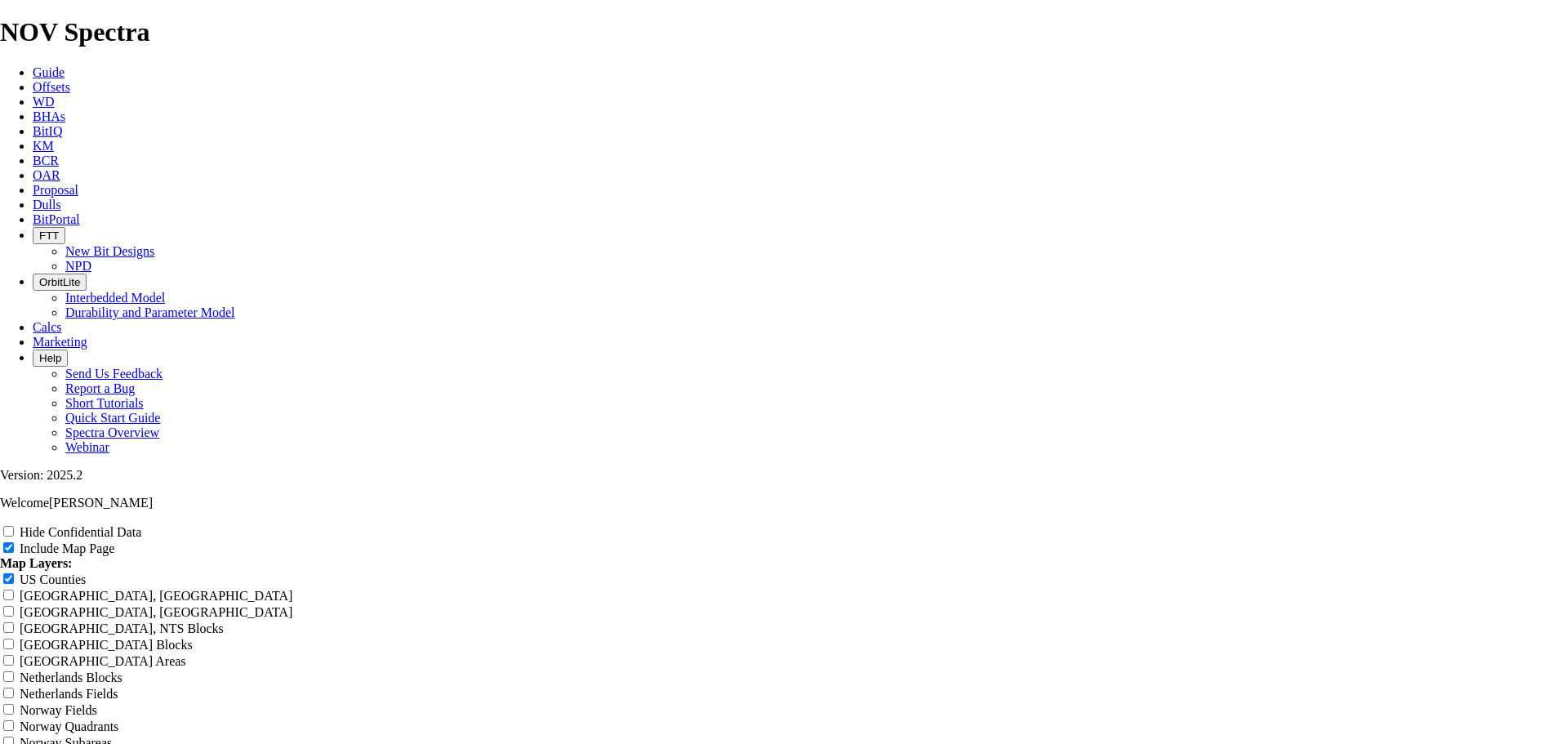
type input "MRO - 8.75" V"
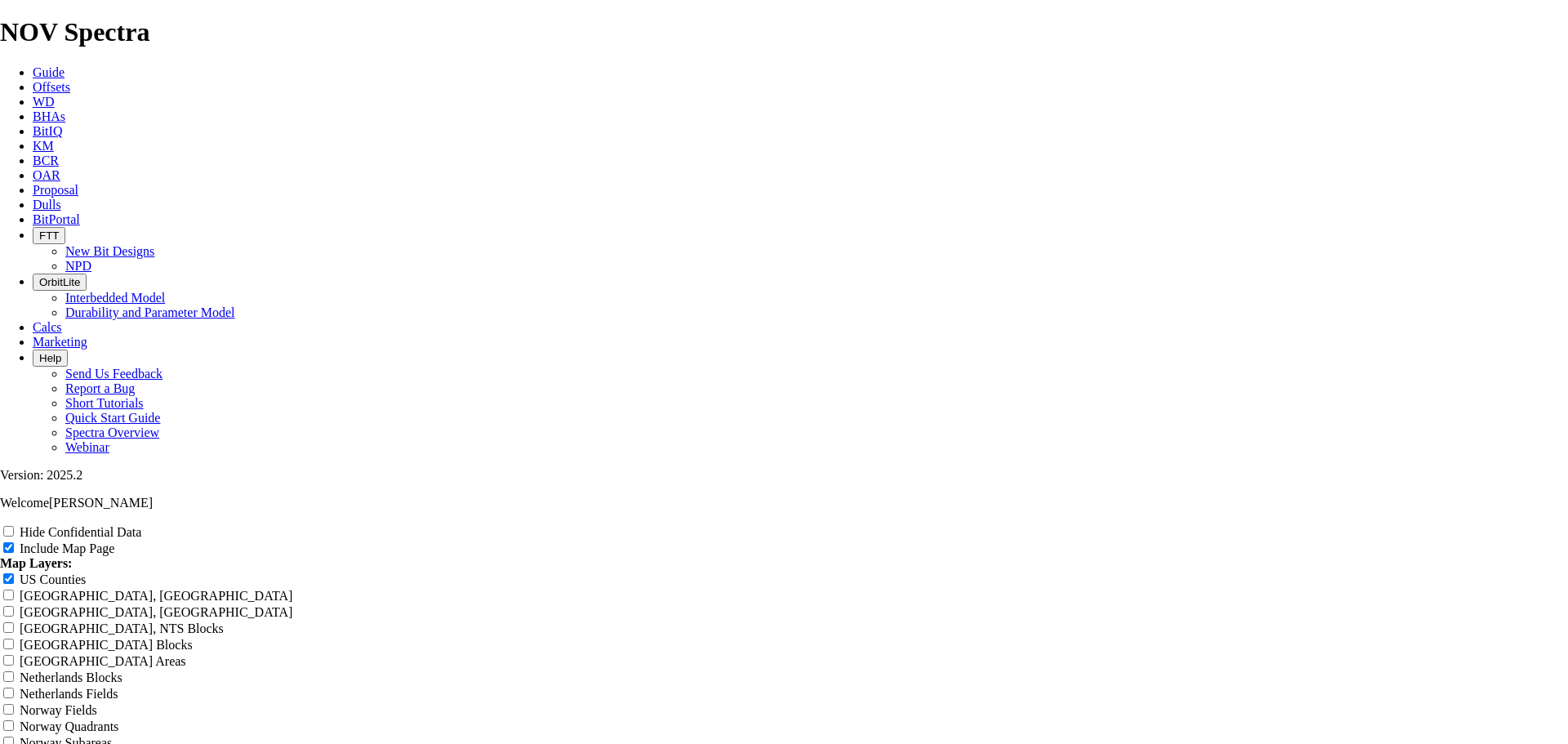
type input "MRO - 8.75" Ve"
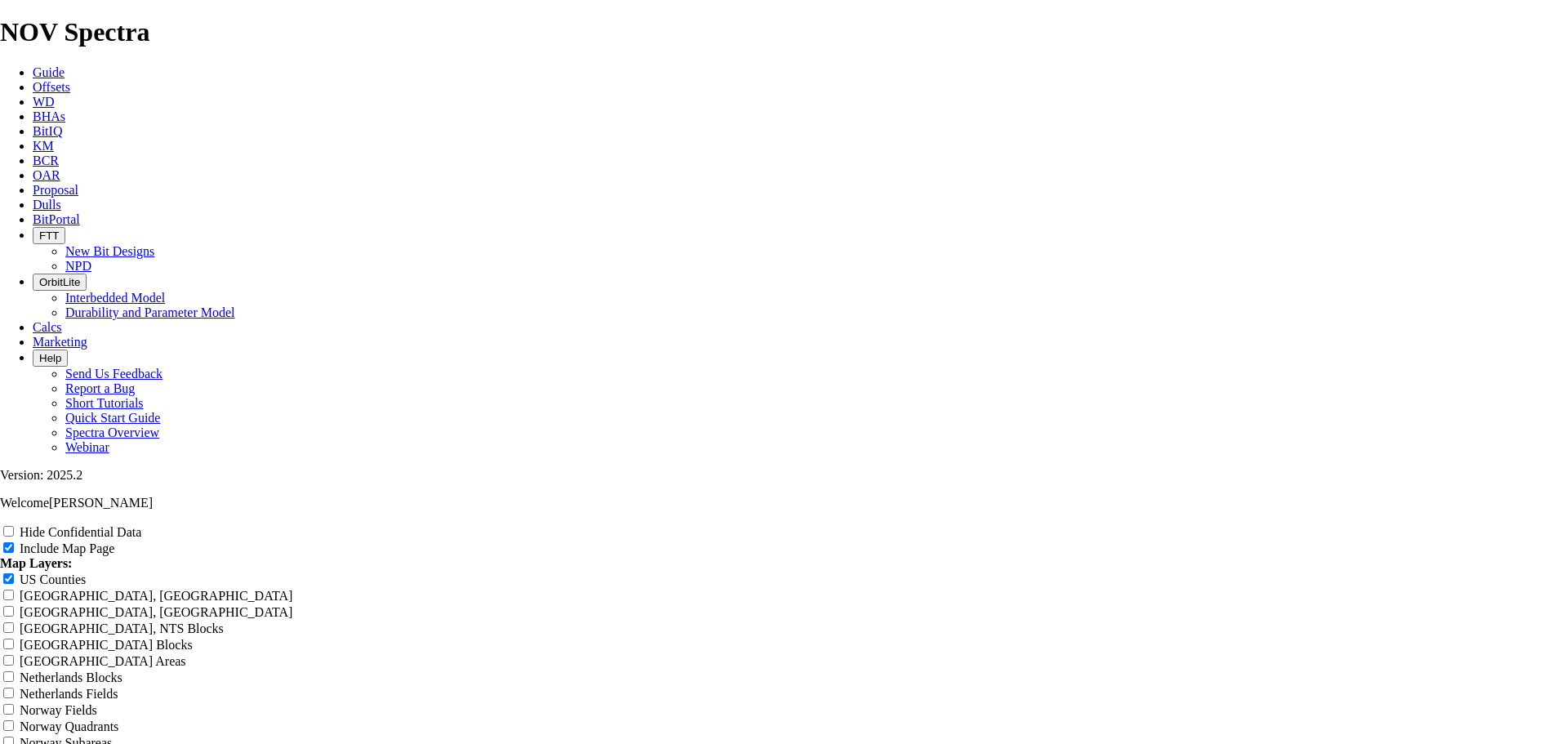
type input "MRO - 8.75" Ve"
type input "MRO - 8.75" Ver"
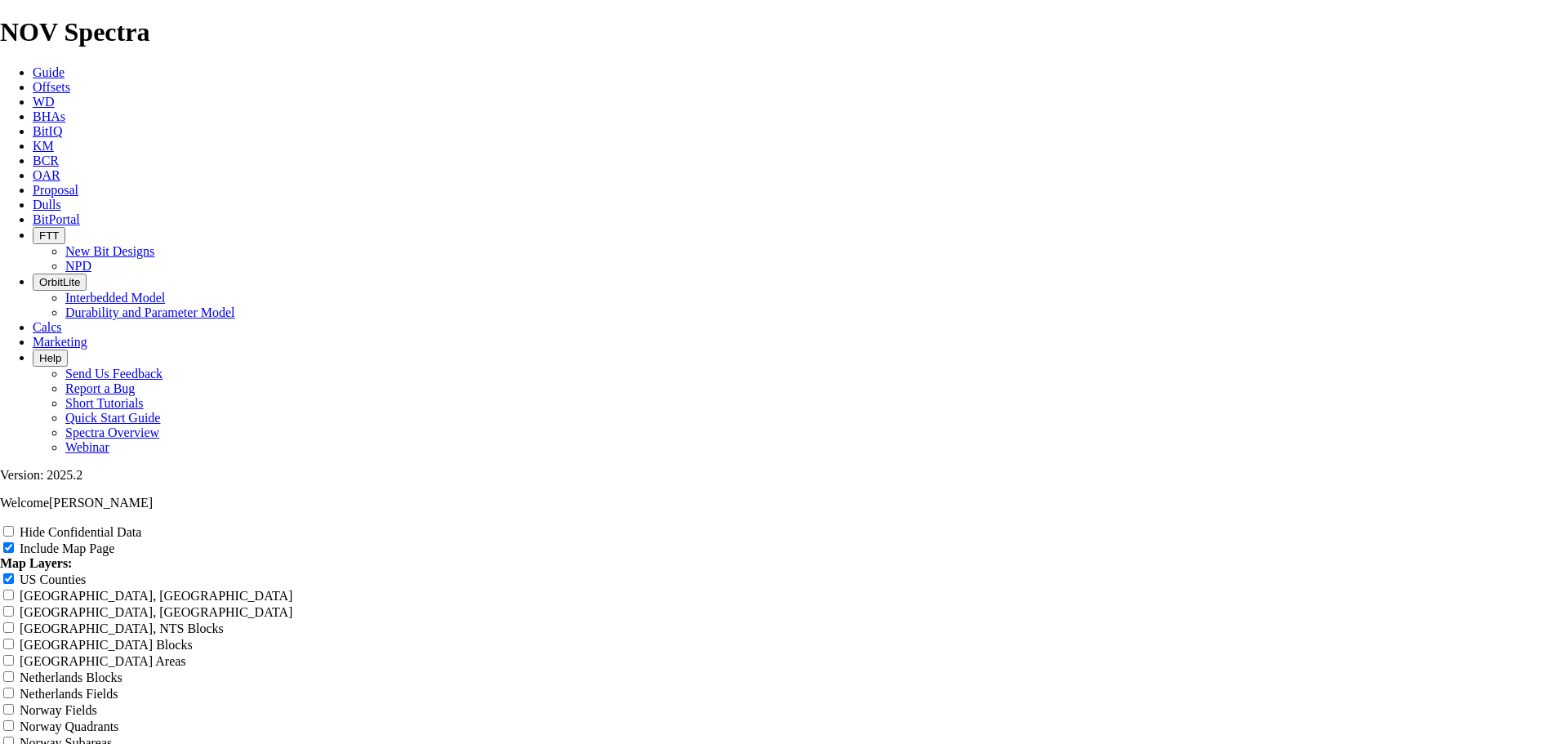
type input "MRO - 8.75" Ver"
type input "MRO - 8.75" Vert"
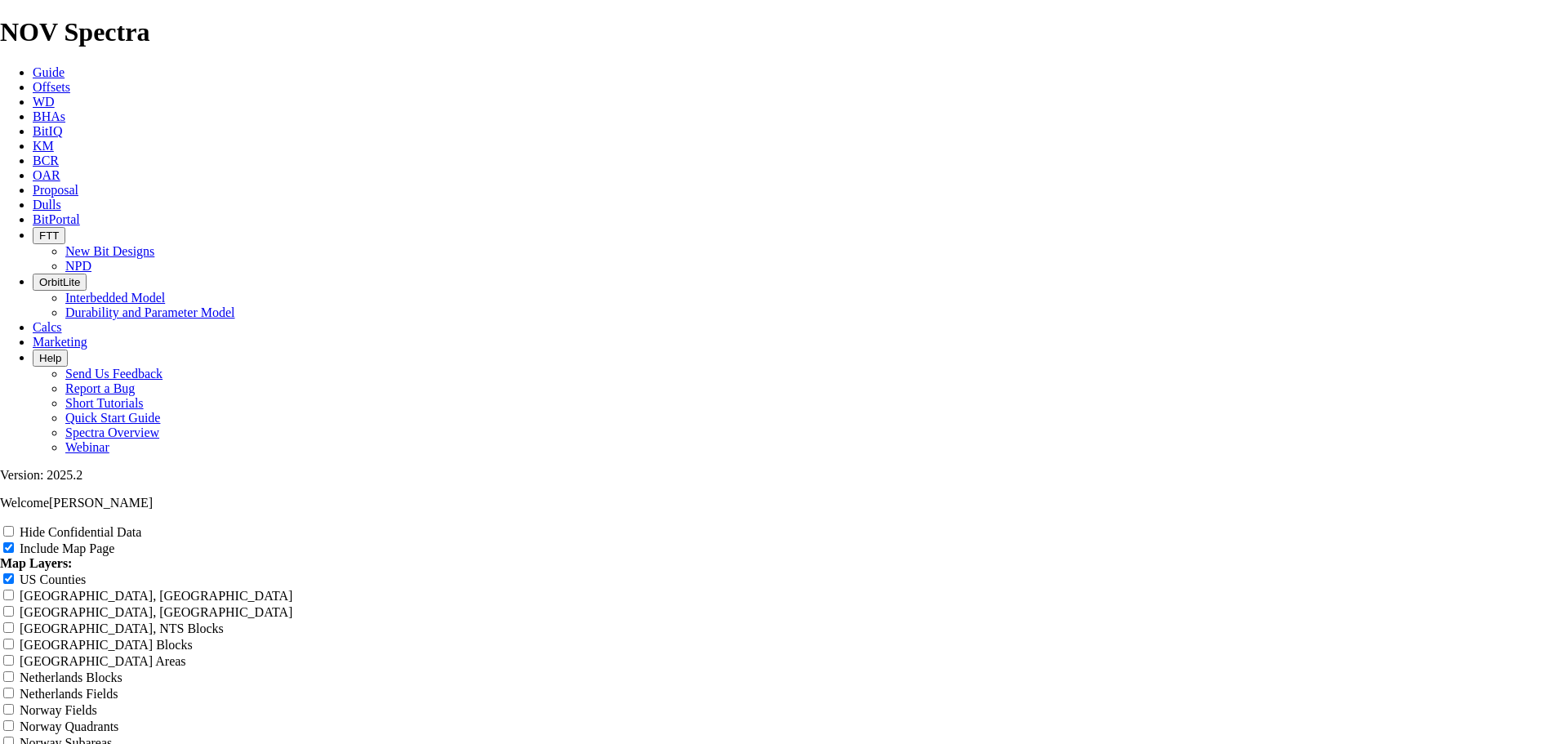
type input "MRO - 8.75" Vert"
type input "MRO - 8.75" Verti"
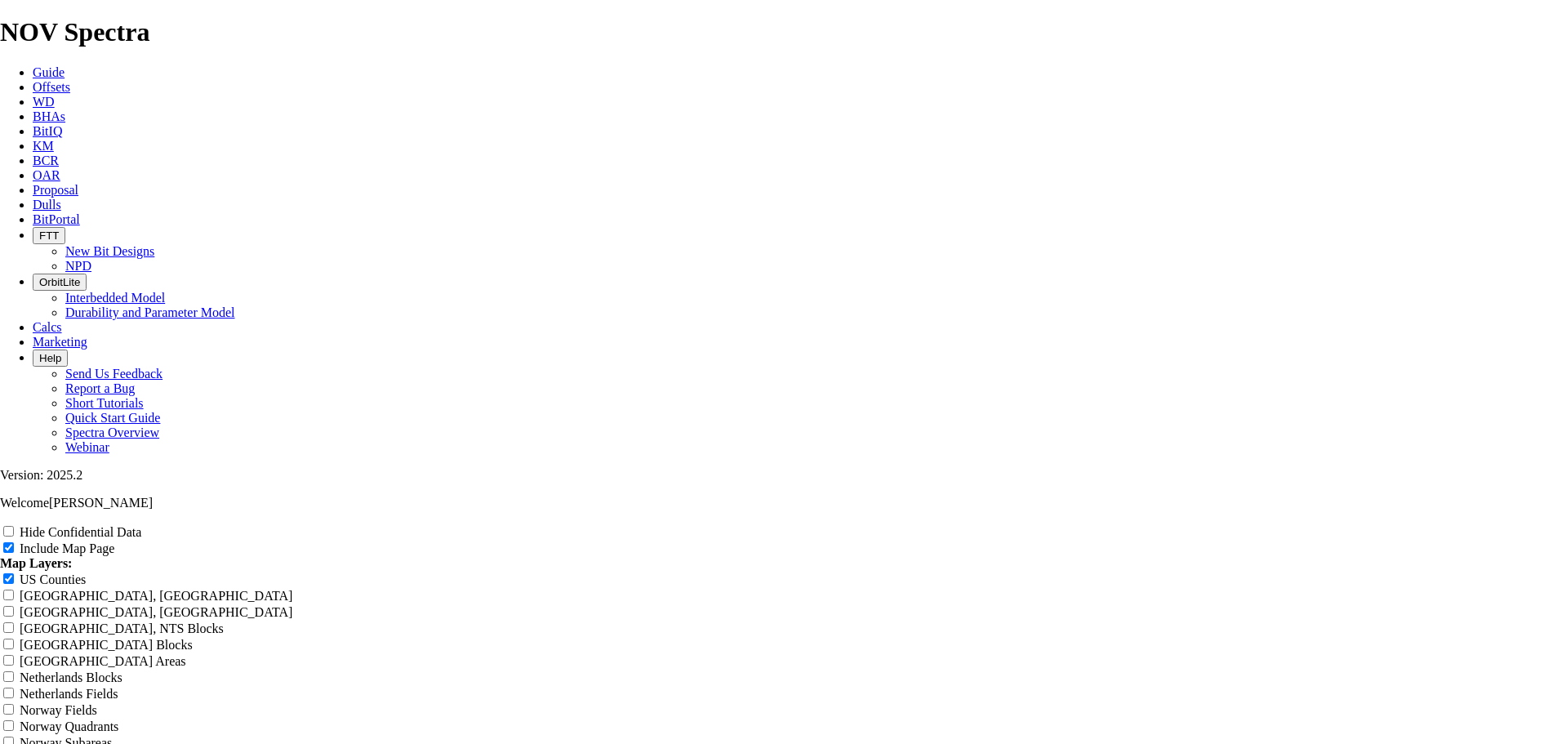
type input "MRO - 8.75" Verti"
type input "MRO - 8.75" Vertic"
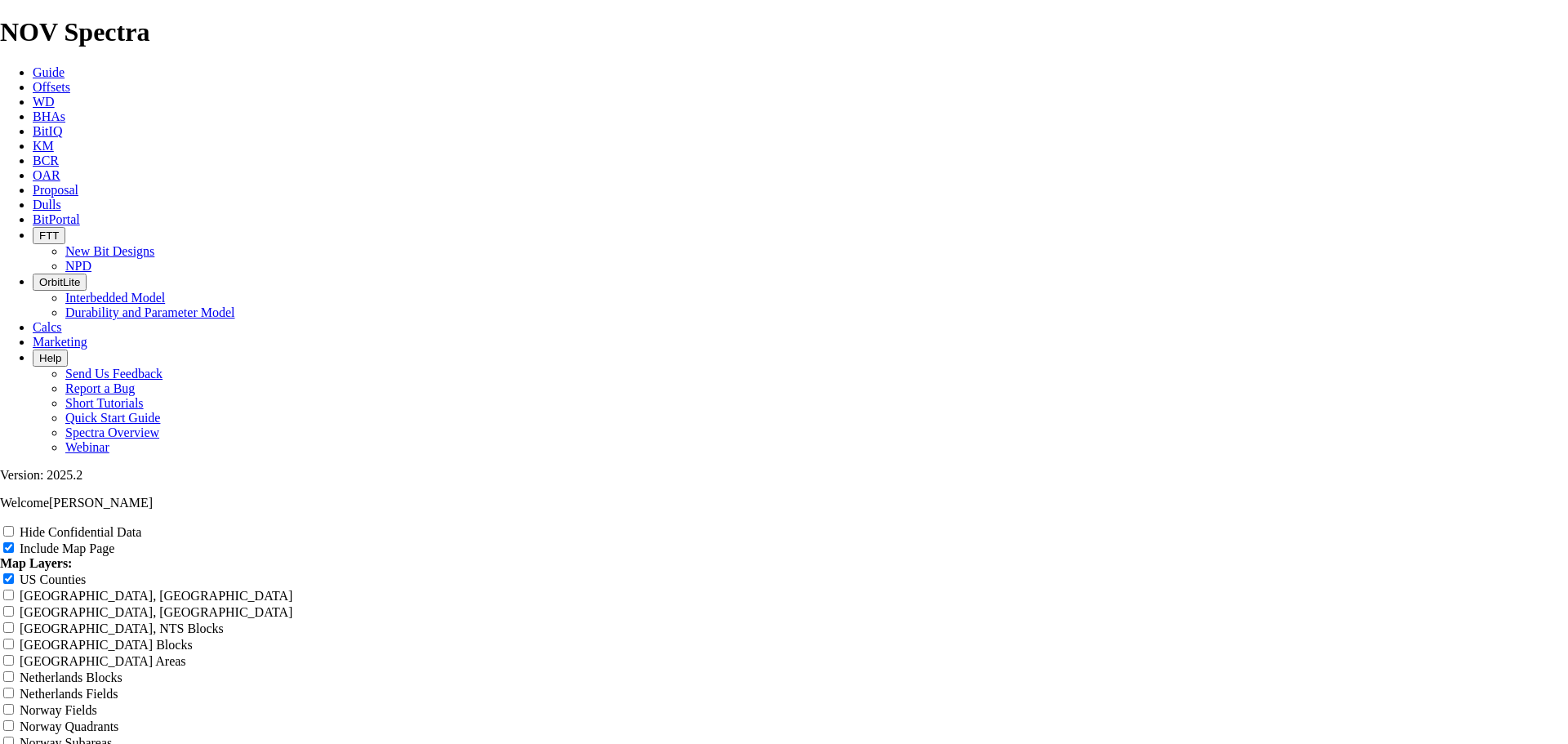
type input "MRO - 8.75" Vertic"
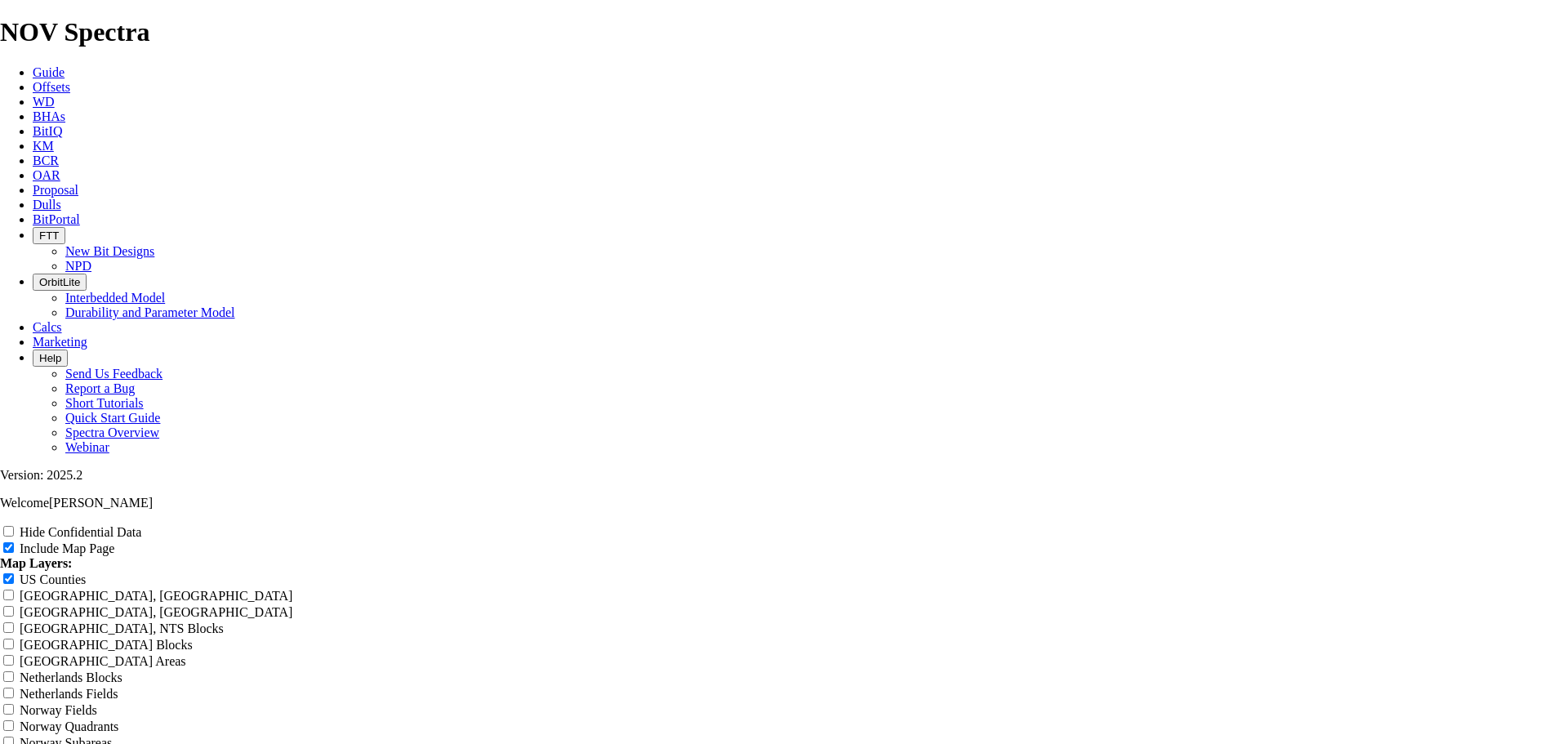
type input "MRO - 8.75" Vertica"
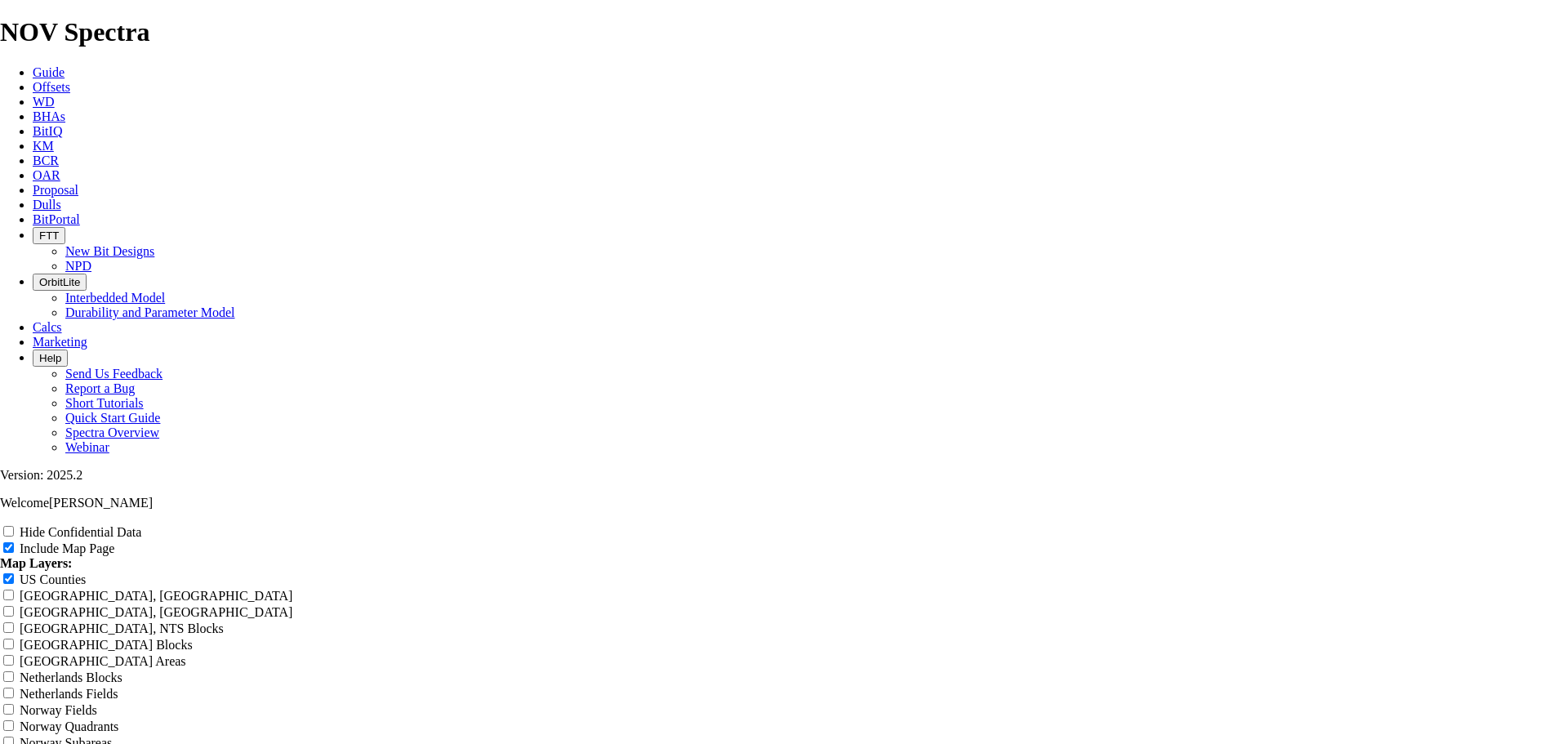
type input "MRO - 8.75" Vertica"
type input "MRO - 8.75" Vertical"
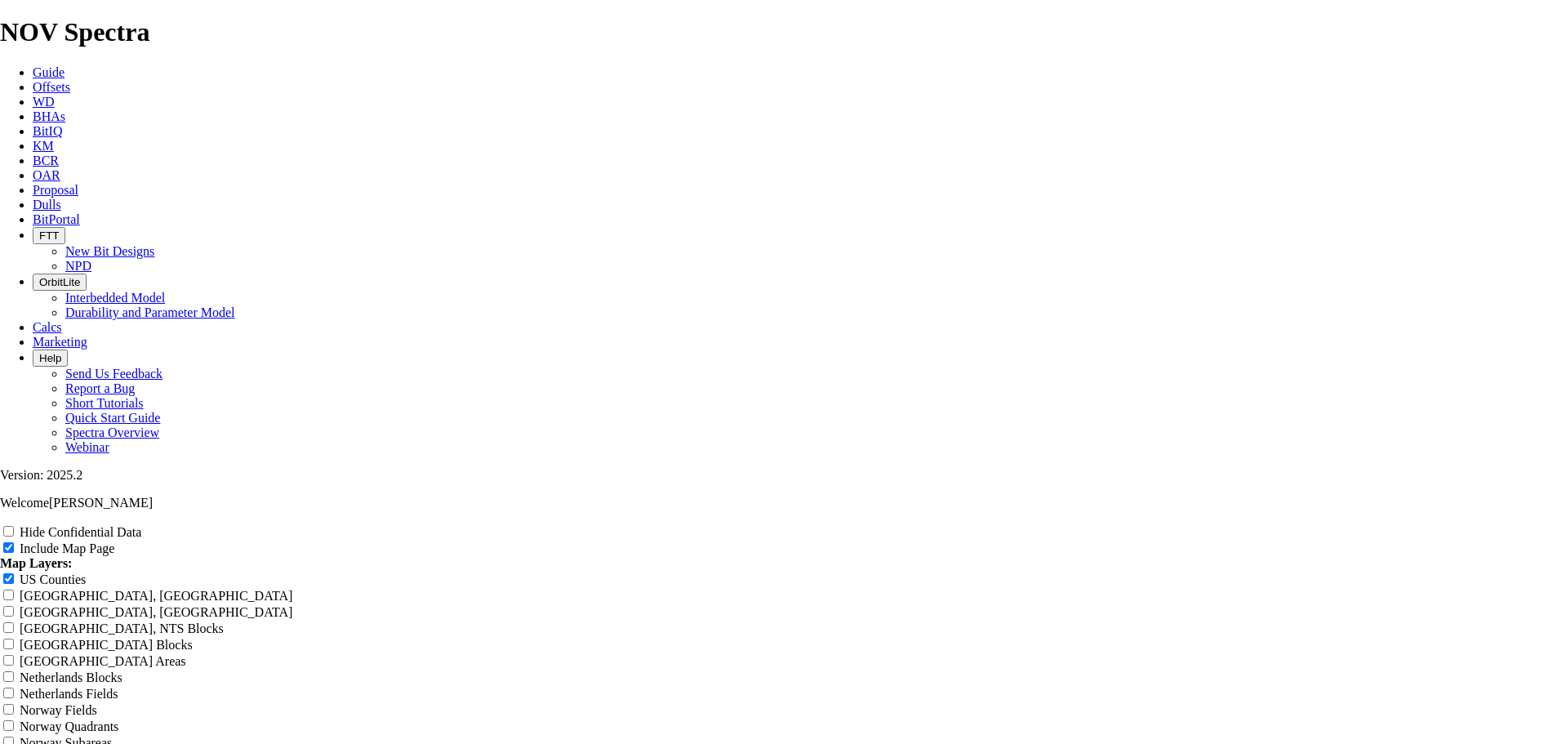
type input "MRO - 8.75" Vertical"
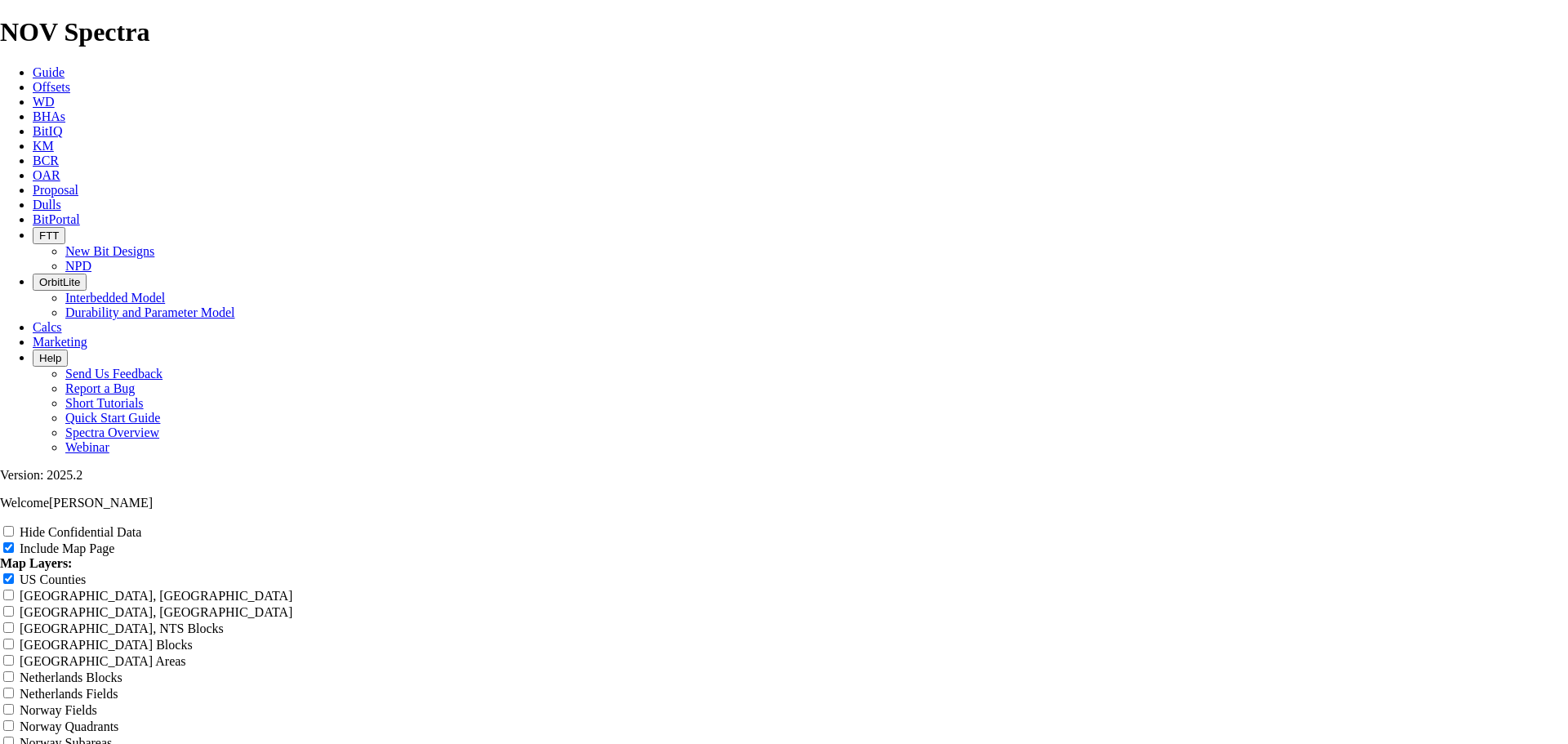
drag, startPoint x: 920, startPoint y: 528, endPoint x: 923, endPoint y: 545, distance: 17.3
